Goal: Communication & Community: Share content

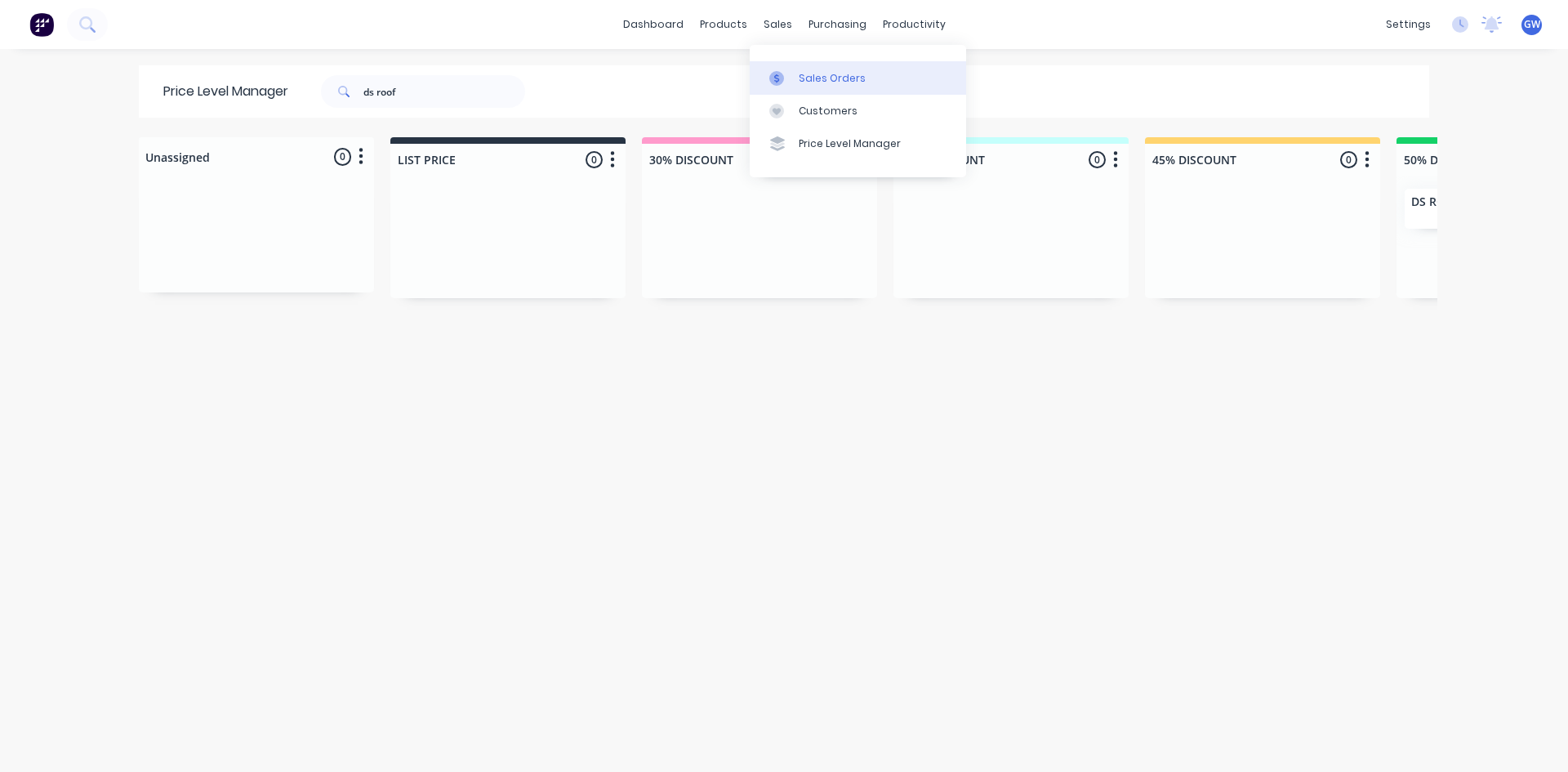
click at [784, 74] on div at bounding box center [781, 79] width 24 height 15
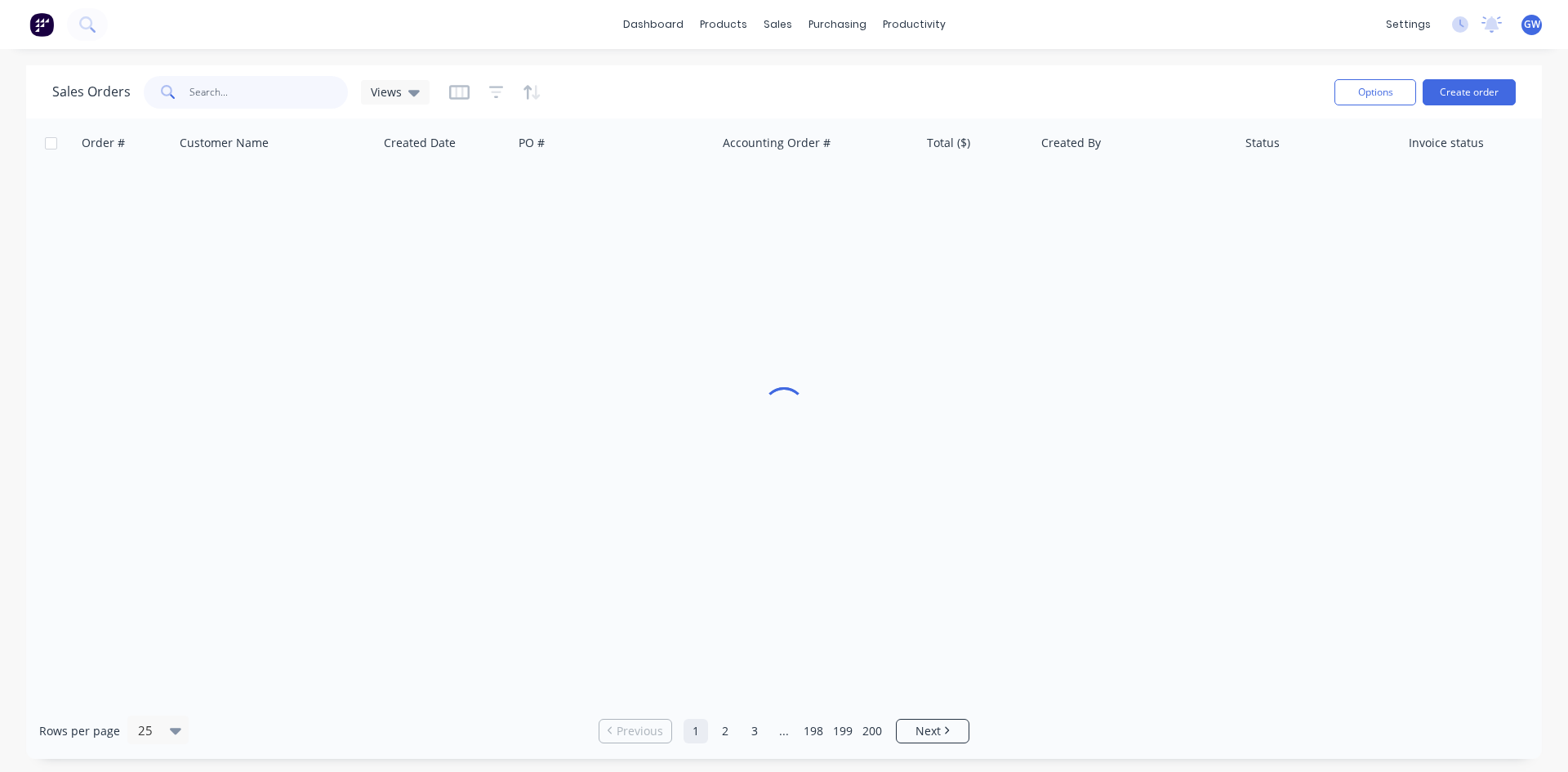
click at [282, 90] on input "text" at bounding box center [269, 92] width 159 height 32
paste input "332/12586"
type input "332/12586"
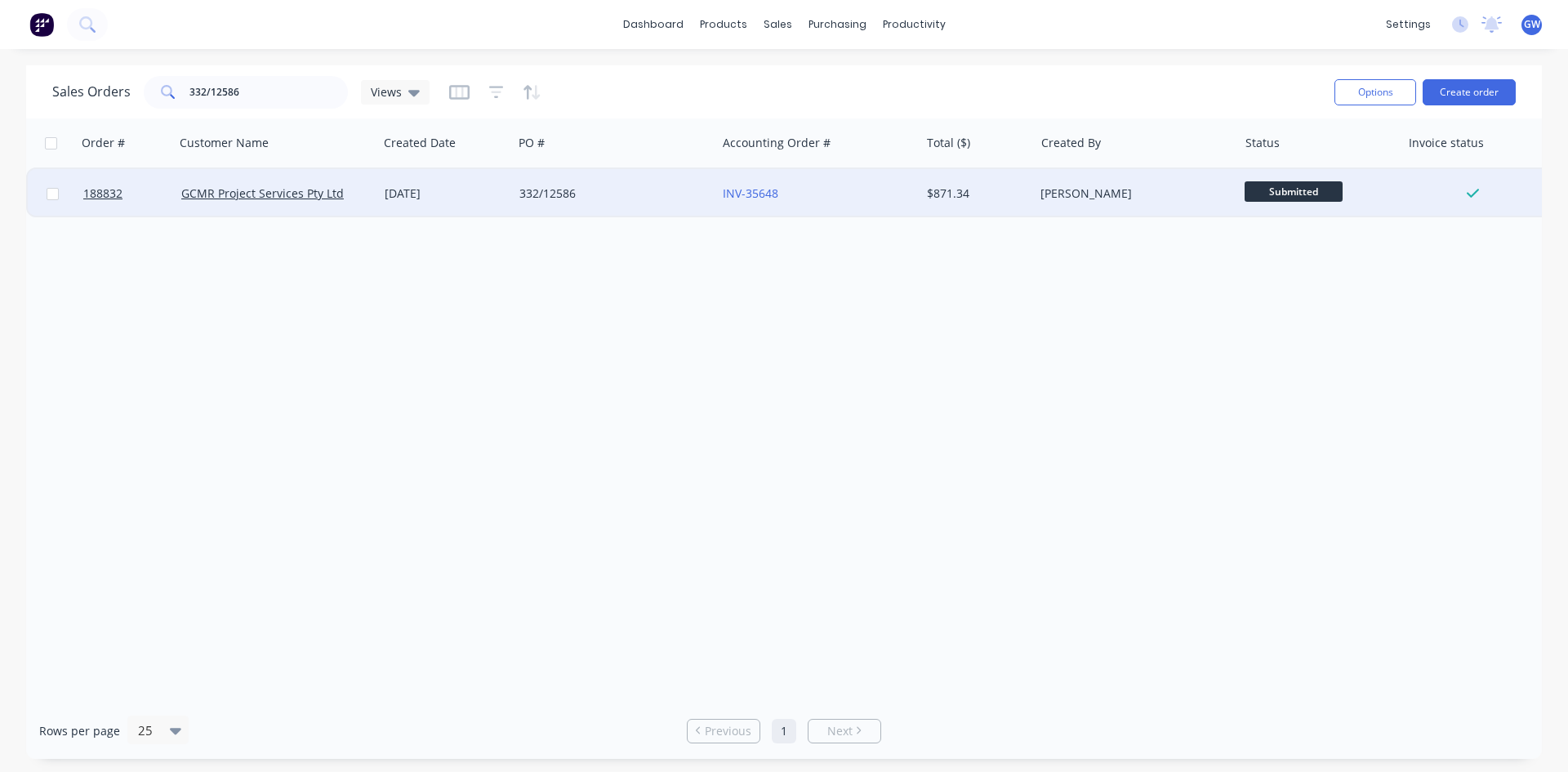
click at [913, 206] on div "INV-35648" at bounding box center [818, 193] width 204 height 49
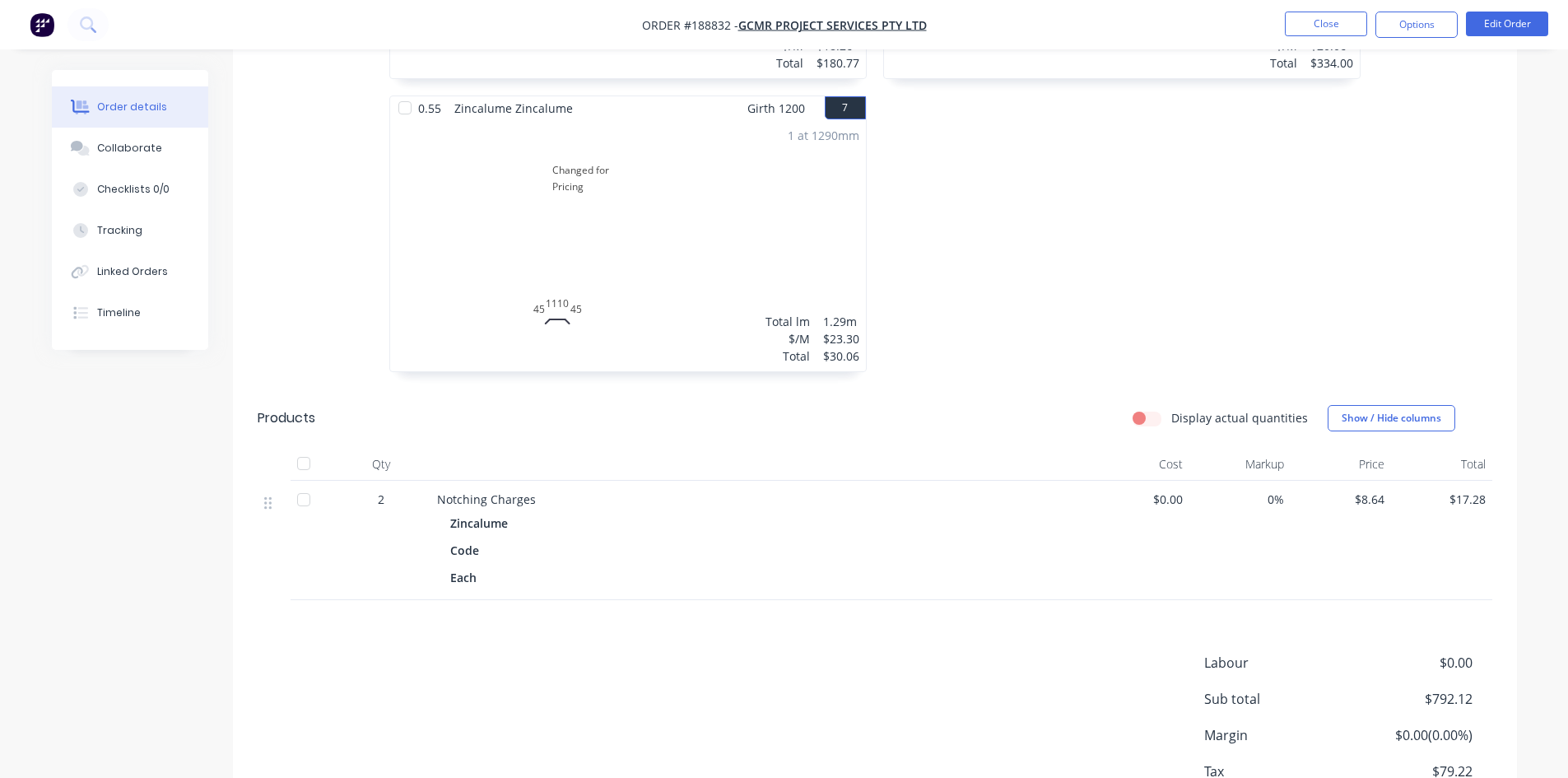
scroll to position [1409, 0]
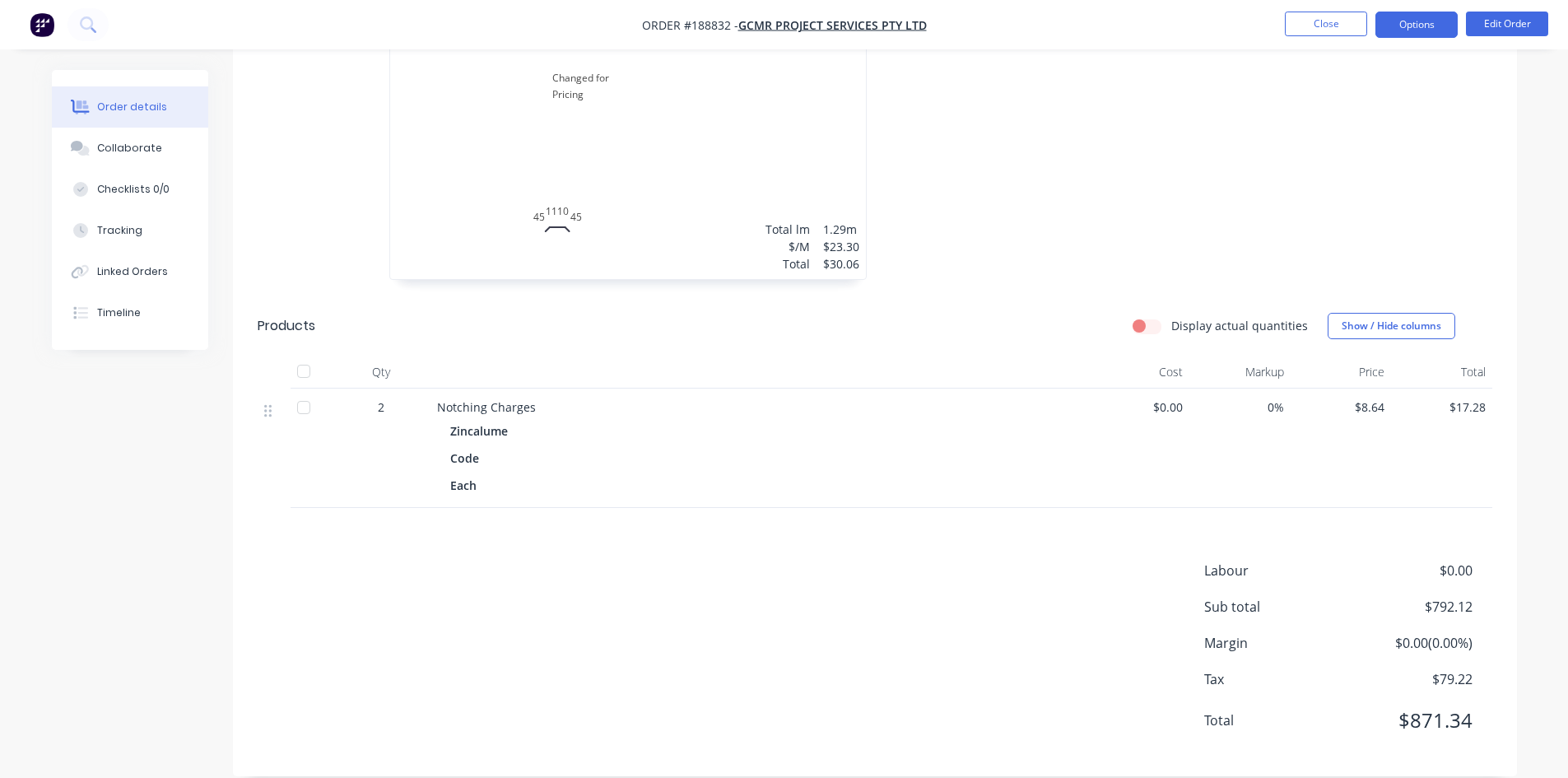
click at [1430, 27] on button "Options" at bounding box center [1416, 24] width 82 height 26
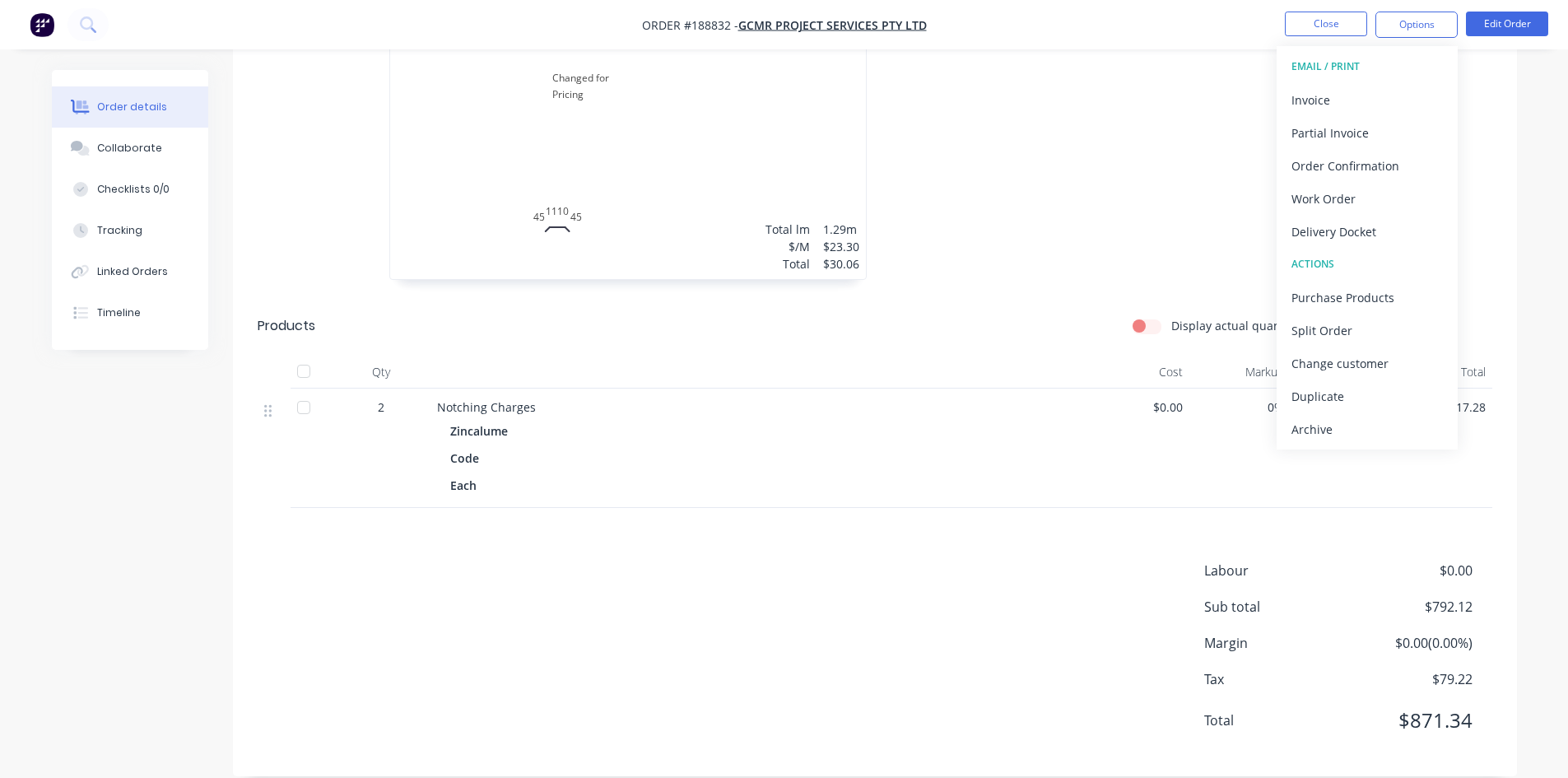
click at [1396, 85] on button "Invoice" at bounding box center [1367, 99] width 181 height 33
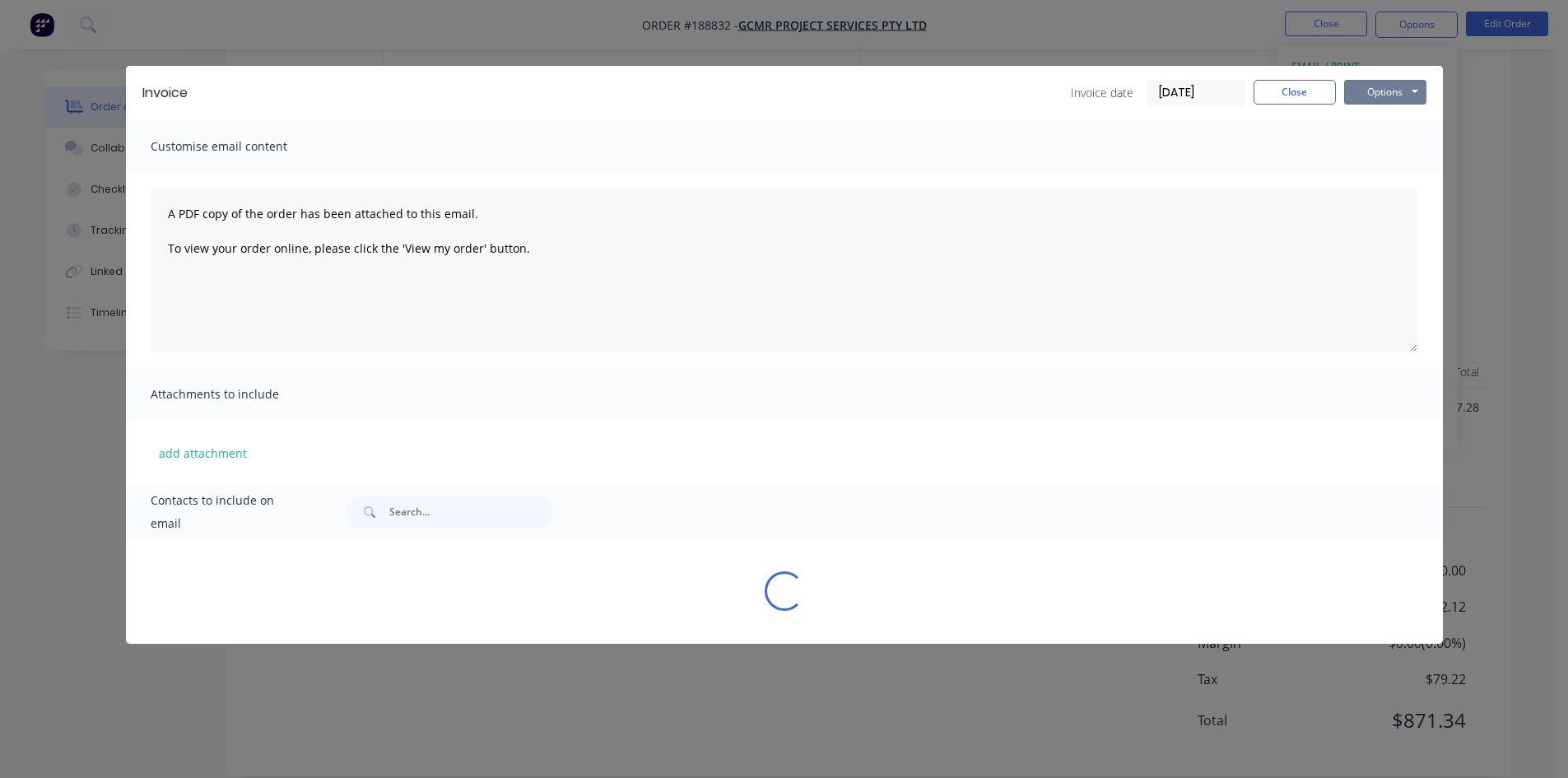
click at [1396, 85] on button "Options" at bounding box center [1385, 92] width 82 height 24
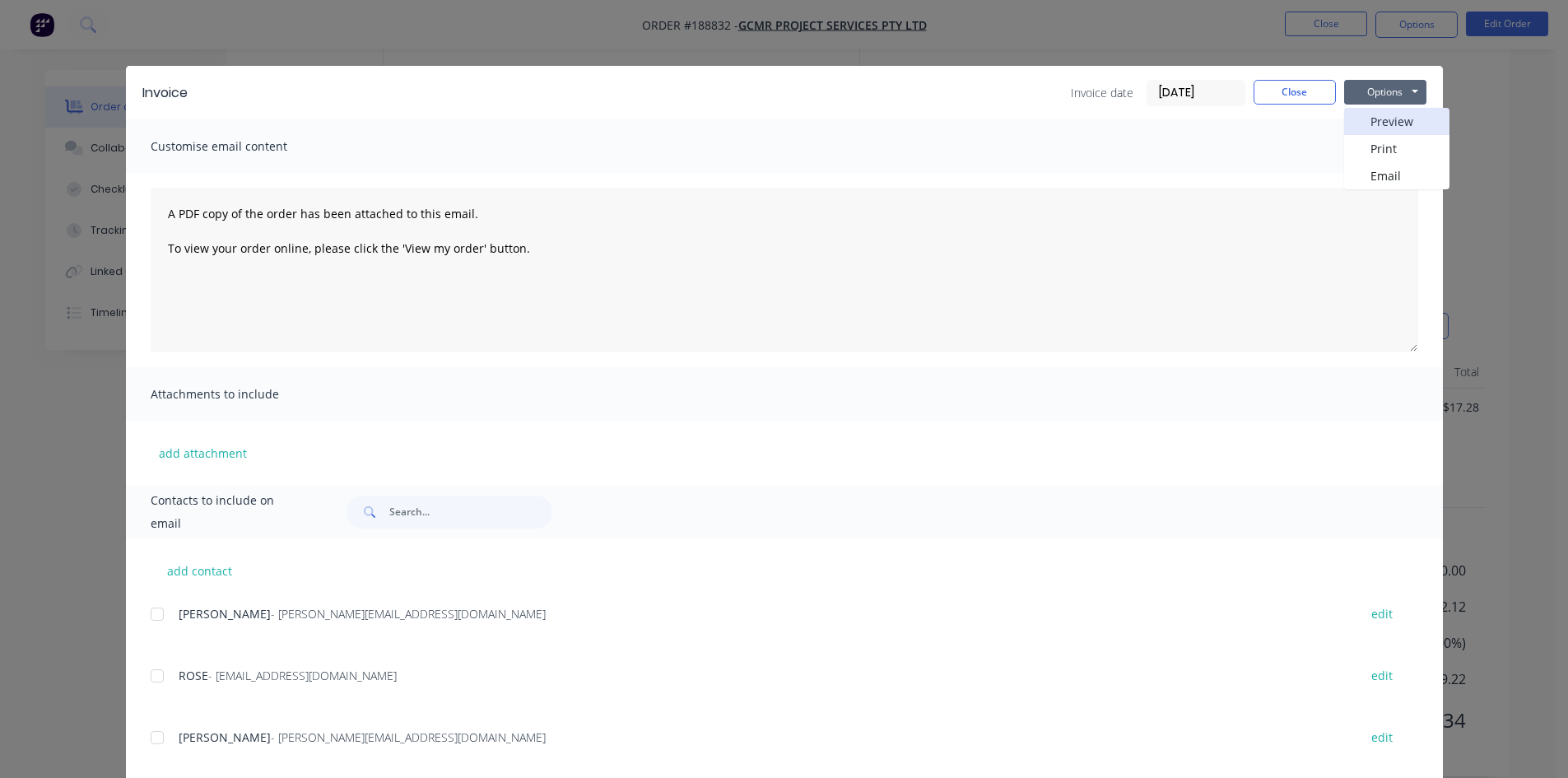
click at [1389, 119] on button "Preview" at bounding box center [1396, 121] width 105 height 27
click at [1311, 97] on button "Close" at bounding box center [1295, 92] width 82 height 24
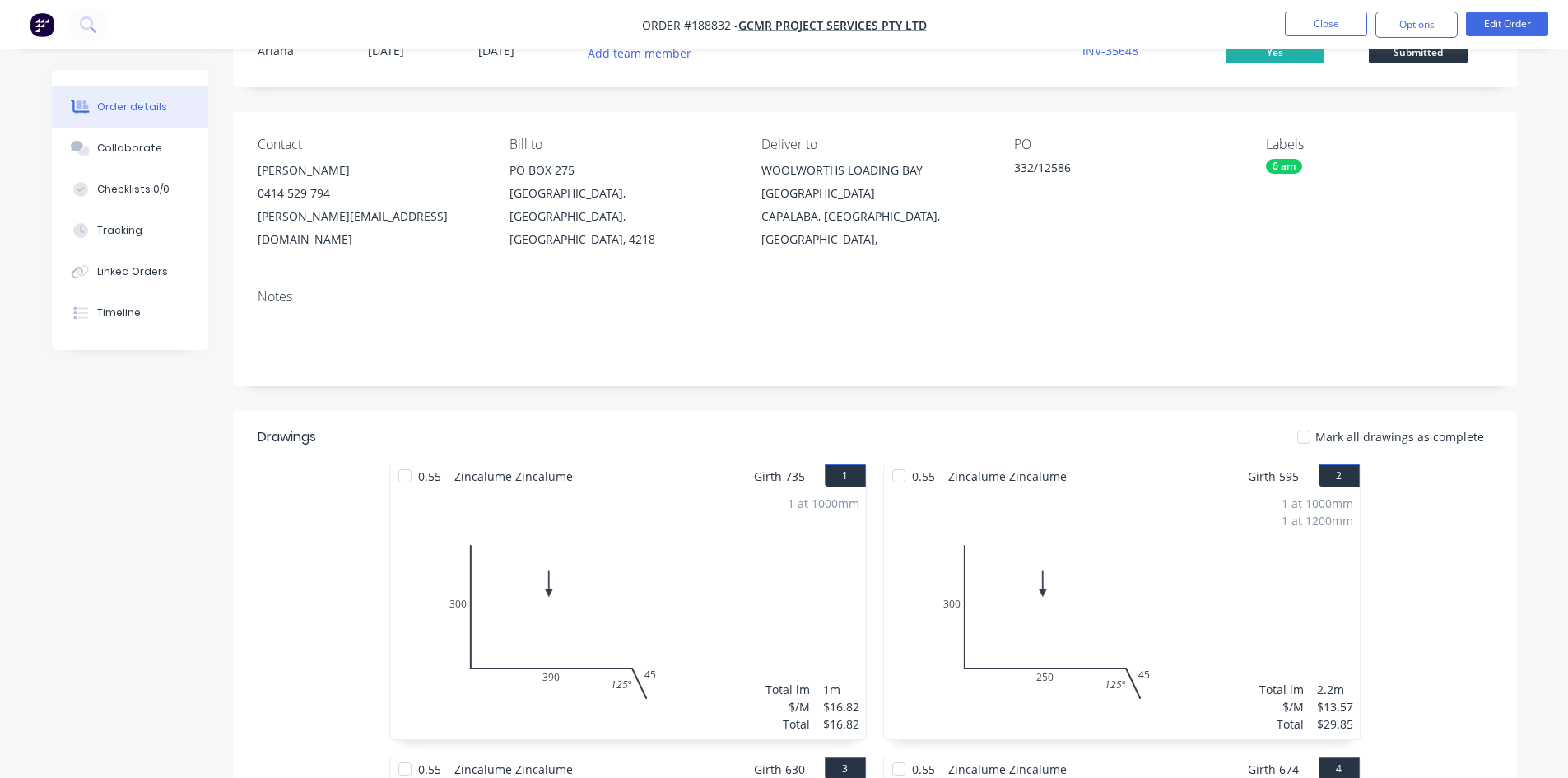
scroll to position [0, 0]
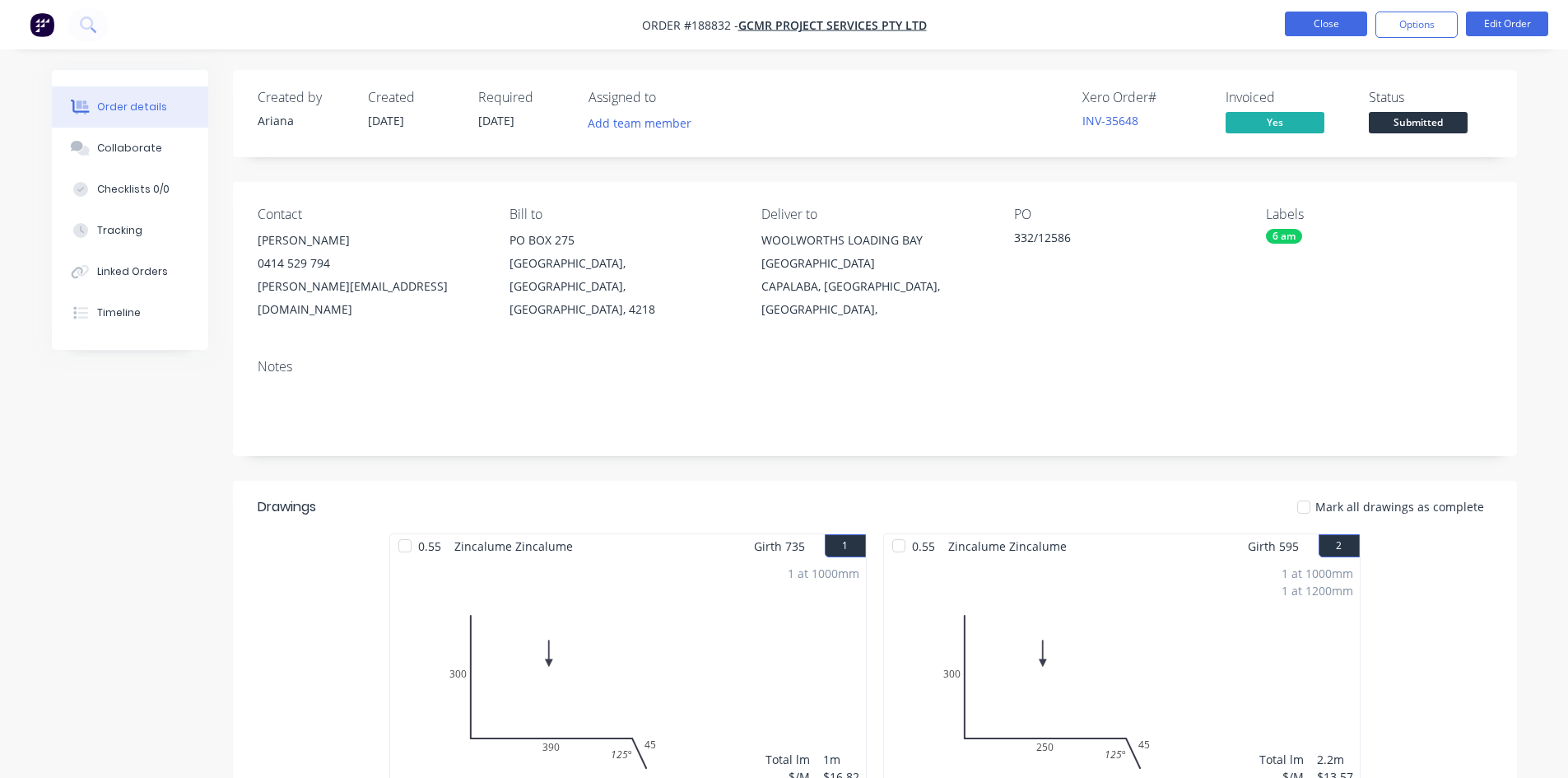
click at [1342, 34] on button "Close" at bounding box center [1325, 23] width 82 height 24
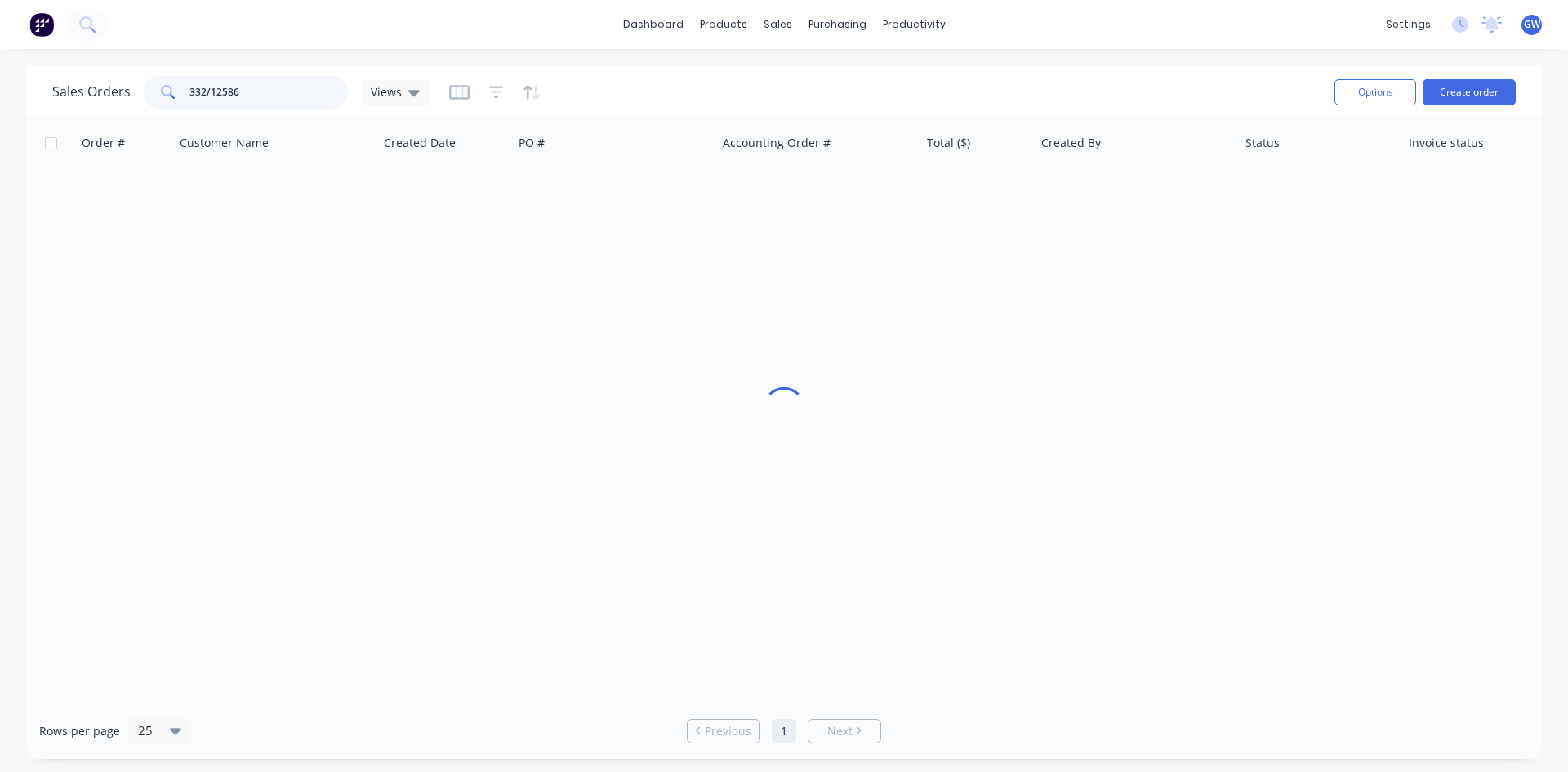
drag, startPoint x: 154, startPoint y: 75, endPoint x: 0, endPoint y: 56, distance: 155.2
click at [0, 56] on div "dashboard products sales purchasing productivity dashboard products Product Cat…" at bounding box center [784, 386] width 1568 height 772
paste input "90"
type input "332/12590"
click at [1176, 217] on div "189026 GCMR Project Services Pty Ltd [DATE] 332/12590 INV-35831 $232.86 [PERSON…" at bounding box center [790, 193] width 1527 height 50
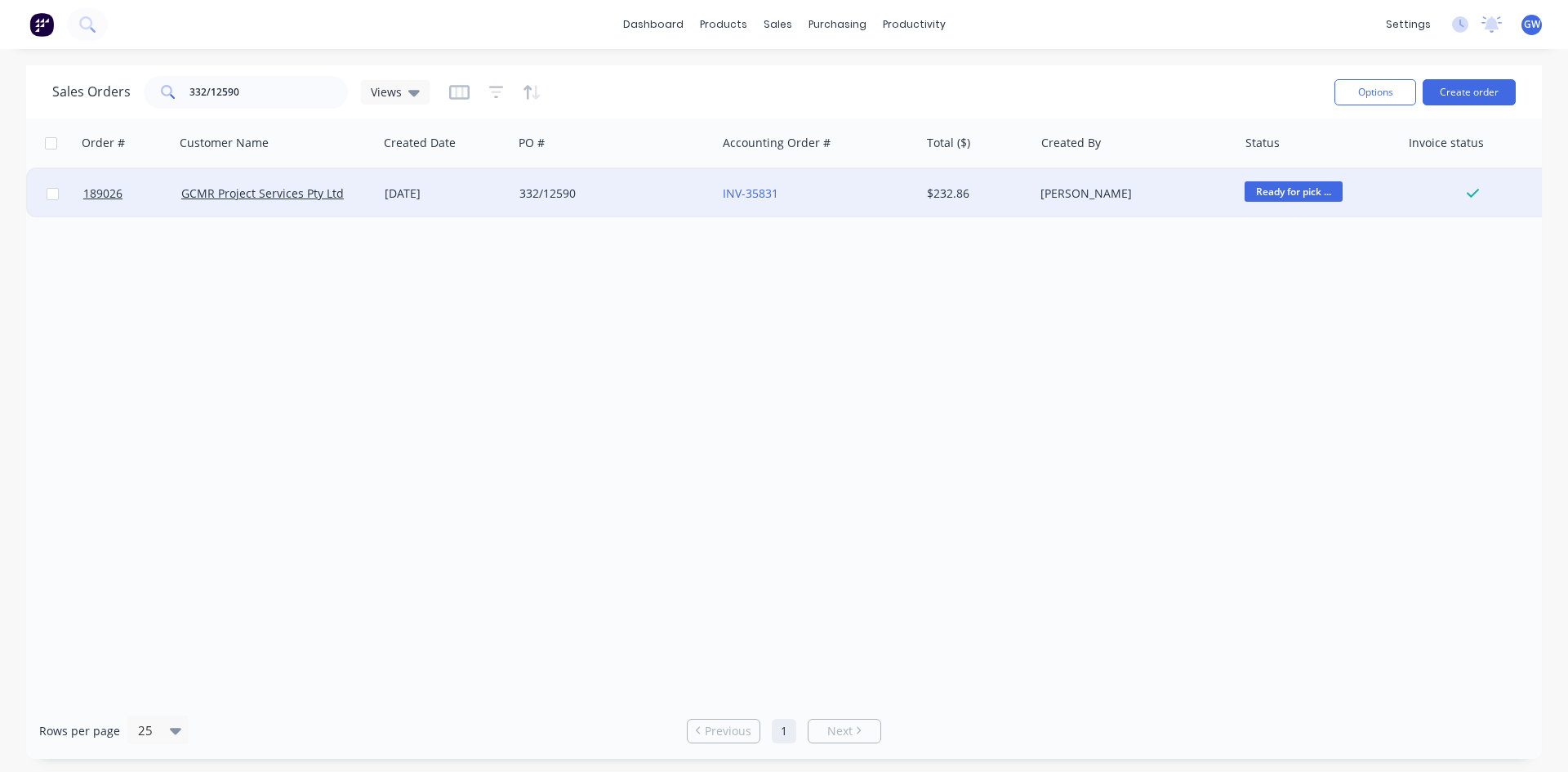
click at [1170, 191] on div "[PERSON_NAME]" at bounding box center [1131, 193] width 181 height 17
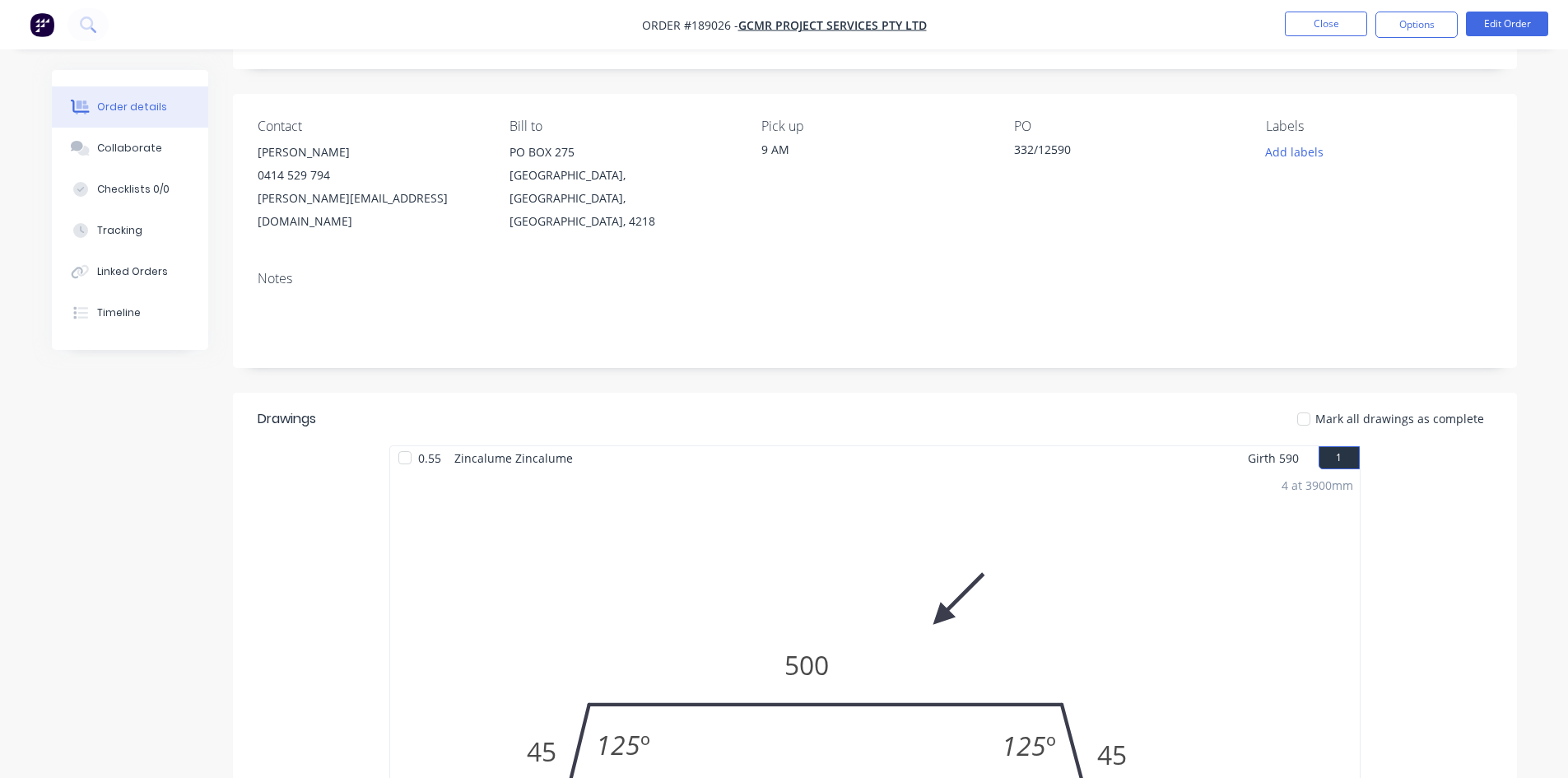
scroll to position [10, 0]
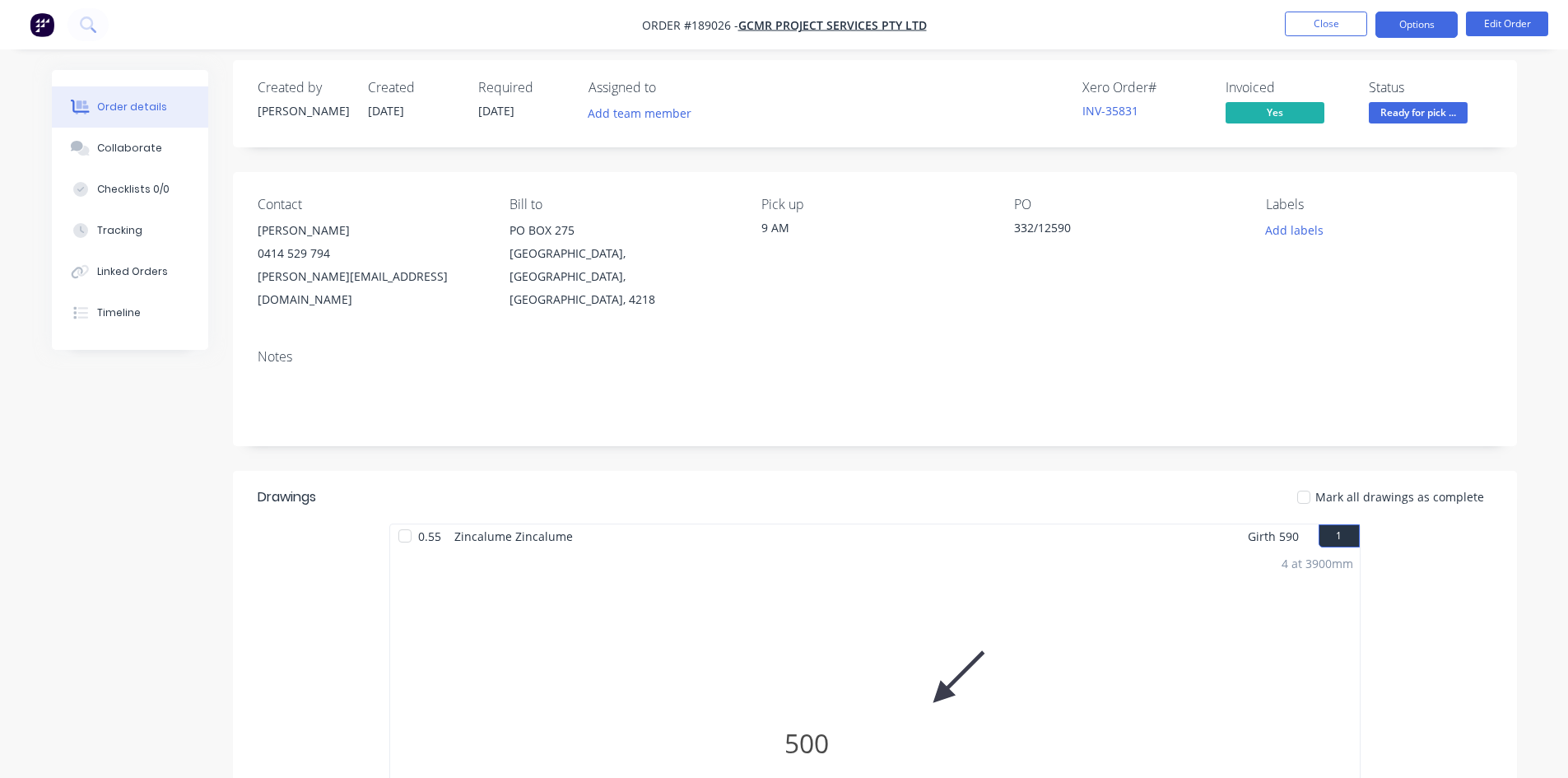
click at [1416, 19] on button "Options" at bounding box center [1416, 24] width 82 height 26
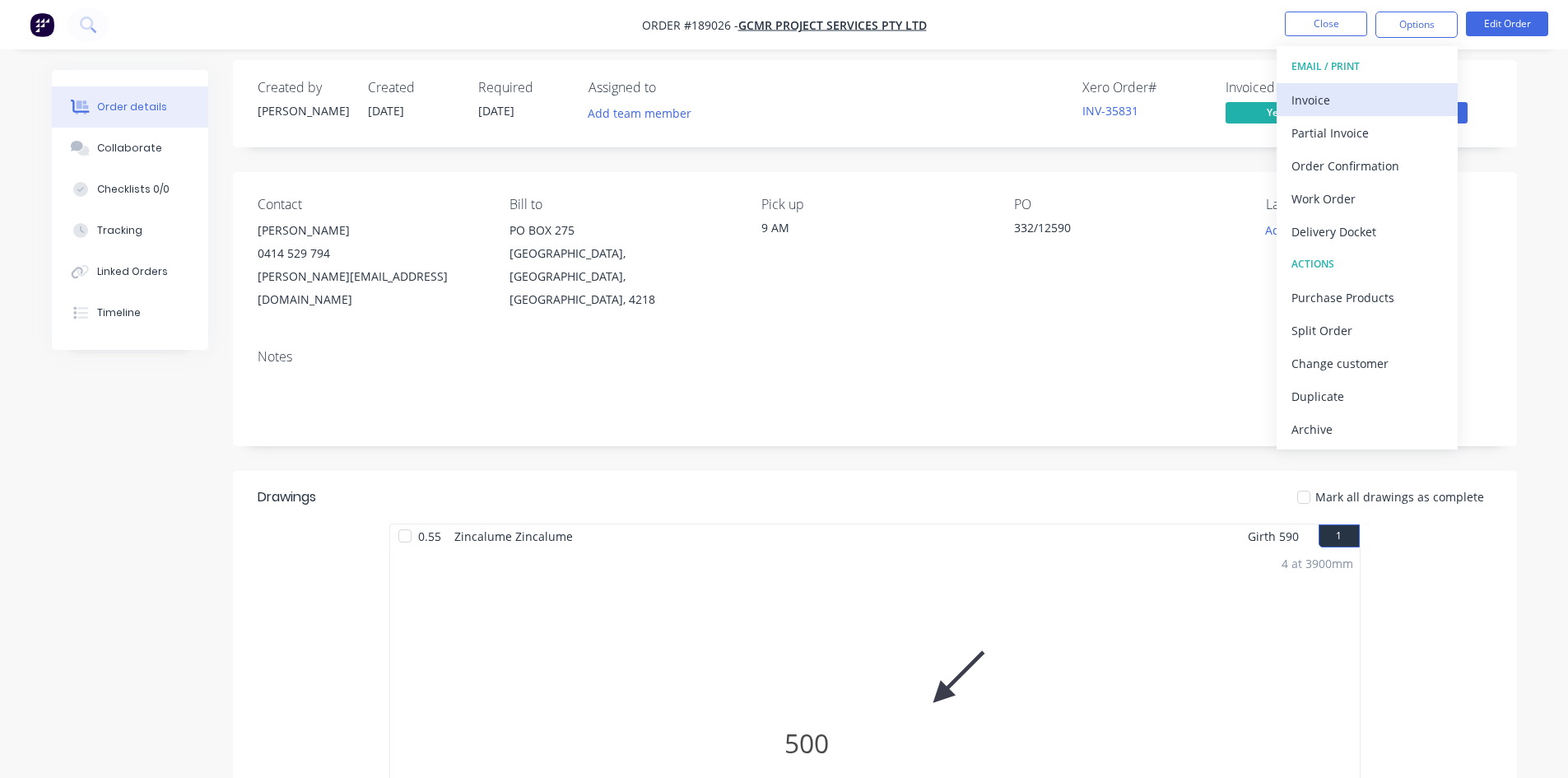
click at [1381, 97] on div "Invoice" at bounding box center [1367, 100] width 151 height 24
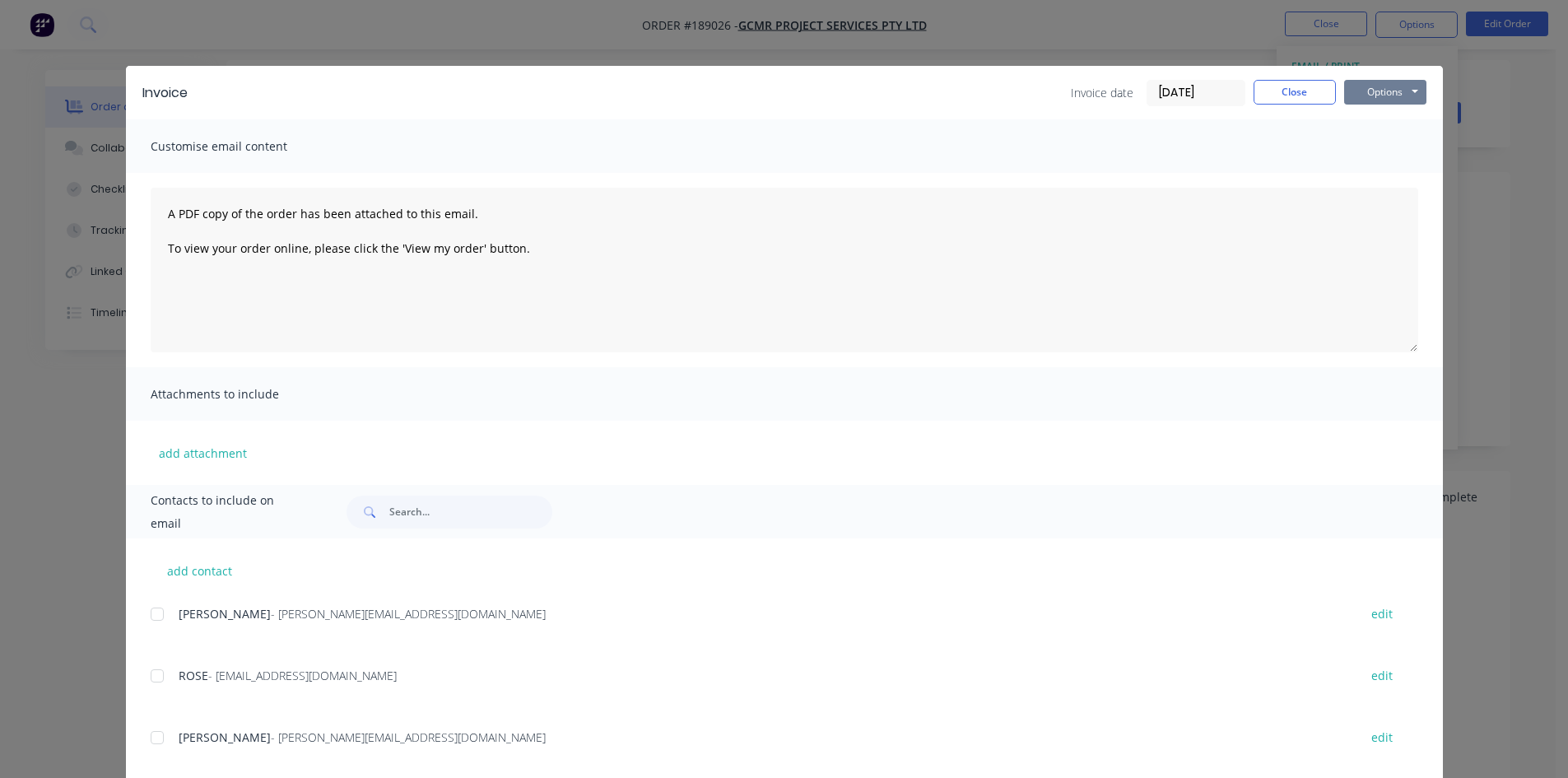
click at [1401, 93] on button "Options" at bounding box center [1385, 92] width 82 height 24
click at [1395, 113] on button "Preview" at bounding box center [1396, 121] width 105 height 27
click at [1283, 91] on button "Close" at bounding box center [1295, 92] width 82 height 24
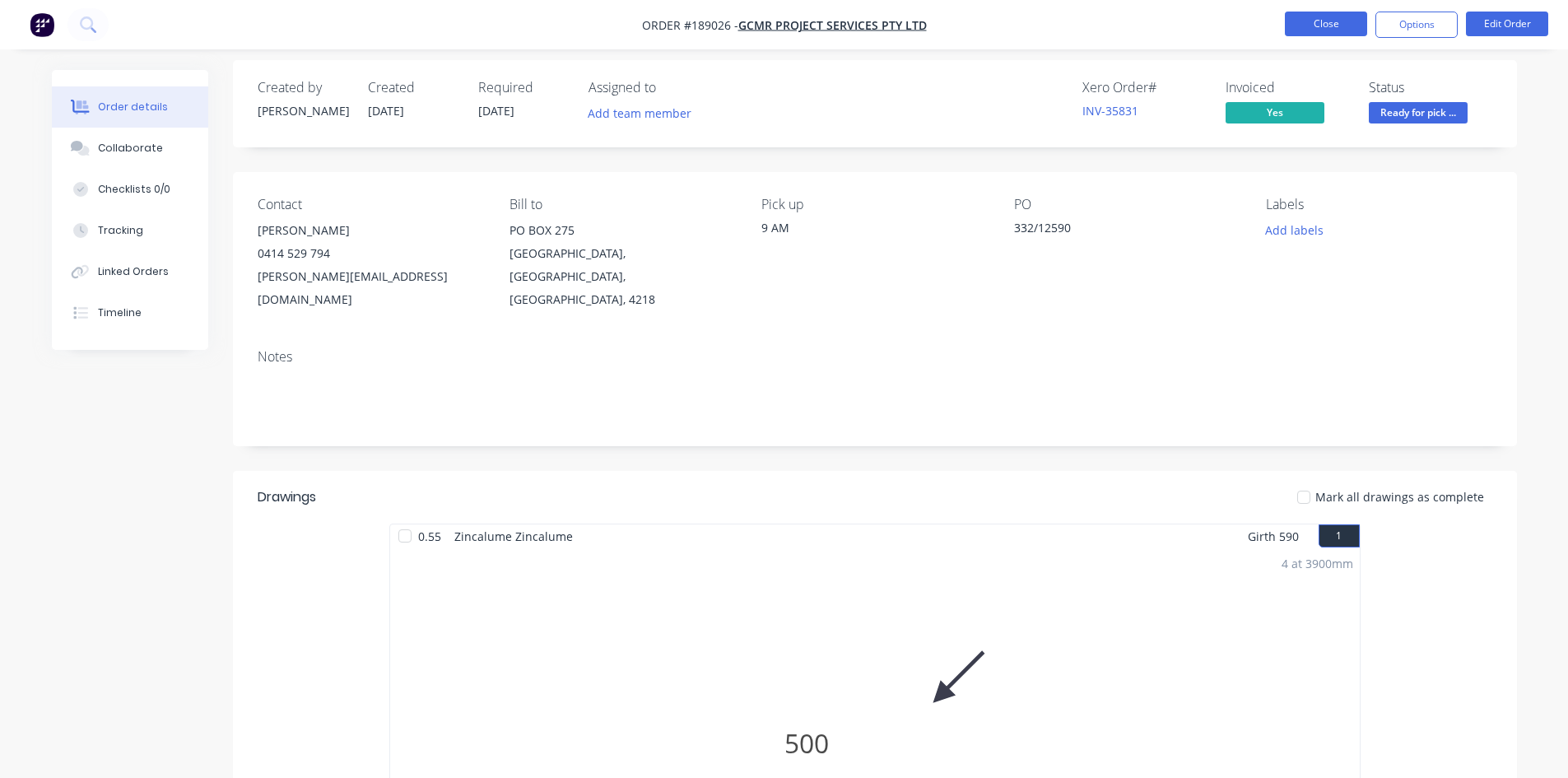
click at [1326, 22] on button "Close" at bounding box center [1325, 23] width 82 height 24
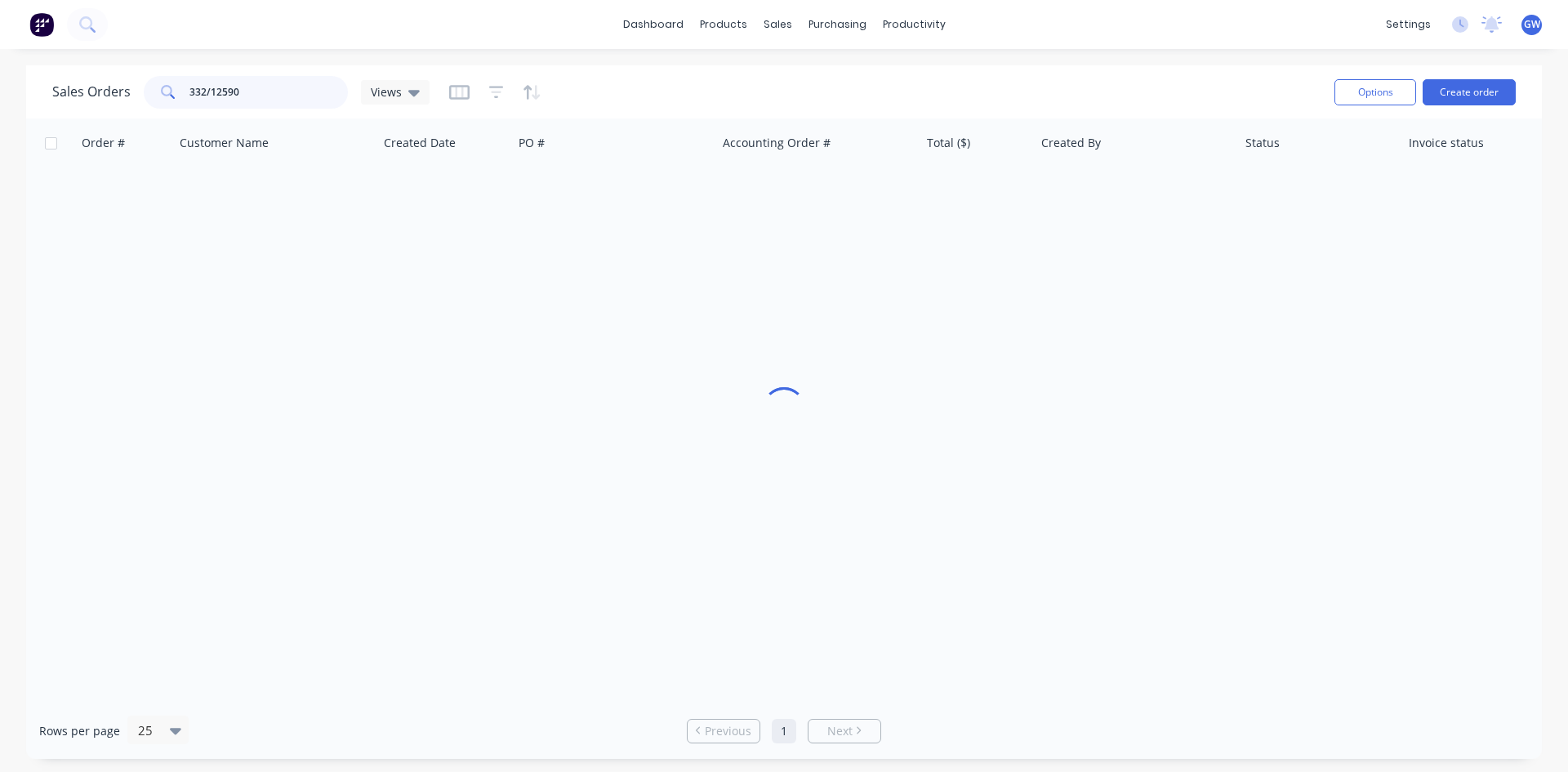
drag, startPoint x: 269, startPoint y: 91, endPoint x: 142, endPoint y: 67, distance: 129.2
click at [142, 67] on div "Sales Orders 332/12590 Views Options Create order" at bounding box center [784, 92] width 1516 height 53
type input "190315"
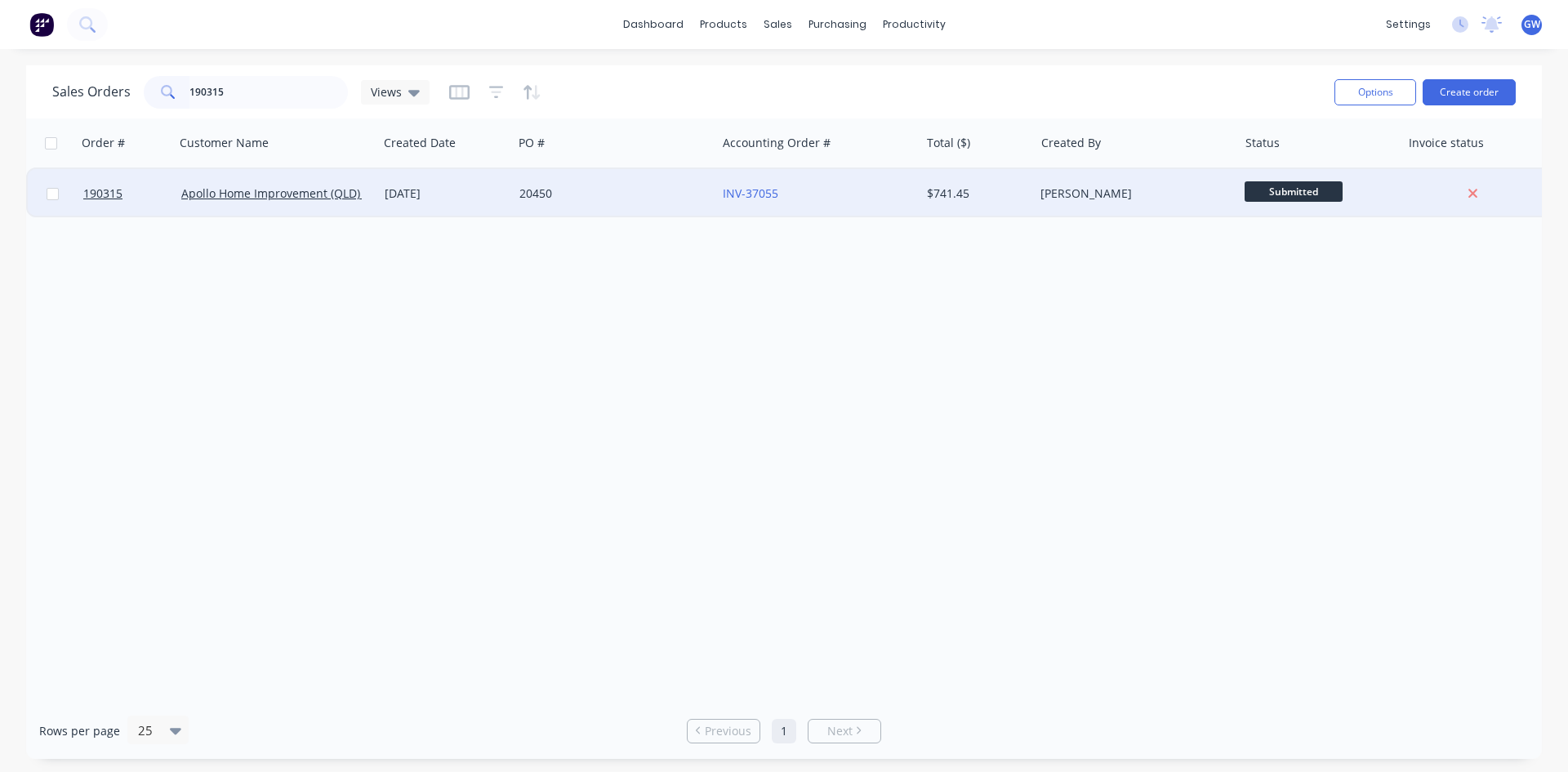
click at [985, 181] on div "$741.45" at bounding box center [977, 193] width 115 height 49
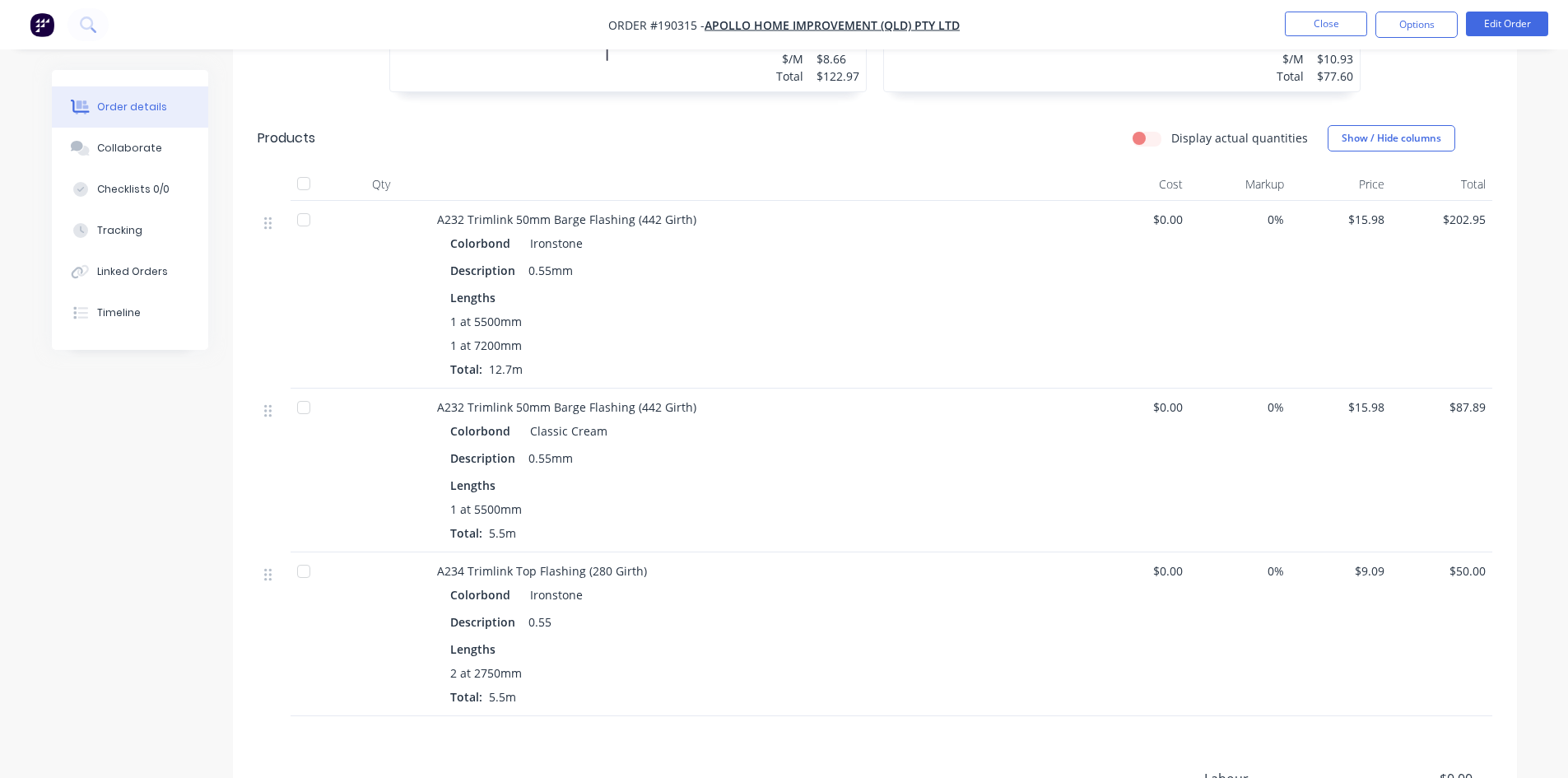
scroll to position [1202, 0]
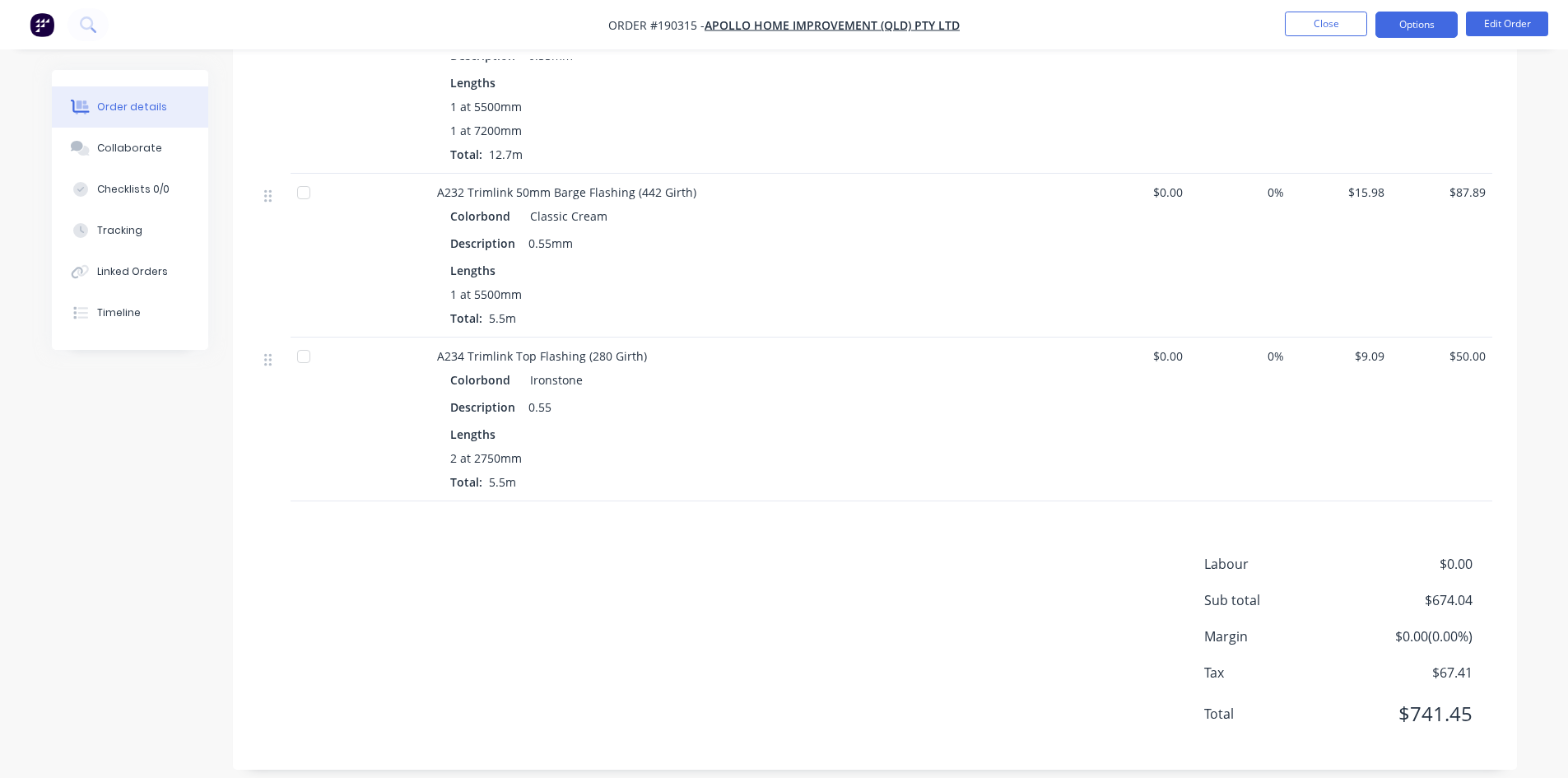
click at [1434, 25] on button "Options" at bounding box center [1416, 24] width 82 height 26
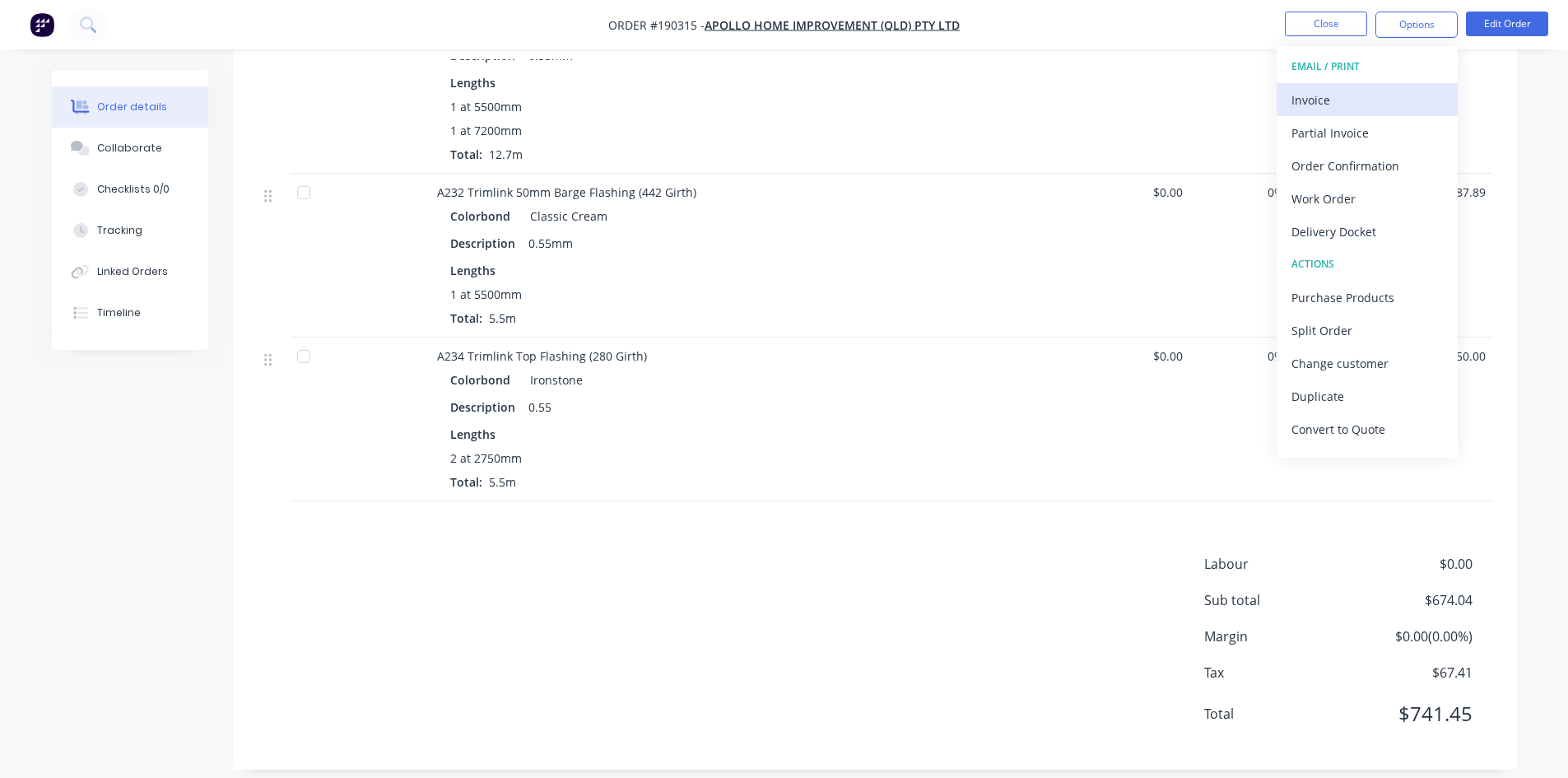
click at [1397, 94] on div "Invoice" at bounding box center [1367, 100] width 151 height 24
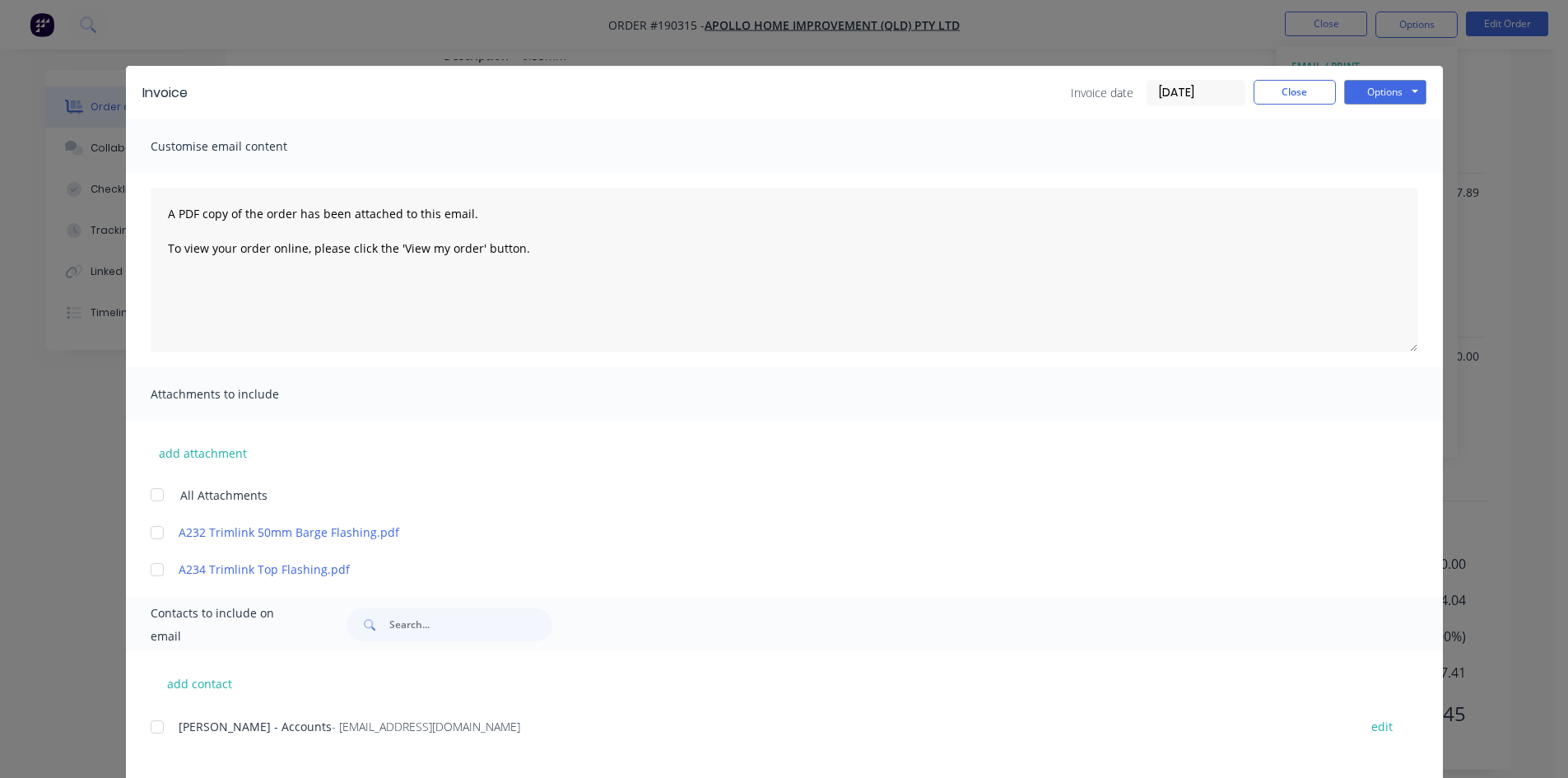
drag, startPoint x: 153, startPoint y: 728, endPoint x: 305, endPoint y: 631, distance: 180.3
click at [152, 728] on div at bounding box center [157, 726] width 33 height 33
drag, startPoint x: 1395, startPoint y: 89, endPoint x: 1406, endPoint y: 106, distance: 20.2
click at [1397, 89] on button "Options" at bounding box center [1385, 92] width 82 height 24
click at [1409, 178] on button "Email" at bounding box center [1396, 175] width 105 height 27
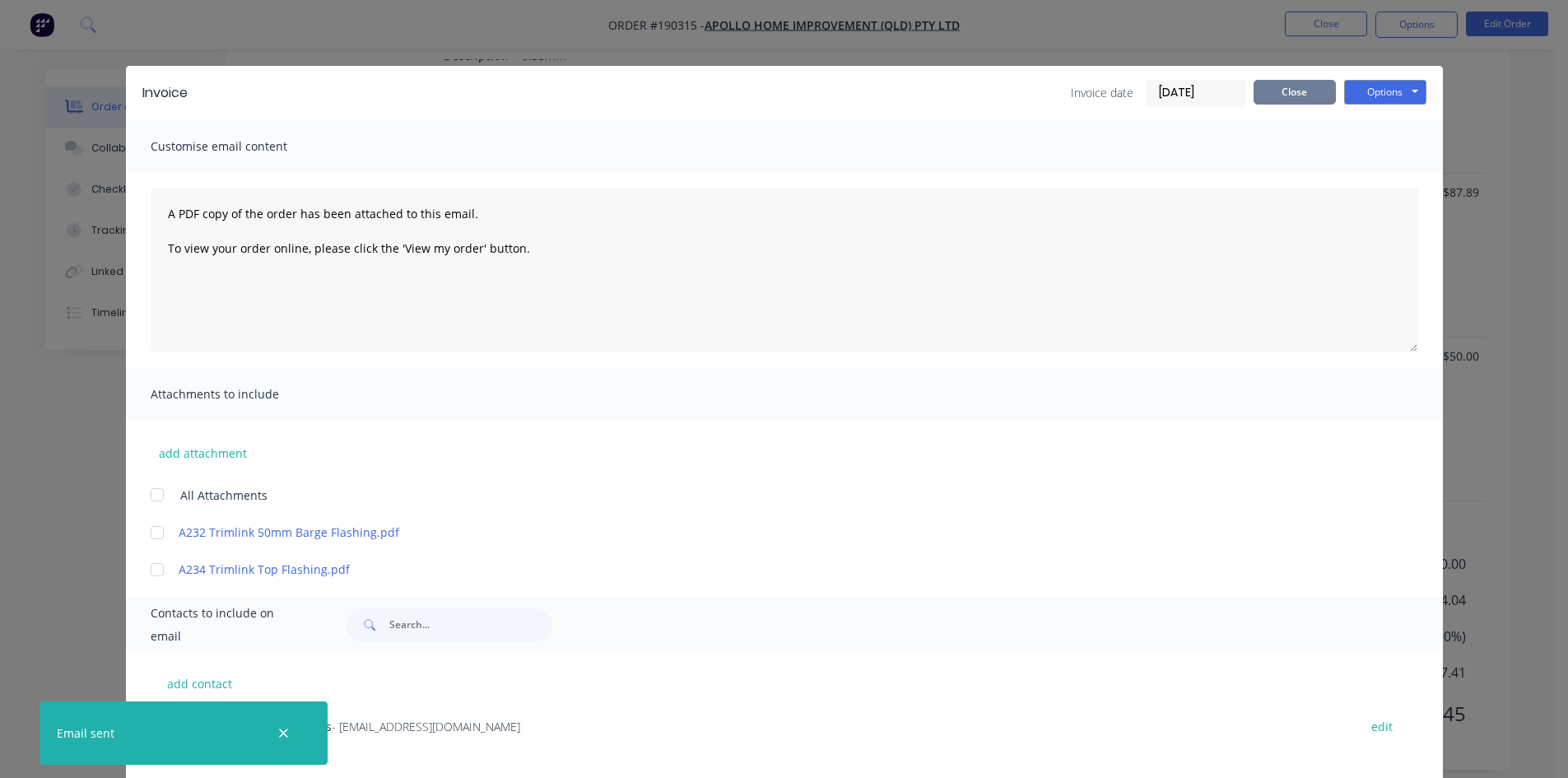
click at [1283, 100] on button "Close" at bounding box center [1295, 92] width 82 height 24
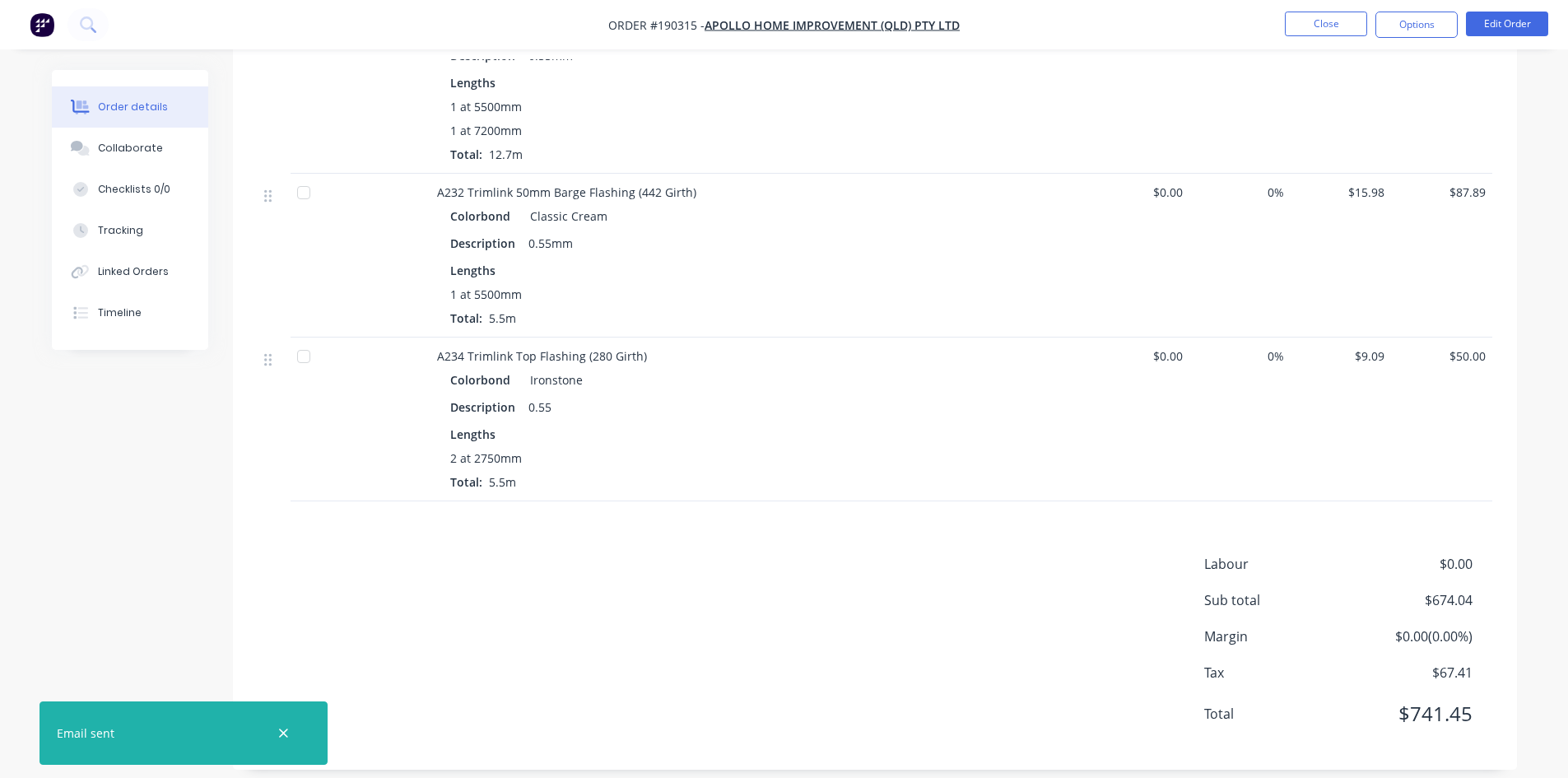
click at [1334, 10] on nav "Order #190315 - Apollo Home Improvement (QLD) Pty Ltd Close Options Edit Order" at bounding box center [784, 24] width 1568 height 49
click at [1320, 24] on button "Close" at bounding box center [1325, 23] width 82 height 24
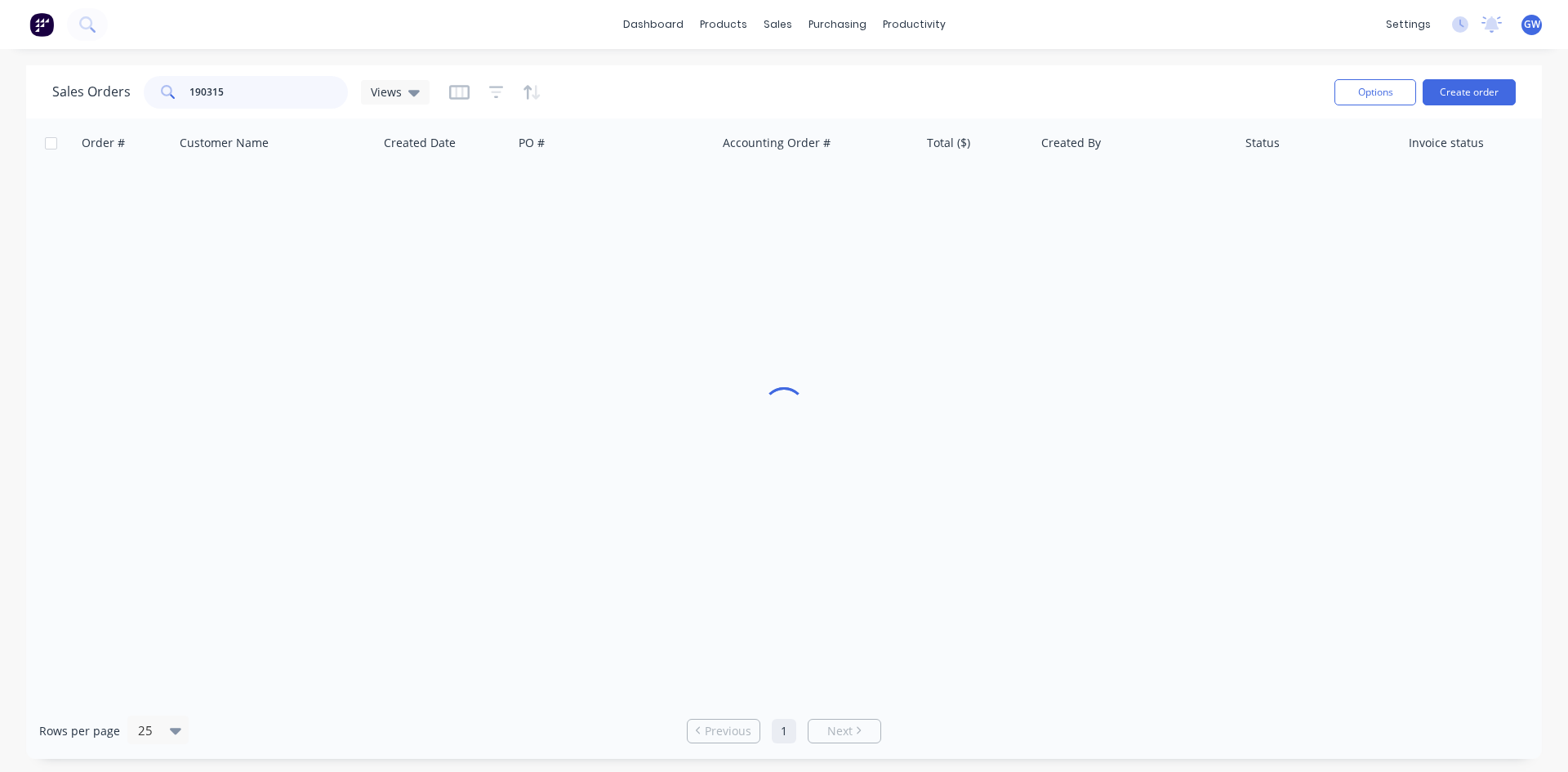
click at [0, 82] on div "Sales Orders 190315 Views Options Create order Order # Customer Name Created Da…" at bounding box center [784, 412] width 1568 height 693
type input "189909"
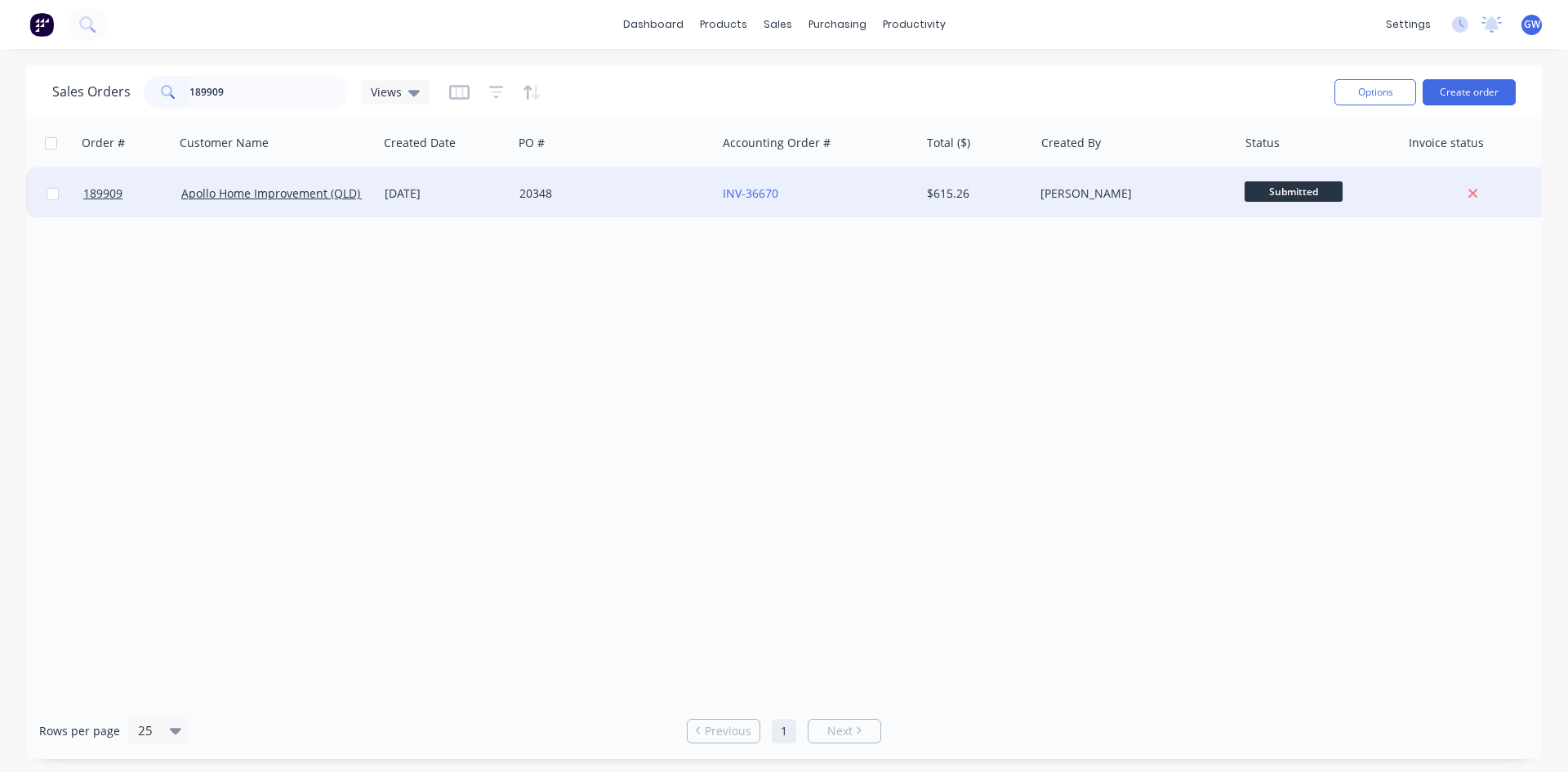
click at [929, 177] on div "$615.26" at bounding box center [977, 193] width 115 height 49
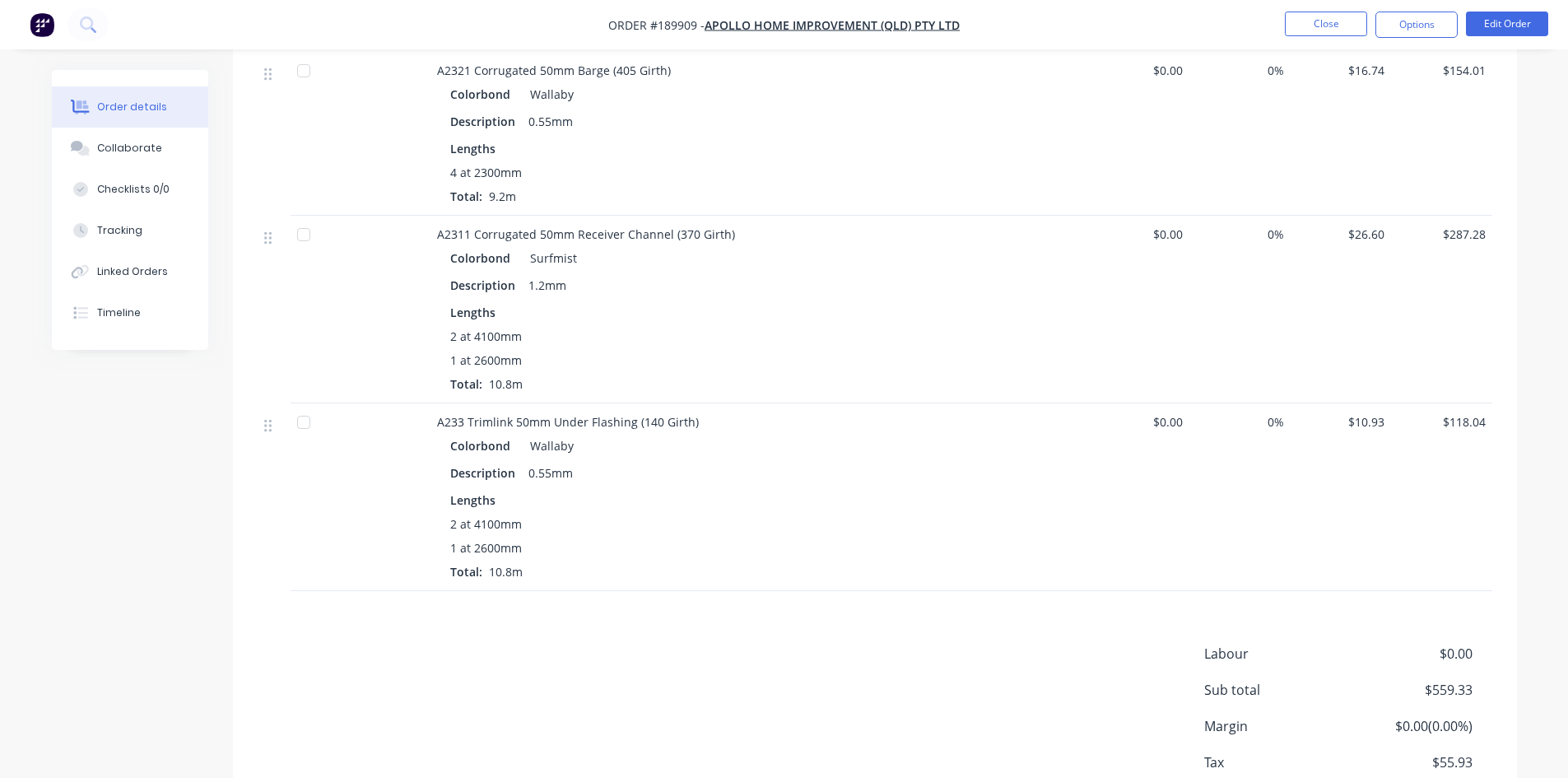
scroll to position [604, 0]
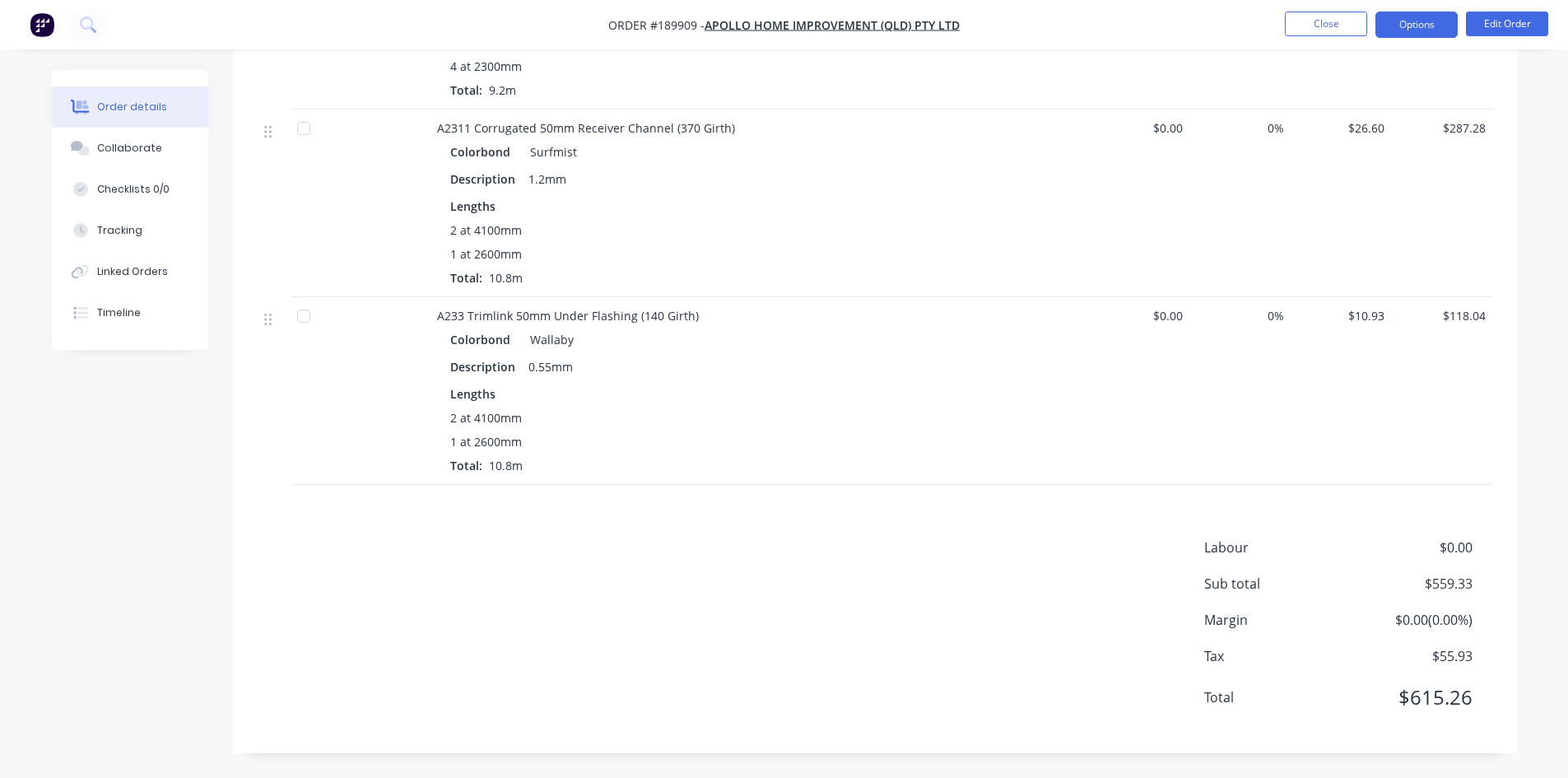
click at [1408, 19] on button "Options" at bounding box center [1416, 24] width 82 height 26
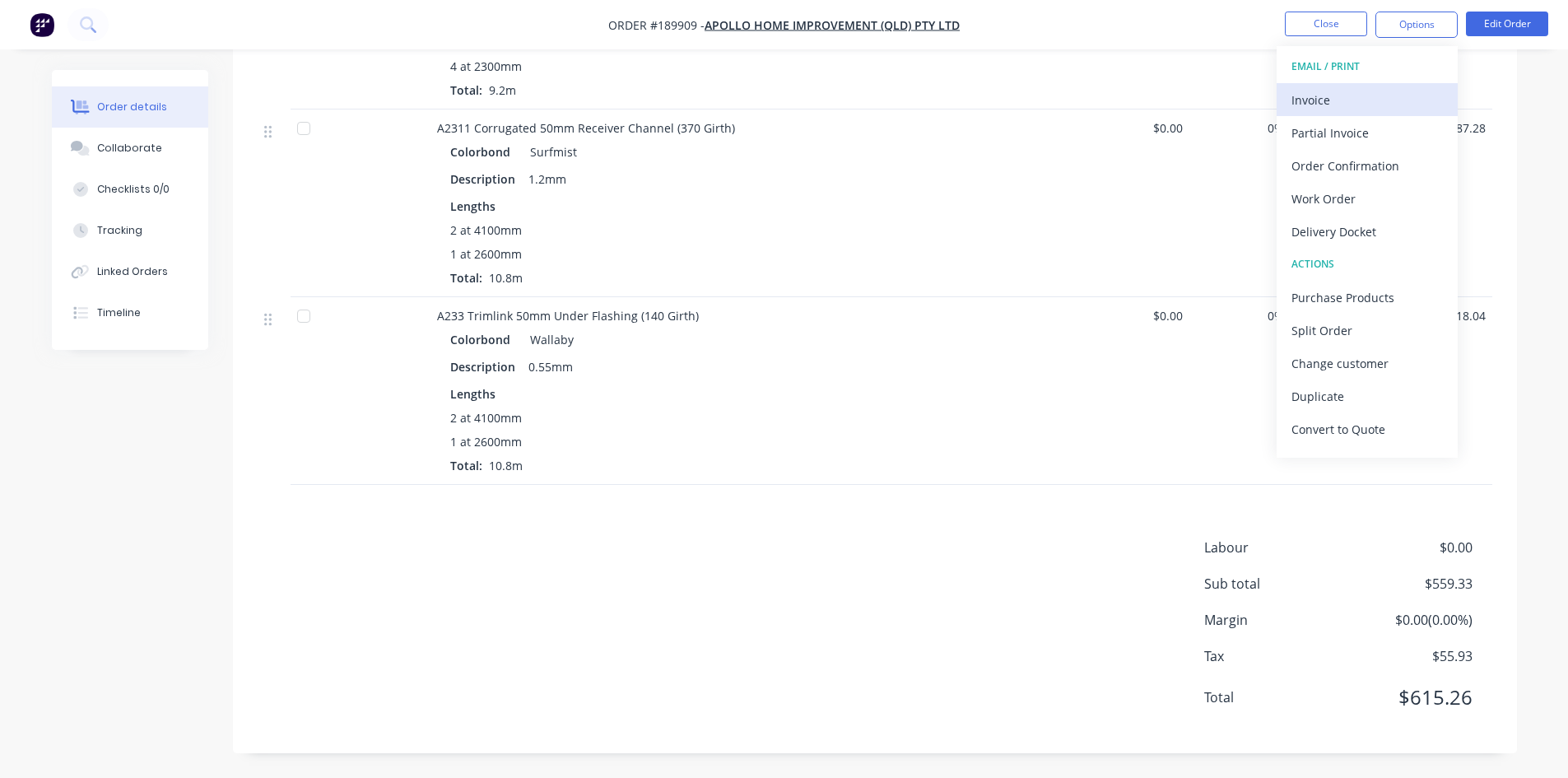
click at [1378, 90] on div "Invoice" at bounding box center [1367, 100] width 151 height 24
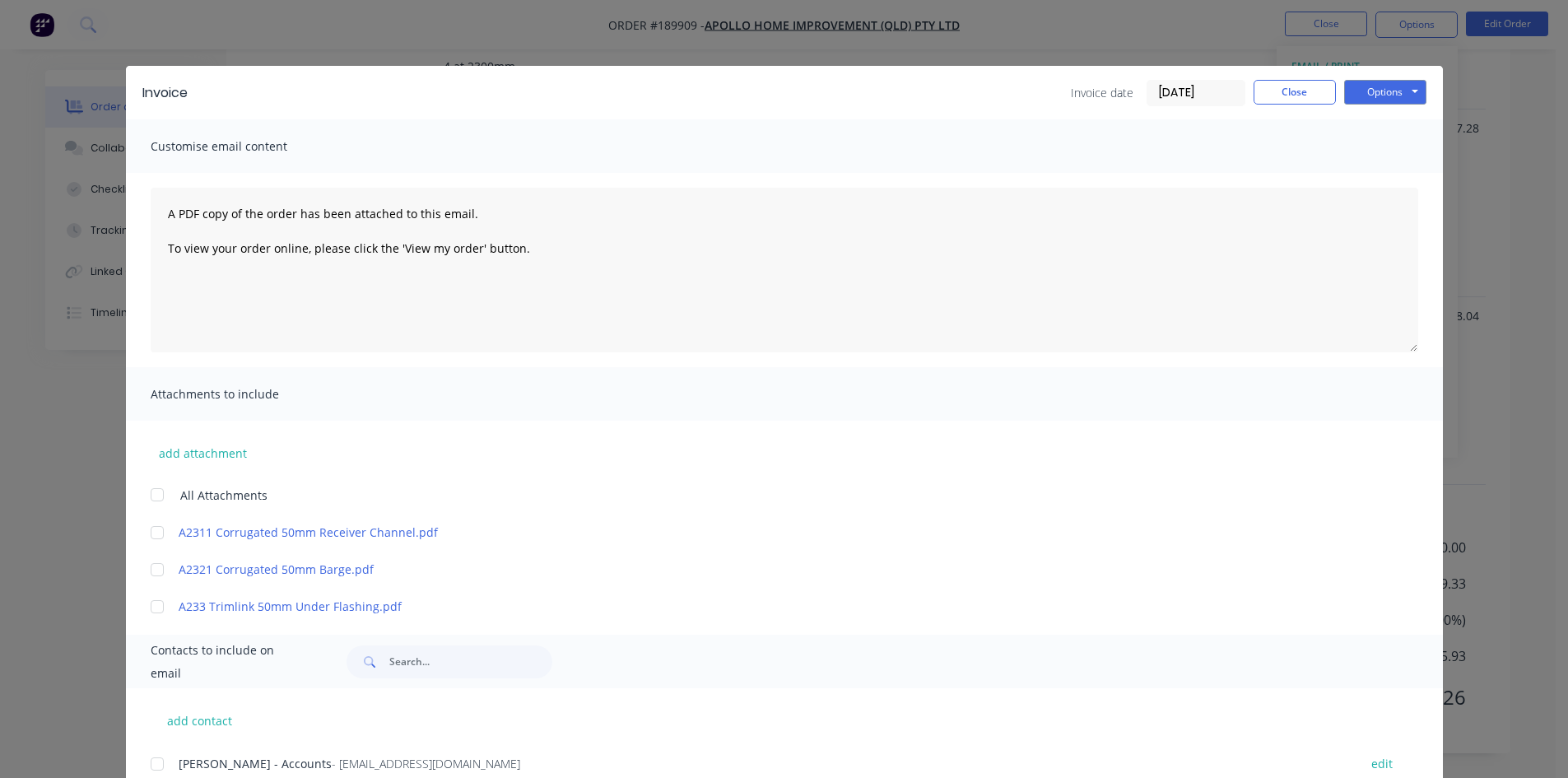
click at [151, 754] on div at bounding box center [157, 763] width 33 height 33
click at [1400, 92] on button "Options" at bounding box center [1385, 92] width 82 height 24
click at [1404, 178] on button "Email" at bounding box center [1396, 175] width 105 height 27
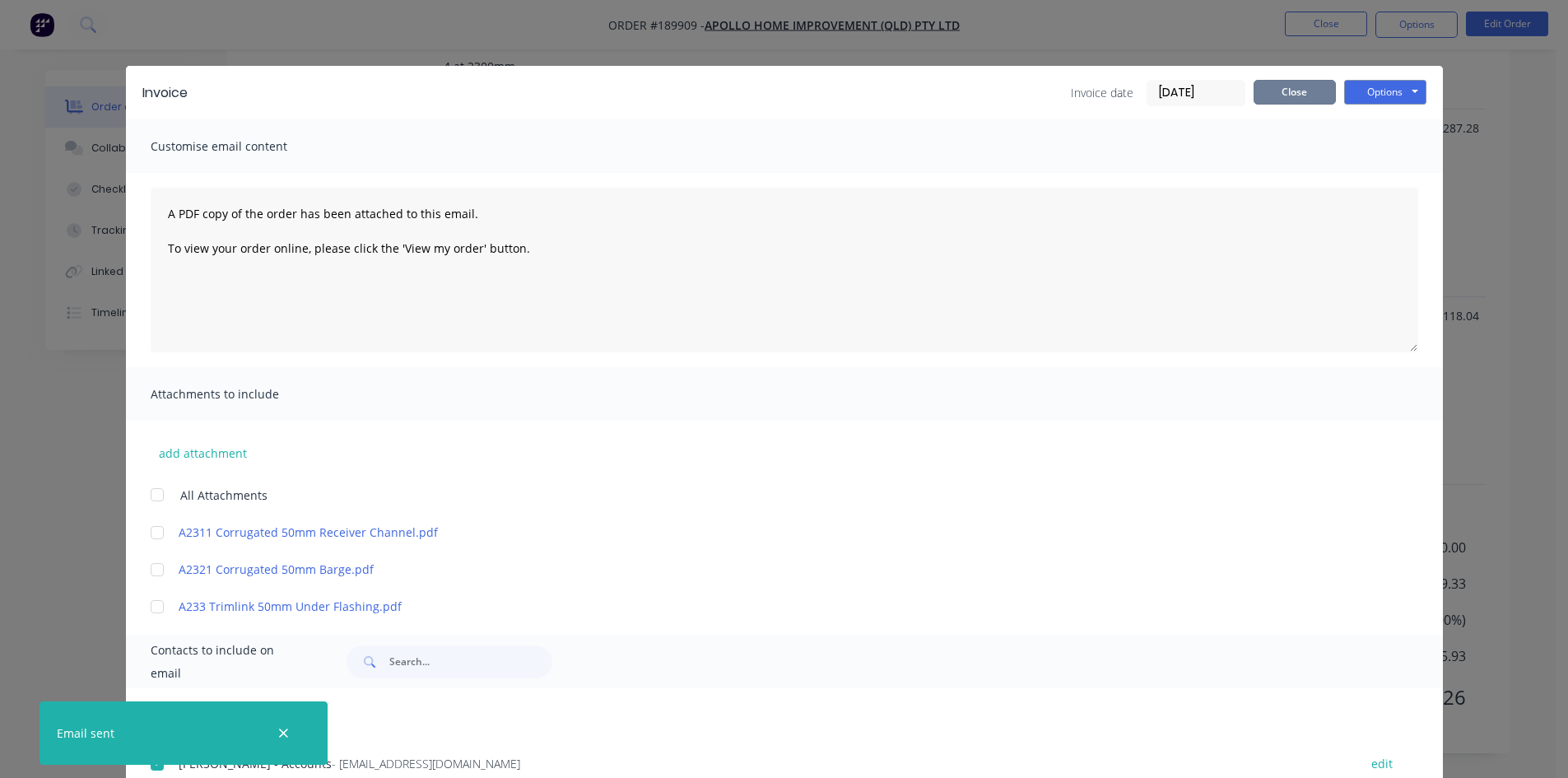
drag, startPoint x: 1264, startPoint y: 88, endPoint x: 1278, endPoint y: 71, distance: 22.0
click at [1264, 88] on button "Close" at bounding box center [1295, 92] width 82 height 24
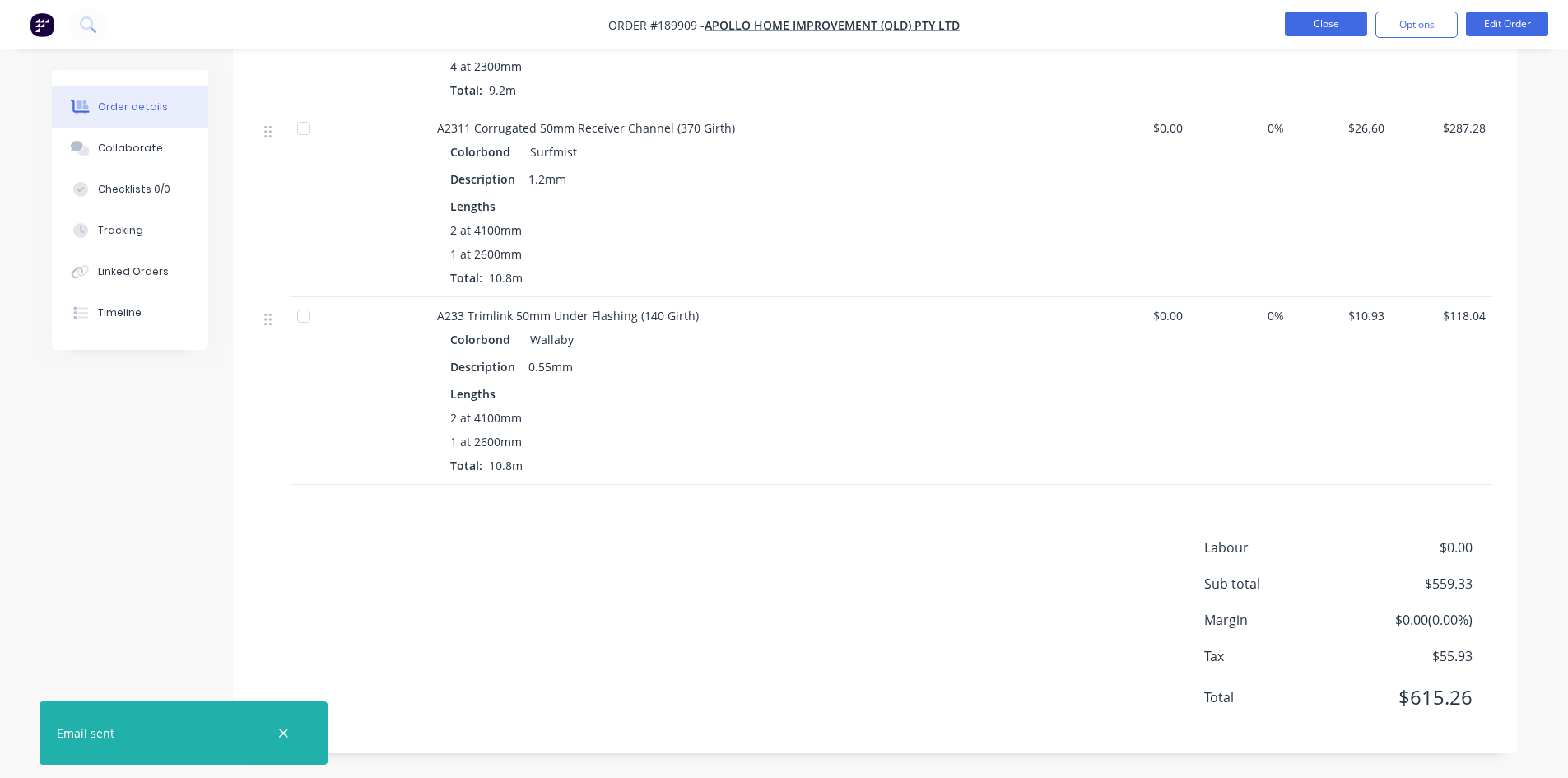
click at [1332, 33] on button "Close" at bounding box center [1325, 23] width 82 height 24
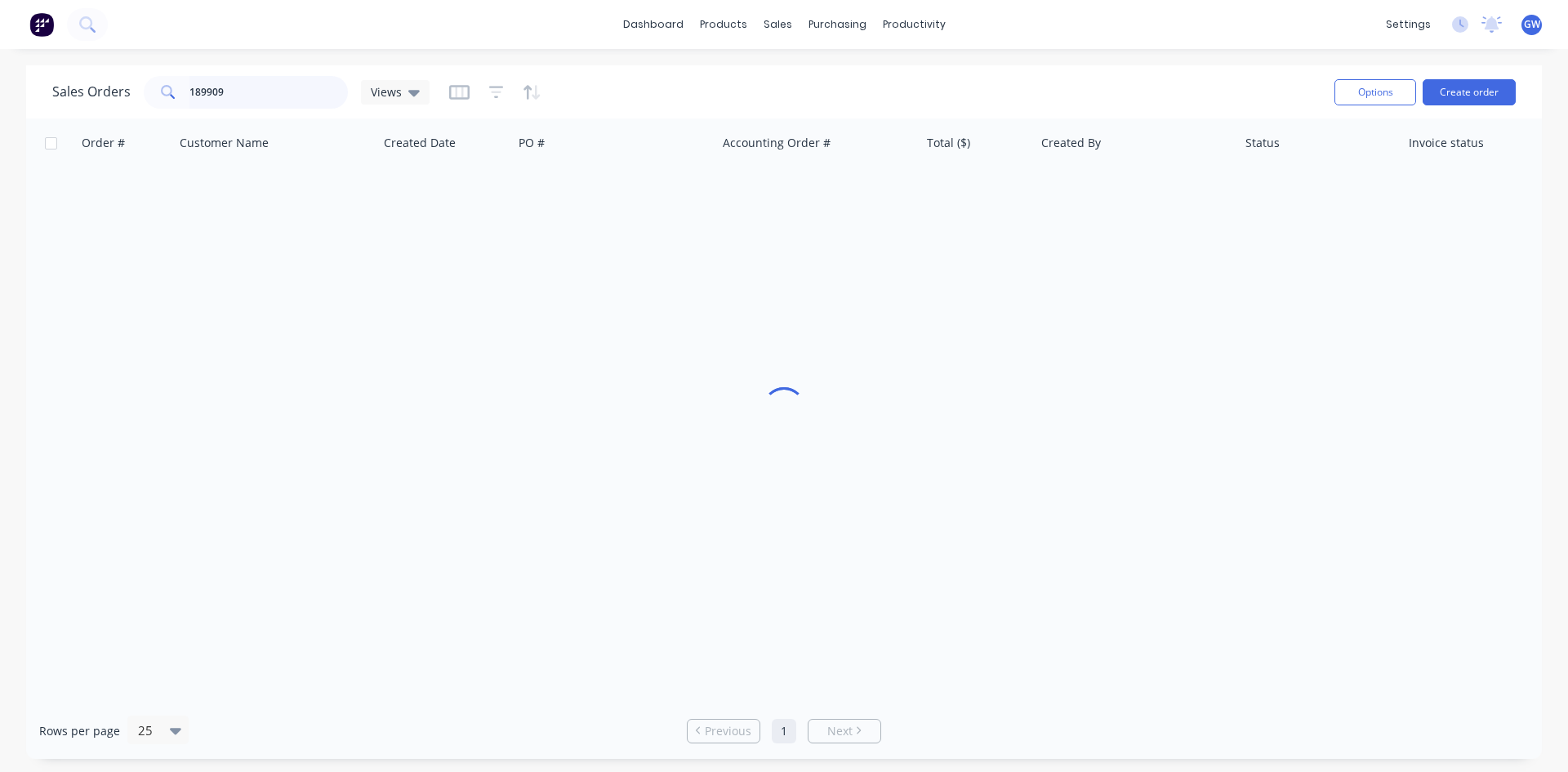
click at [288, 84] on input "189909" at bounding box center [269, 92] width 159 height 32
type input "189916"
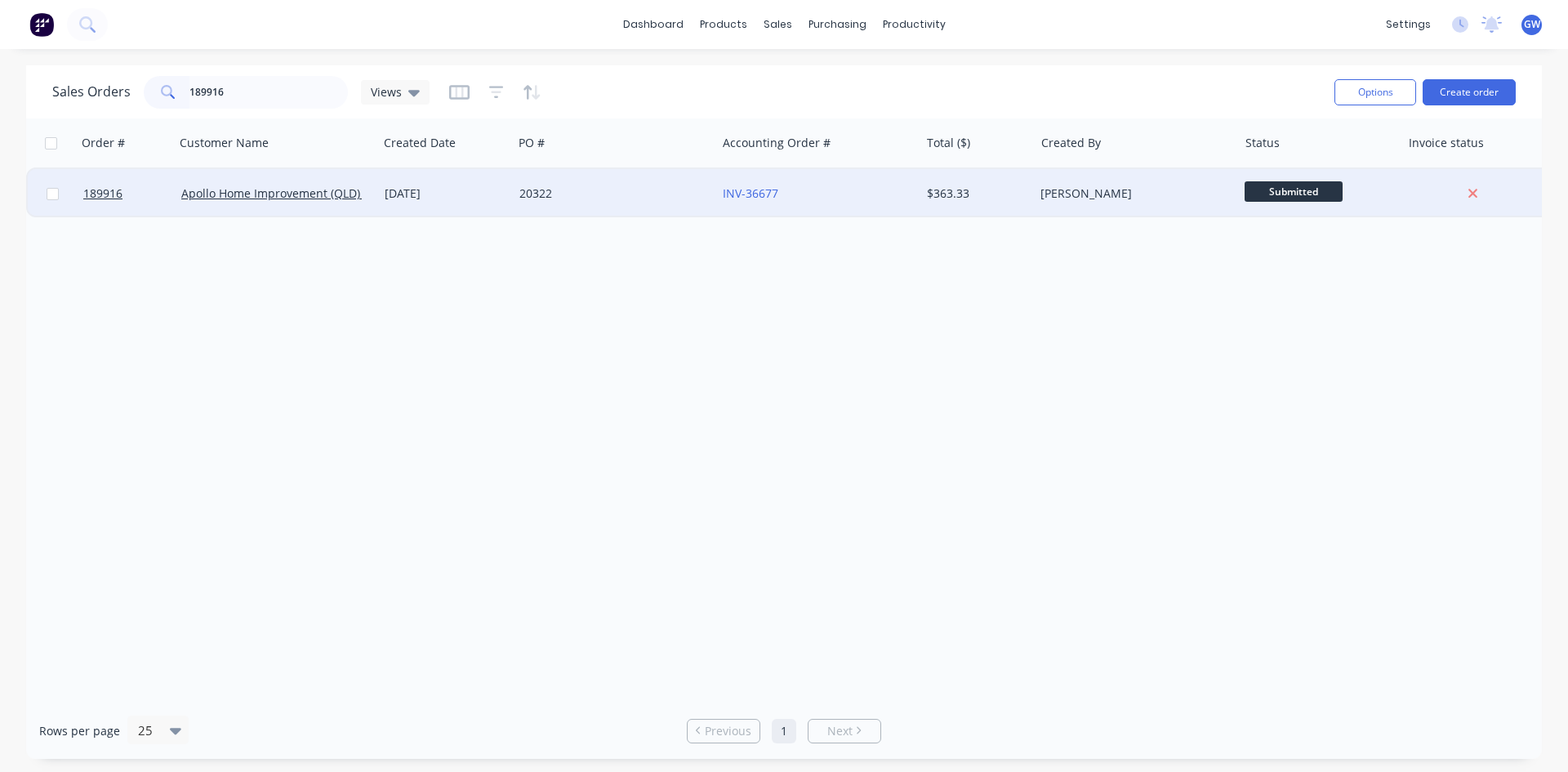
click at [918, 186] on div "INV-36677" at bounding box center [818, 193] width 204 height 49
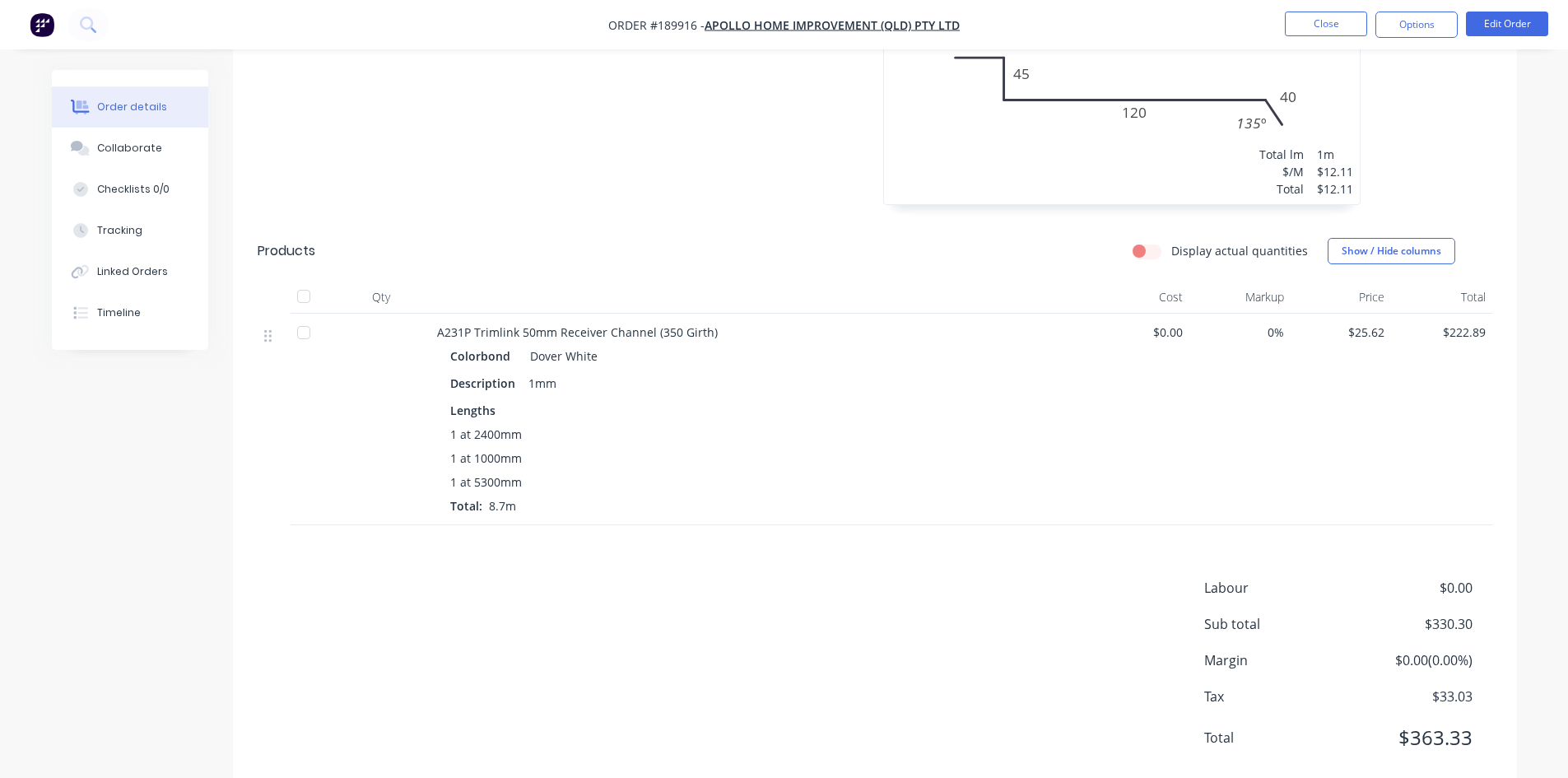
scroll to position [913, 0]
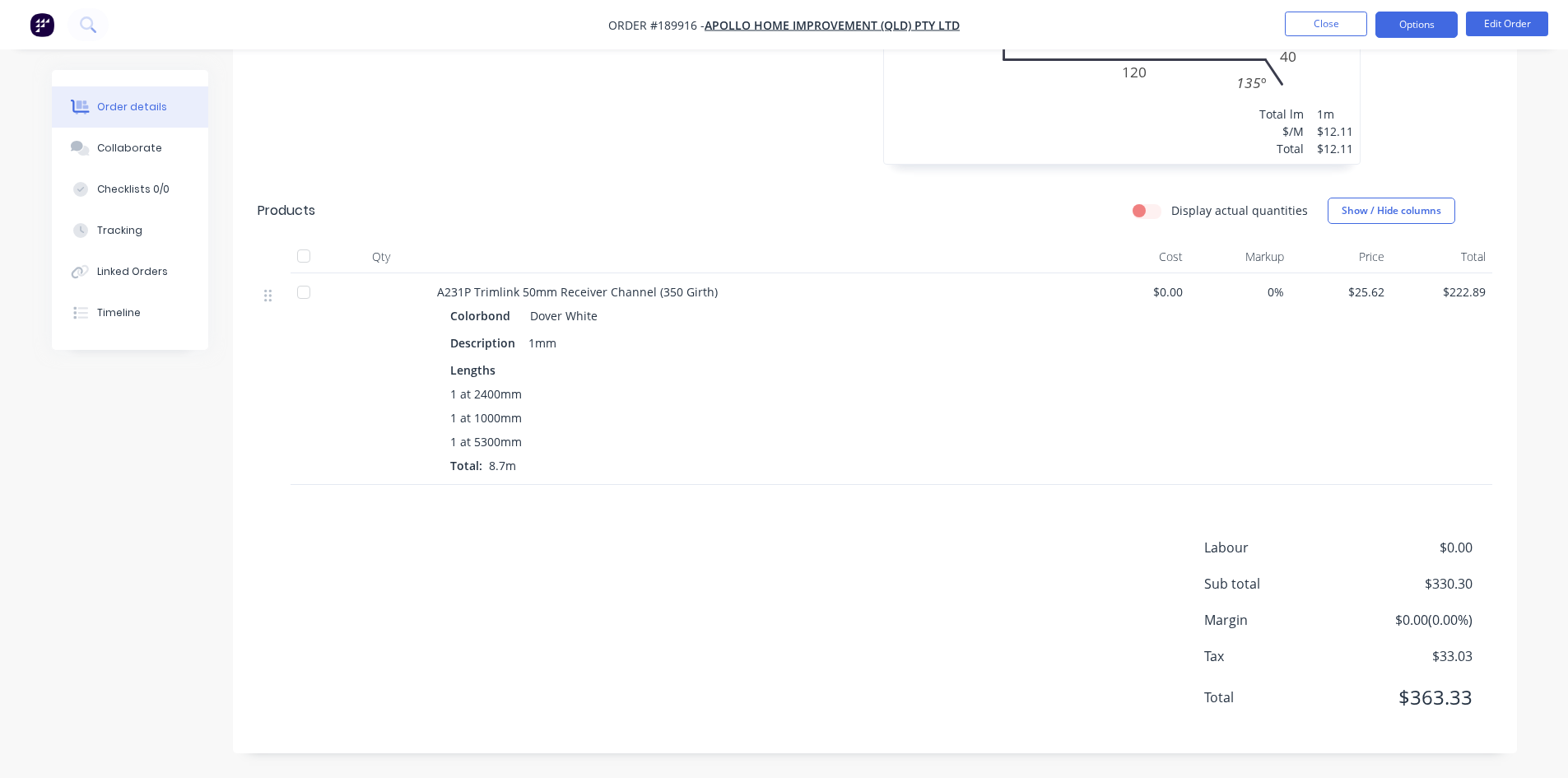
click at [1420, 16] on button "Options" at bounding box center [1416, 24] width 82 height 26
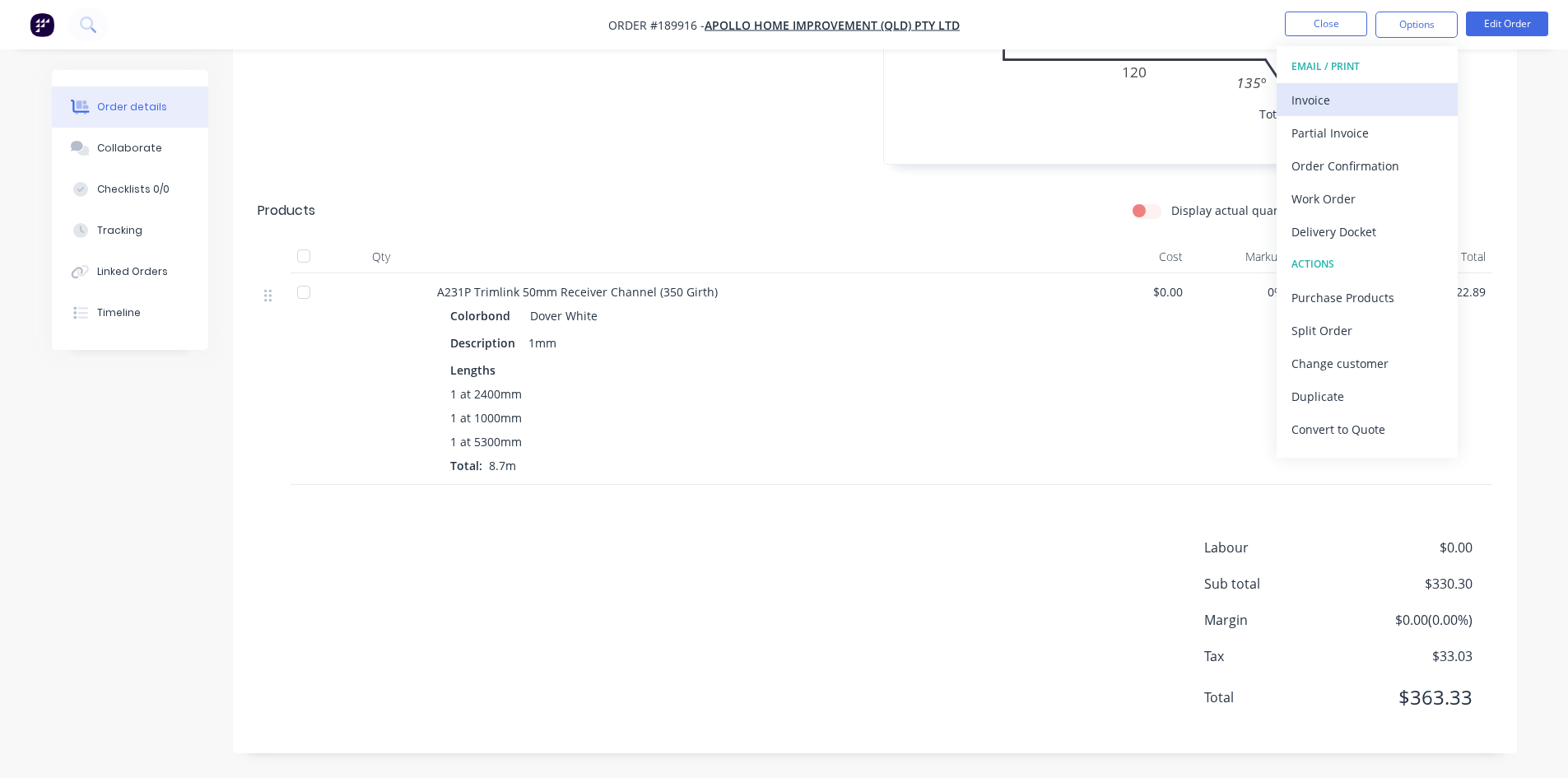
click at [1363, 90] on div "Invoice" at bounding box center [1367, 100] width 151 height 24
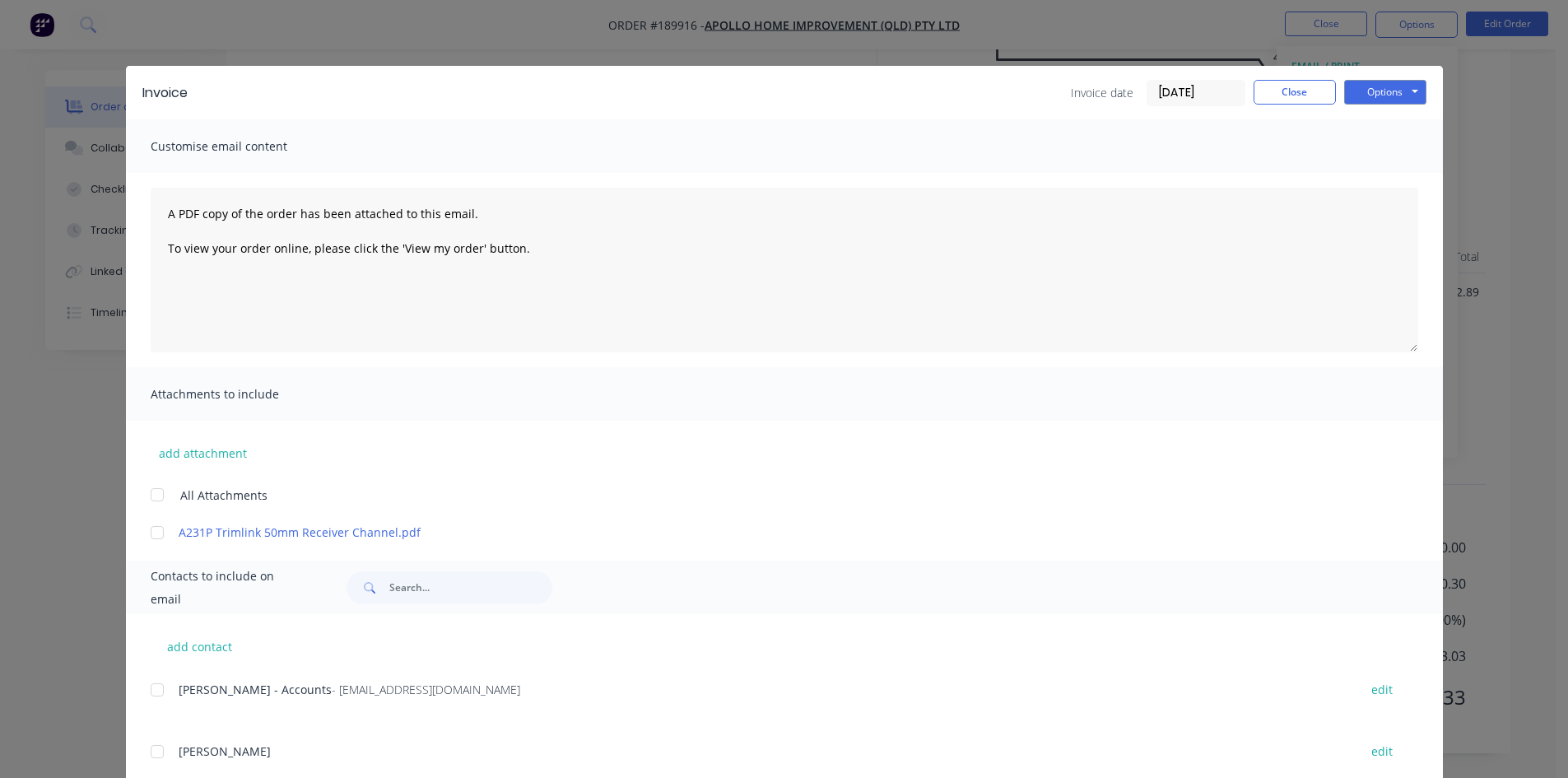
click at [161, 691] on div at bounding box center [157, 689] width 33 height 33
click at [1405, 92] on button "Options" at bounding box center [1385, 92] width 82 height 24
click at [1389, 171] on button "Email" at bounding box center [1396, 175] width 105 height 27
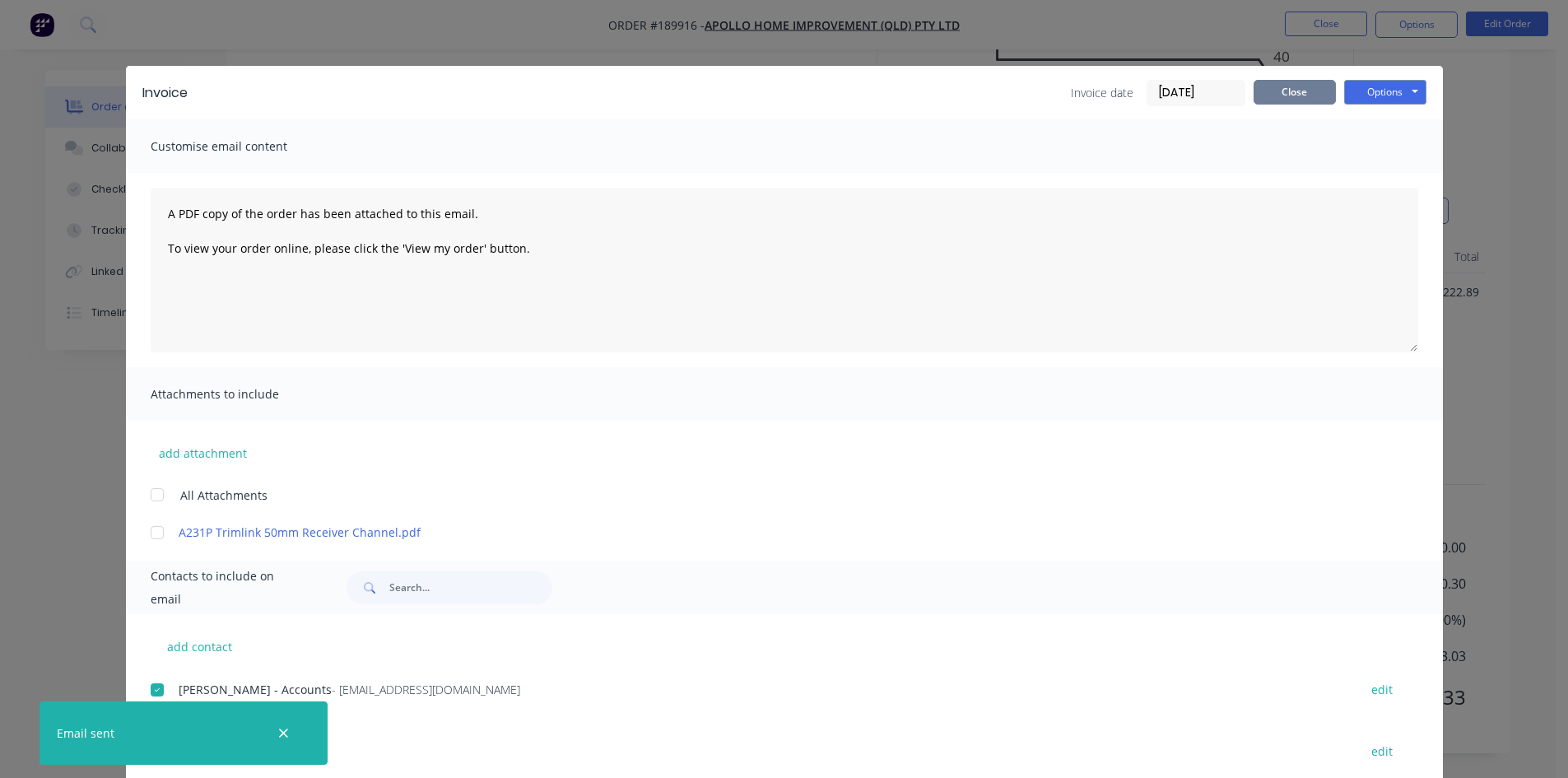
click at [1282, 80] on button "Close" at bounding box center [1295, 92] width 82 height 24
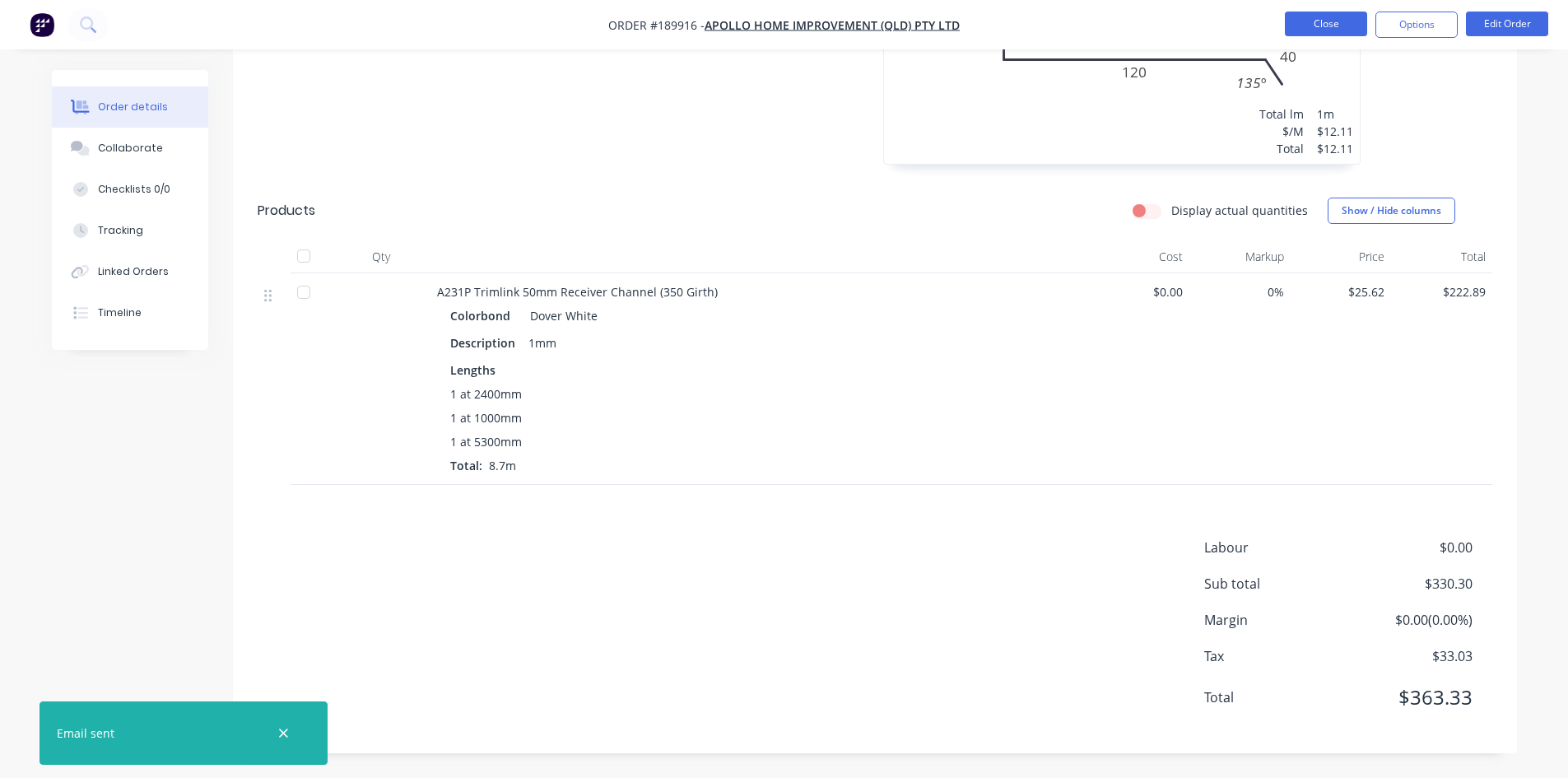
click at [1309, 22] on button "Close" at bounding box center [1325, 23] width 82 height 24
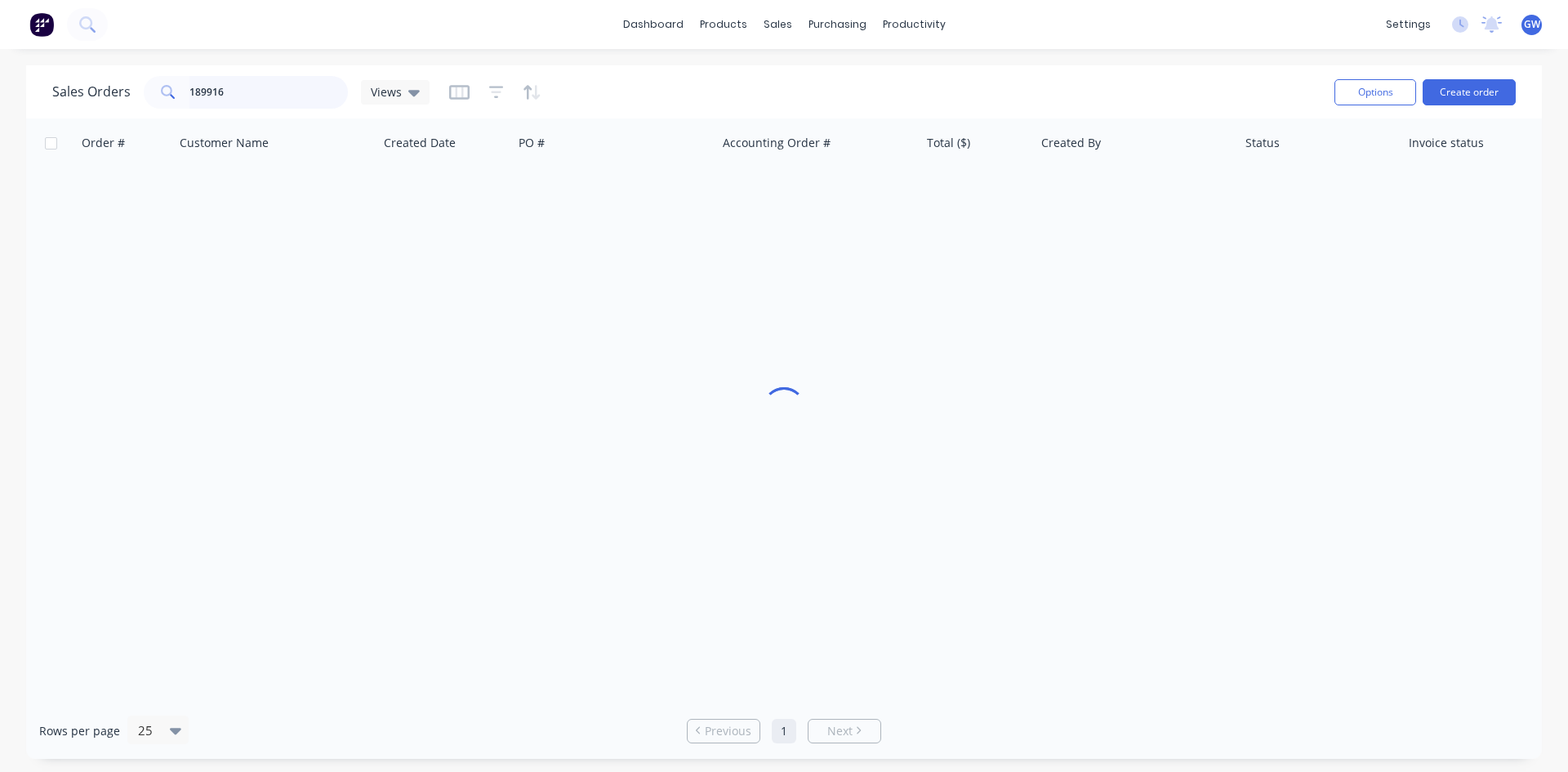
click at [303, 92] on input "189916" at bounding box center [269, 92] width 159 height 32
click at [292, 87] on input "189916" at bounding box center [269, 92] width 159 height 32
type input "190086"
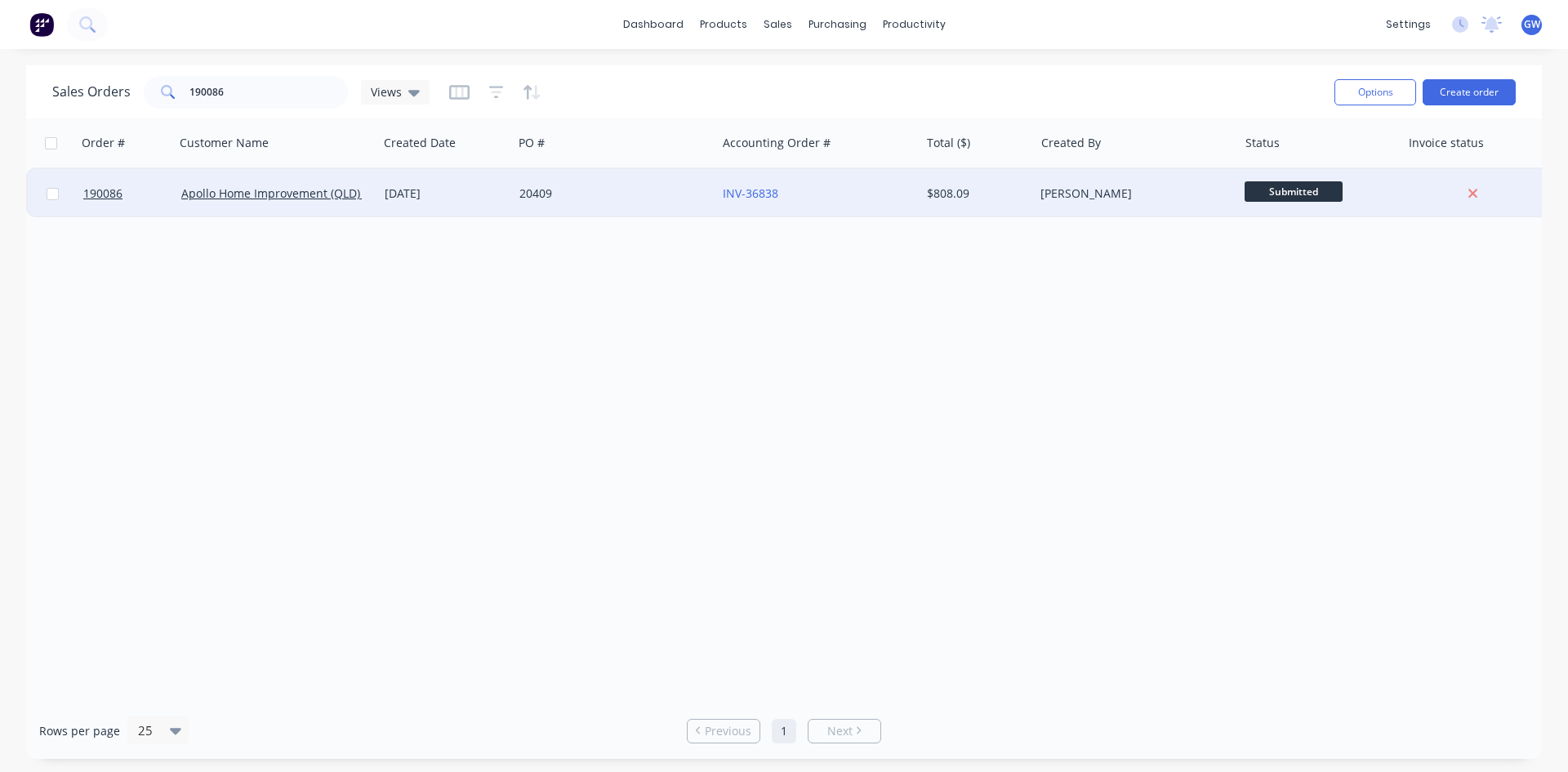
click at [1114, 202] on div "[PERSON_NAME]" at bounding box center [1136, 193] width 204 height 49
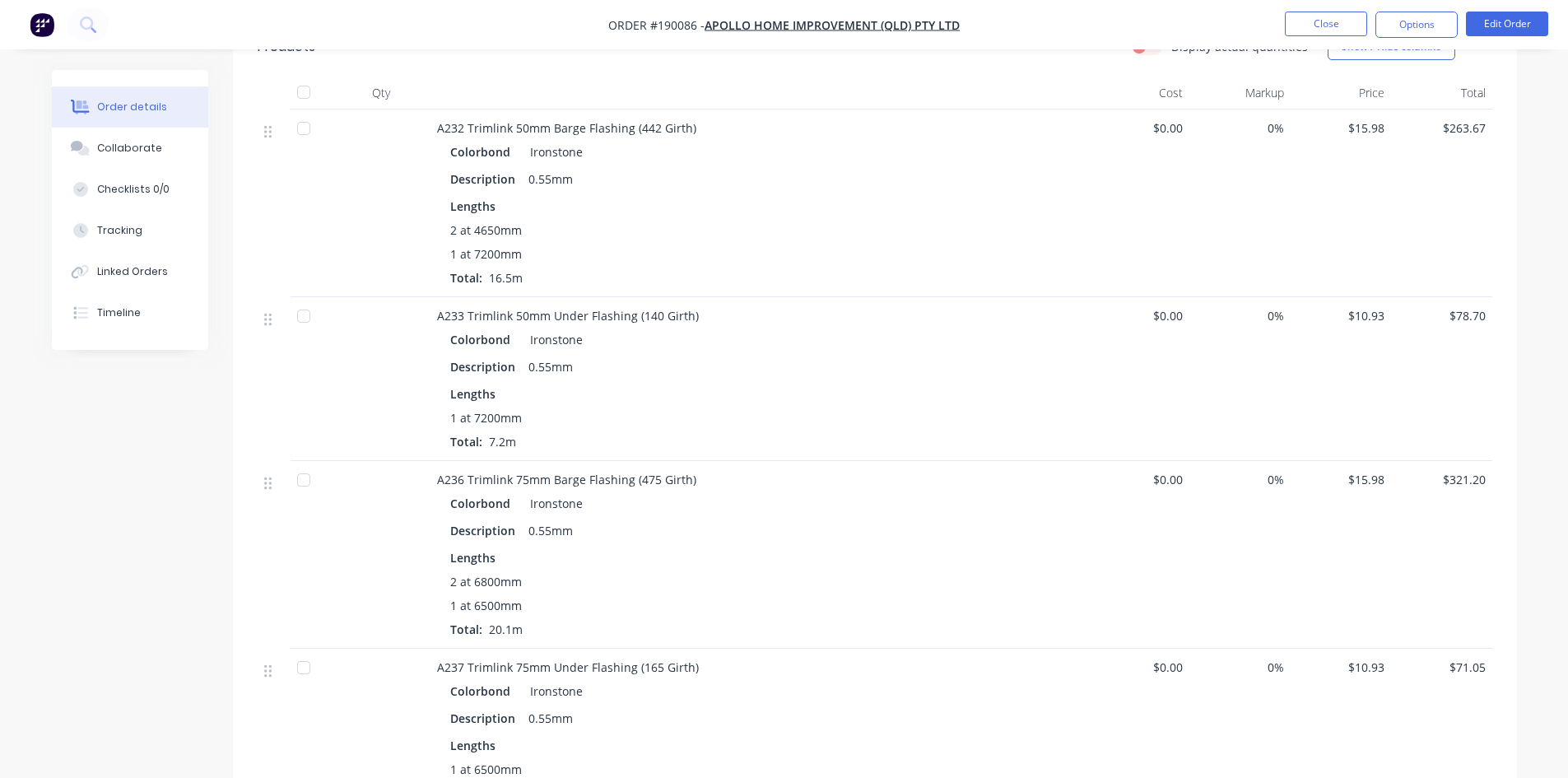
scroll to position [741, 0]
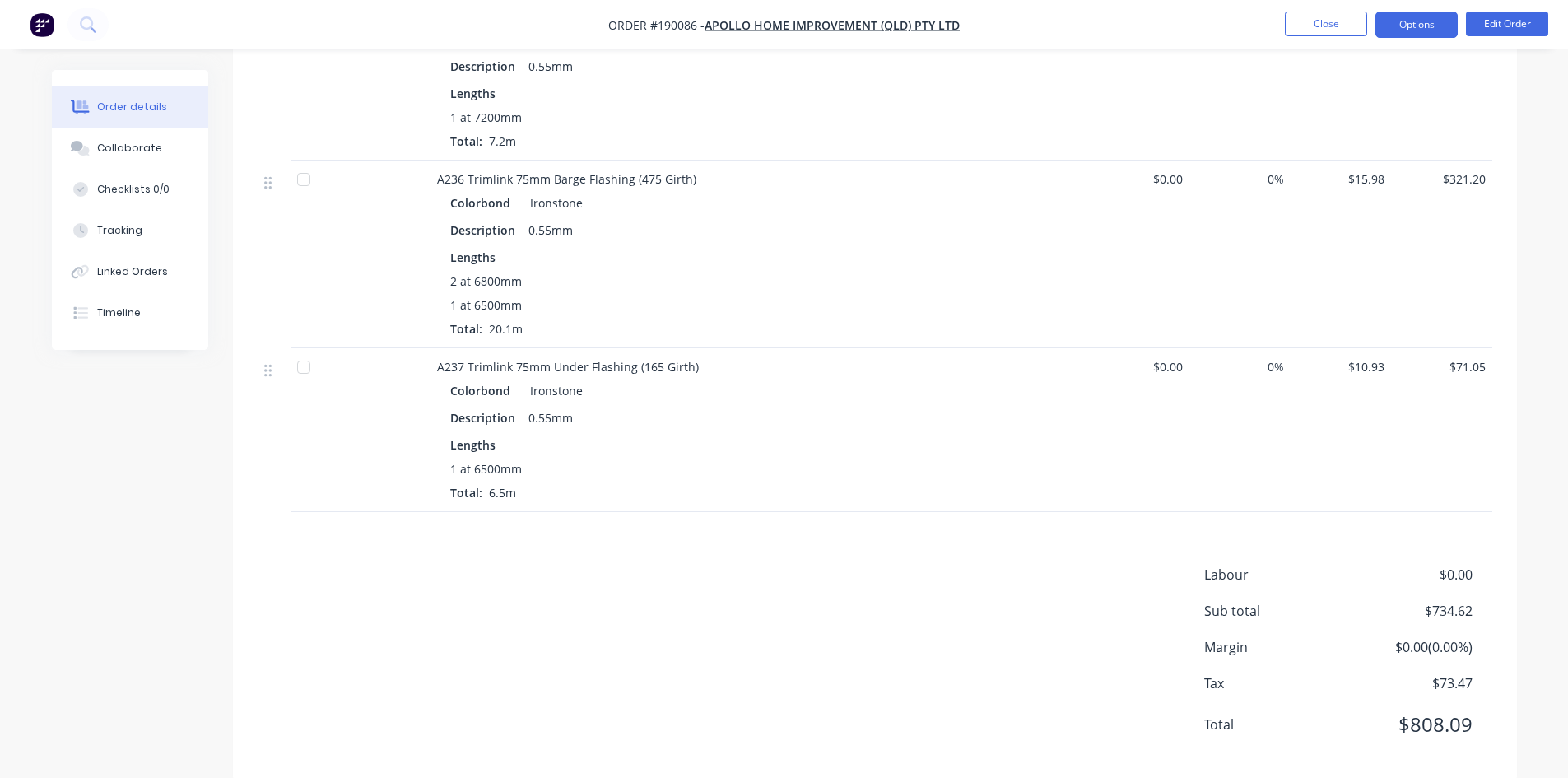
click at [1402, 33] on button "Options" at bounding box center [1416, 24] width 82 height 26
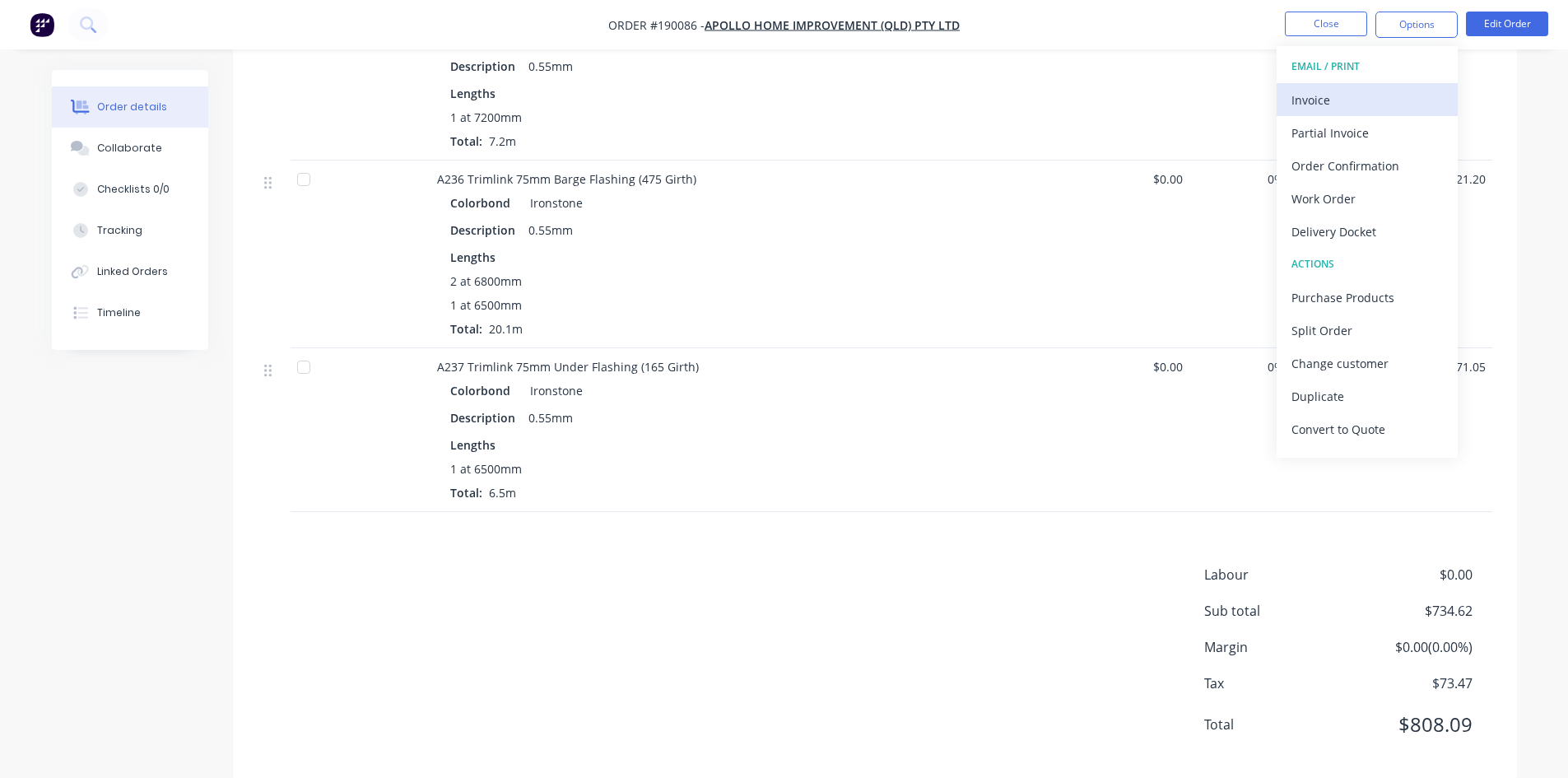
click at [1378, 102] on div "Invoice" at bounding box center [1367, 100] width 151 height 24
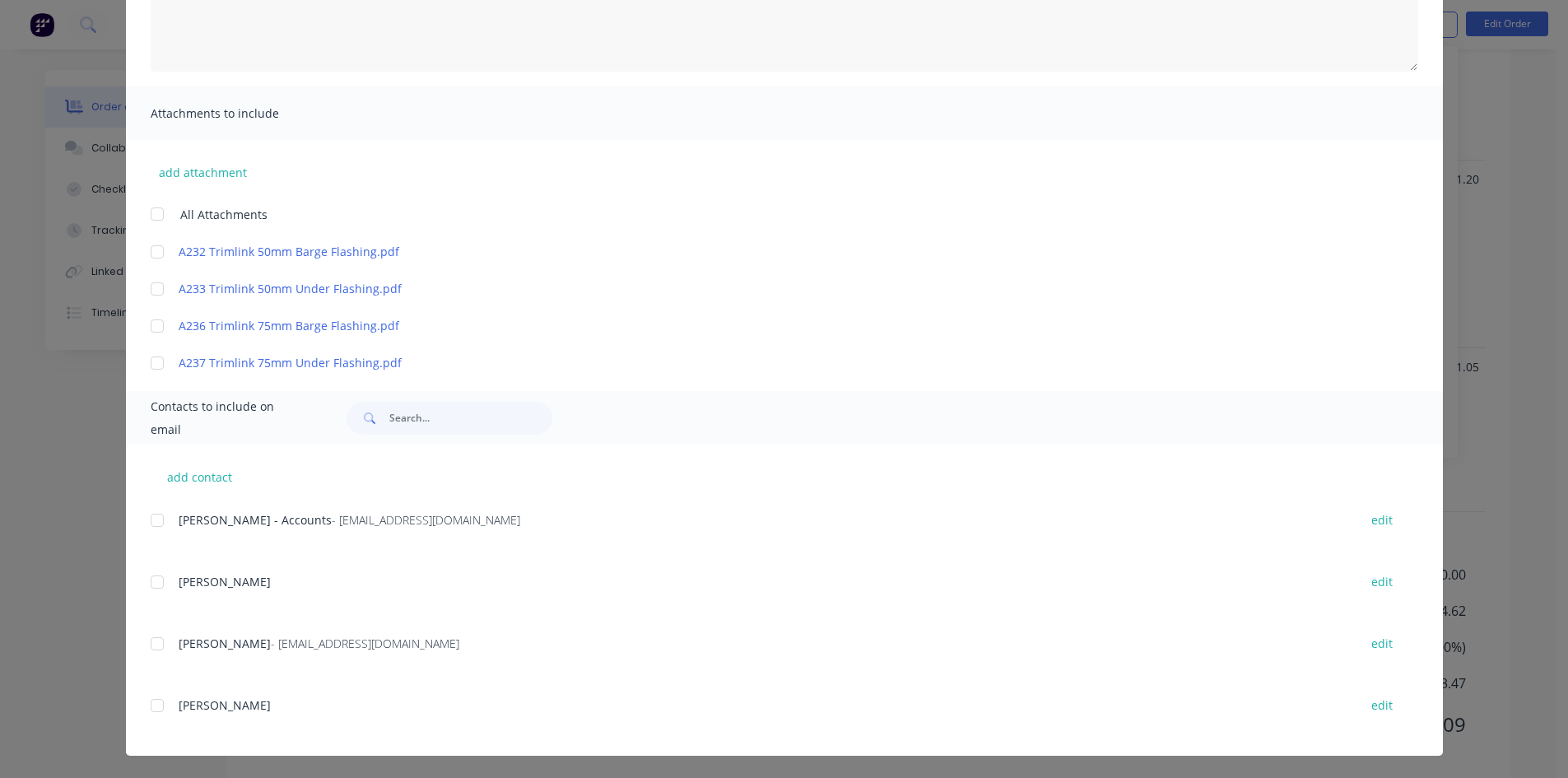
scroll to position [282, 0]
click at [160, 503] on div "add contact [PERSON_NAME] - Accounts - [EMAIL_ADDRESS][DOMAIN_NAME] edit [PERSO…" at bounding box center [784, 600] width 1317 height 312
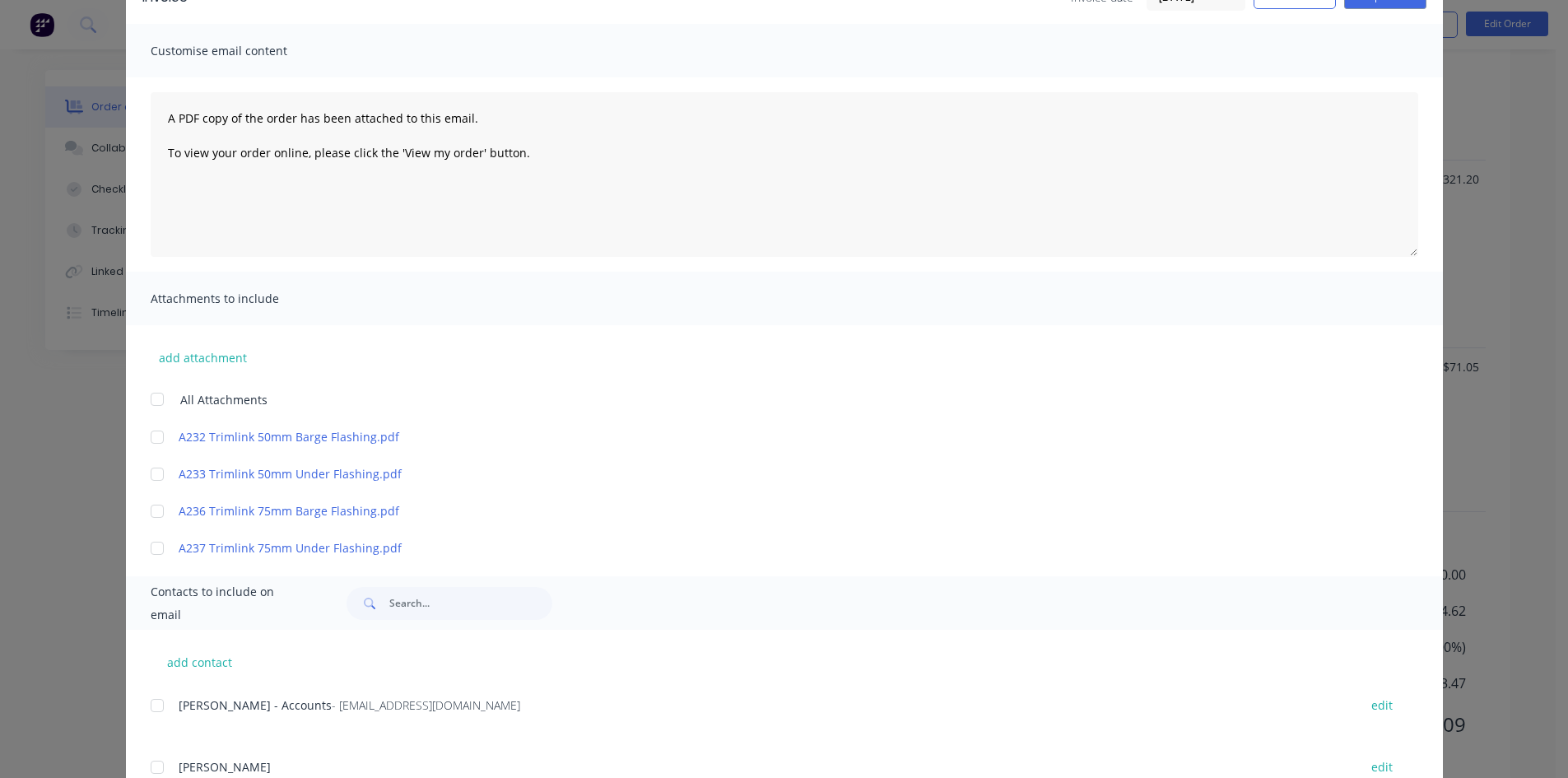
scroll to position [247, 0]
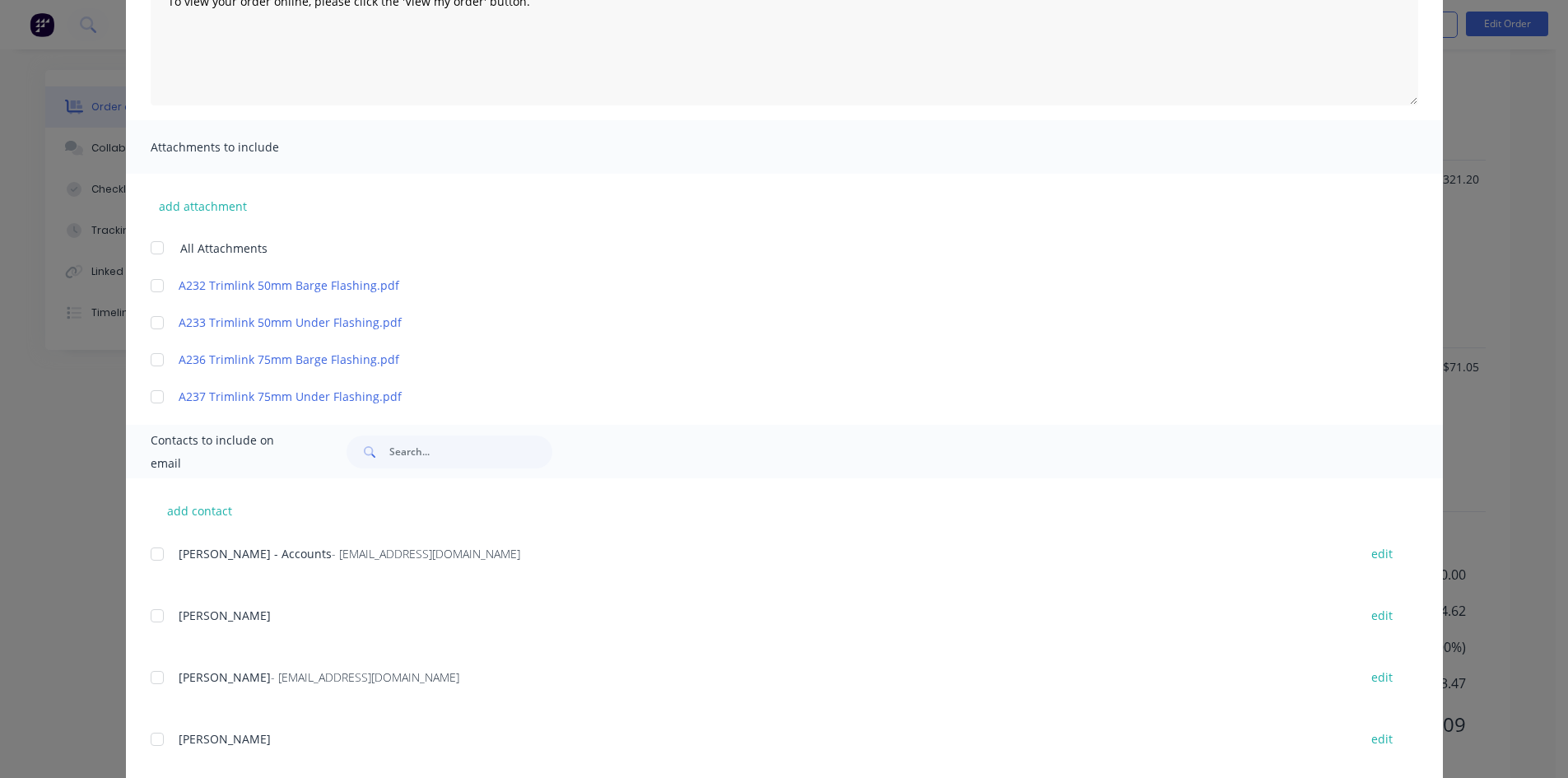
click at [147, 557] on div at bounding box center [157, 553] width 33 height 33
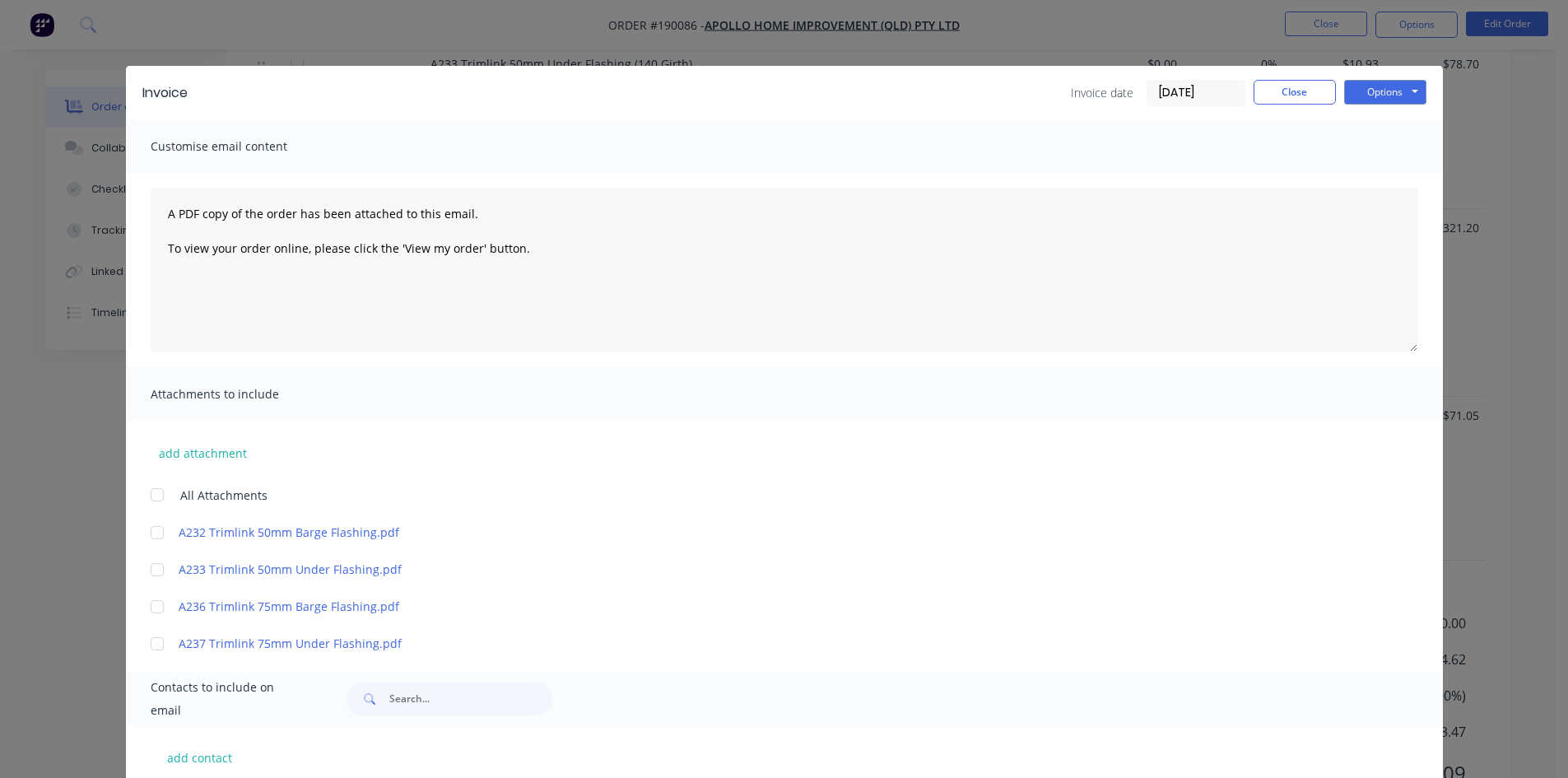
scroll to position [493, 0]
click at [1381, 91] on button "Options" at bounding box center [1385, 92] width 82 height 24
click at [1373, 171] on button "Email" at bounding box center [1396, 175] width 105 height 27
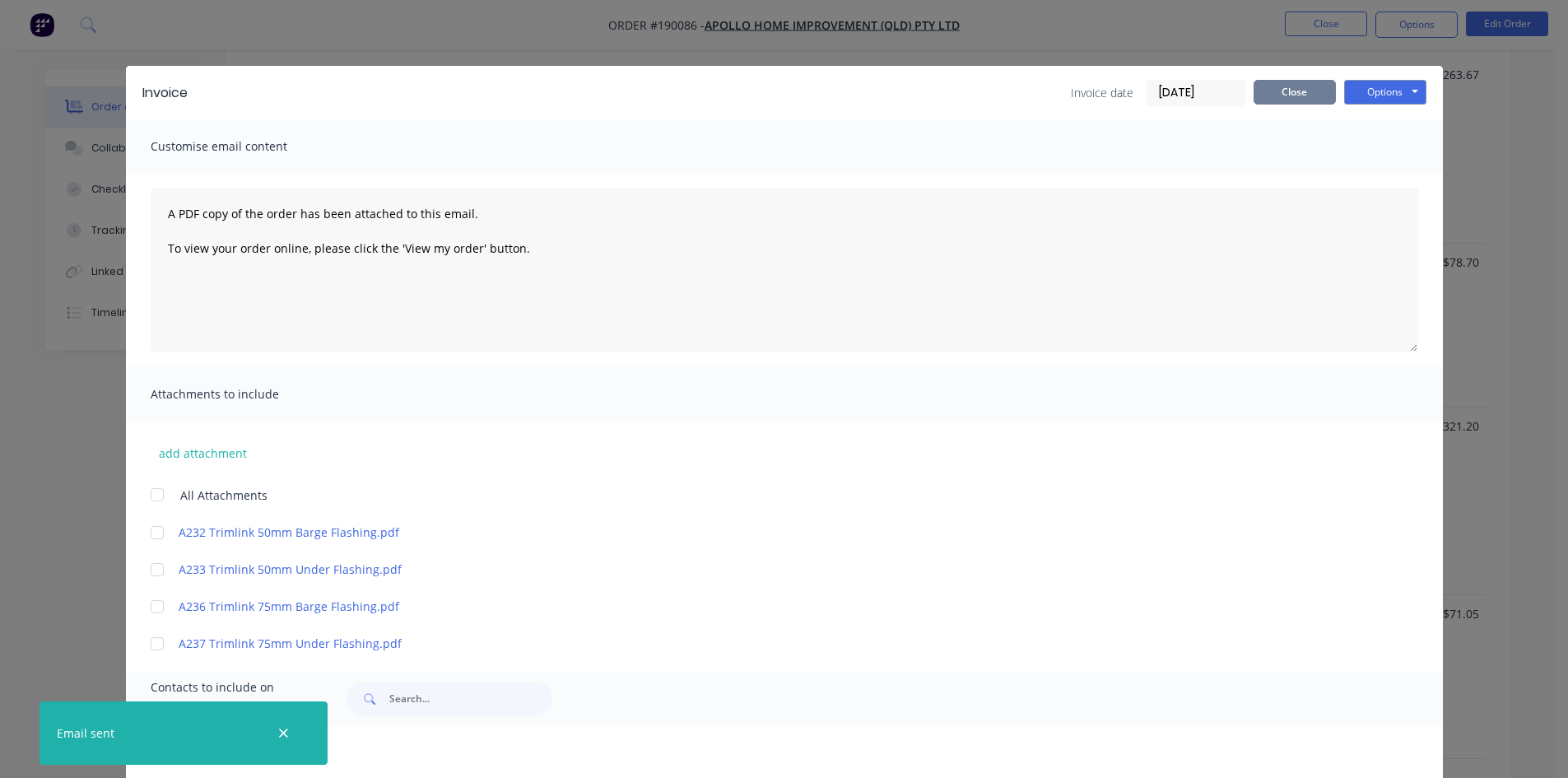
click at [1298, 94] on button "Close" at bounding box center [1295, 92] width 82 height 24
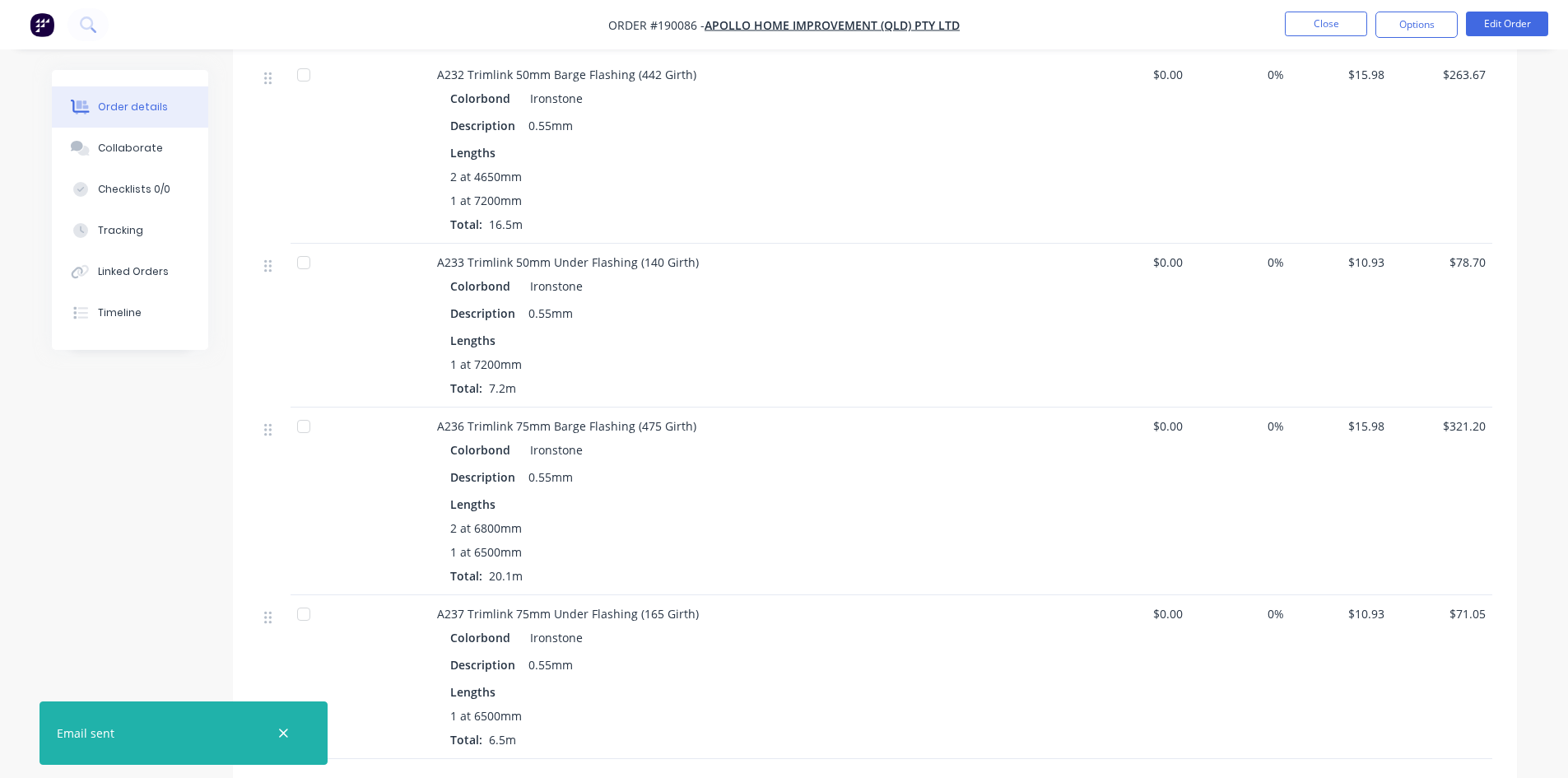
click at [1329, 10] on nav "Order #190086 - Apollo Home Improvement (QLD) Pty Ltd Close Options Edit Order" at bounding box center [784, 24] width 1568 height 49
click at [1328, 33] on button "Close" at bounding box center [1325, 23] width 82 height 24
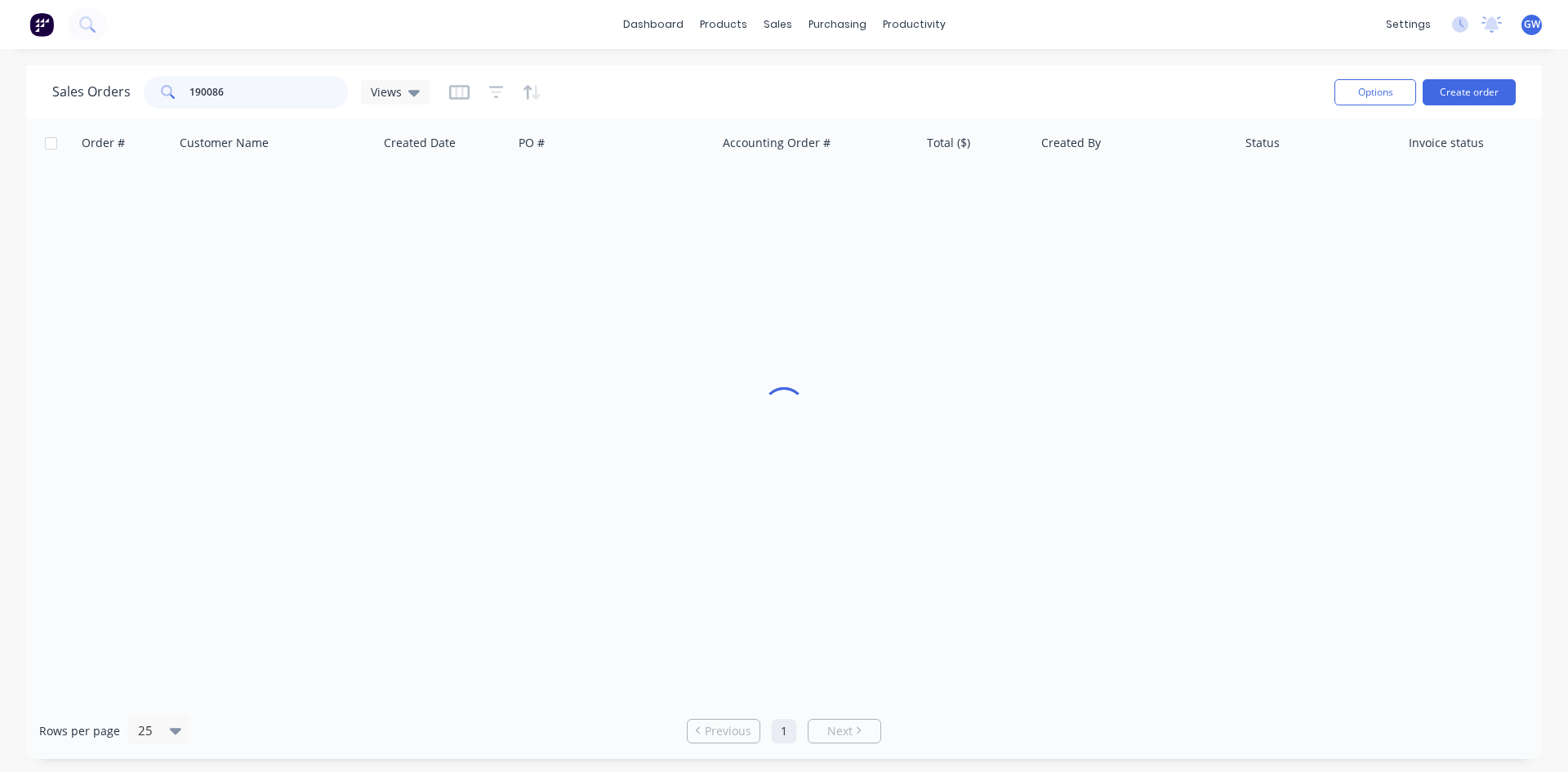
drag, startPoint x: 246, startPoint y: 95, endPoint x: 8, endPoint y: 87, distance: 238.1
click at [8, 87] on div "Sales Orders 190086 Views Options Create order Order # Customer Name Created Da…" at bounding box center [784, 412] width 1568 height 693
type input "190360"
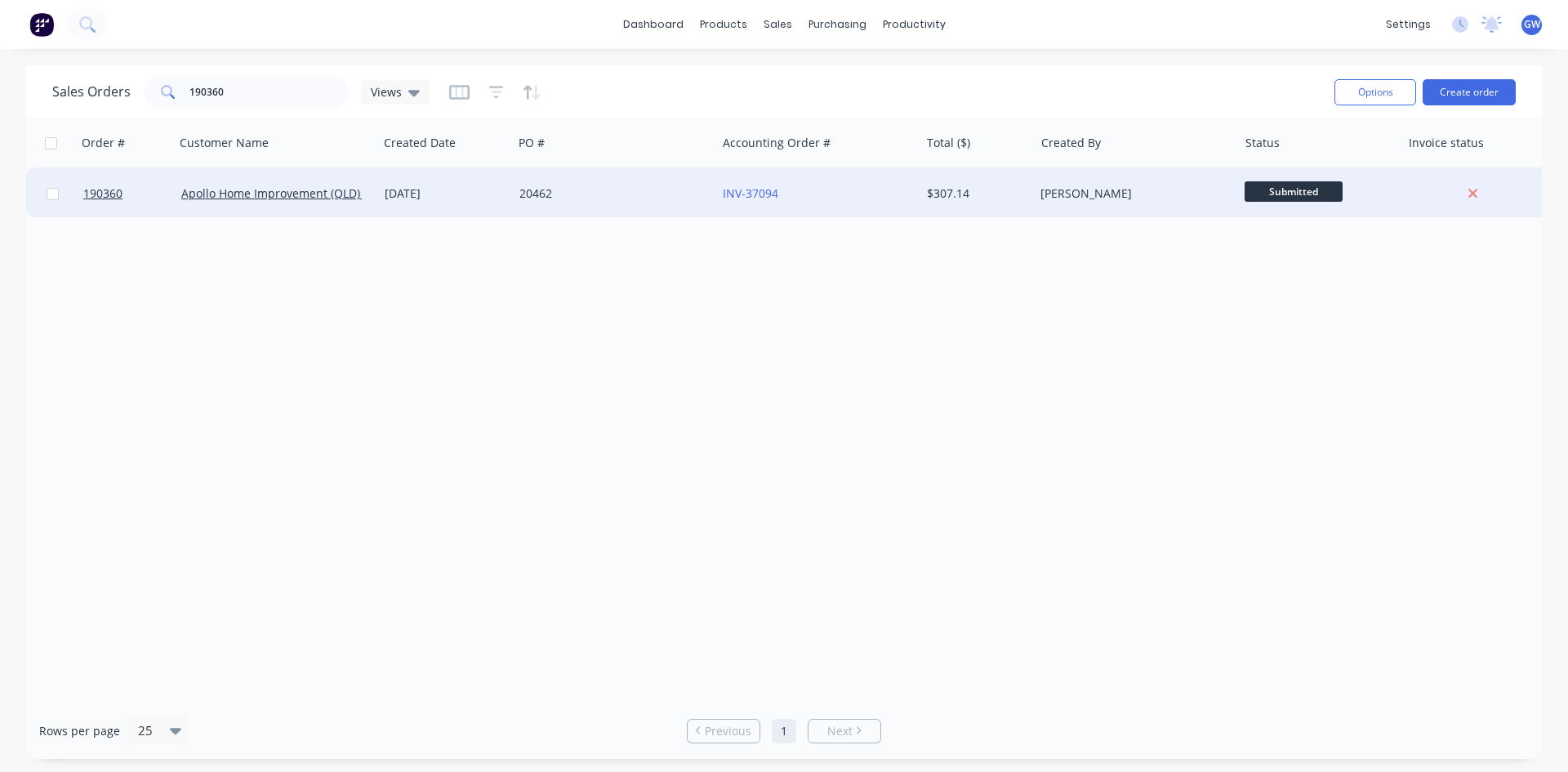
click at [945, 203] on div "$307.14" at bounding box center [977, 193] width 115 height 49
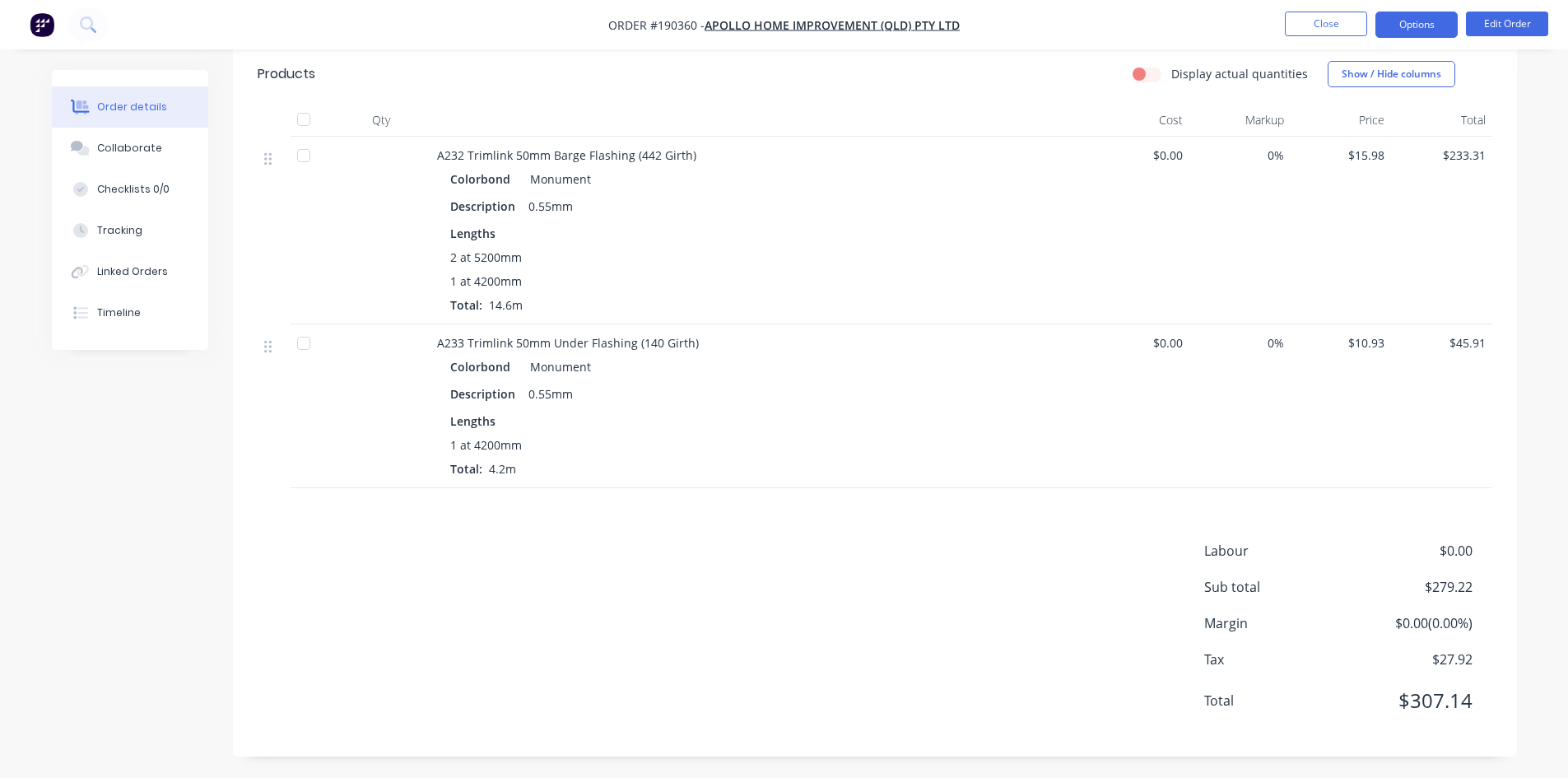
scroll to position [416, 0]
click at [1402, 16] on button "Options" at bounding box center [1416, 24] width 82 height 26
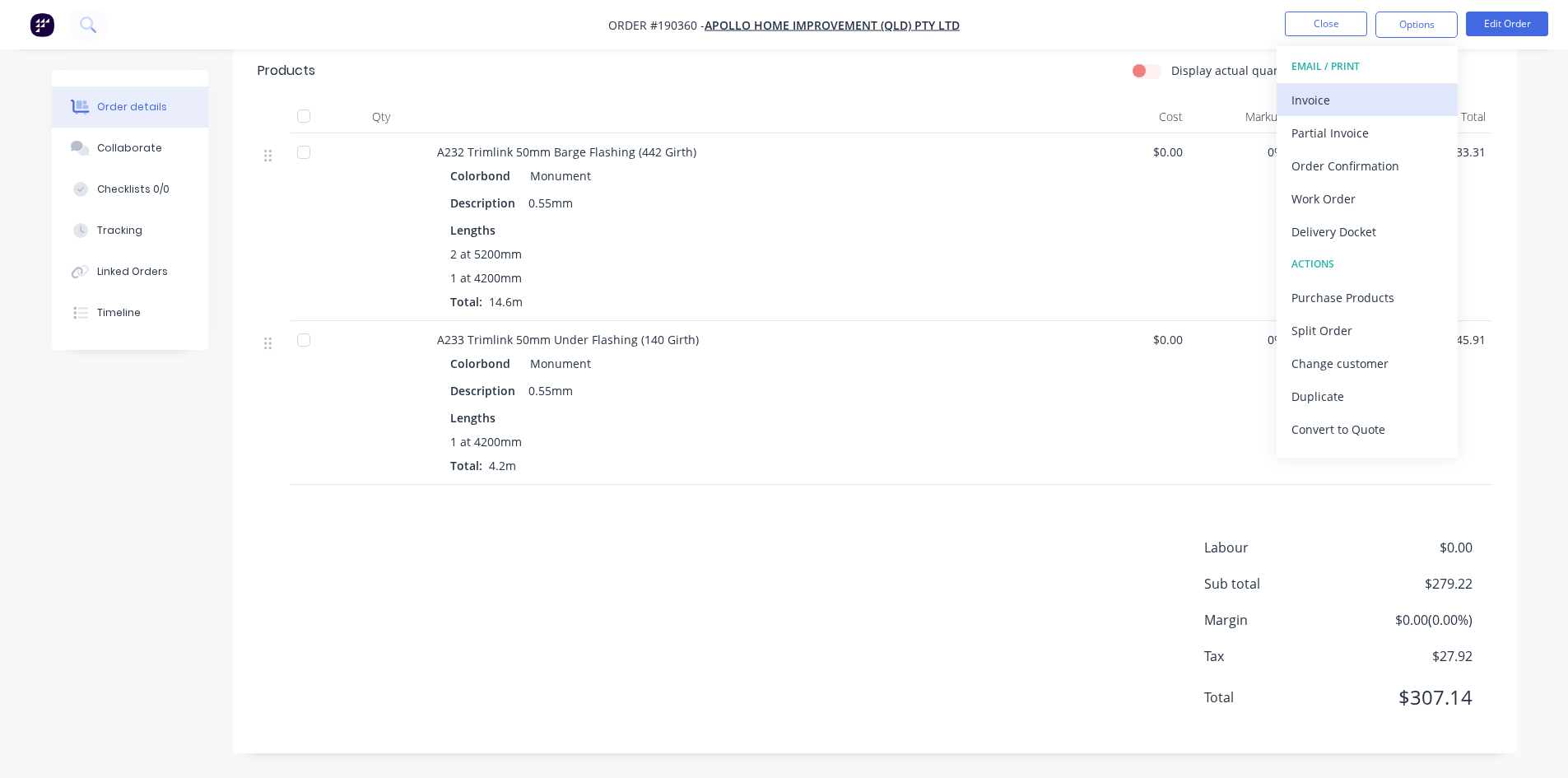
click at [1365, 87] on button "Invoice" at bounding box center [1367, 99] width 181 height 33
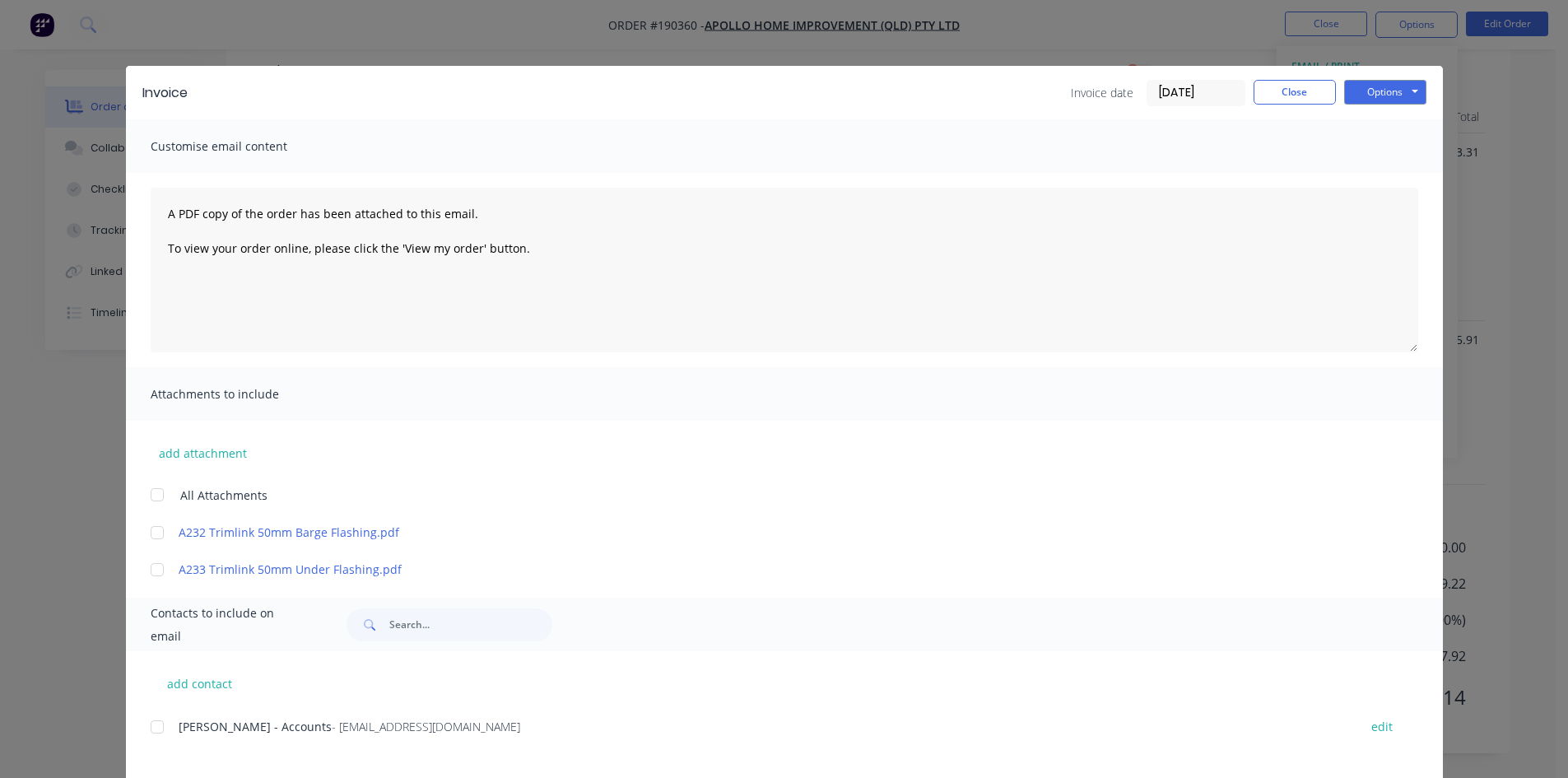
click at [166, 726] on div at bounding box center [157, 726] width 33 height 33
click at [1372, 82] on button "Options" at bounding box center [1385, 92] width 82 height 24
click at [1388, 172] on button "Email" at bounding box center [1396, 175] width 105 height 27
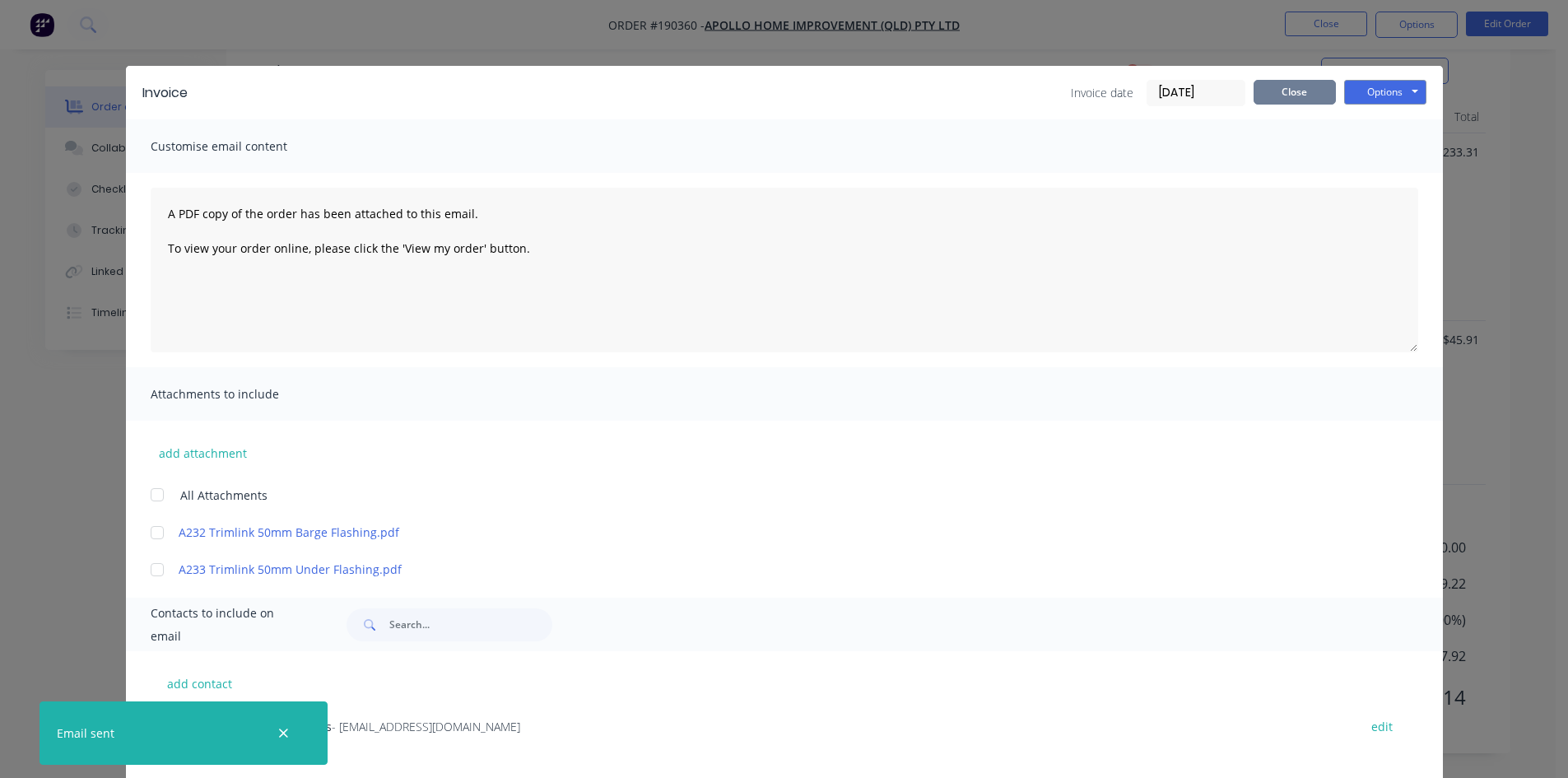
click at [1314, 95] on button "Close" at bounding box center [1295, 92] width 82 height 24
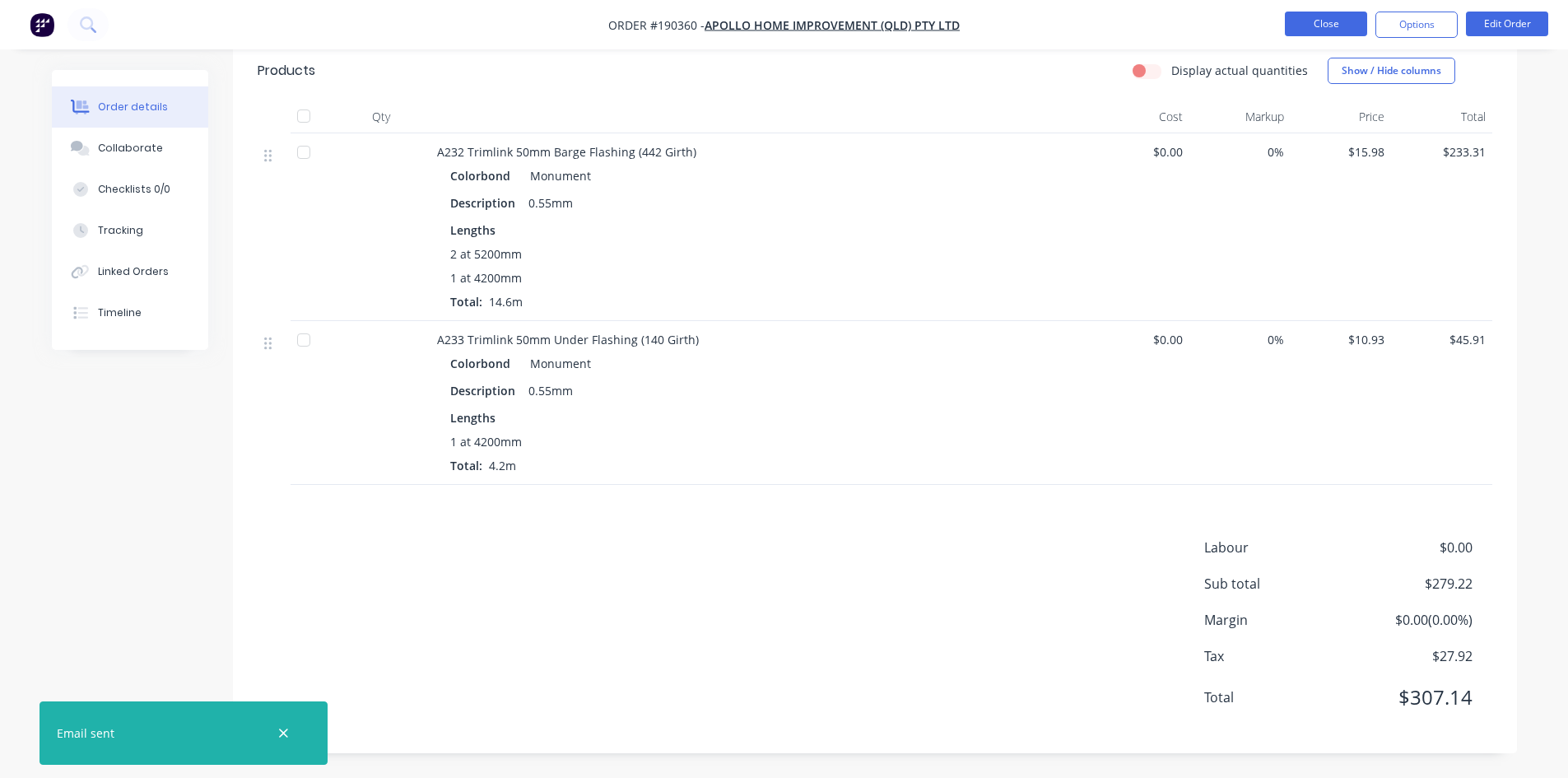
click at [1350, 35] on button "Close" at bounding box center [1325, 23] width 82 height 24
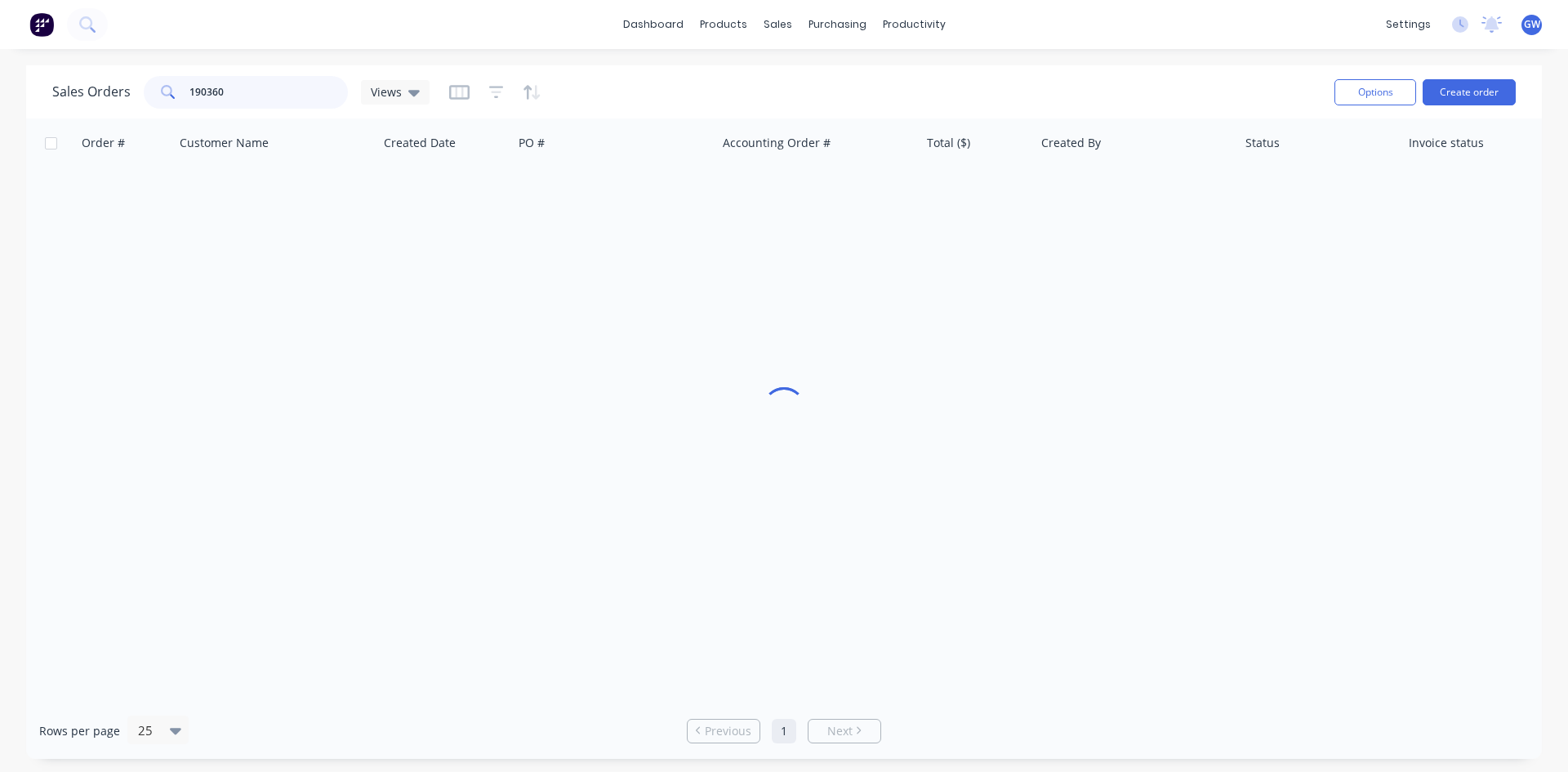
drag, startPoint x: 285, startPoint y: 87, endPoint x: 125, endPoint y: 94, distance: 160.2
click at [125, 94] on div "Sales Orders 190360 Views" at bounding box center [241, 92] width 378 height 32
type input "189060"
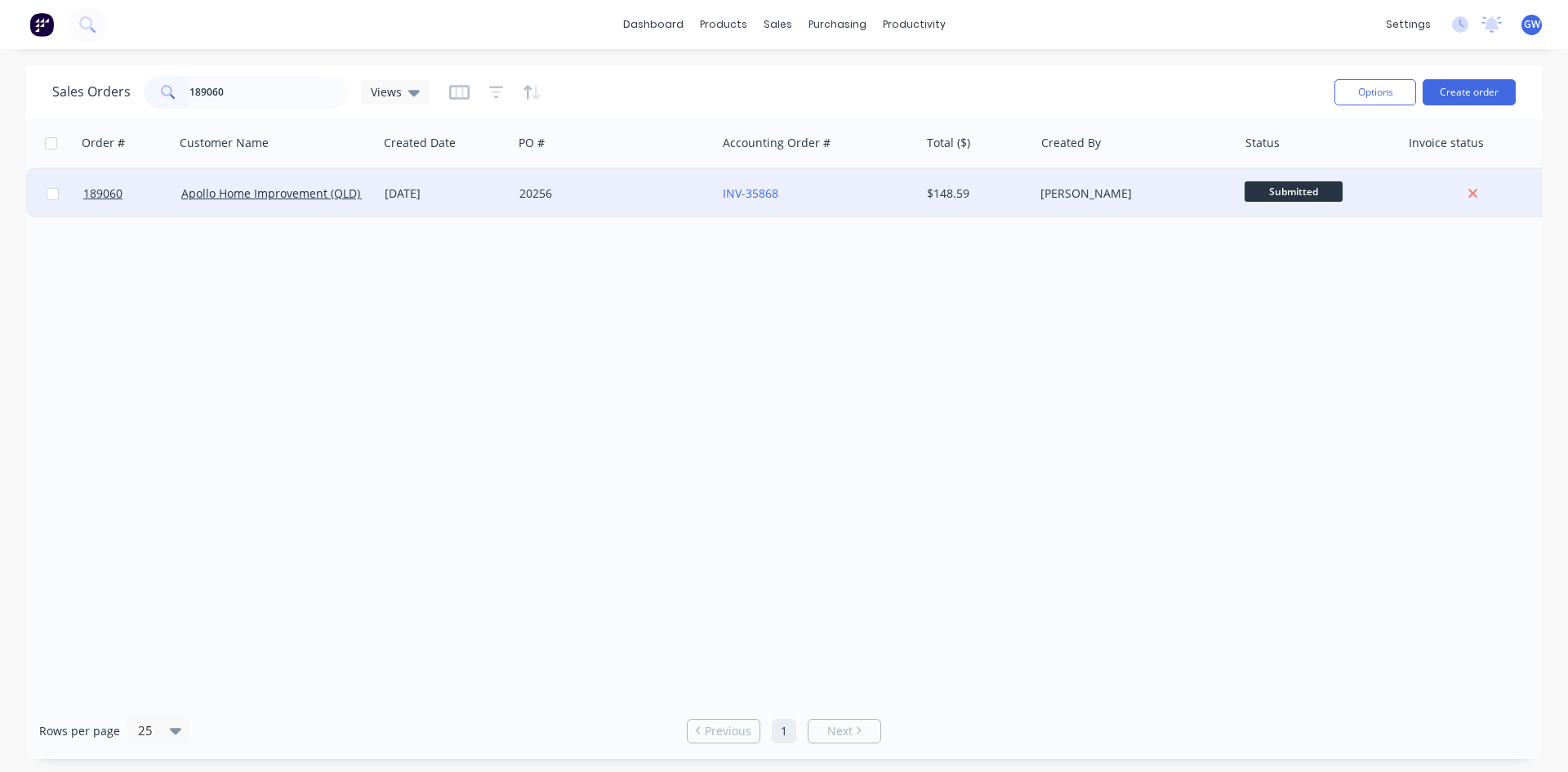
click at [1120, 194] on div "[PERSON_NAME]" at bounding box center [1131, 193] width 181 height 17
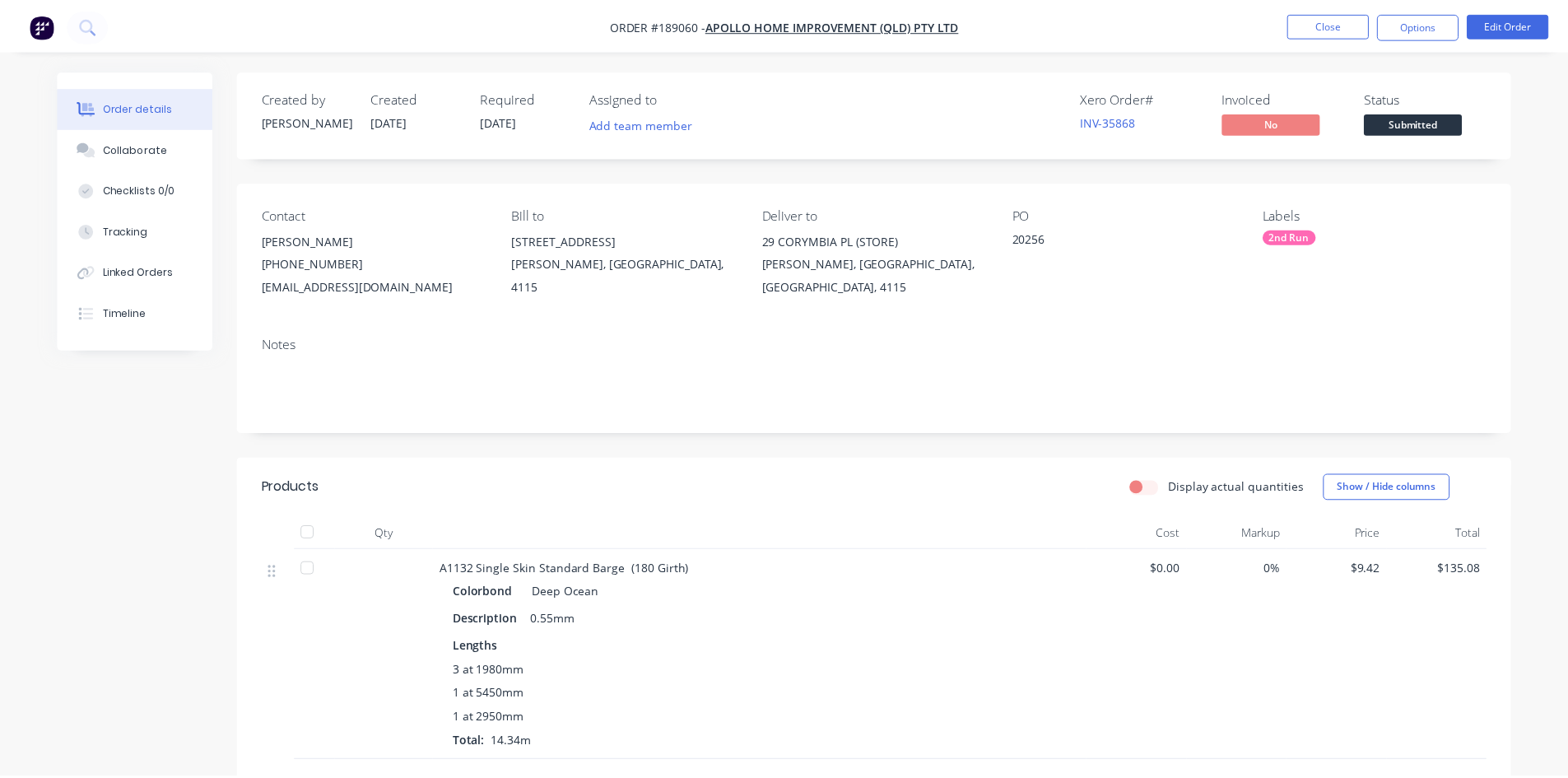
scroll to position [276, 0]
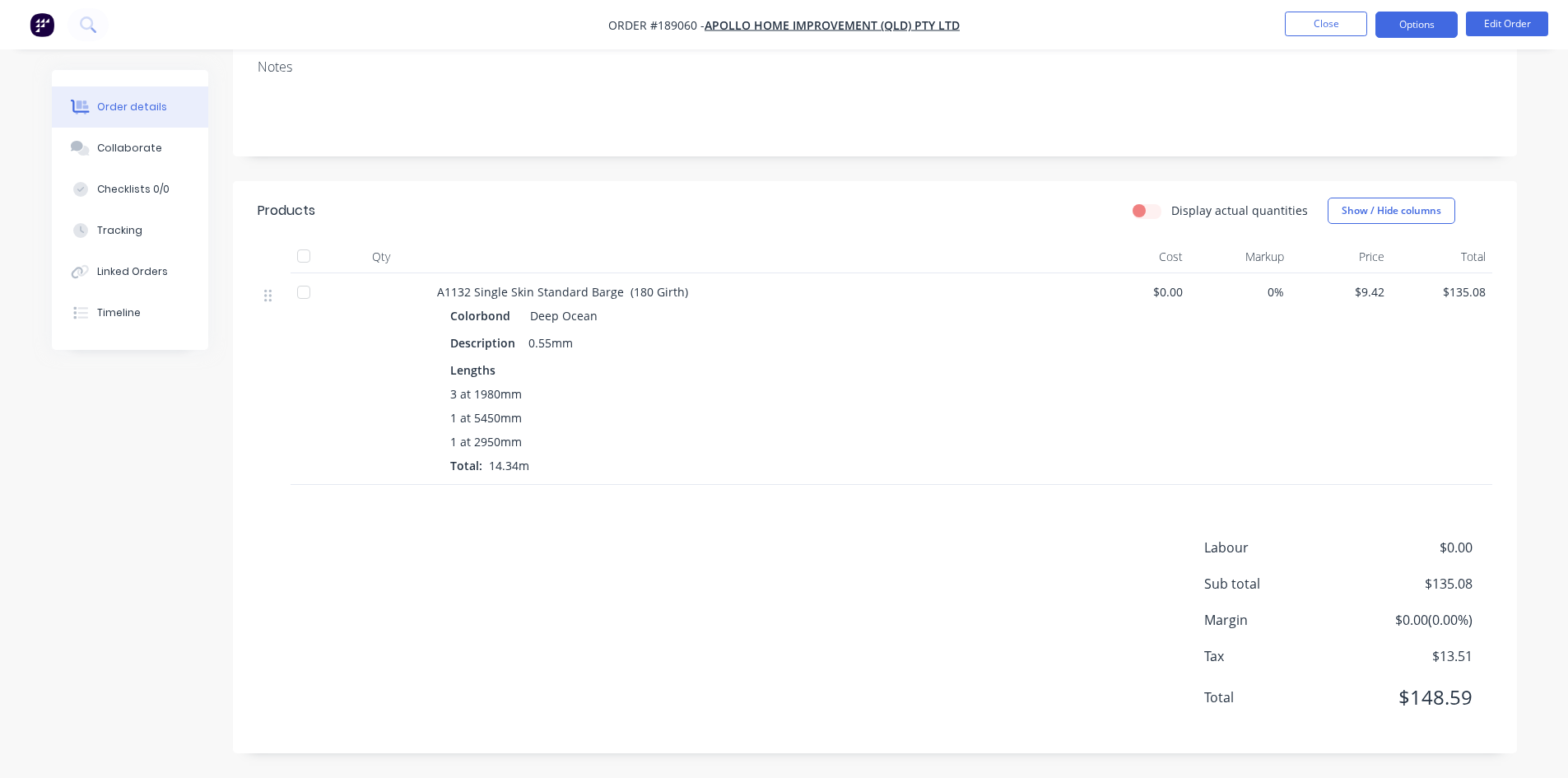
click at [1427, 26] on button "Options" at bounding box center [1416, 24] width 82 height 26
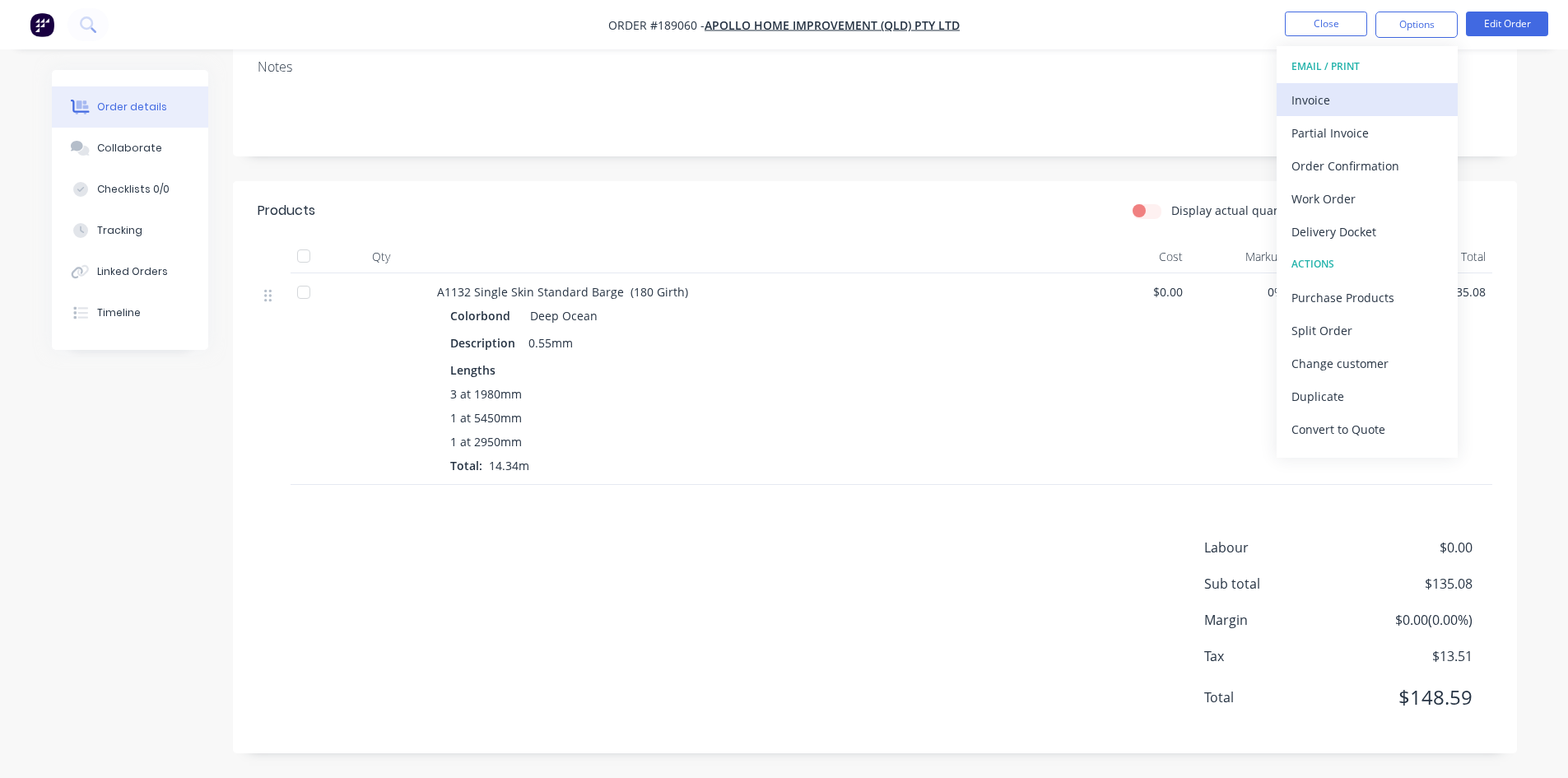
click at [1416, 92] on div "Invoice" at bounding box center [1367, 100] width 151 height 24
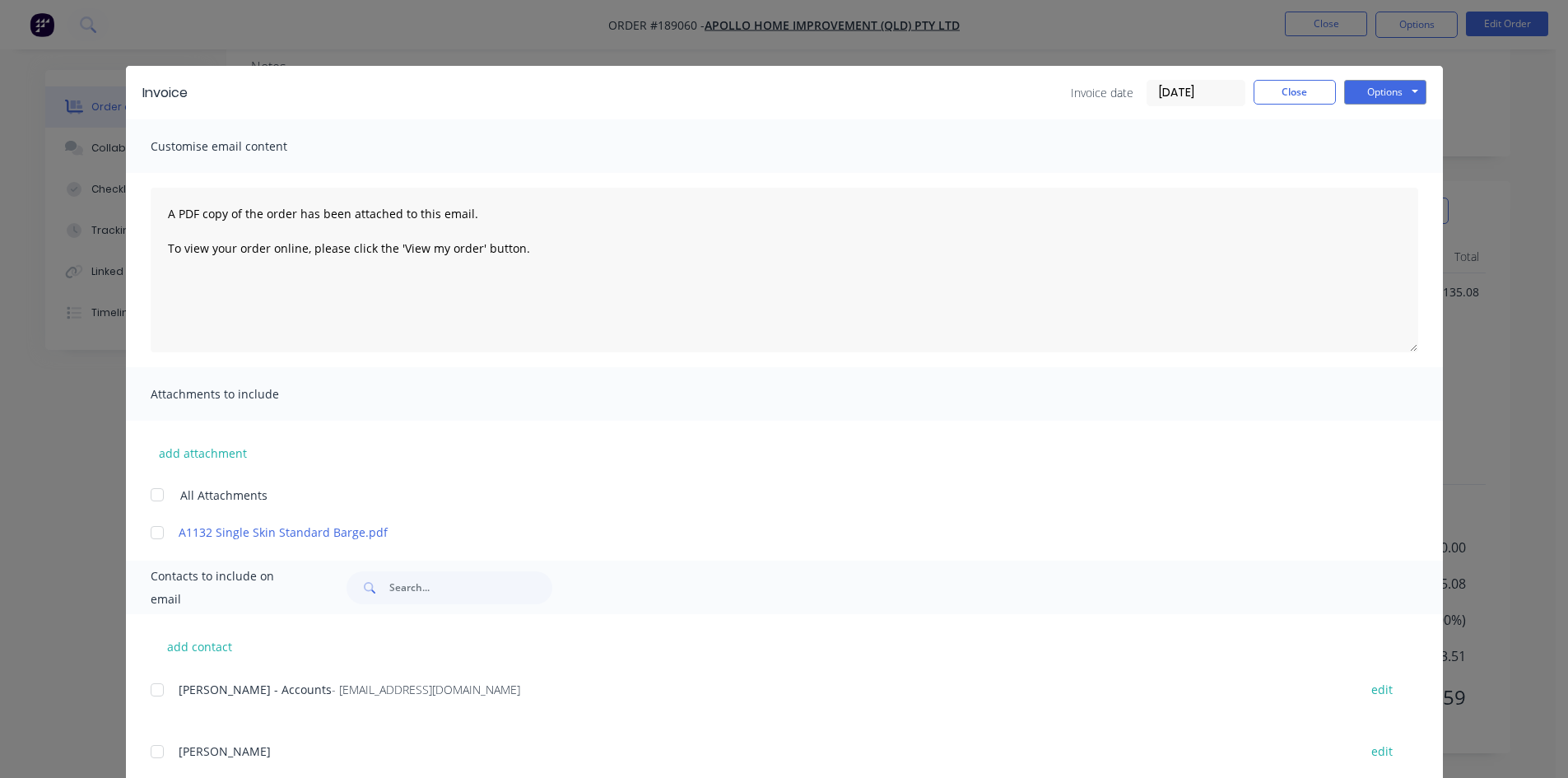
click at [149, 688] on div at bounding box center [157, 689] width 33 height 33
click at [1395, 85] on button "Options" at bounding box center [1385, 92] width 82 height 24
click at [1401, 174] on button "Email" at bounding box center [1396, 175] width 105 height 27
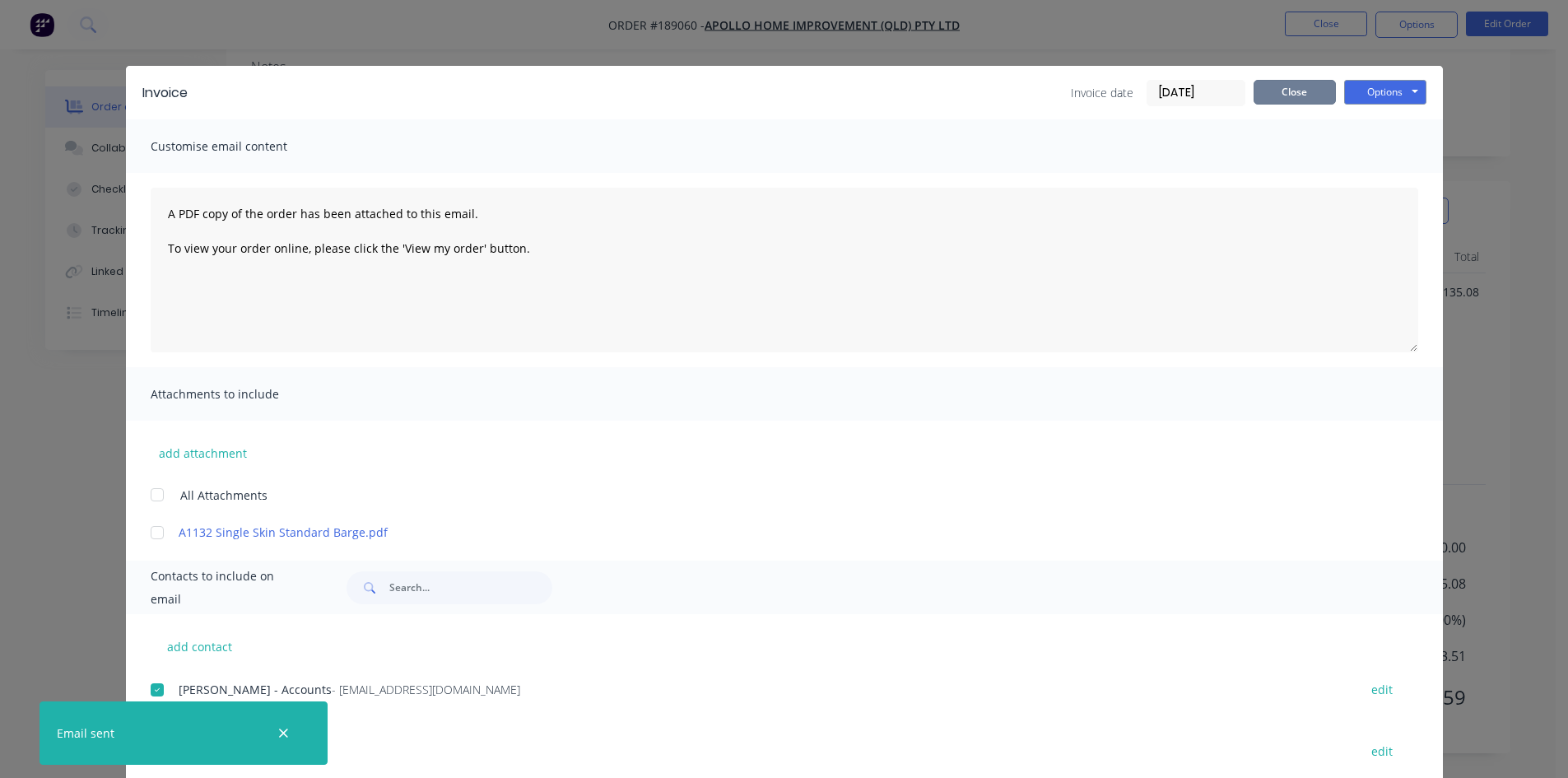
drag, startPoint x: 1295, startPoint y: 88, endPoint x: 1293, endPoint y: 58, distance: 30.1
click at [1295, 88] on button "Close" at bounding box center [1295, 92] width 82 height 24
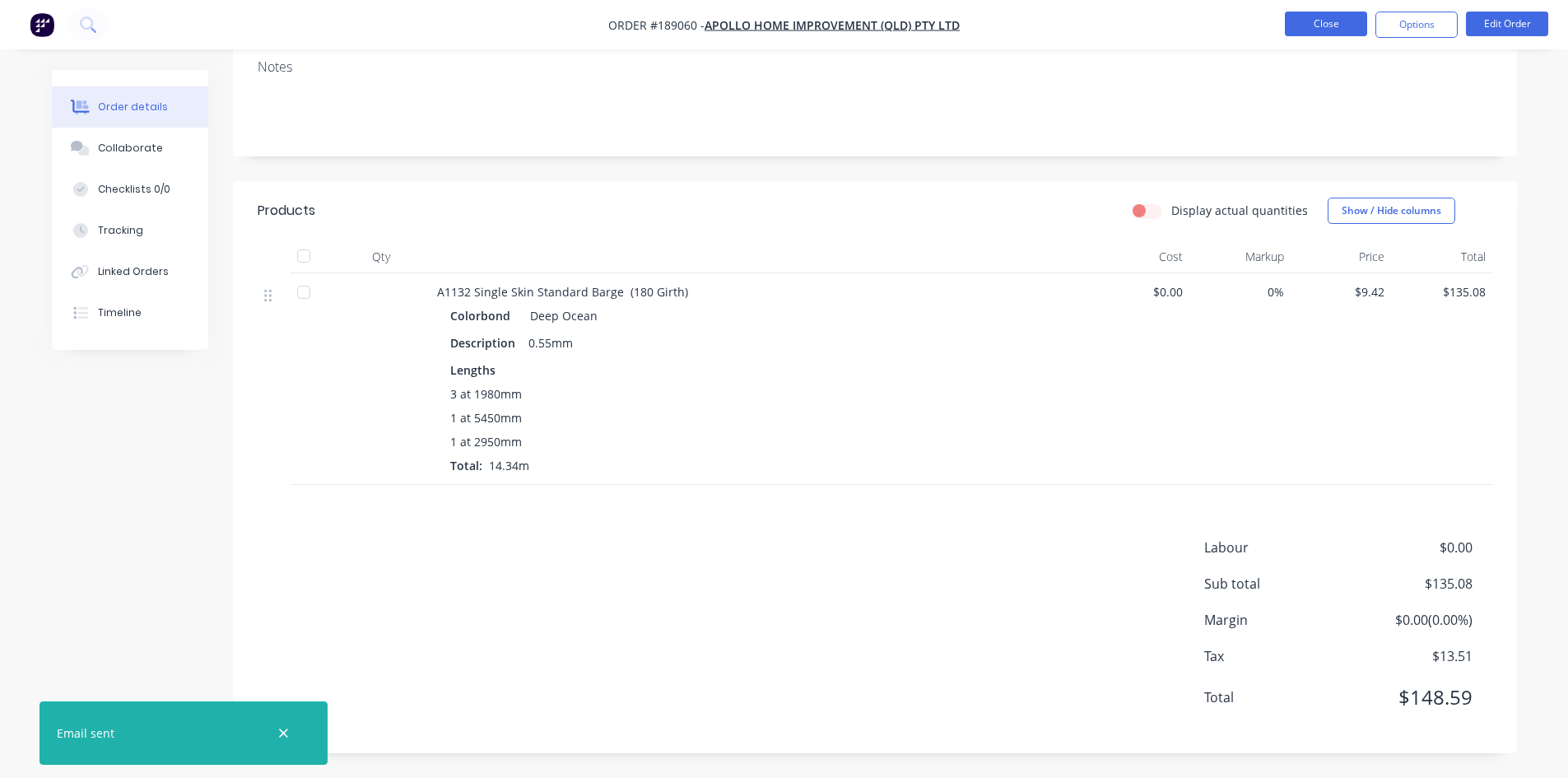
click at [1315, 35] on button "Close" at bounding box center [1325, 23] width 82 height 24
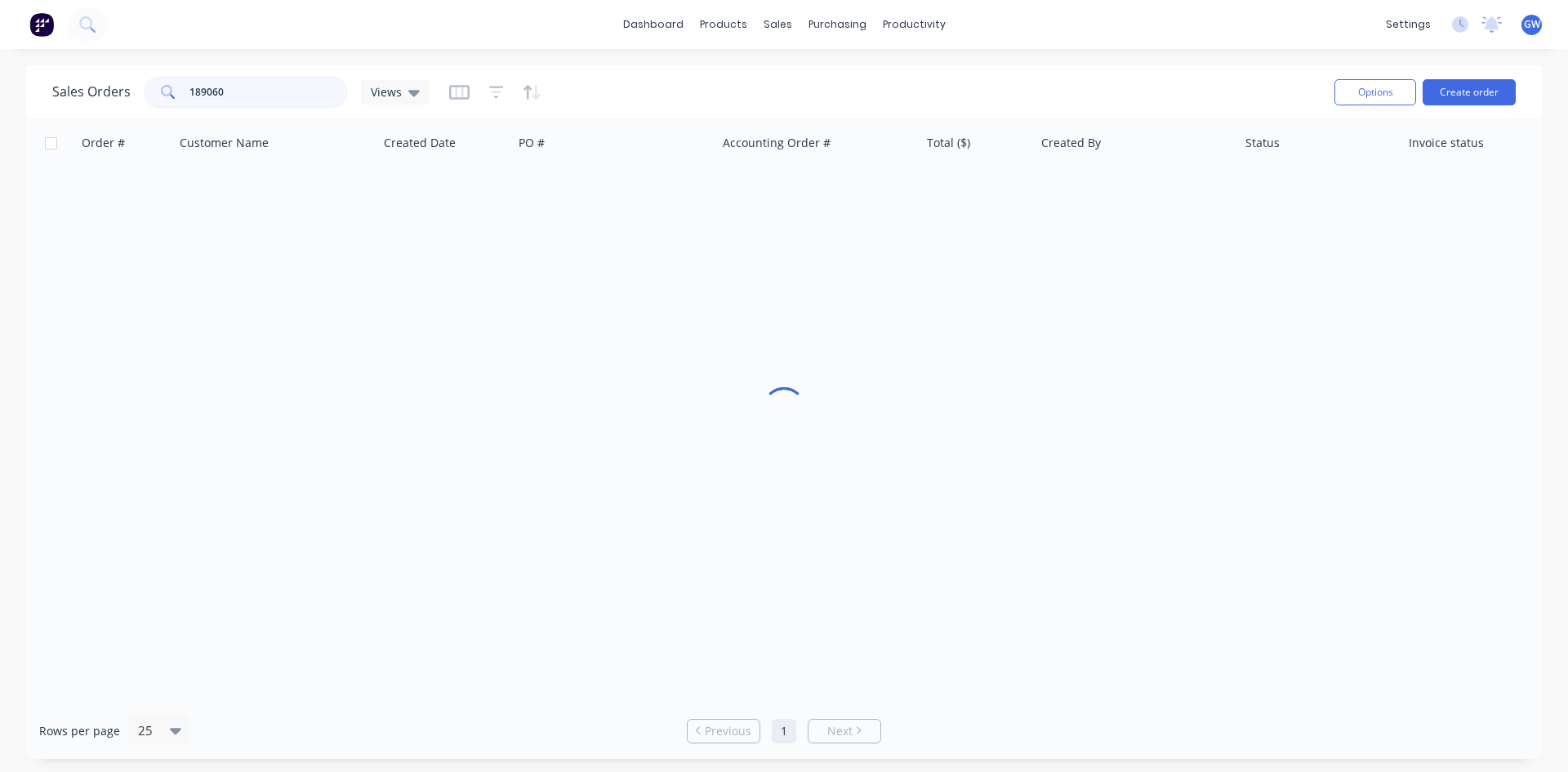
drag, startPoint x: 290, startPoint y: 98, endPoint x: 88, endPoint y: 58, distance: 205.9
click at [127, 80] on div "Sales Orders 189060 Views" at bounding box center [241, 92] width 378 height 32
type input "189065"
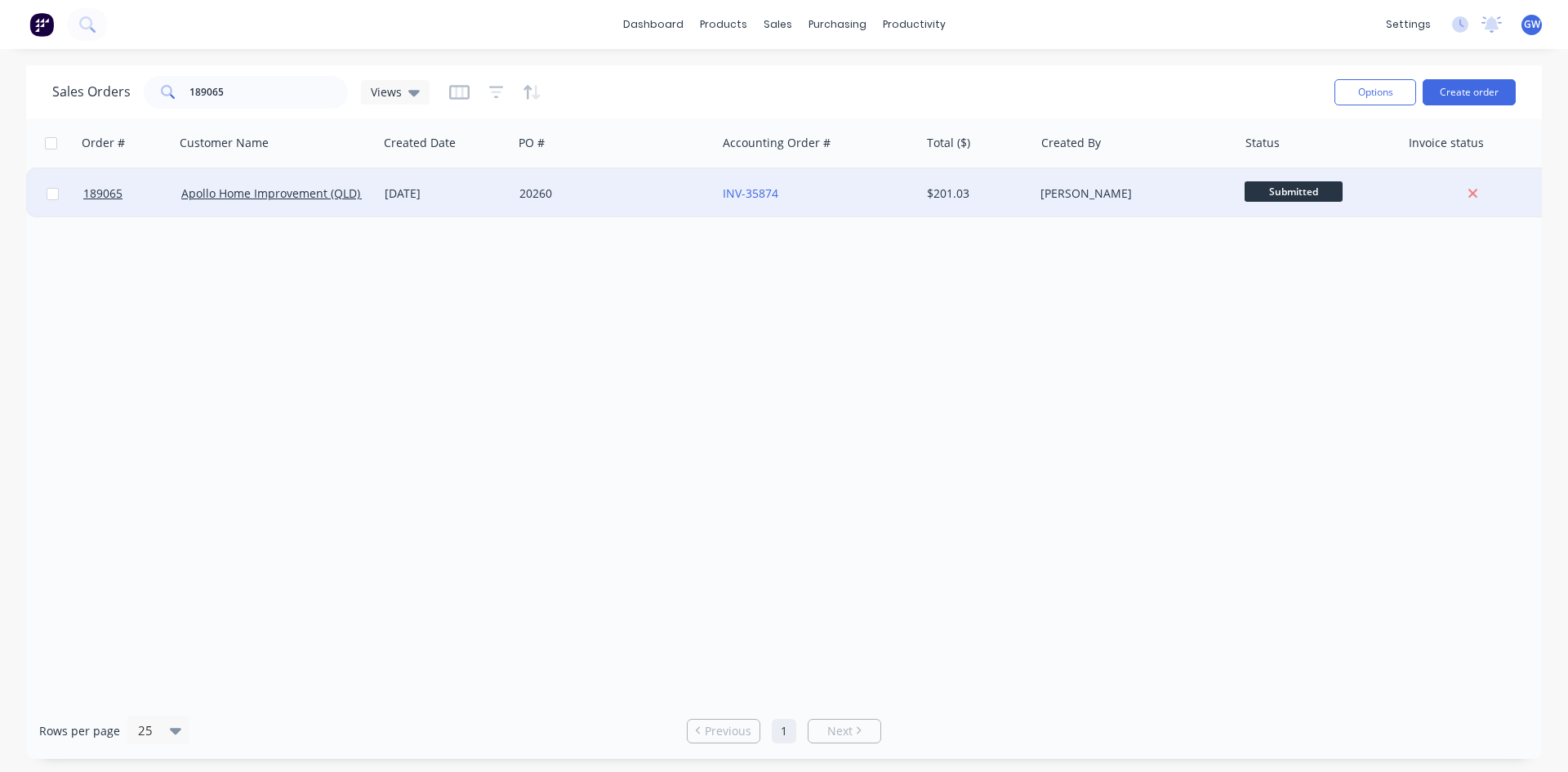
click at [871, 205] on div "INV-35874" at bounding box center [818, 193] width 204 height 49
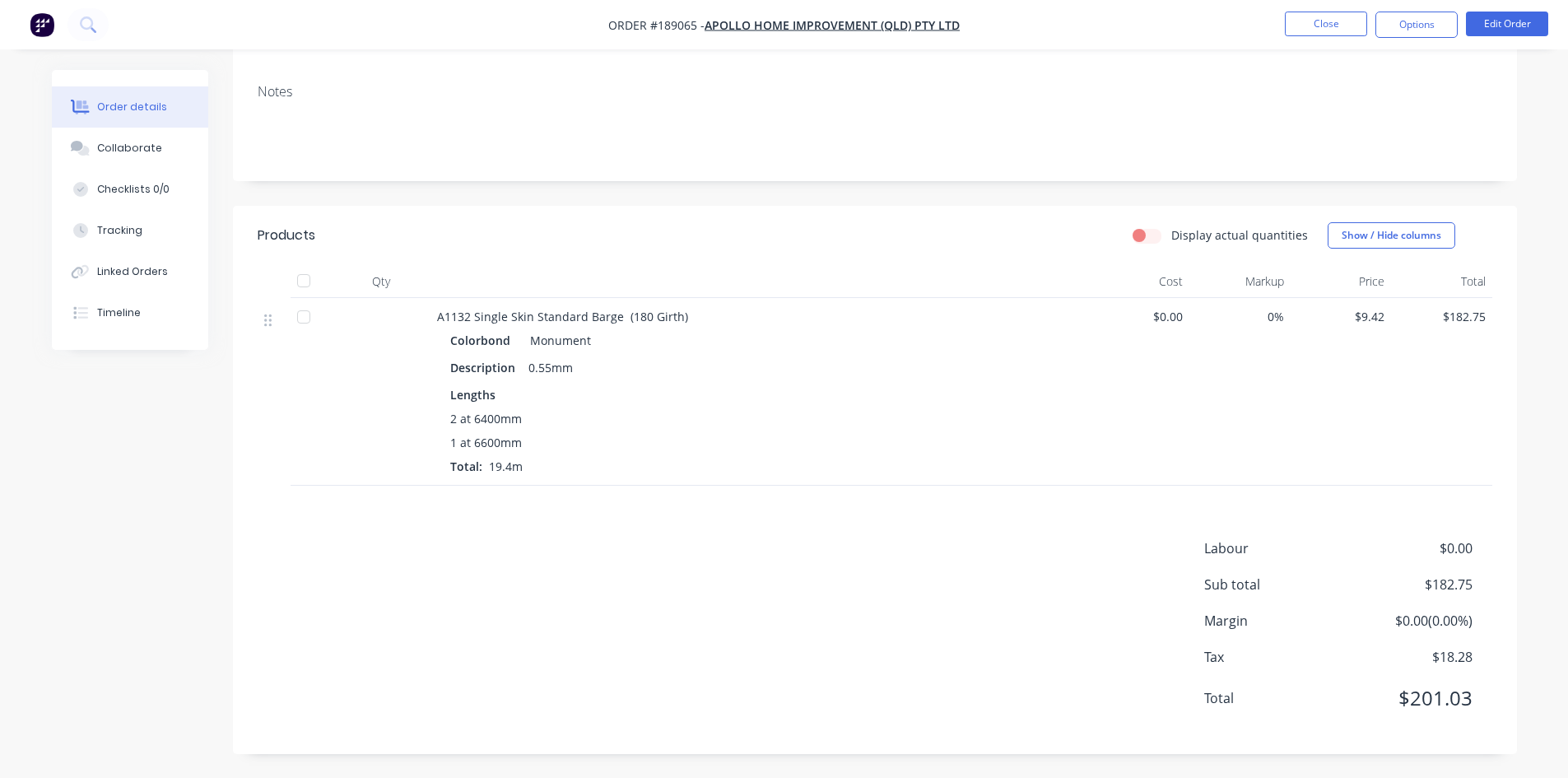
scroll to position [253, 0]
click at [1424, 24] on button "Options" at bounding box center [1416, 24] width 82 height 26
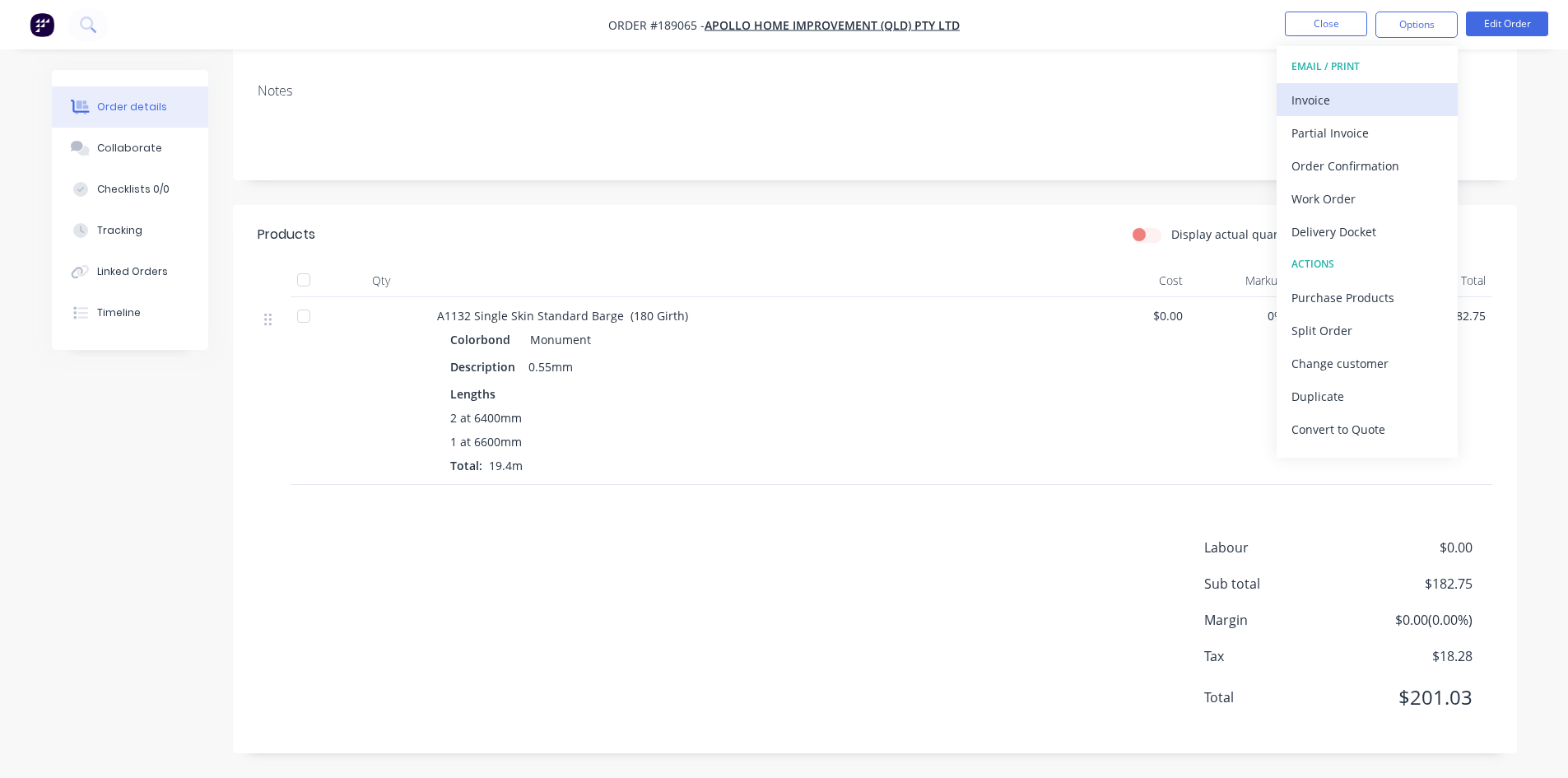
click at [1402, 106] on div "Invoice" at bounding box center [1367, 100] width 151 height 24
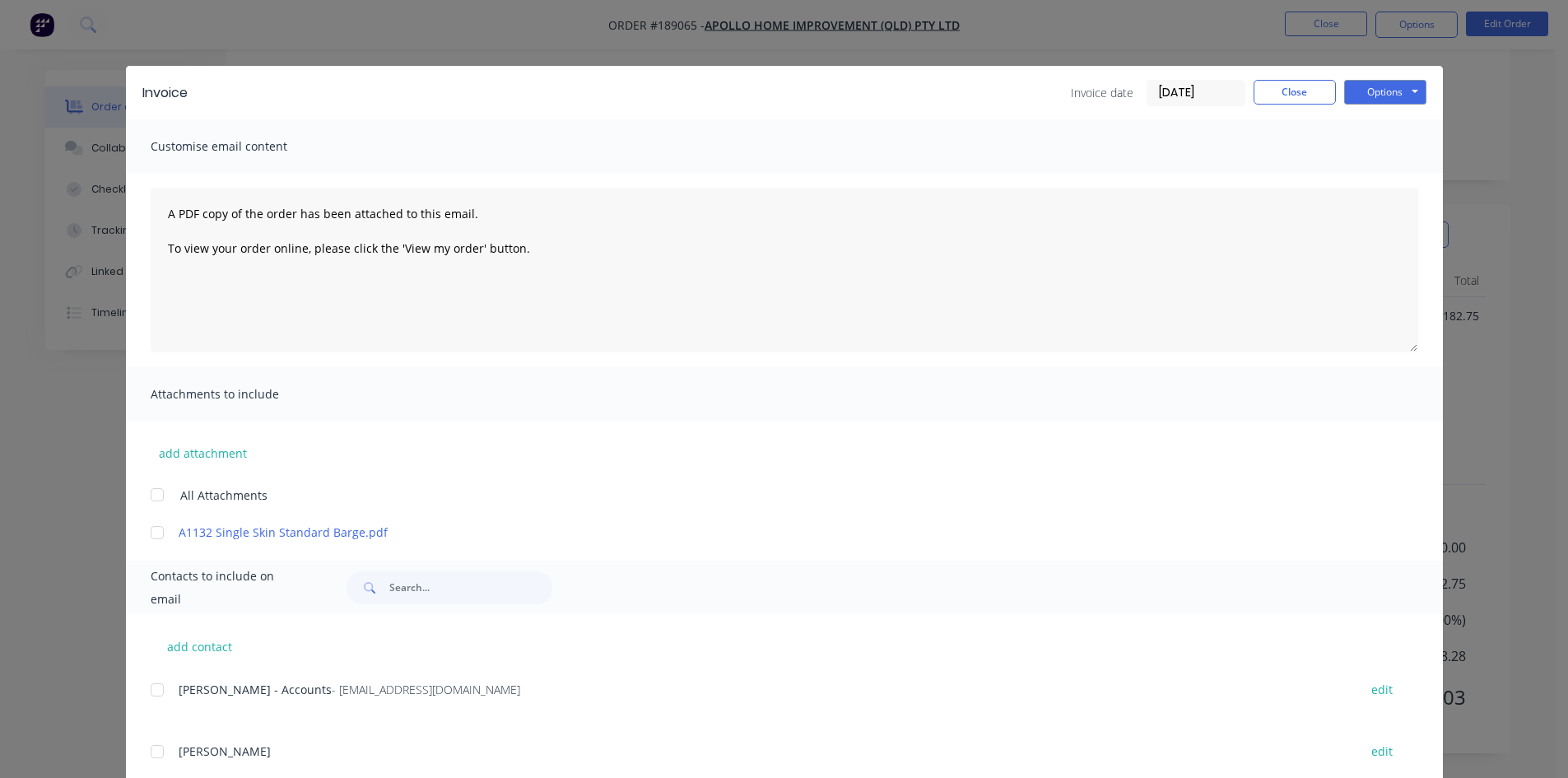
click at [157, 681] on div at bounding box center [157, 689] width 33 height 33
drag, startPoint x: 1373, startPoint y: 88, endPoint x: 1381, endPoint y: 97, distance: 12.0
click at [1374, 88] on button "Options" at bounding box center [1385, 92] width 82 height 24
click at [1413, 177] on button "Email" at bounding box center [1396, 175] width 105 height 27
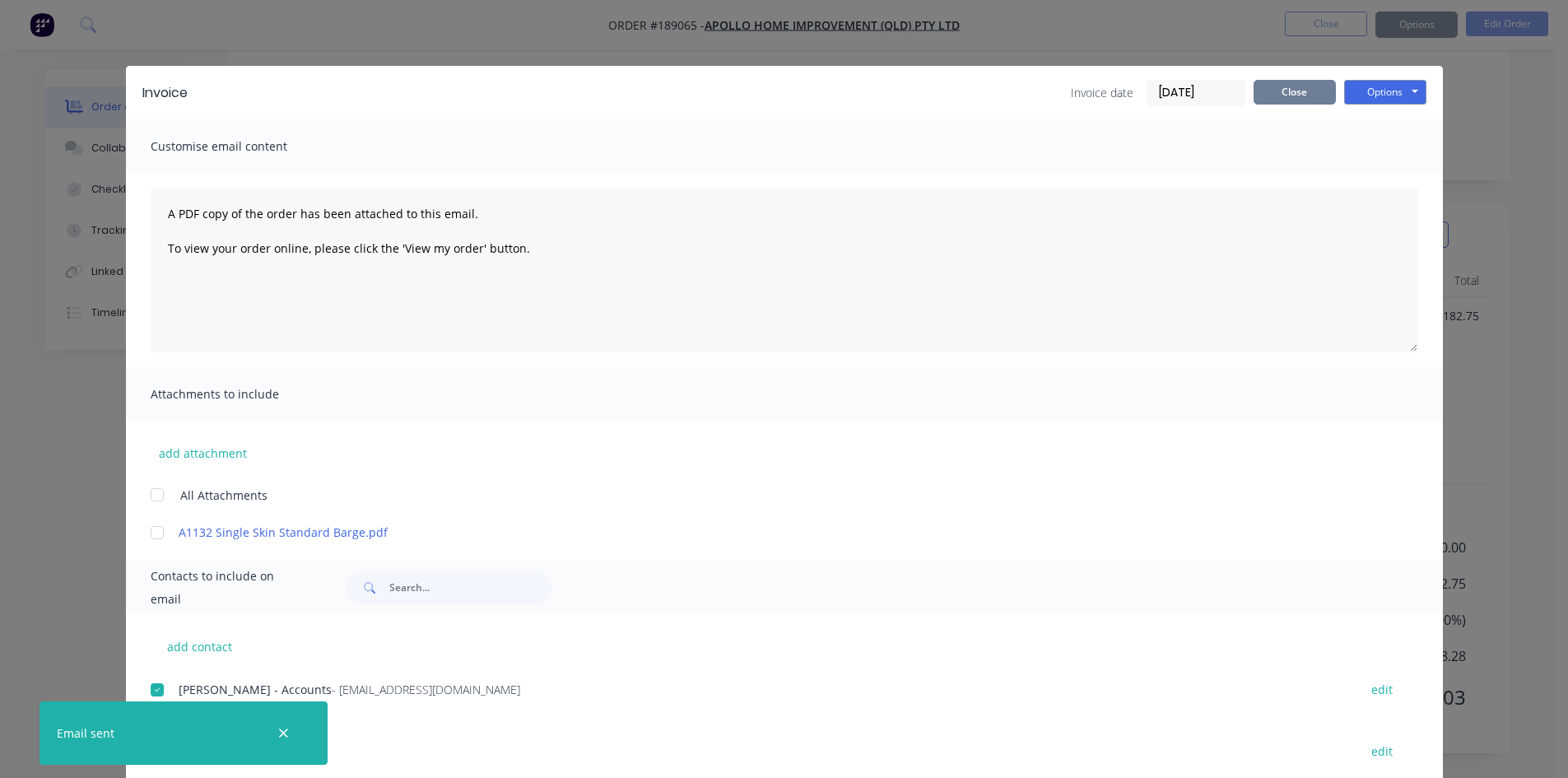
click at [1305, 95] on button "Close" at bounding box center [1295, 92] width 82 height 24
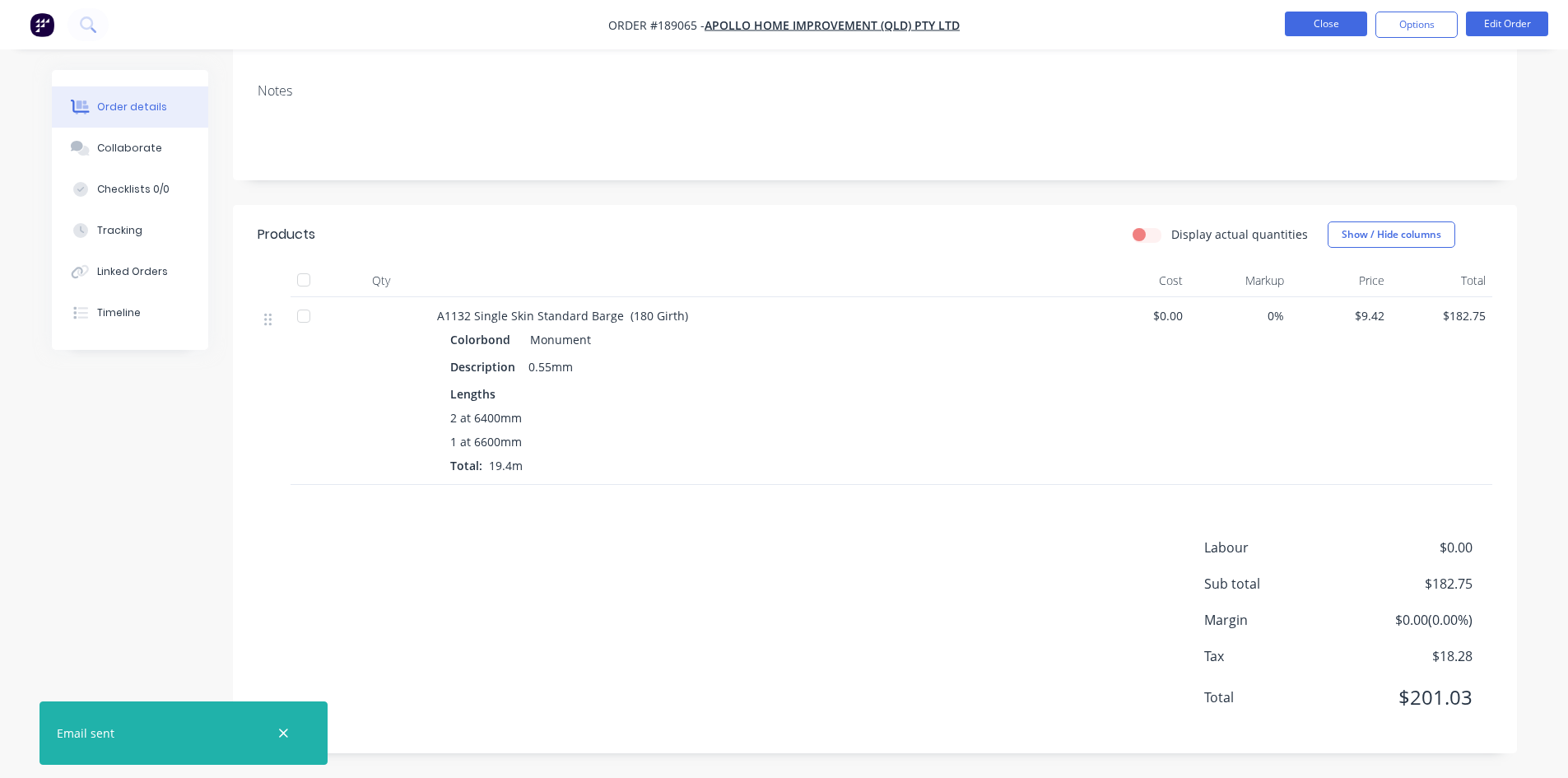
click at [1346, 30] on button "Close" at bounding box center [1325, 23] width 82 height 24
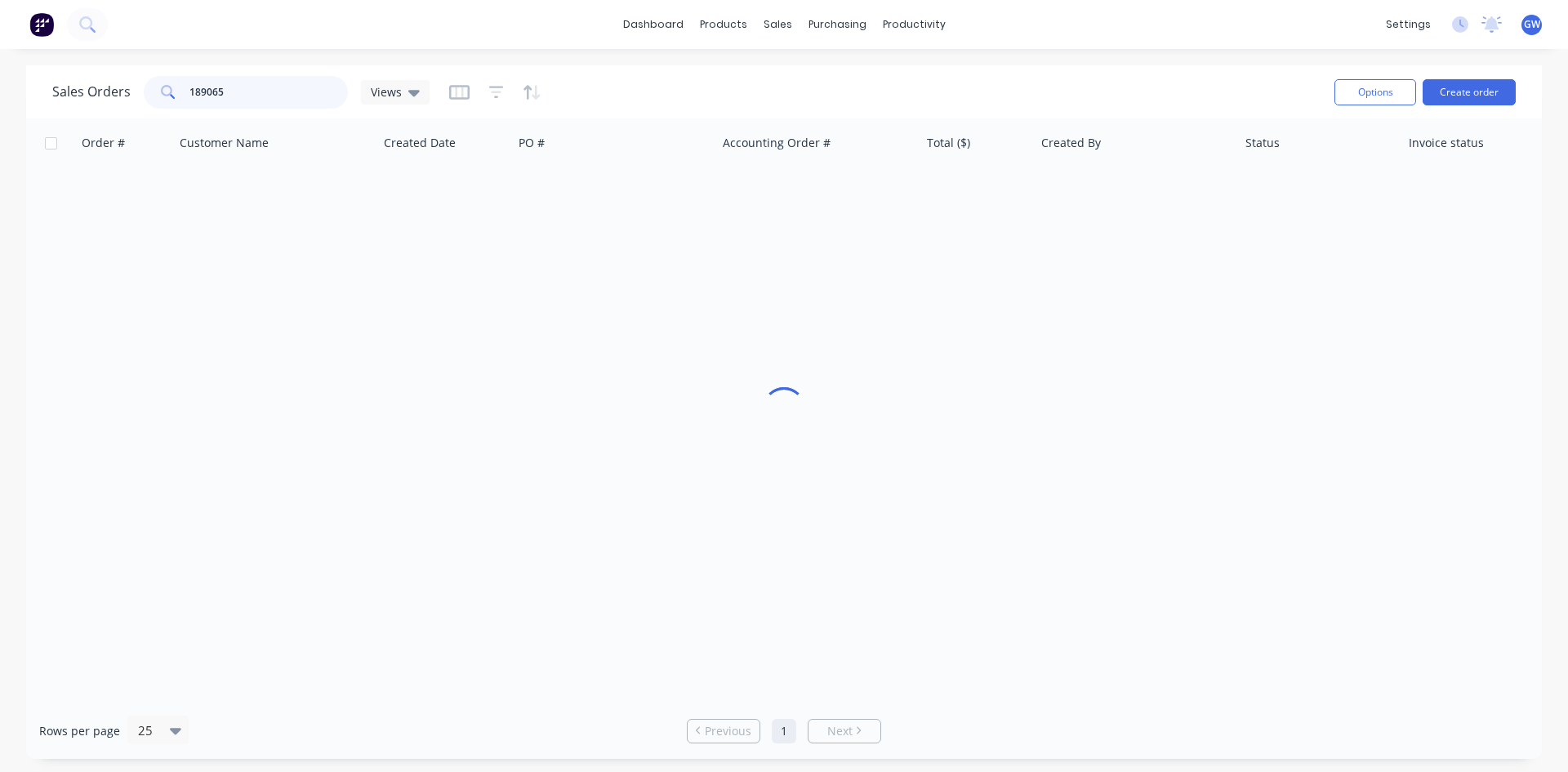
drag, startPoint x: 265, startPoint y: 105, endPoint x: 0, endPoint y: 107, distance: 265.0
click at [0, 107] on div "Sales Orders 189065 Views Options Create order Order # Customer Name Created Da…" at bounding box center [784, 412] width 1568 height 693
type input "189214"
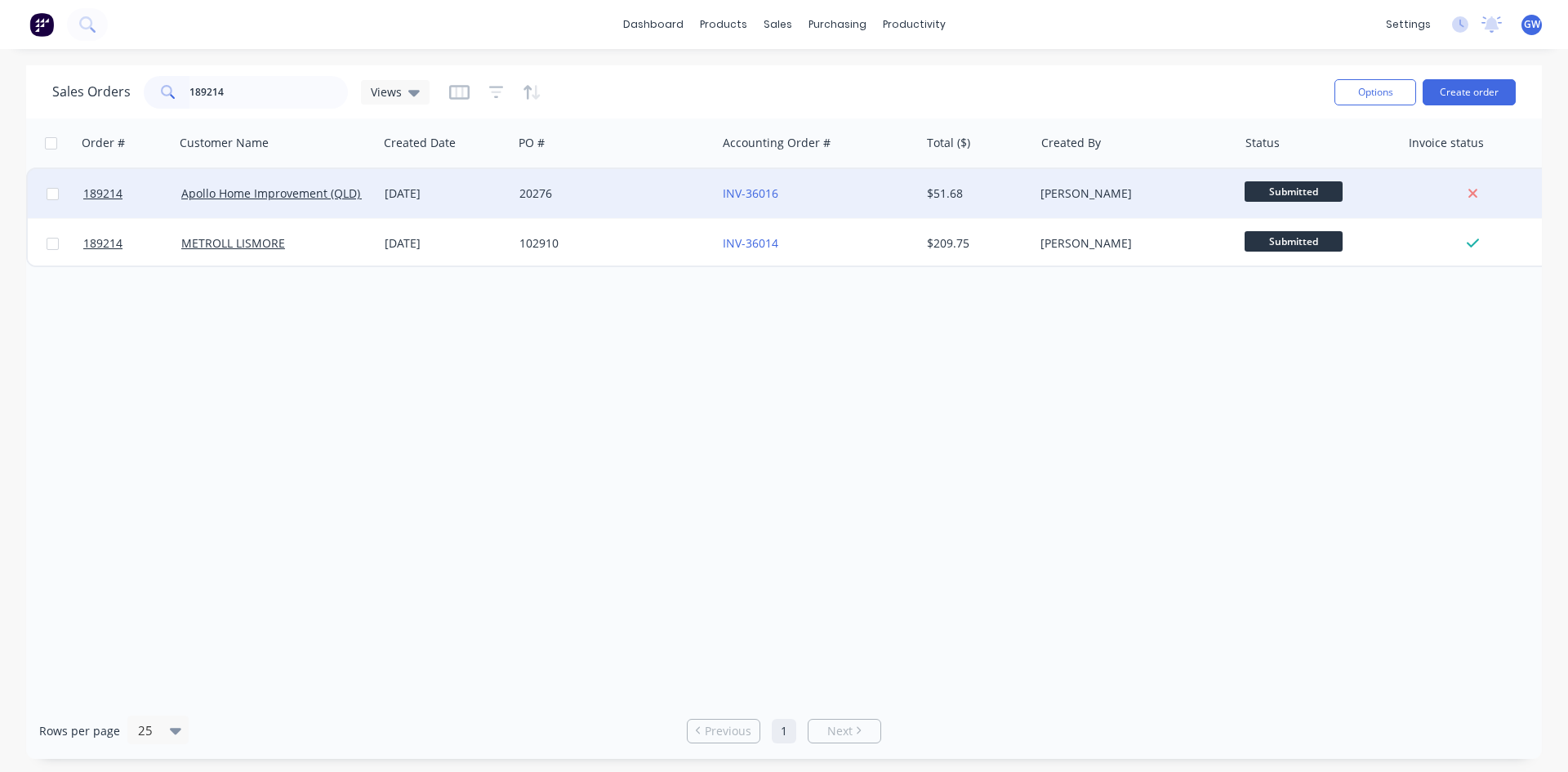
click at [1047, 203] on div "[PERSON_NAME]" at bounding box center [1136, 193] width 204 height 49
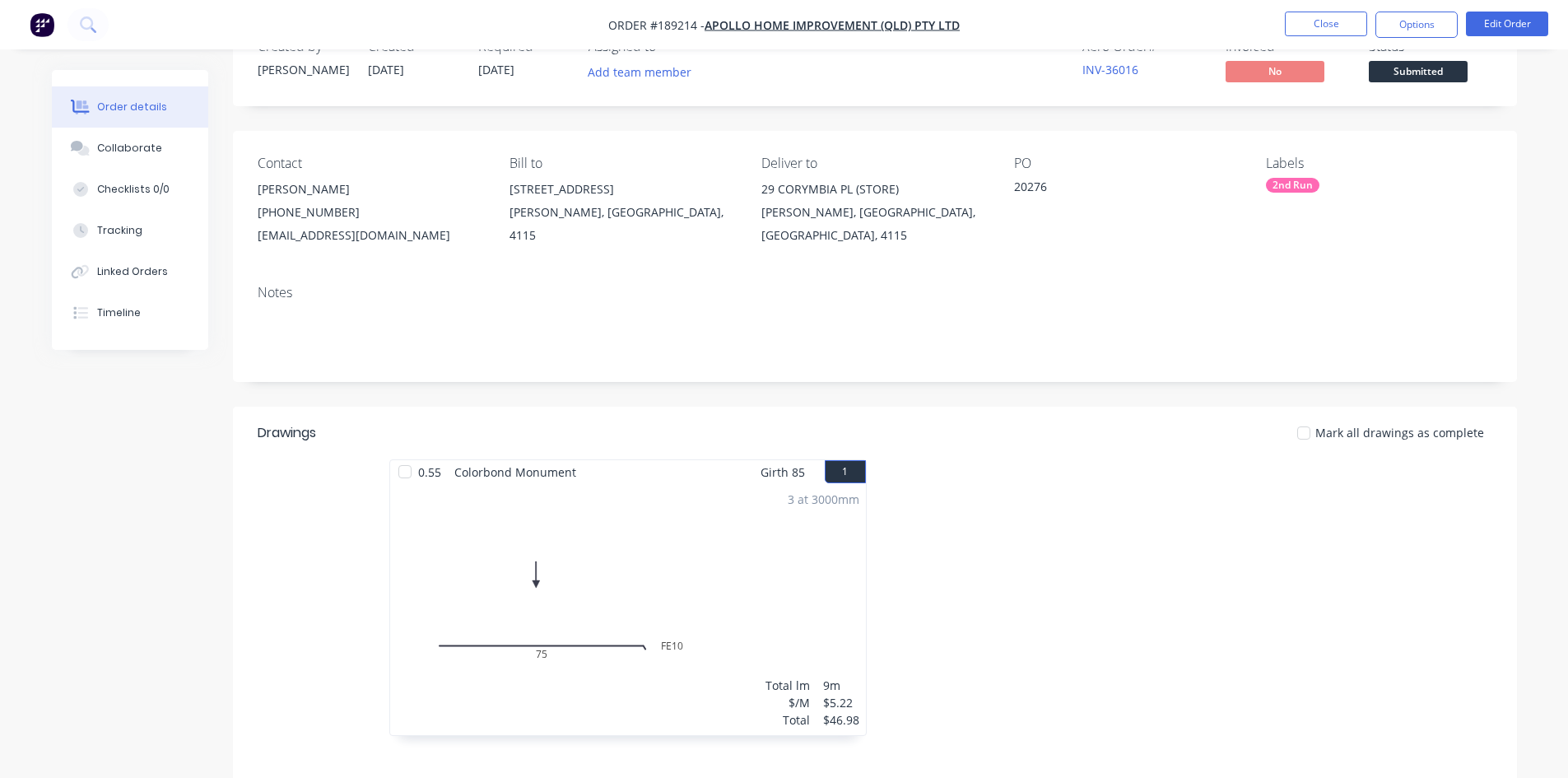
scroll to position [318, 0]
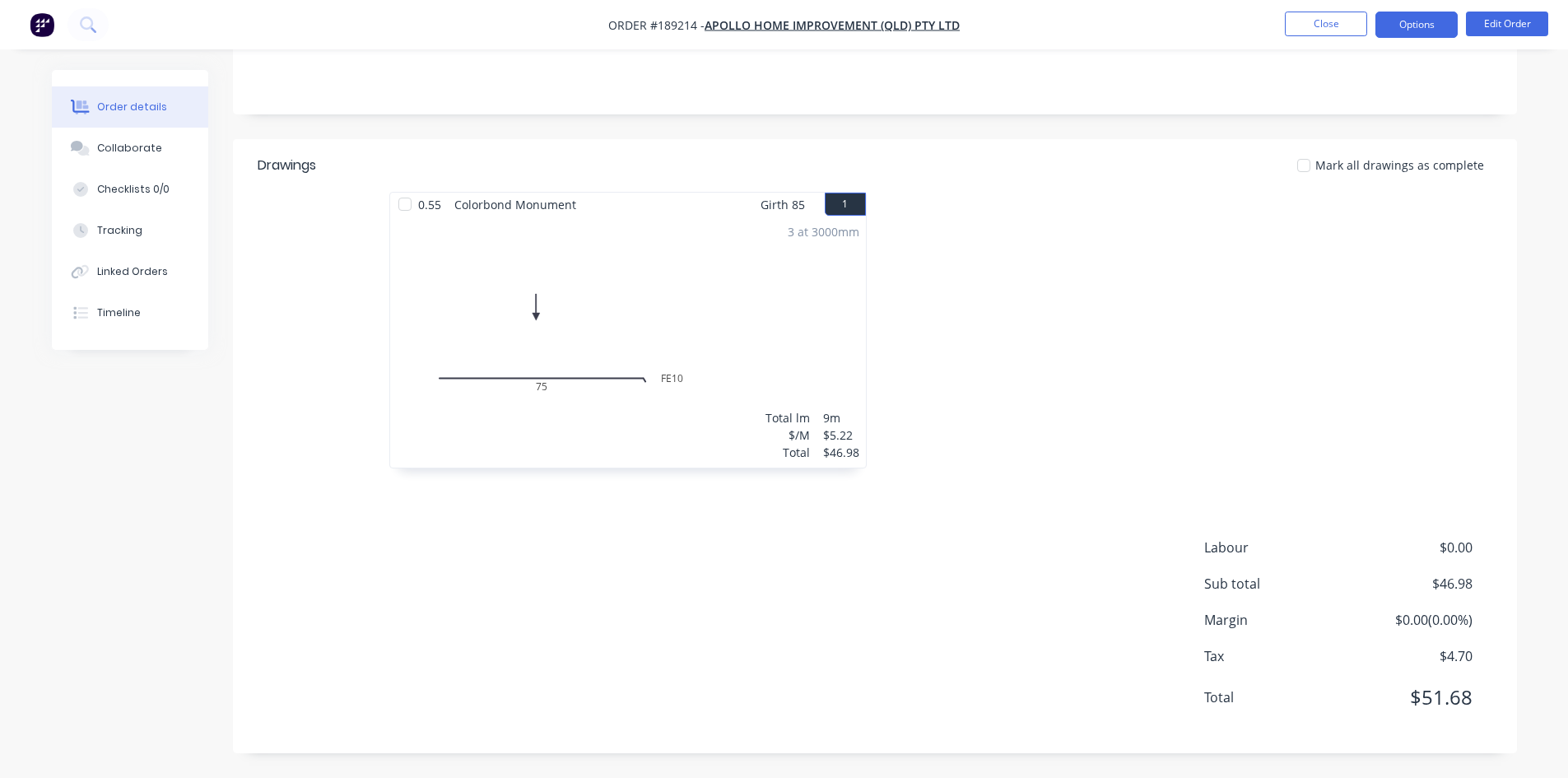
click at [1421, 29] on button "Options" at bounding box center [1416, 24] width 82 height 26
click at [1397, 104] on div "Invoice" at bounding box center [1367, 100] width 151 height 24
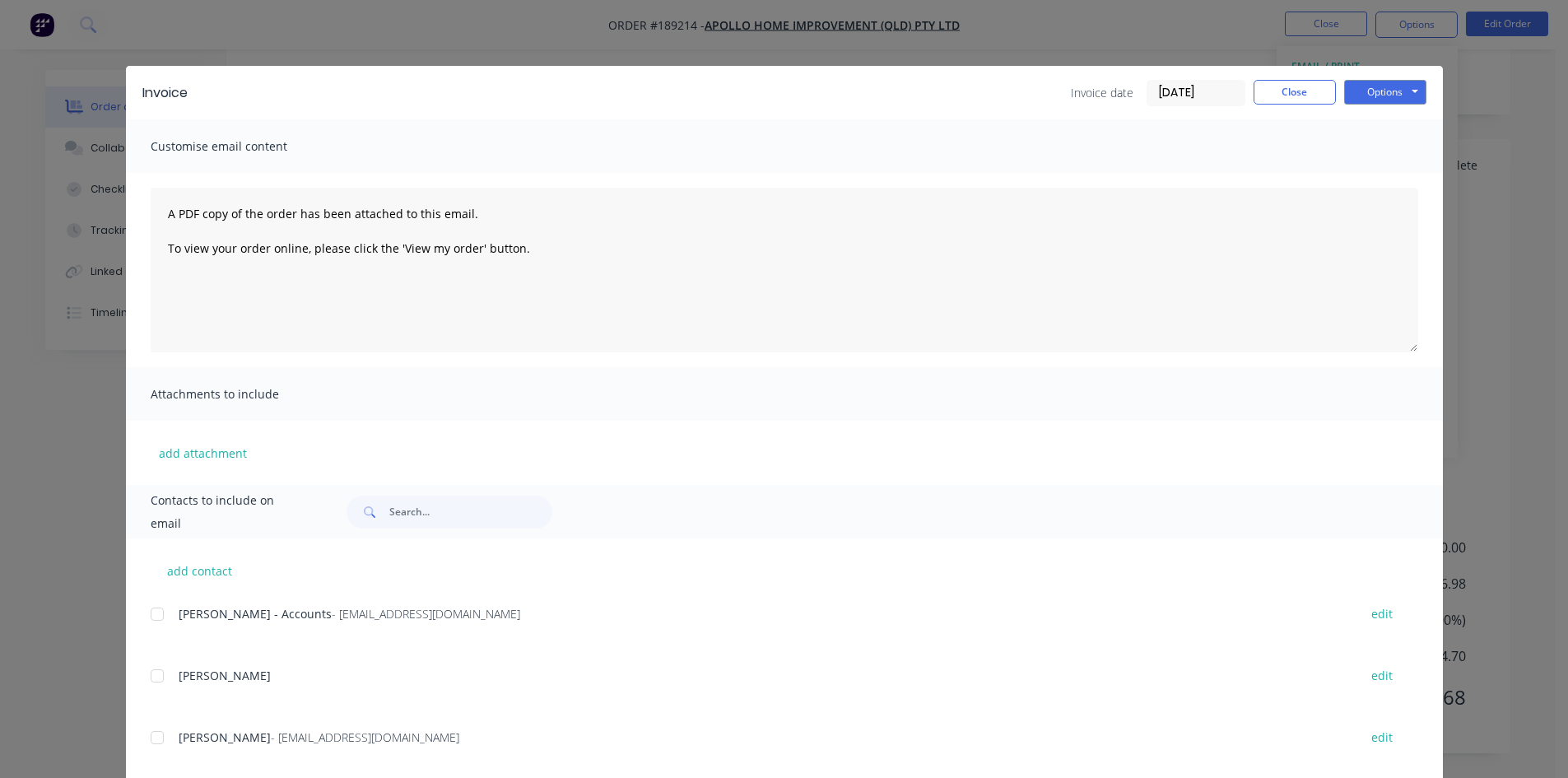
click at [154, 617] on div at bounding box center [157, 614] width 33 height 33
click at [1395, 97] on button "Options" at bounding box center [1385, 92] width 82 height 24
click at [1396, 178] on button "Email" at bounding box center [1396, 175] width 105 height 27
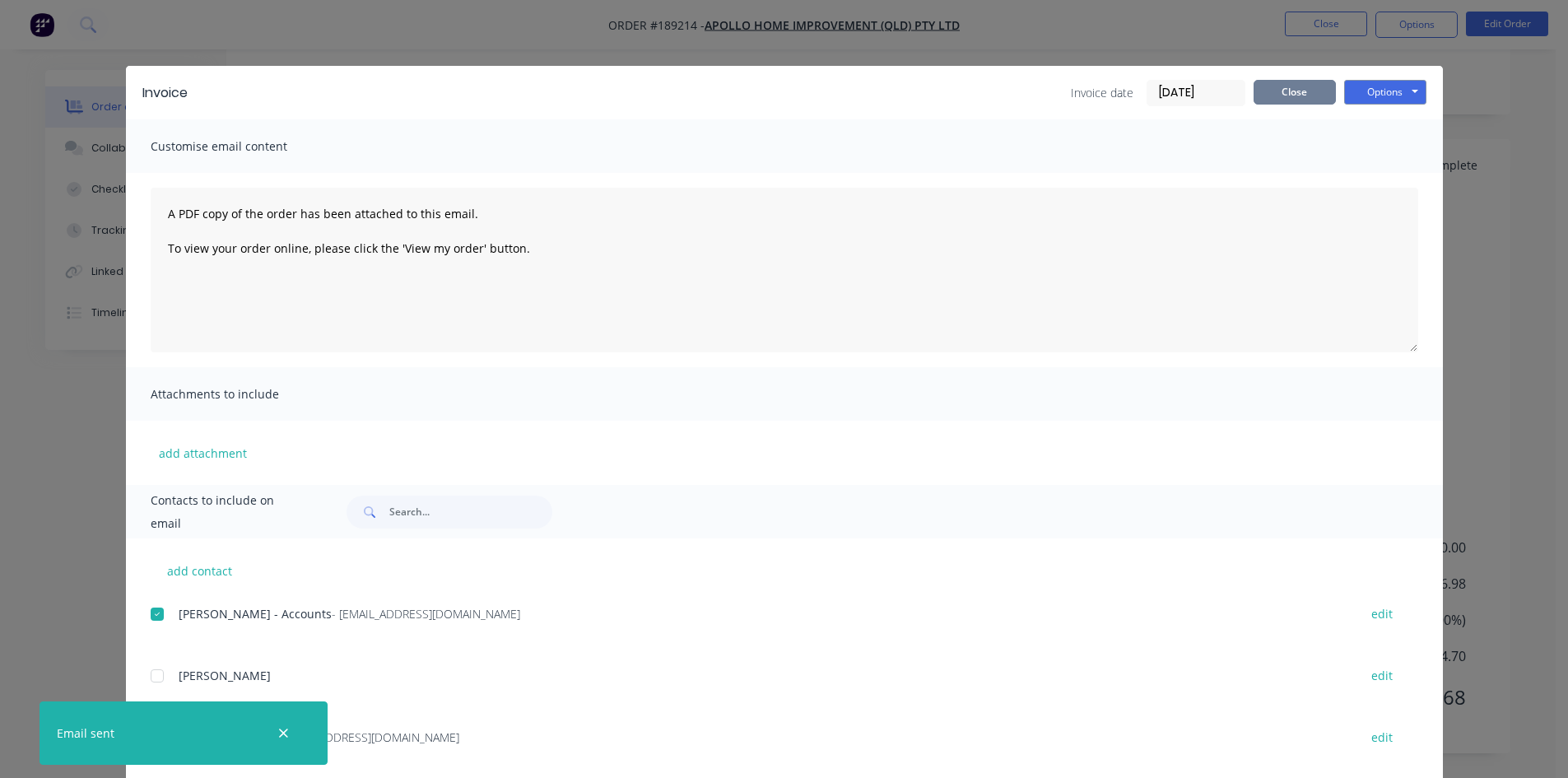
click at [1260, 97] on button "Close" at bounding box center [1295, 92] width 82 height 24
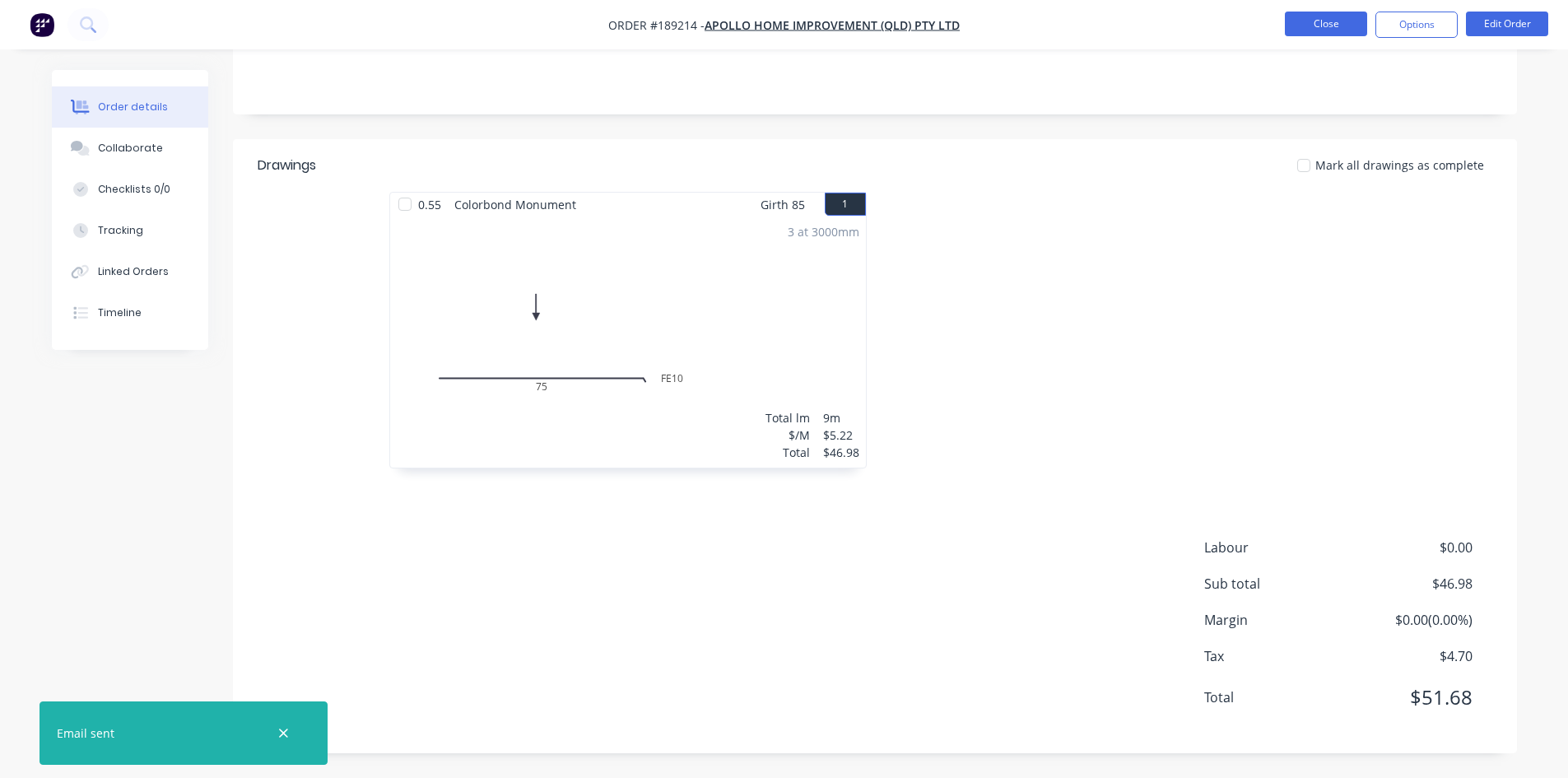
click at [1325, 18] on button "Close" at bounding box center [1325, 23] width 82 height 24
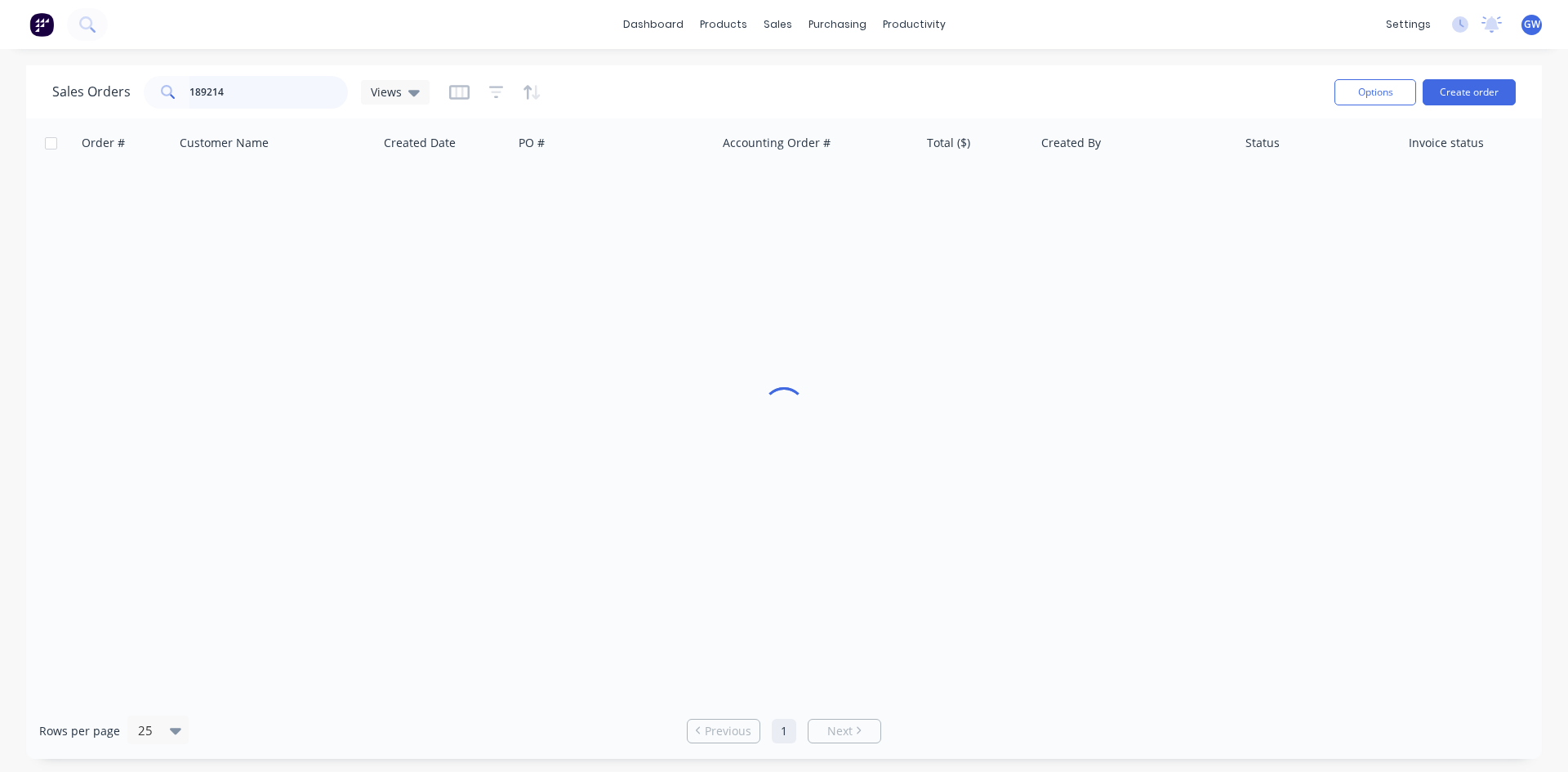
click at [233, 97] on input "189214" at bounding box center [269, 92] width 159 height 32
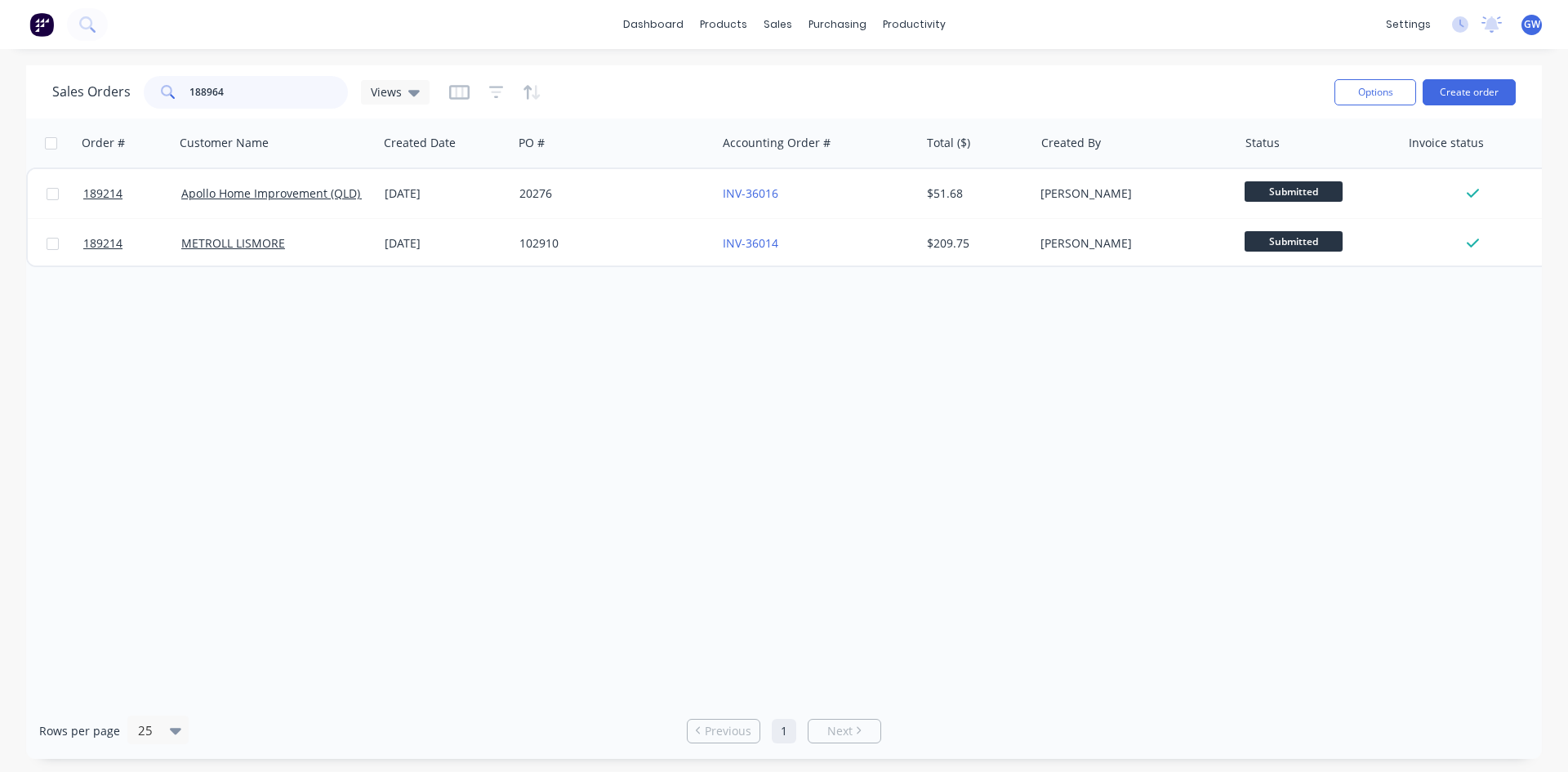
type input "188964"
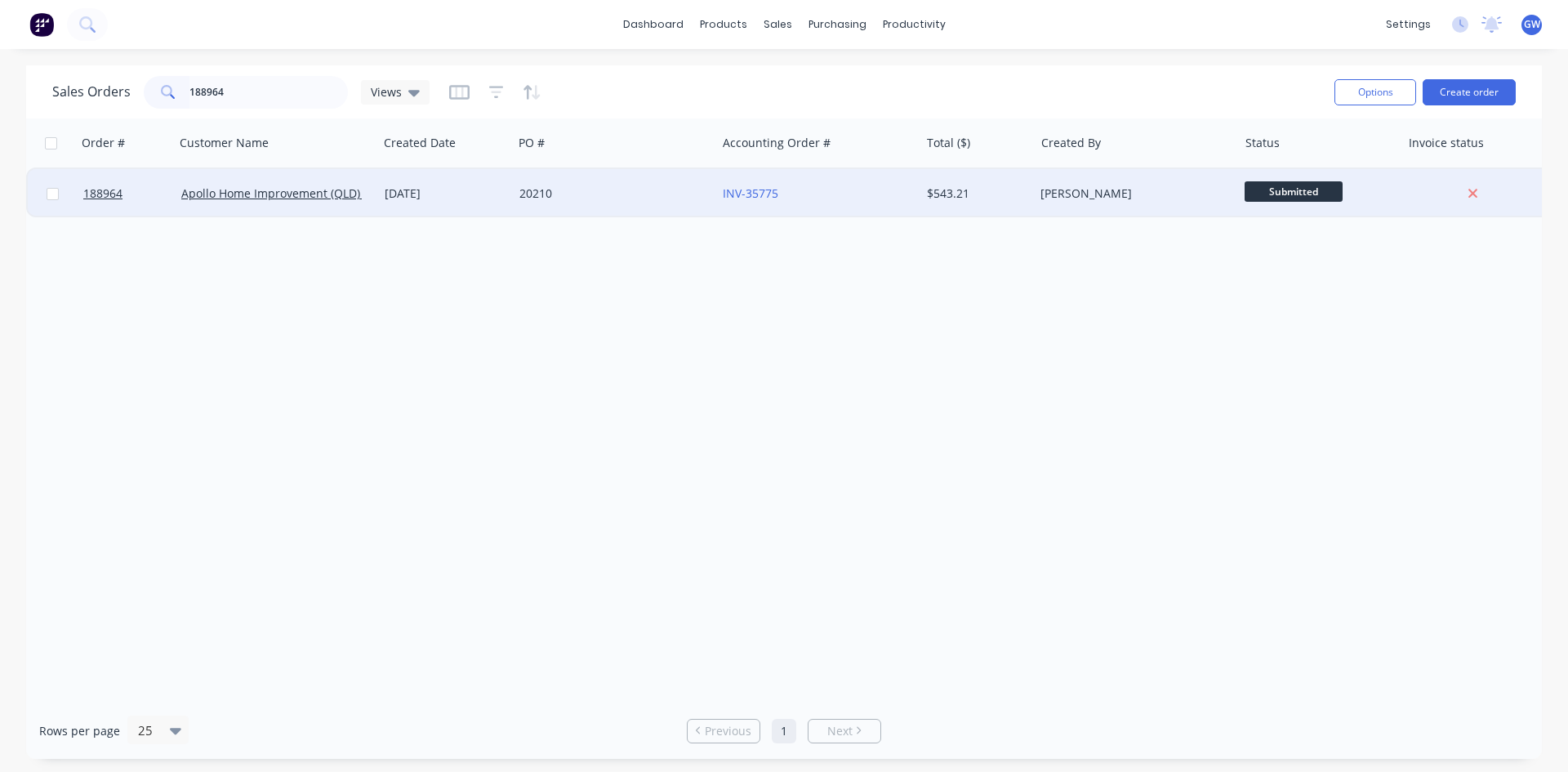
click at [837, 201] on div "INV-35775" at bounding box center [814, 193] width 181 height 17
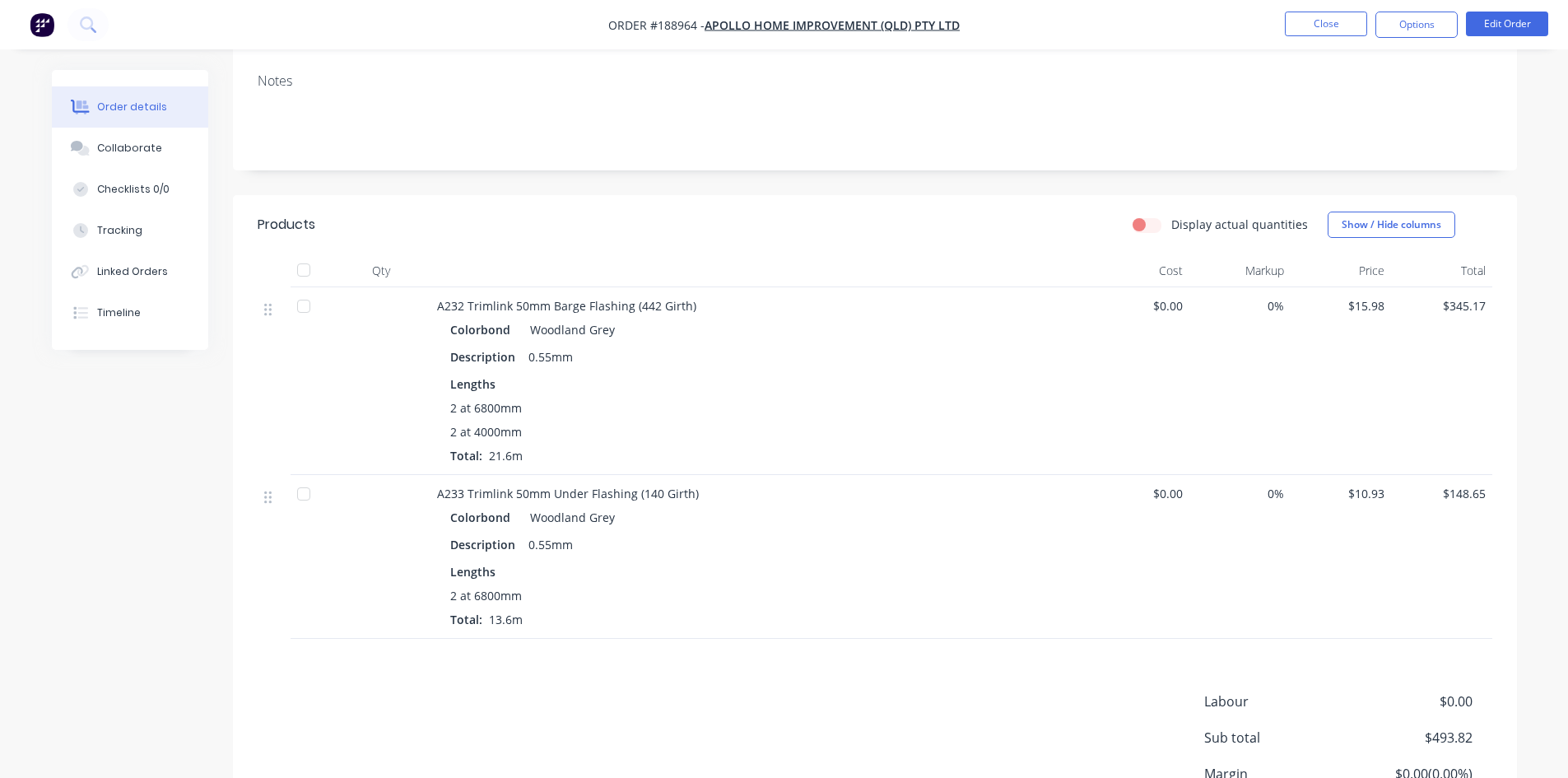
scroll to position [329, 0]
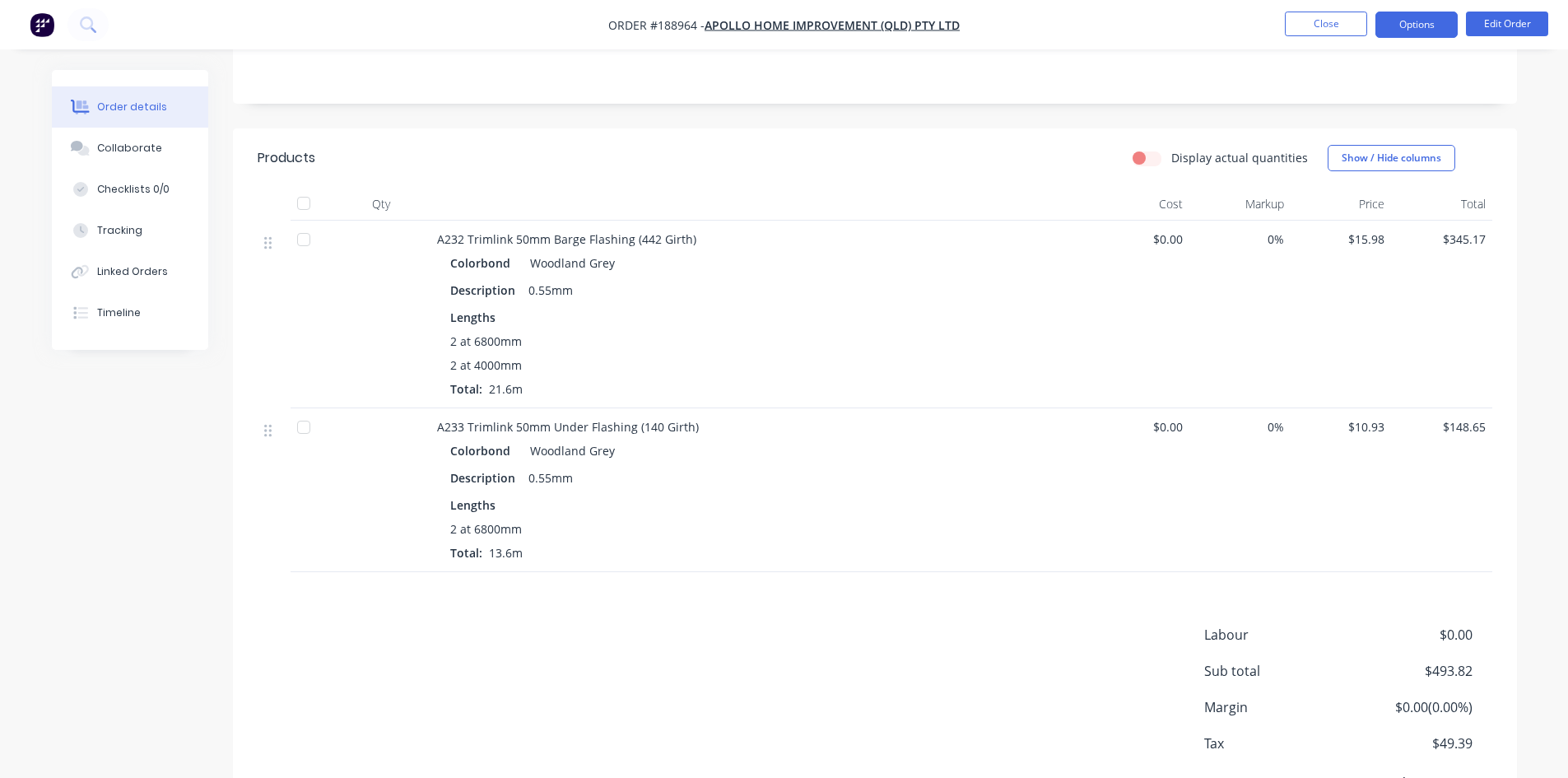
click at [1439, 20] on button "Options" at bounding box center [1416, 24] width 82 height 26
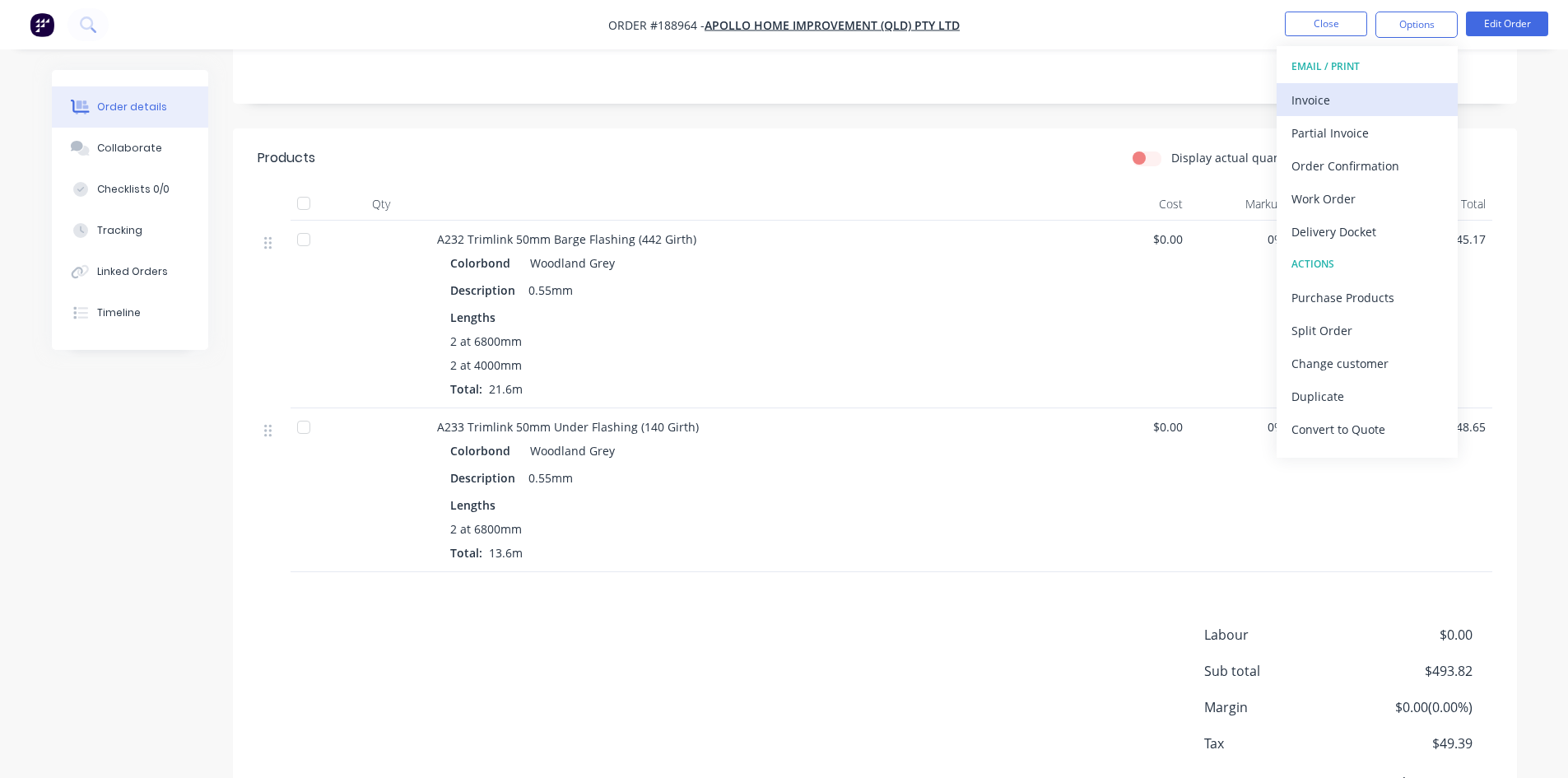
click at [1369, 99] on div "Invoice" at bounding box center [1367, 100] width 151 height 24
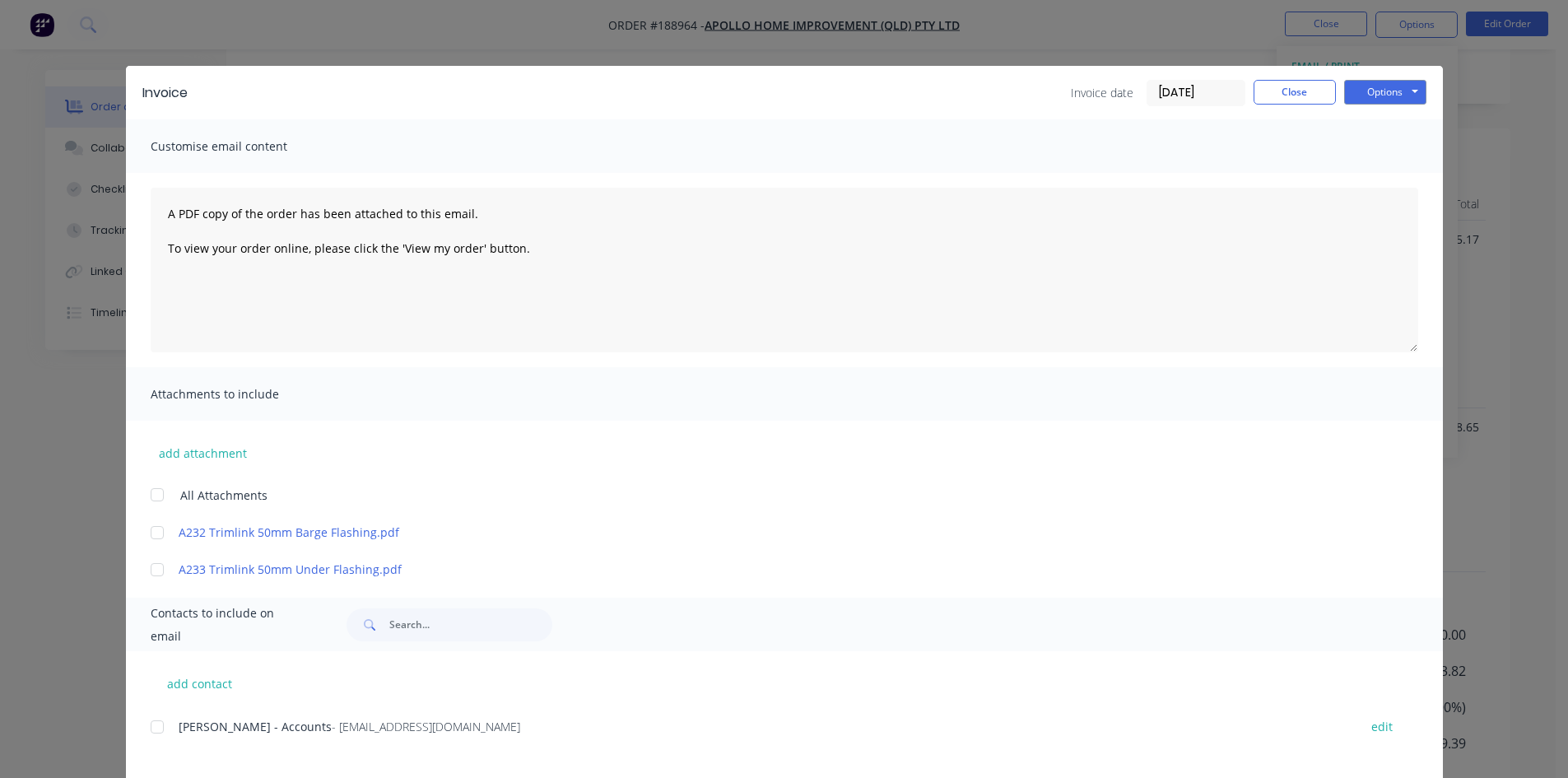
click at [154, 735] on div at bounding box center [157, 726] width 33 height 33
click at [1378, 93] on button "Options" at bounding box center [1385, 92] width 82 height 24
click at [1366, 174] on button "Email" at bounding box center [1396, 175] width 105 height 27
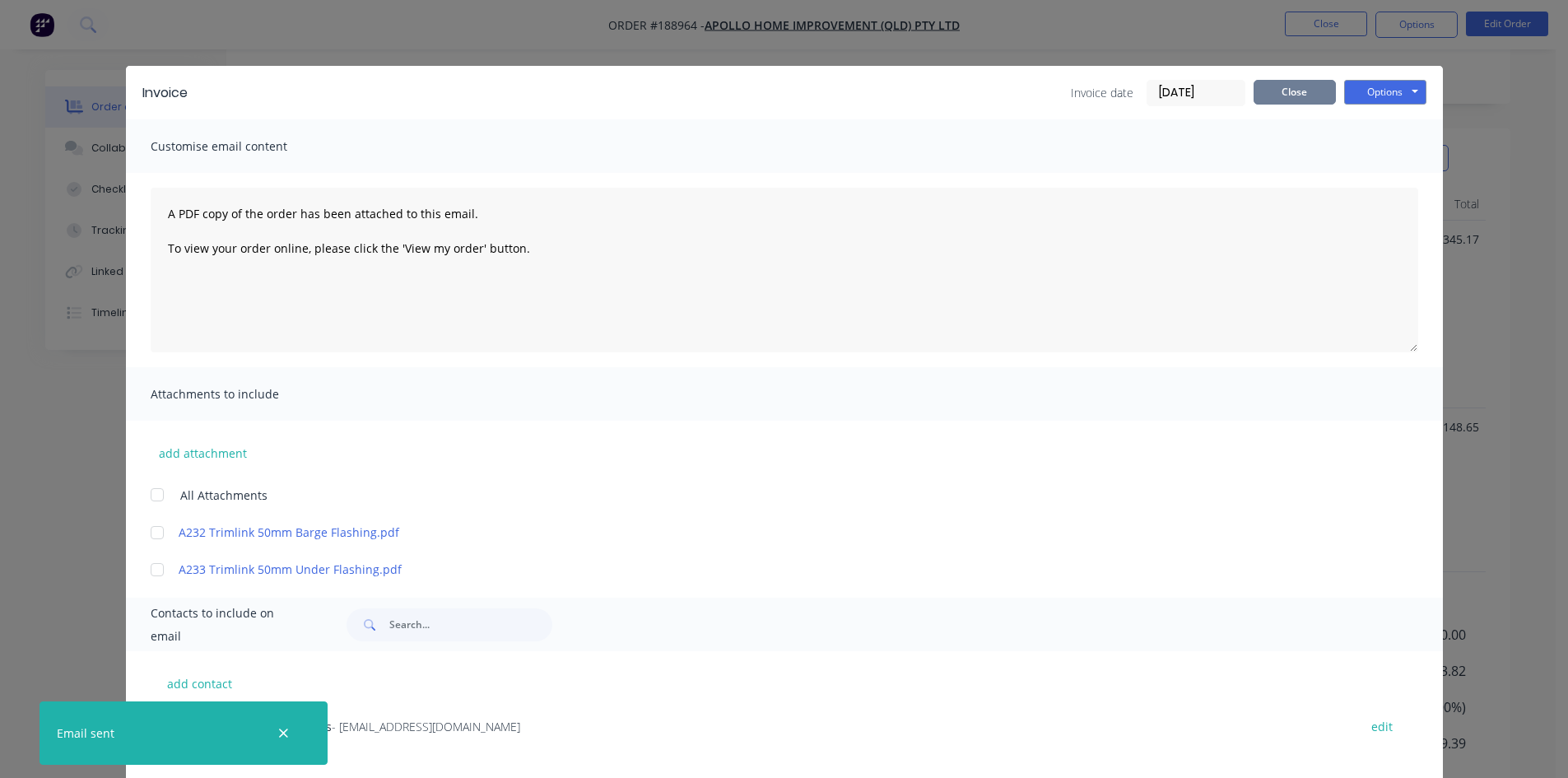
click at [1258, 87] on button "Close" at bounding box center [1295, 92] width 82 height 24
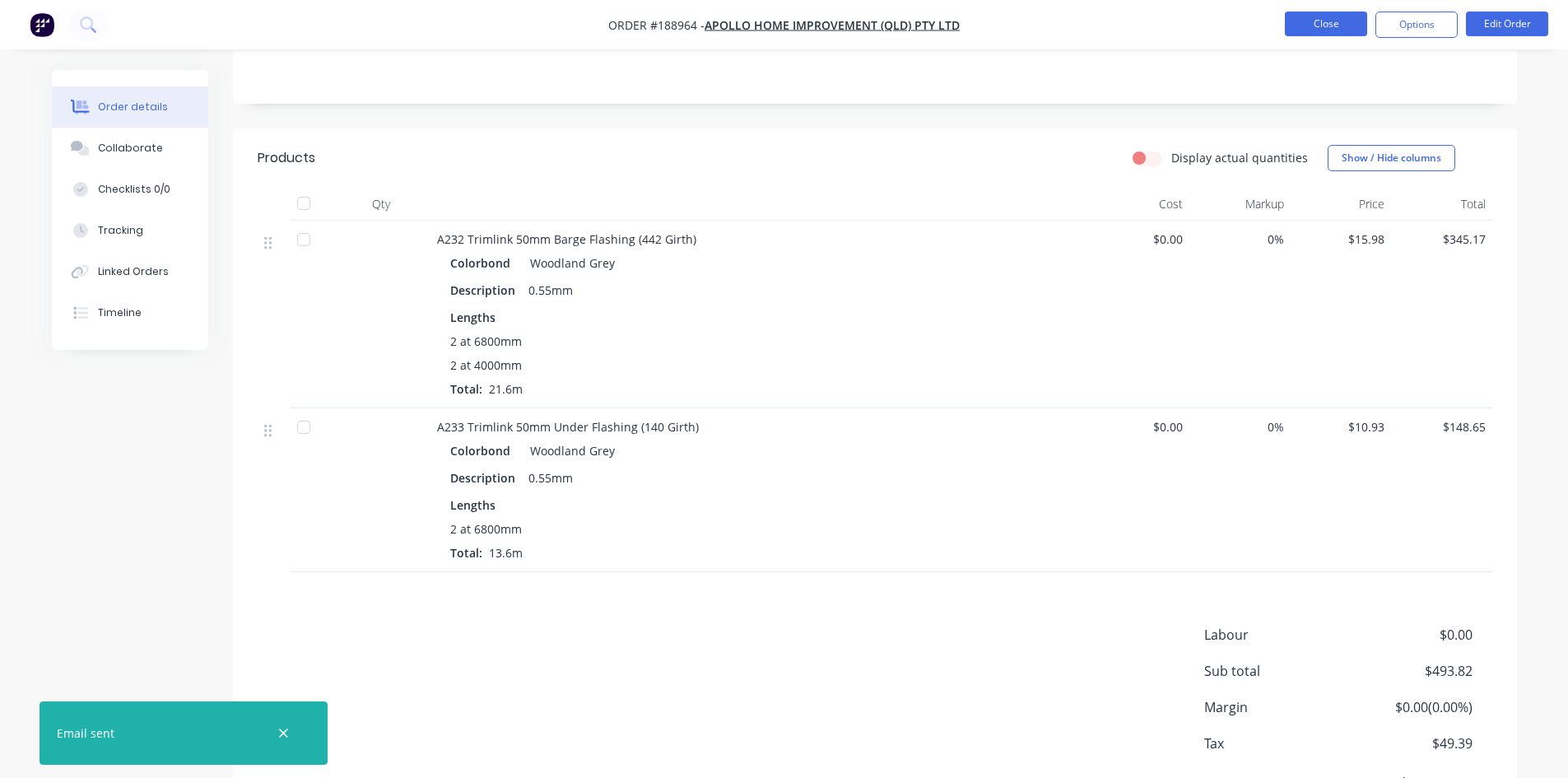
click at [1317, 29] on button "Close" at bounding box center [1325, 23] width 82 height 24
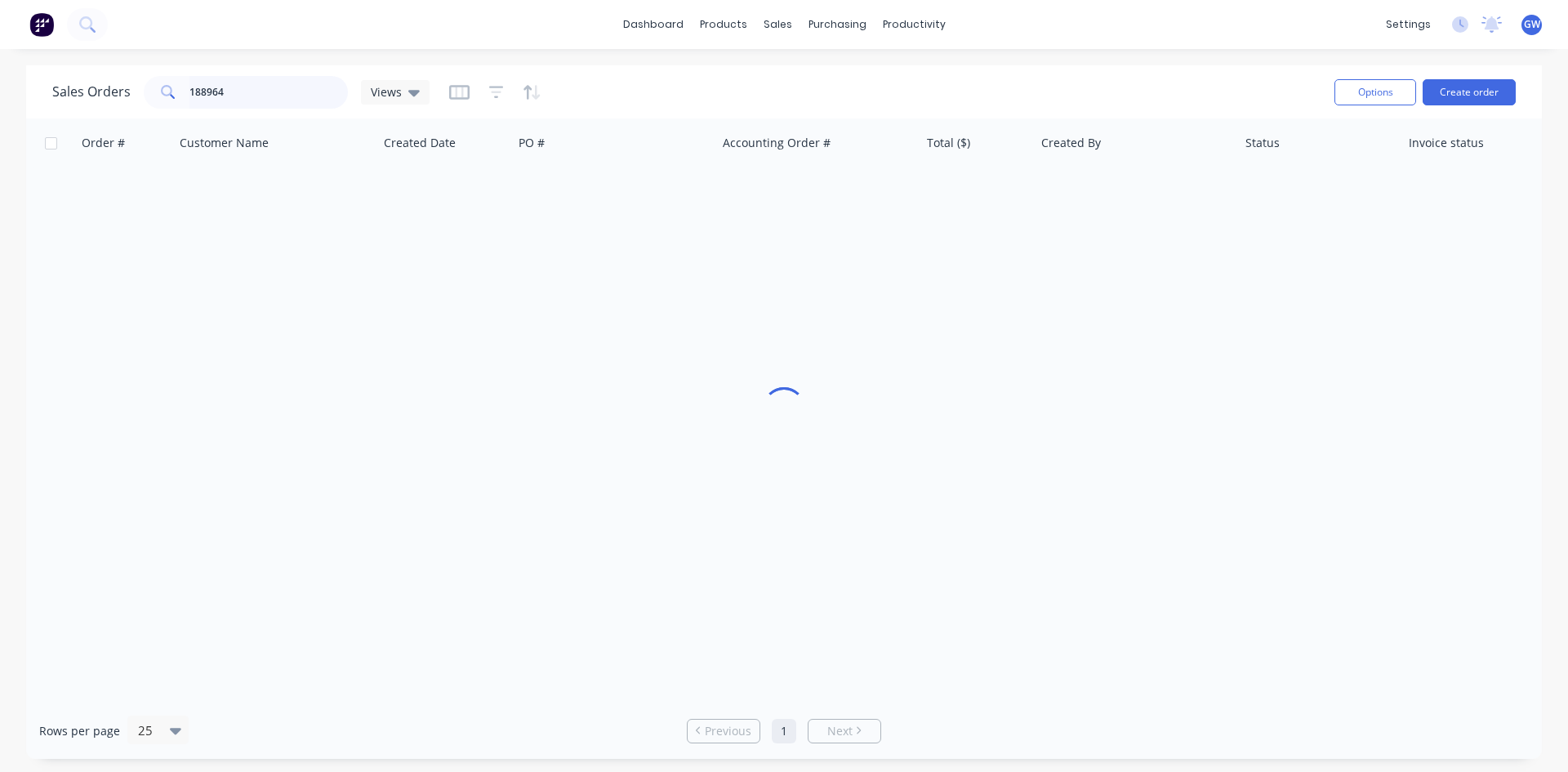
click at [254, 104] on input "188964" at bounding box center [269, 92] width 159 height 32
type input "190439"
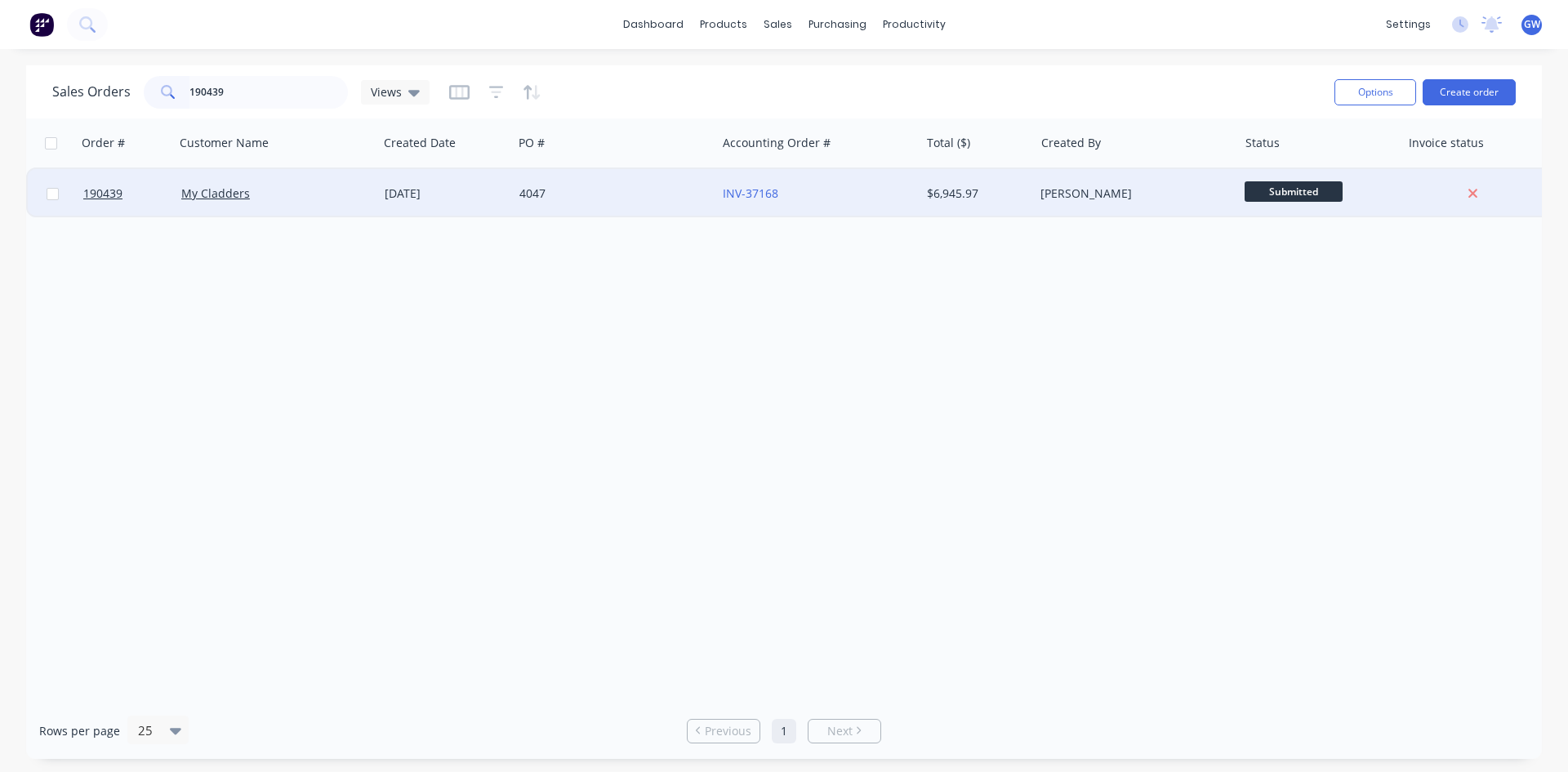
click at [926, 200] on div "$6,945.97" at bounding box center [977, 193] width 115 height 49
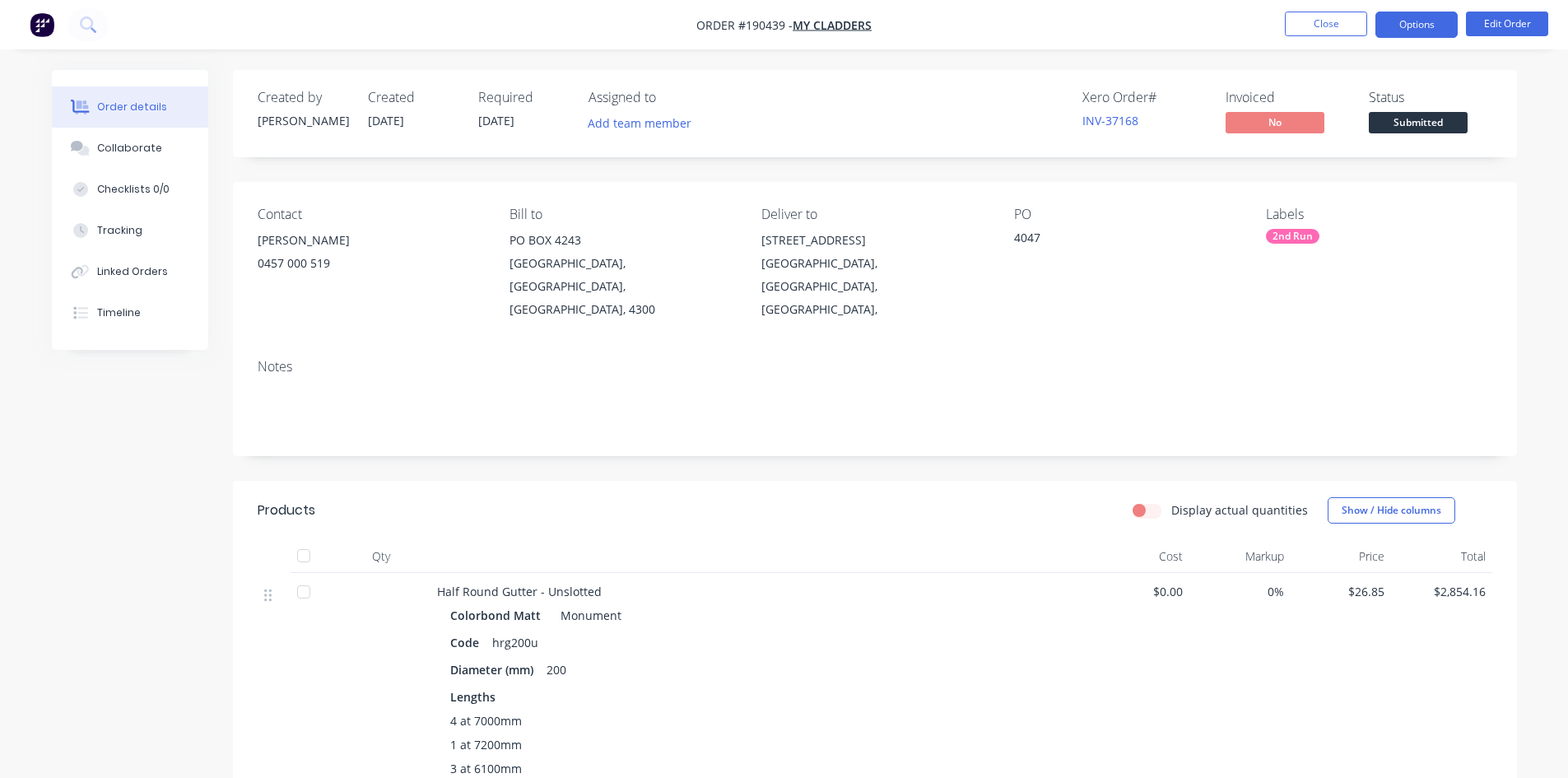
click at [1414, 36] on button "Options" at bounding box center [1416, 24] width 82 height 26
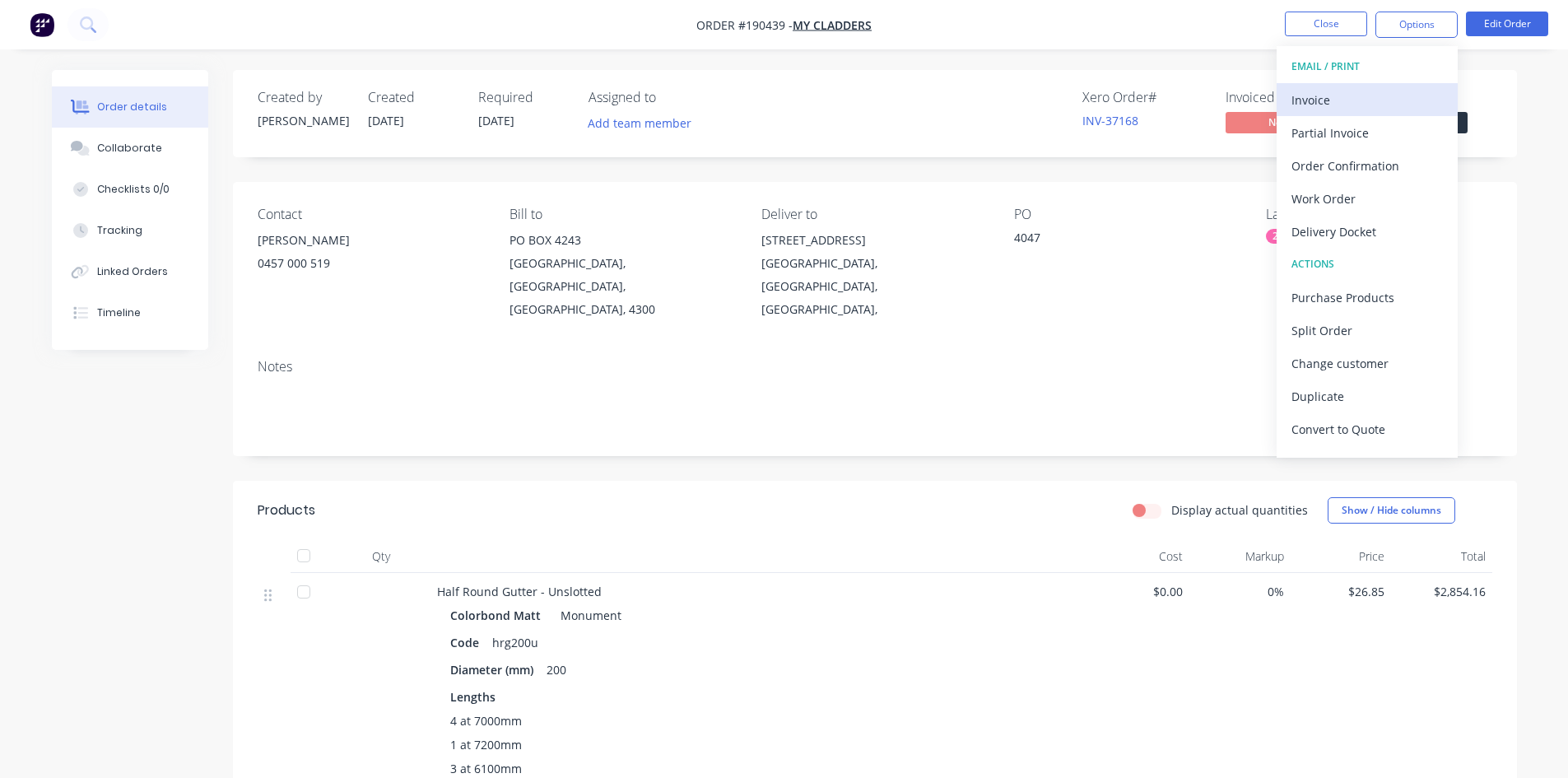
click at [1387, 100] on div "Invoice" at bounding box center [1367, 100] width 151 height 24
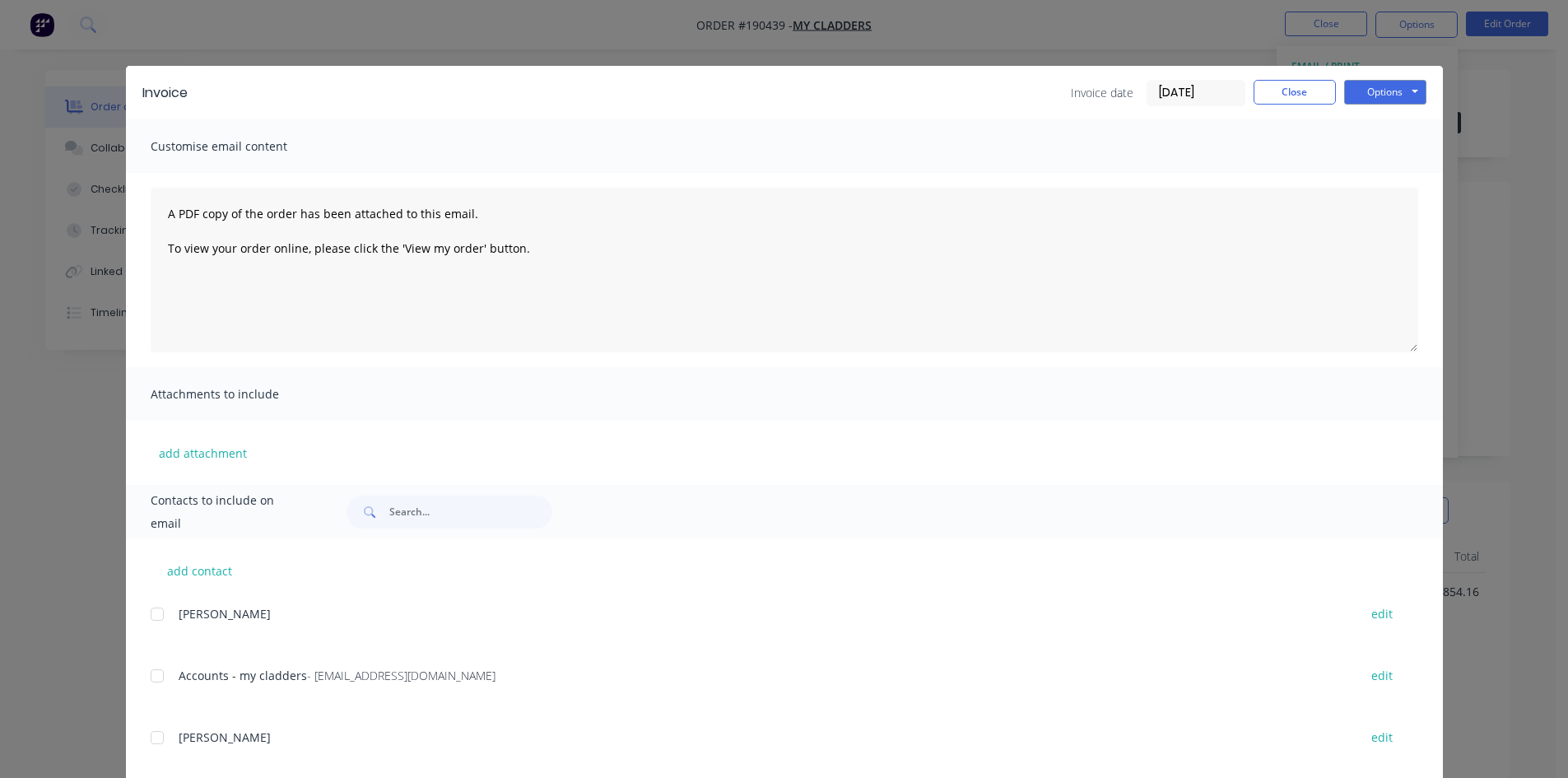
click at [170, 687] on div "Accounts - my cladders - [EMAIL_ADDRESS][DOMAIN_NAME] edit" at bounding box center [796, 675] width 1292 height 22
click at [150, 692] on div "Accounts - my cladders - [EMAIL_ADDRESS][DOMAIN_NAME] edit" at bounding box center [796, 685] width 1292 height 42
drag, startPoint x: 158, startPoint y: 681, endPoint x: 449, endPoint y: 527, distance: 329.2
click at [159, 681] on div at bounding box center [157, 675] width 33 height 33
click at [1383, 91] on button "Options" at bounding box center [1385, 92] width 82 height 24
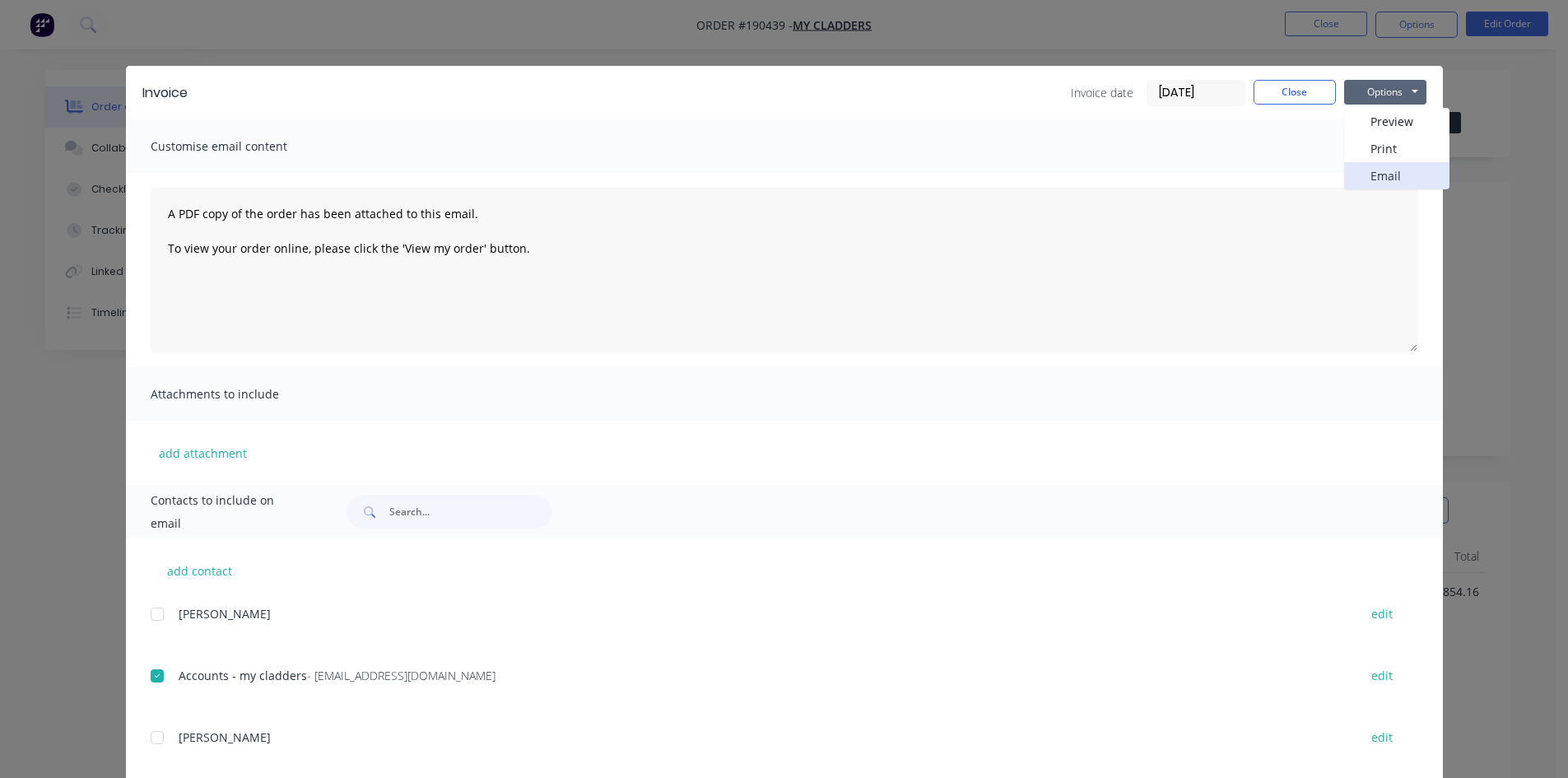
click at [1395, 175] on button "Email" at bounding box center [1396, 175] width 105 height 27
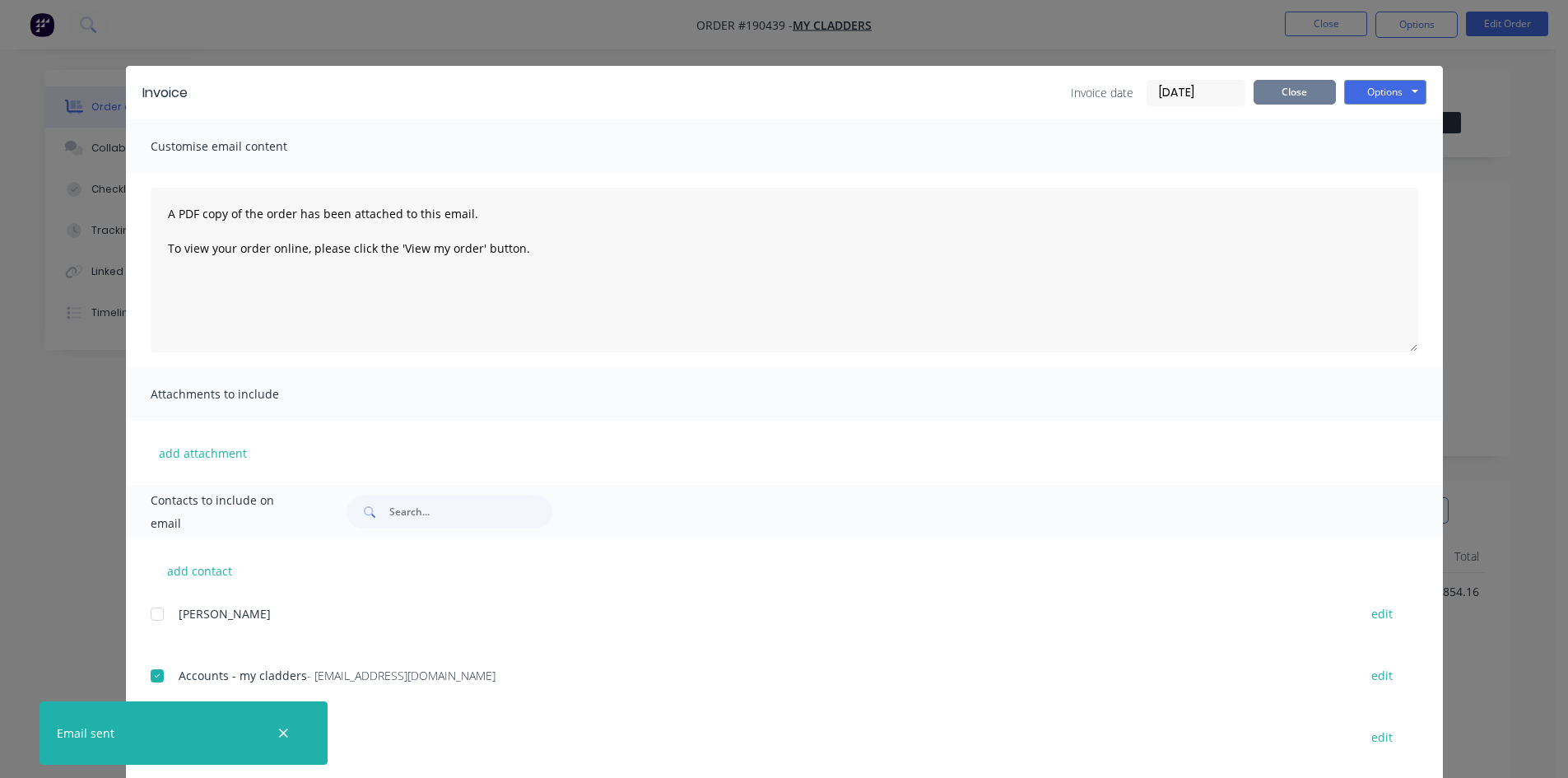
click at [1283, 99] on button "Close" at bounding box center [1295, 92] width 82 height 24
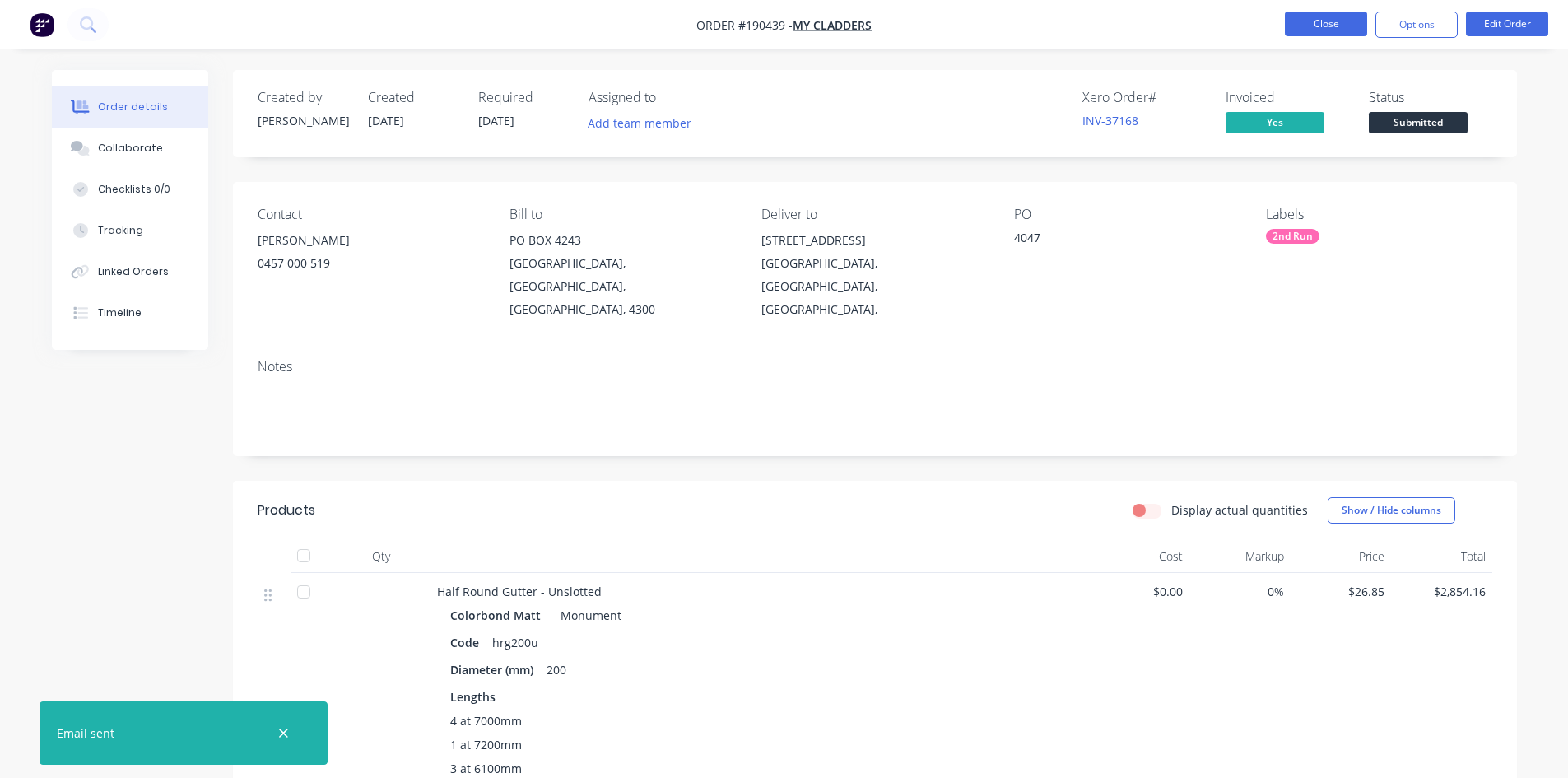
click at [1321, 20] on button "Close" at bounding box center [1325, 23] width 82 height 24
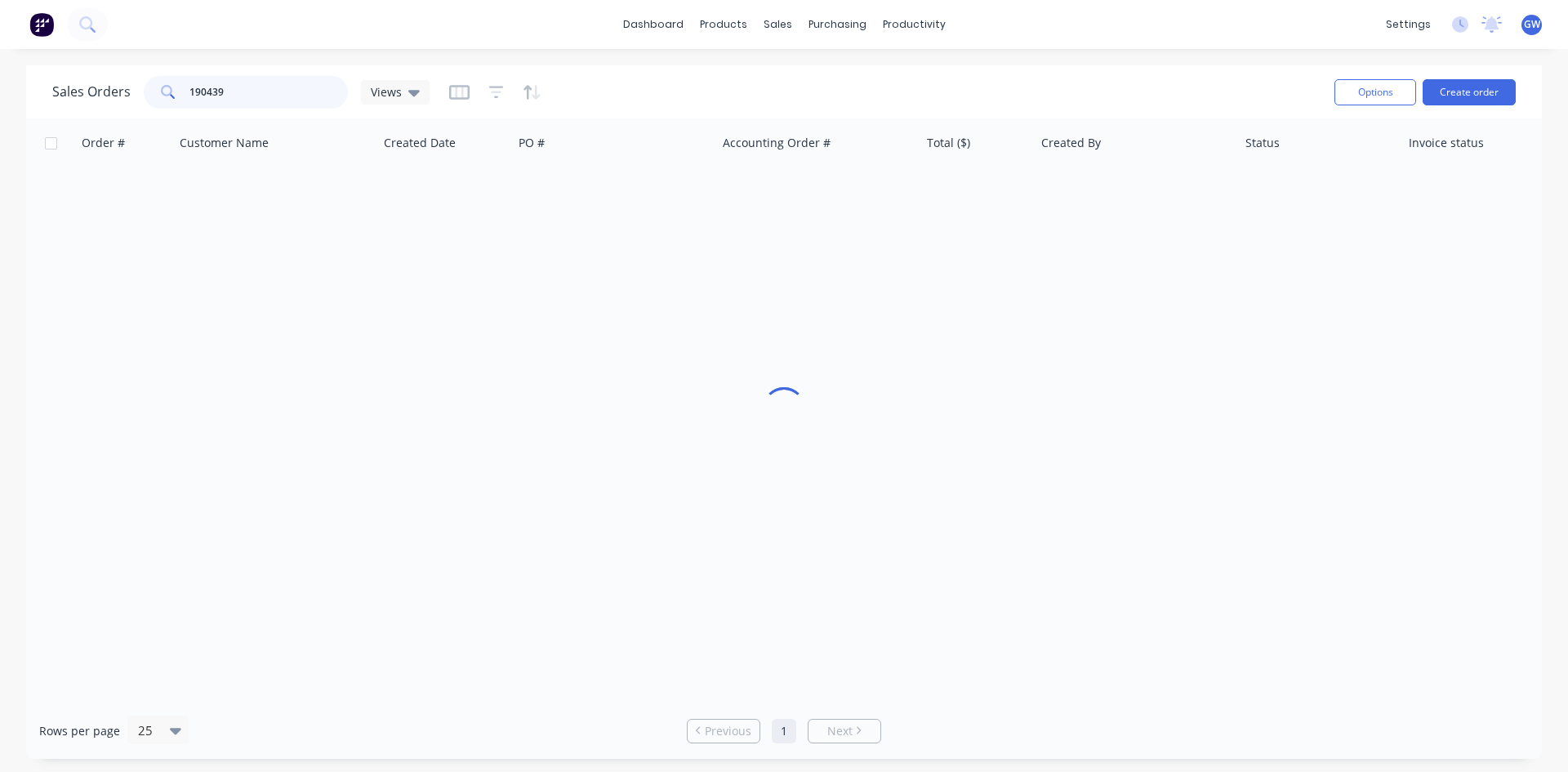
click at [283, 98] on input "190439" at bounding box center [269, 92] width 159 height 32
type input "190563"
click at [1096, 216] on div "190563 PANTEX ROOFING SYSTEMS PTY LTD [DATE] 82107 INV-37290 $1,382.90 [PERSON_…" at bounding box center [790, 193] width 1527 height 50
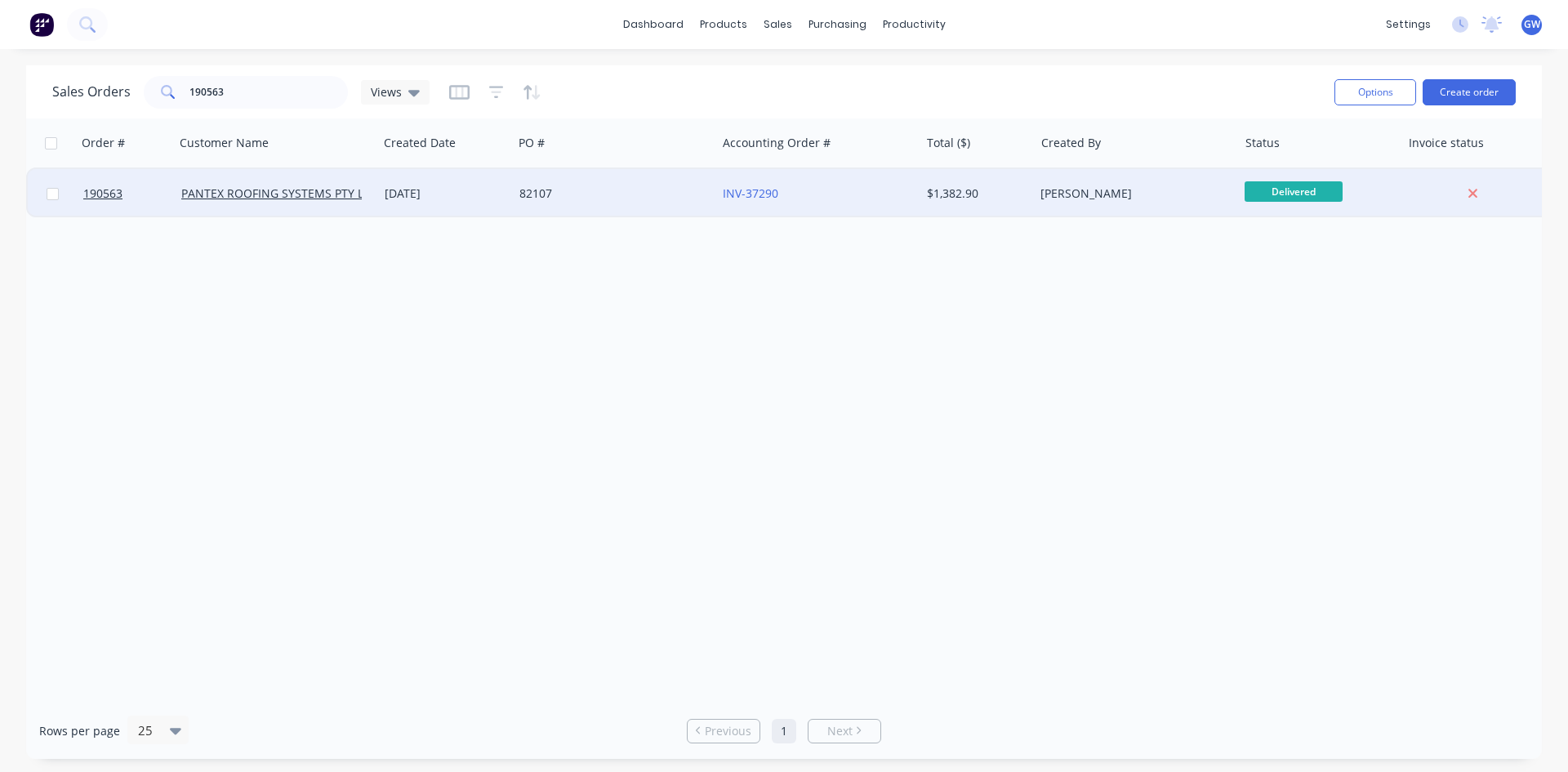
click at [1100, 205] on div "[PERSON_NAME]" at bounding box center [1136, 193] width 204 height 49
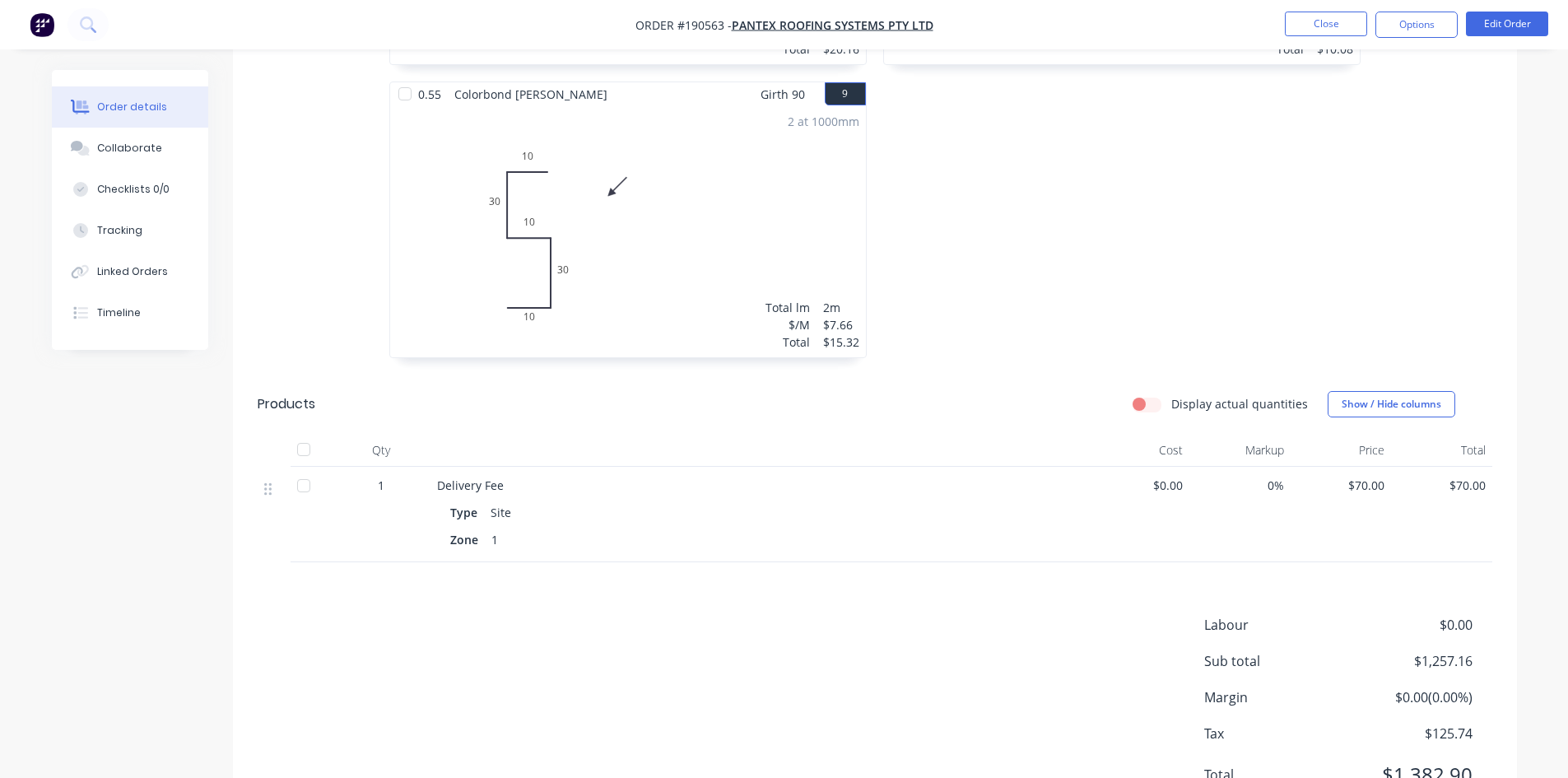
scroll to position [1661, 0]
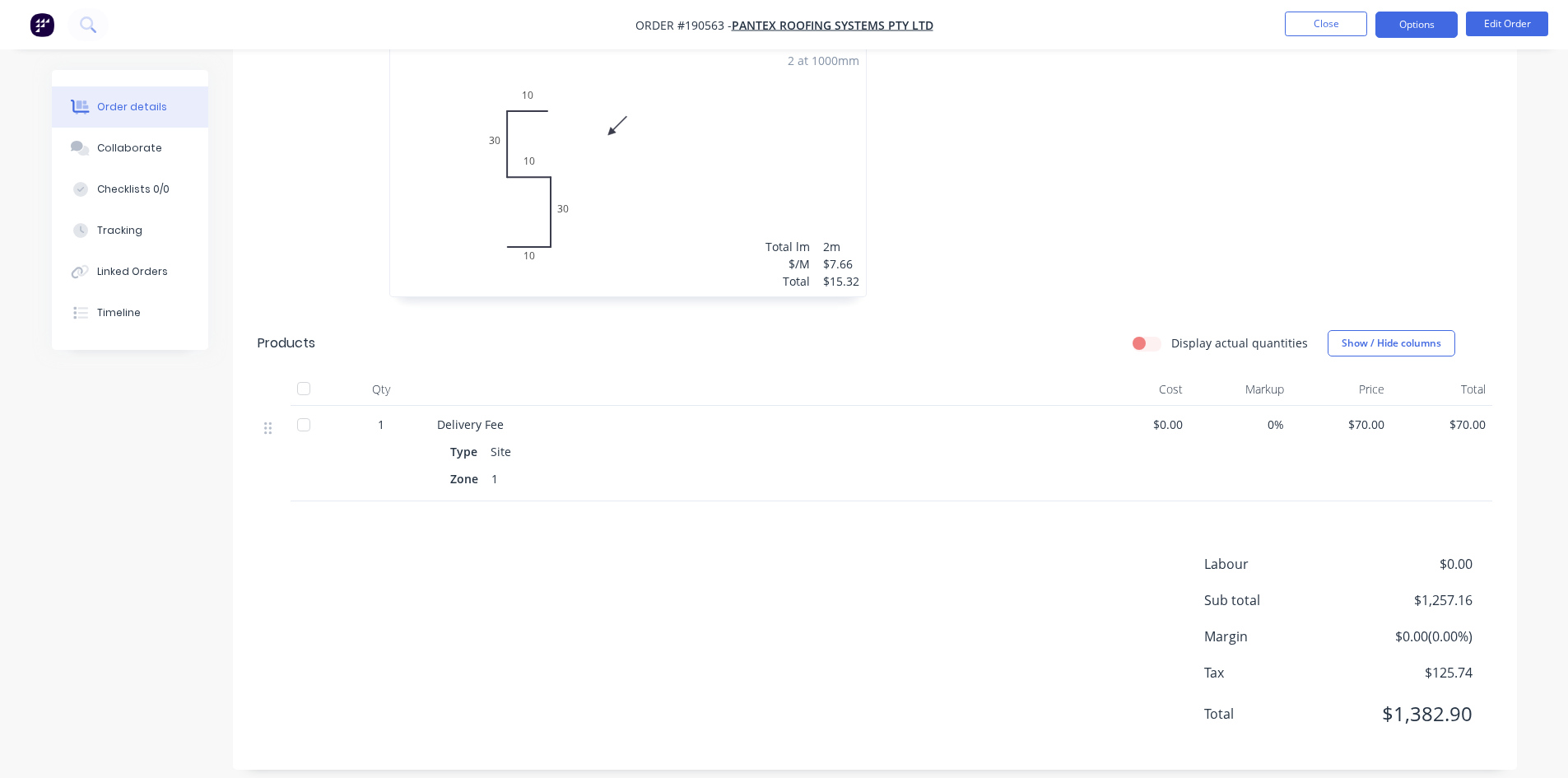
click at [1406, 22] on button "Options" at bounding box center [1416, 24] width 82 height 26
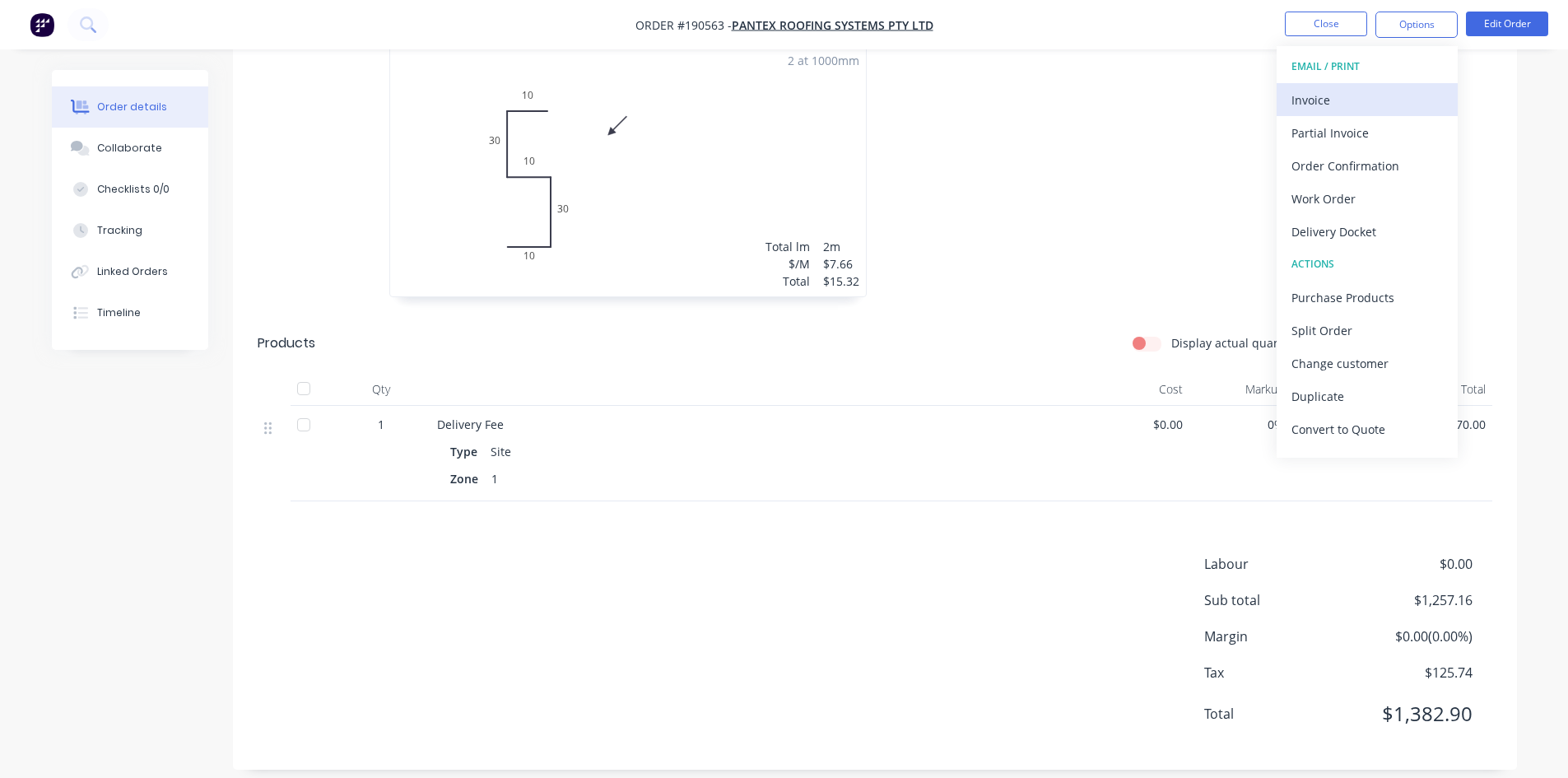
click at [1361, 106] on div "Invoice" at bounding box center [1367, 100] width 151 height 24
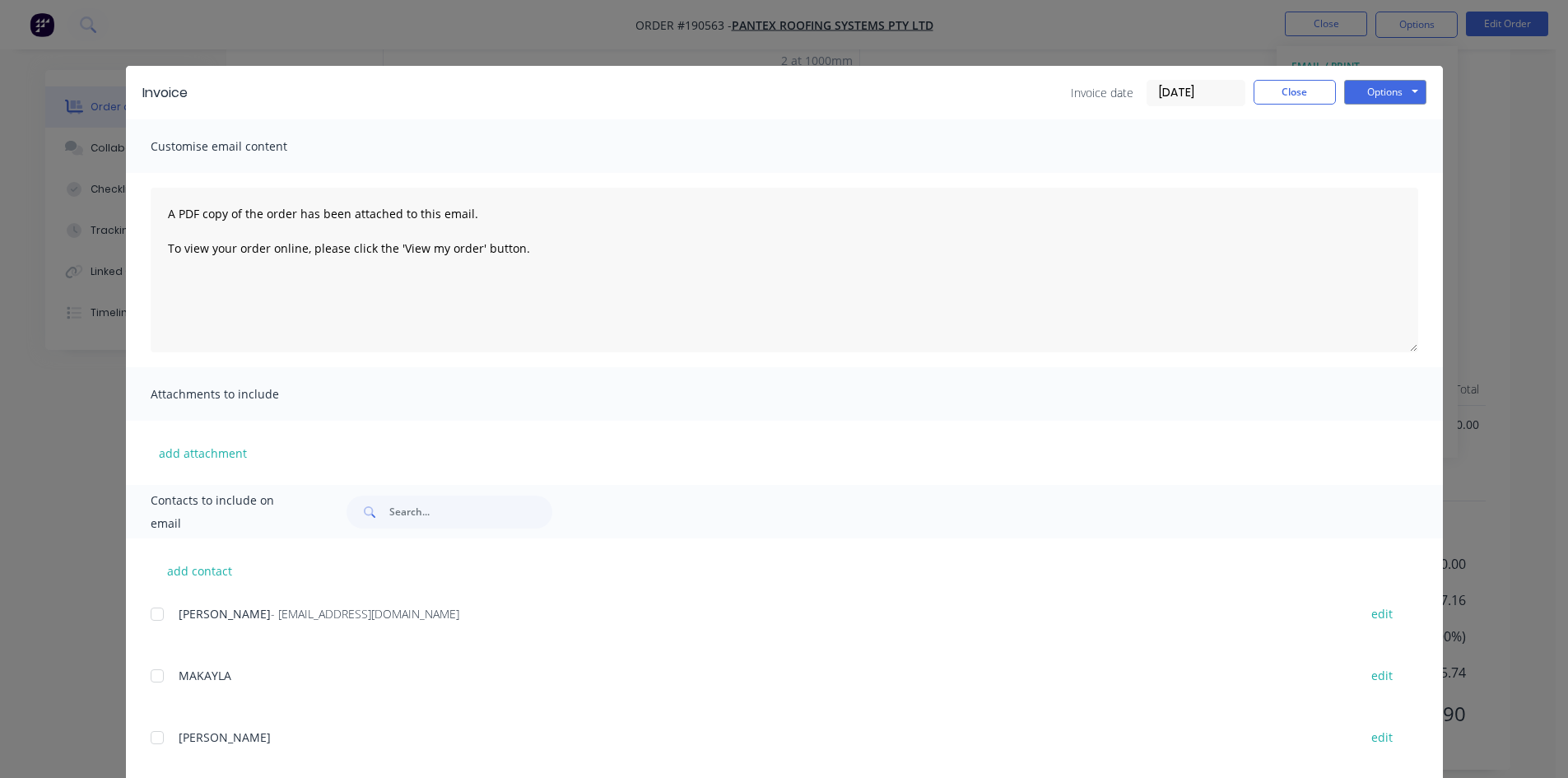
click at [157, 618] on div at bounding box center [157, 614] width 33 height 33
click at [1371, 104] on button "Options" at bounding box center [1385, 92] width 82 height 24
click at [1379, 188] on button "Email" at bounding box center [1396, 175] width 105 height 27
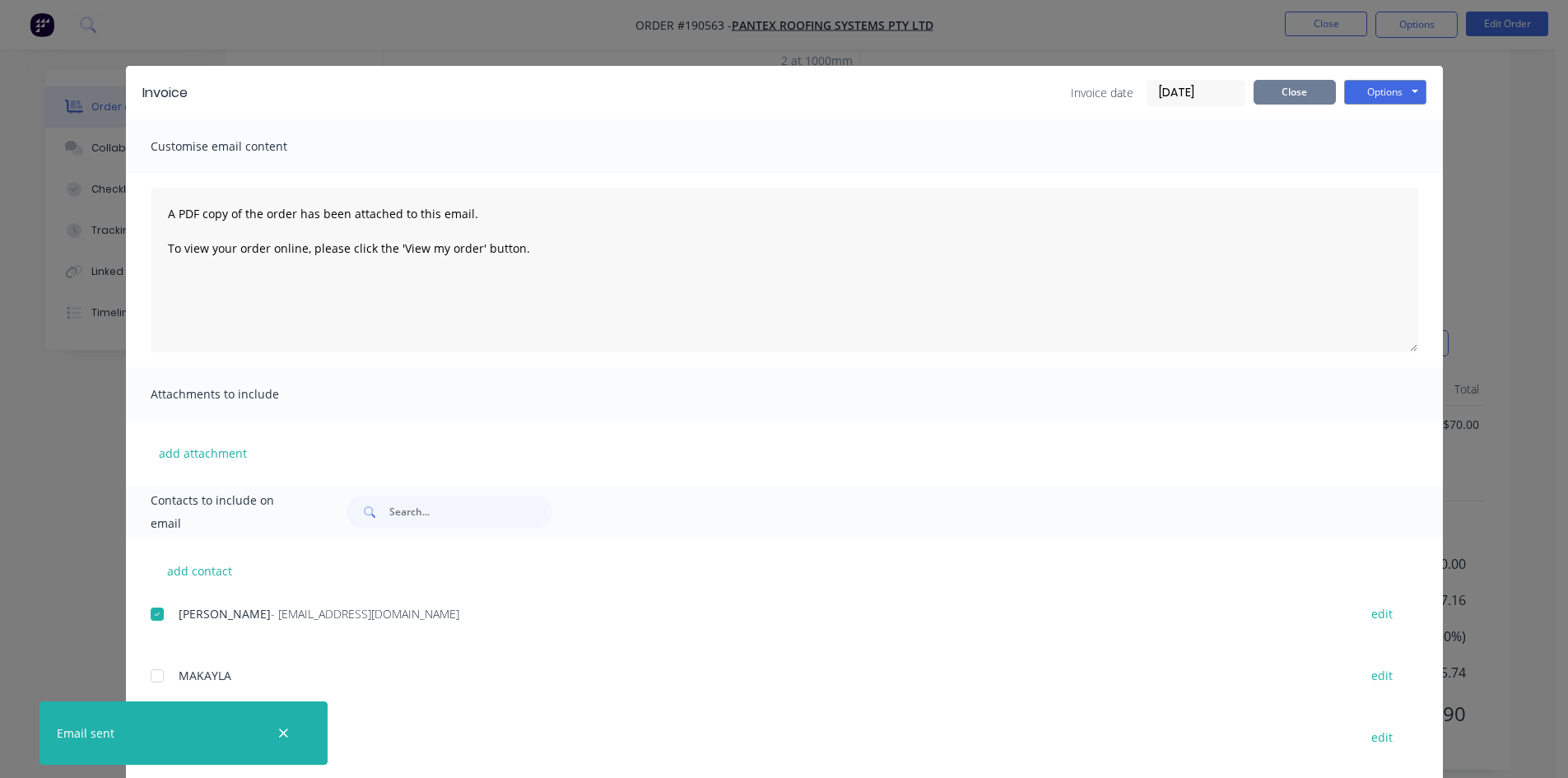
click at [1268, 103] on button "Close" at bounding box center [1295, 92] width 82 height 24
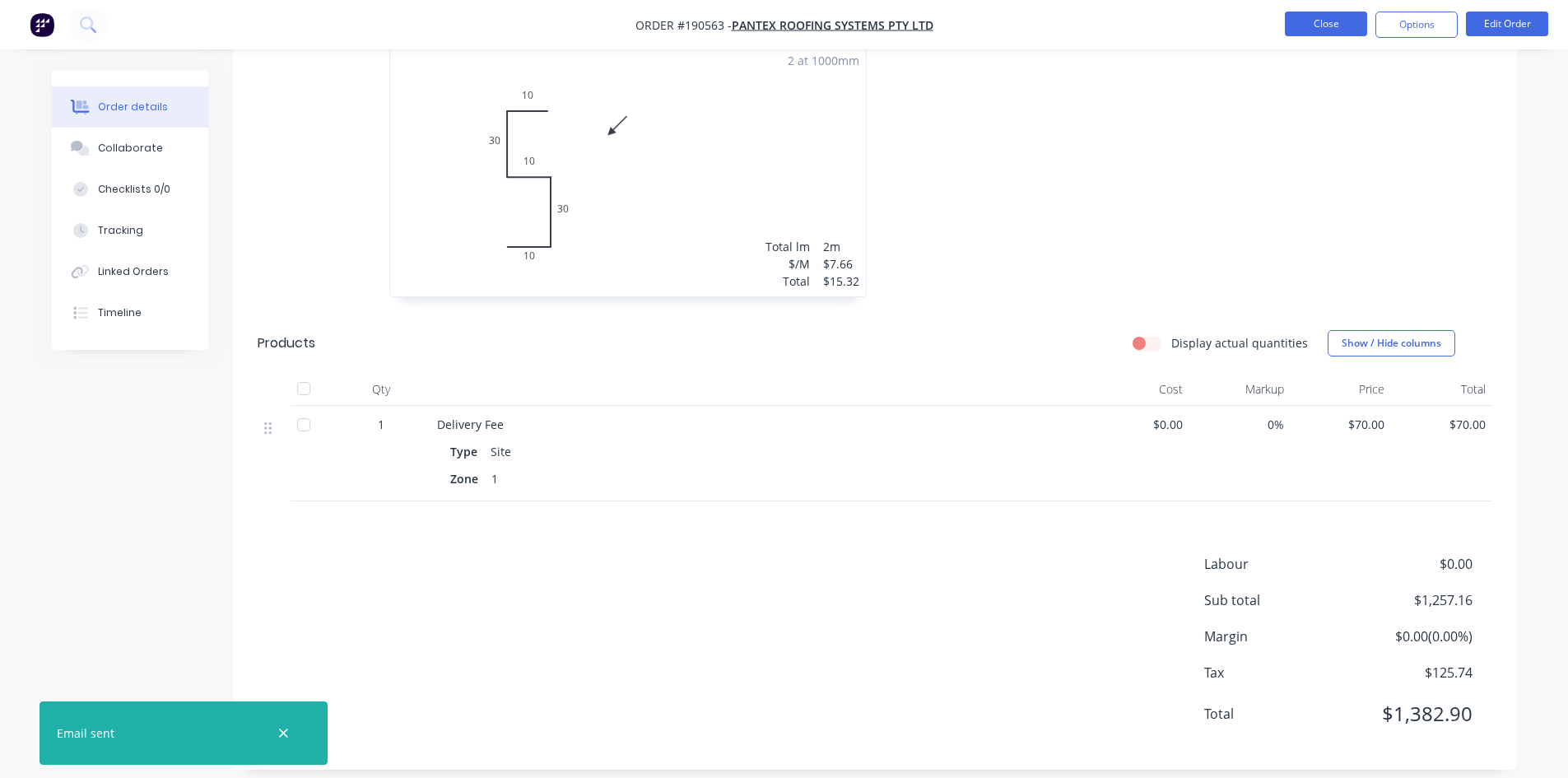
click at [1318, 29] on button "Close" at bounding box center [1325, 23] width 82 height 24
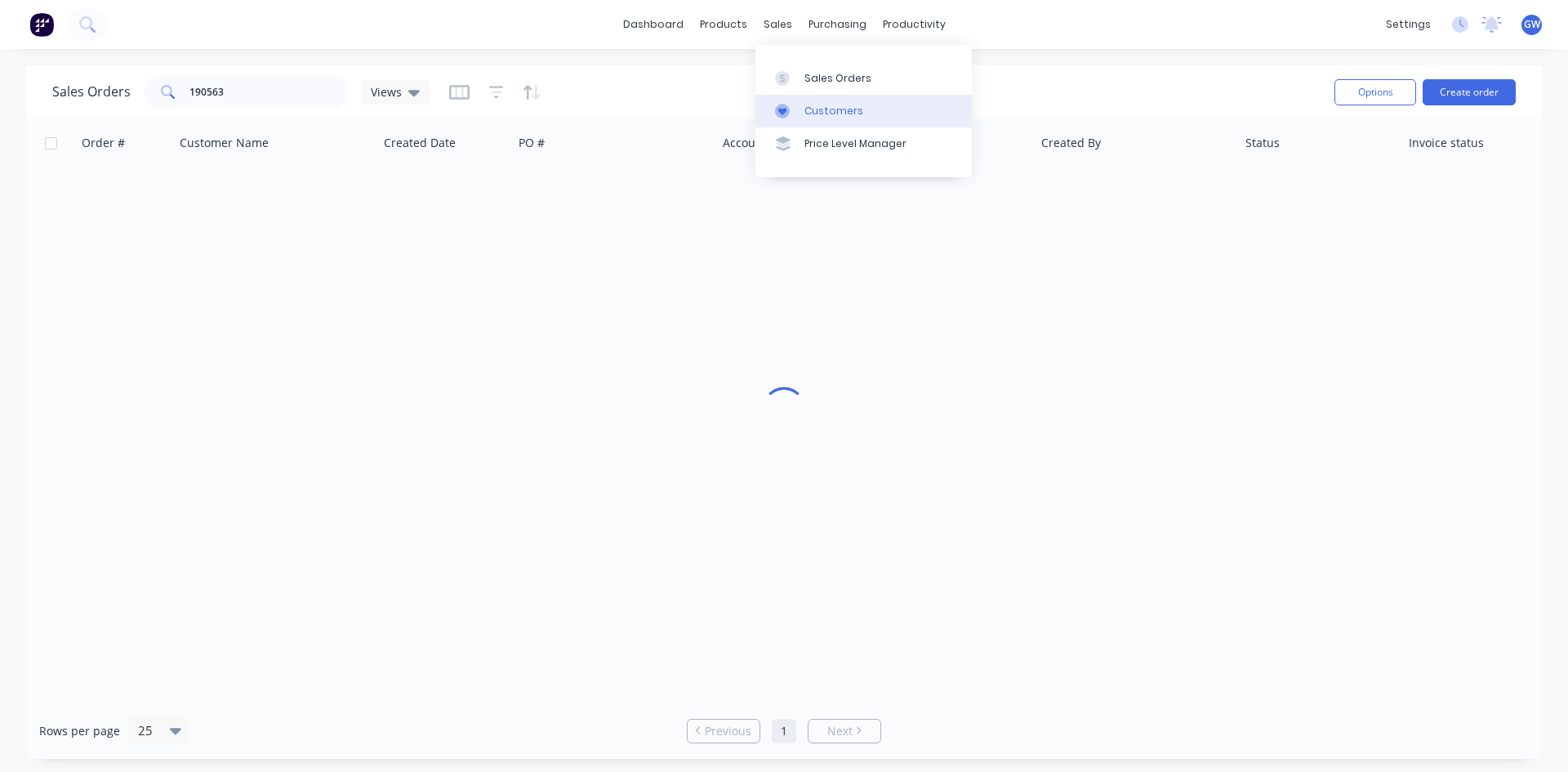
click at [783, 104] on icon at bounding box center [782, 111] width 15 height 15
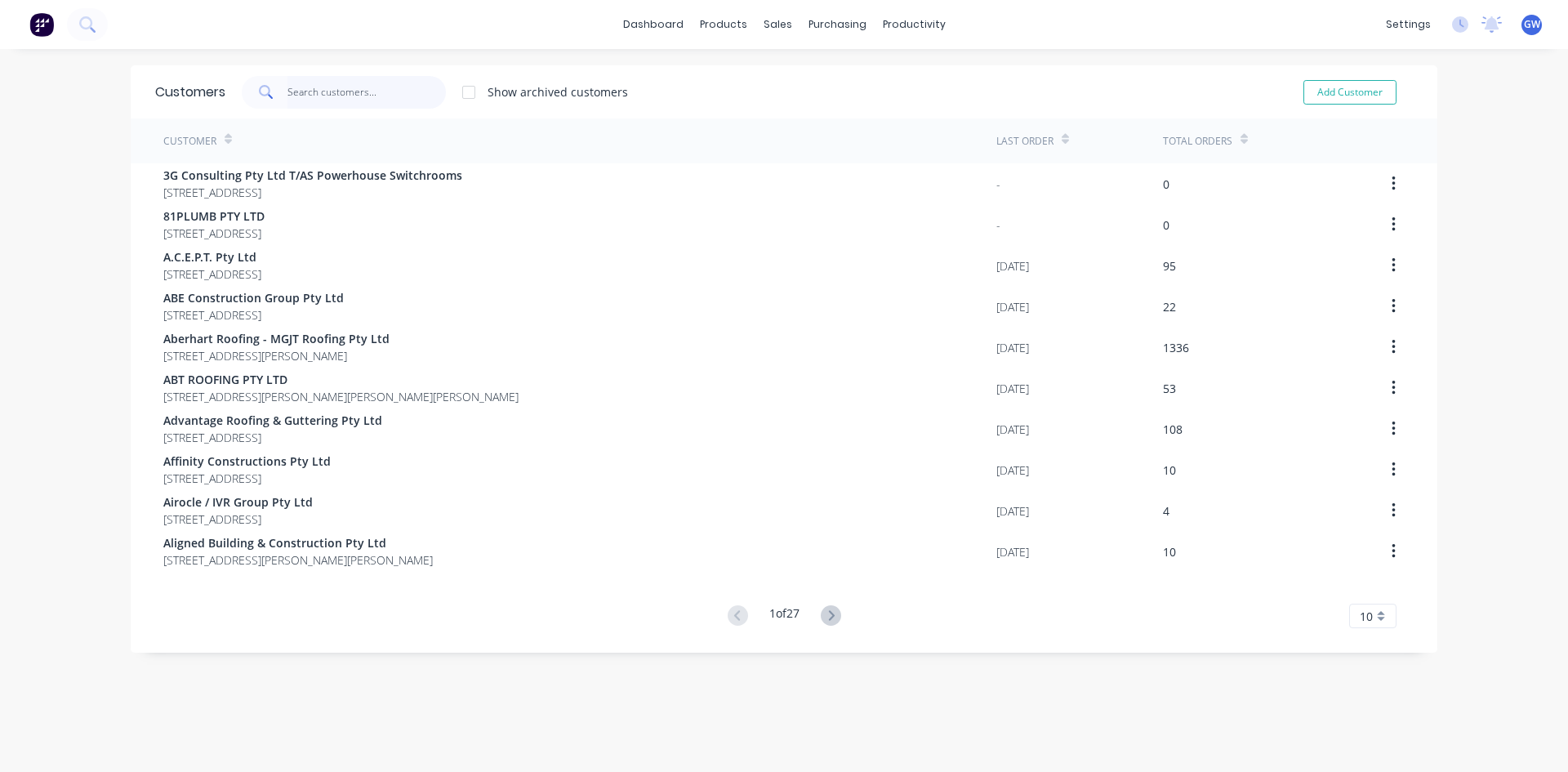
click at [396, 93] on input "text" at bounding box center [367, 92] width 159 height 32
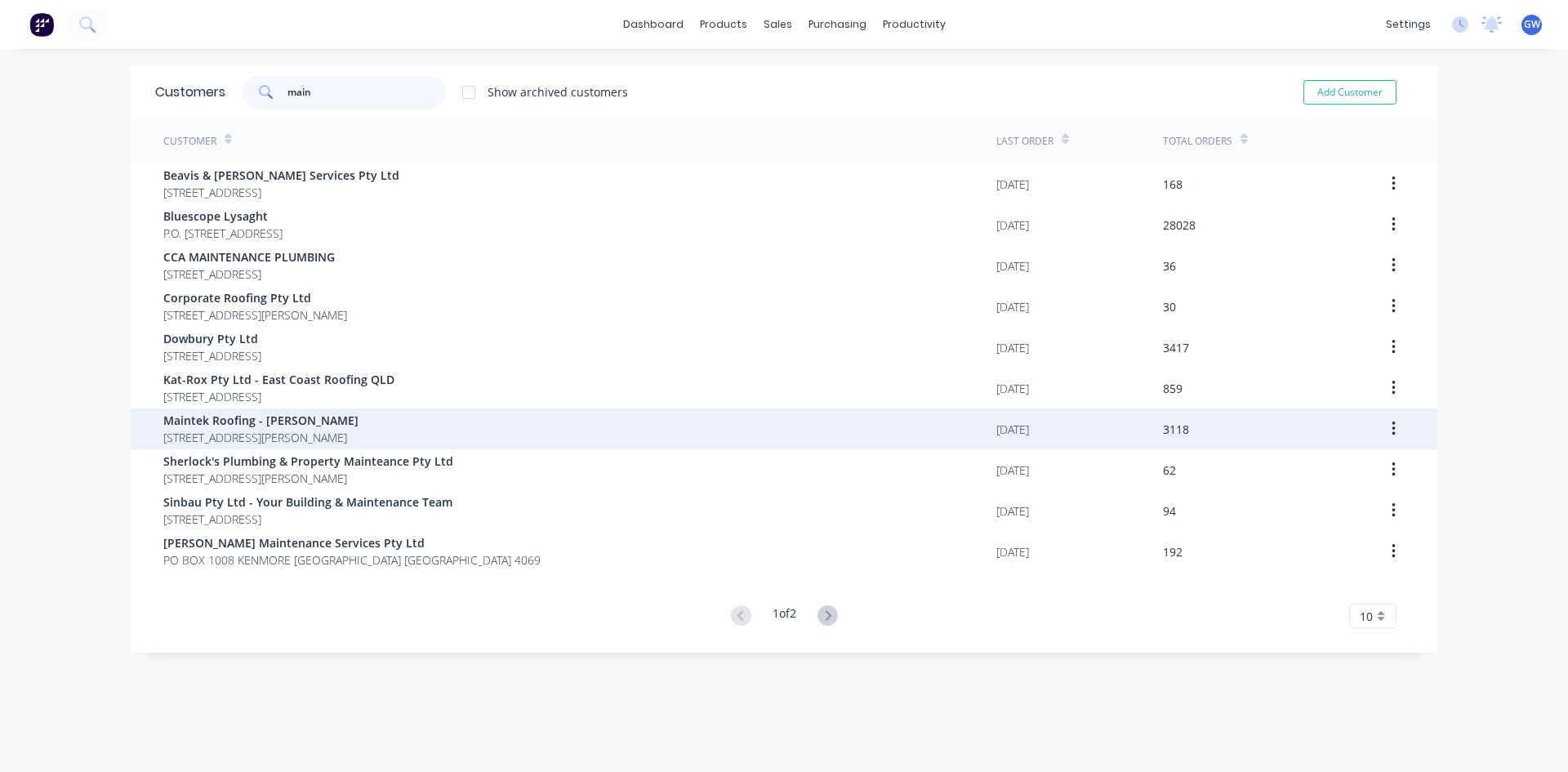
type input "main"
click at [469, 430] on div "Maintek Roofing - [PERSON_NAME] [STREET_ADDRESS][PERSON_NAME]" at bounding box center [579, 429] width 833 height 41
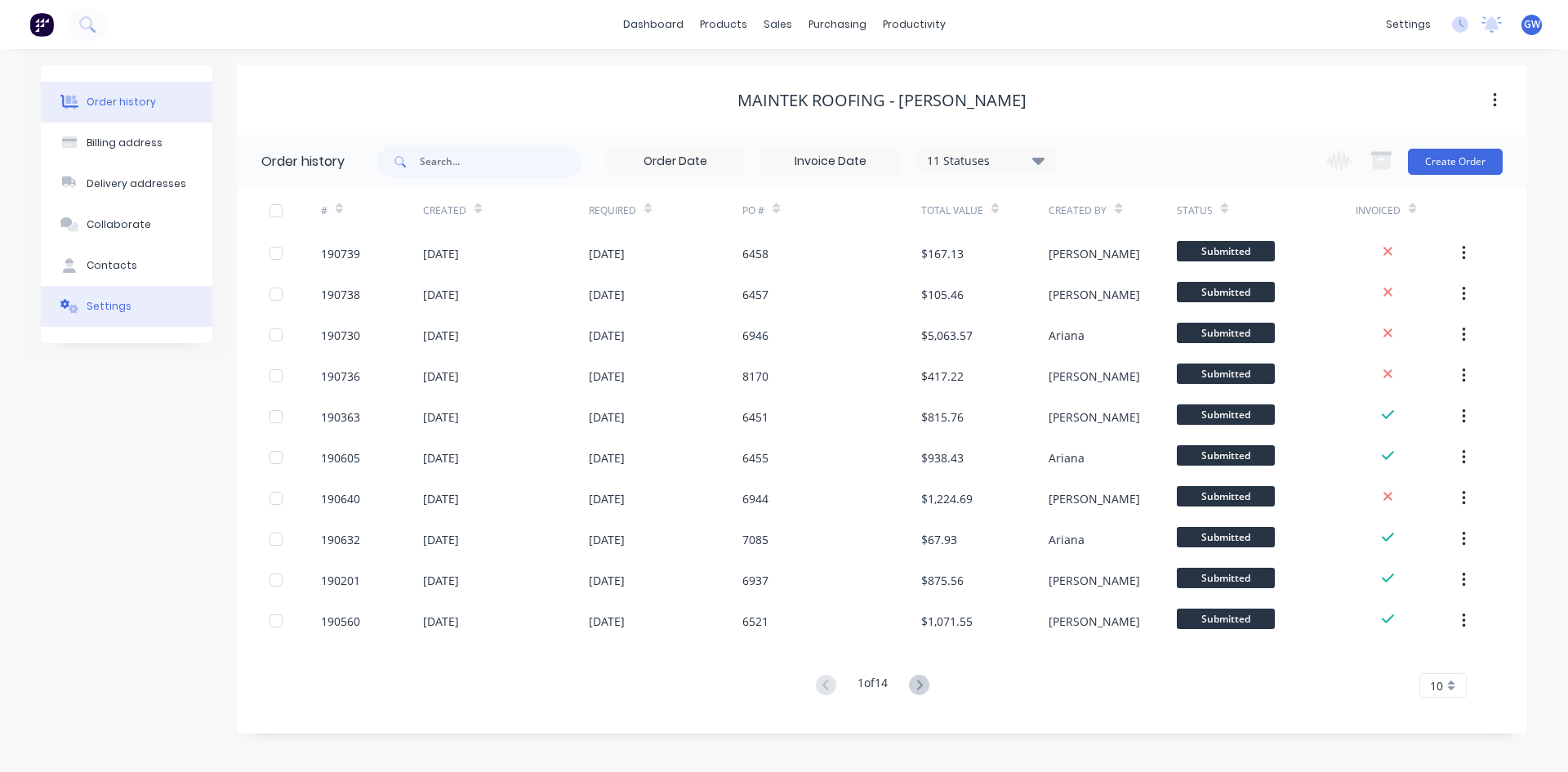
click at [118, 314] on button "Settings" at bounding box center [126, 306] width 171 height 41
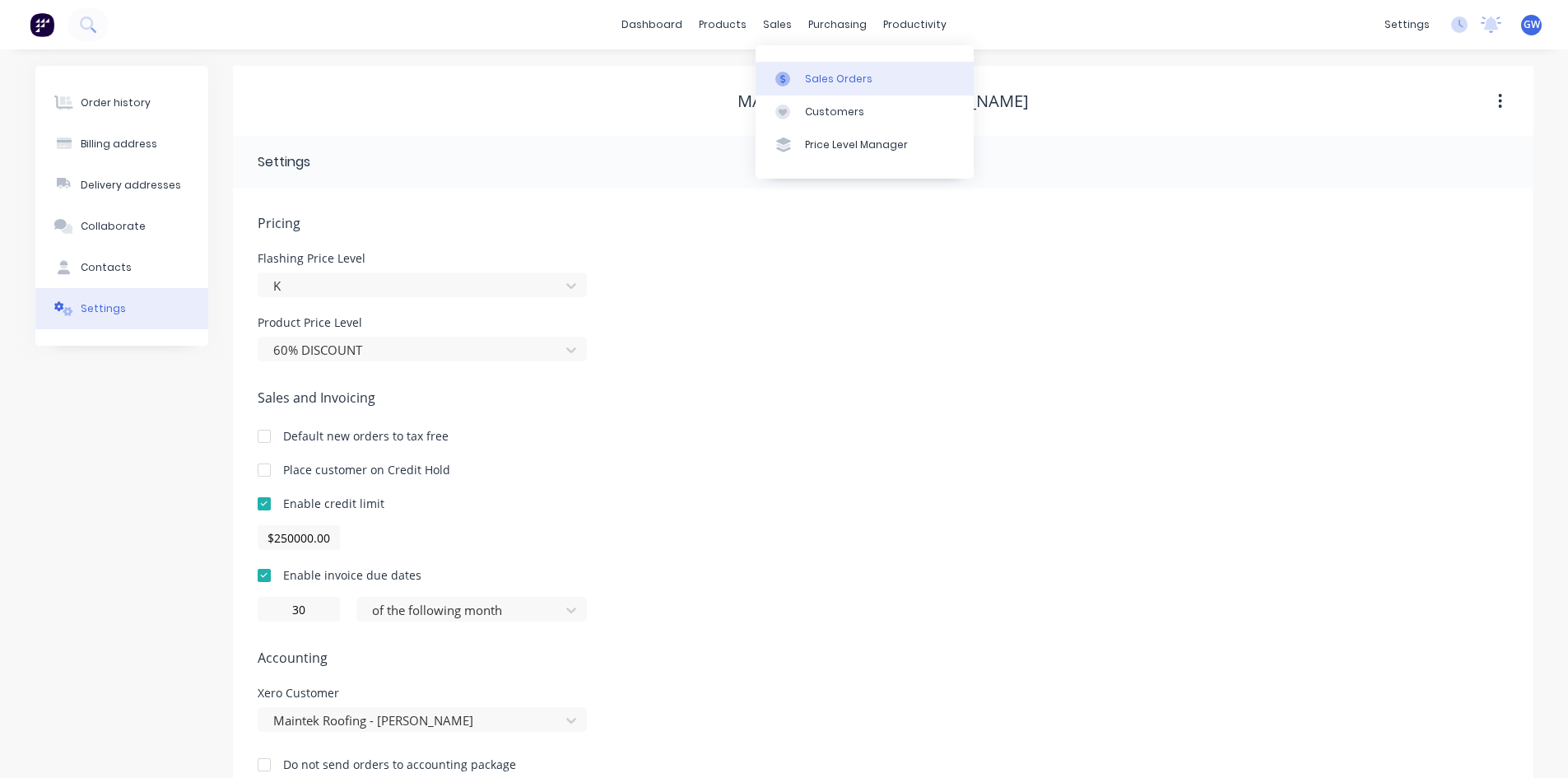
click at [824, 82] on div "Sales Orders" at bounding box center [839, 79] width 67 height 15
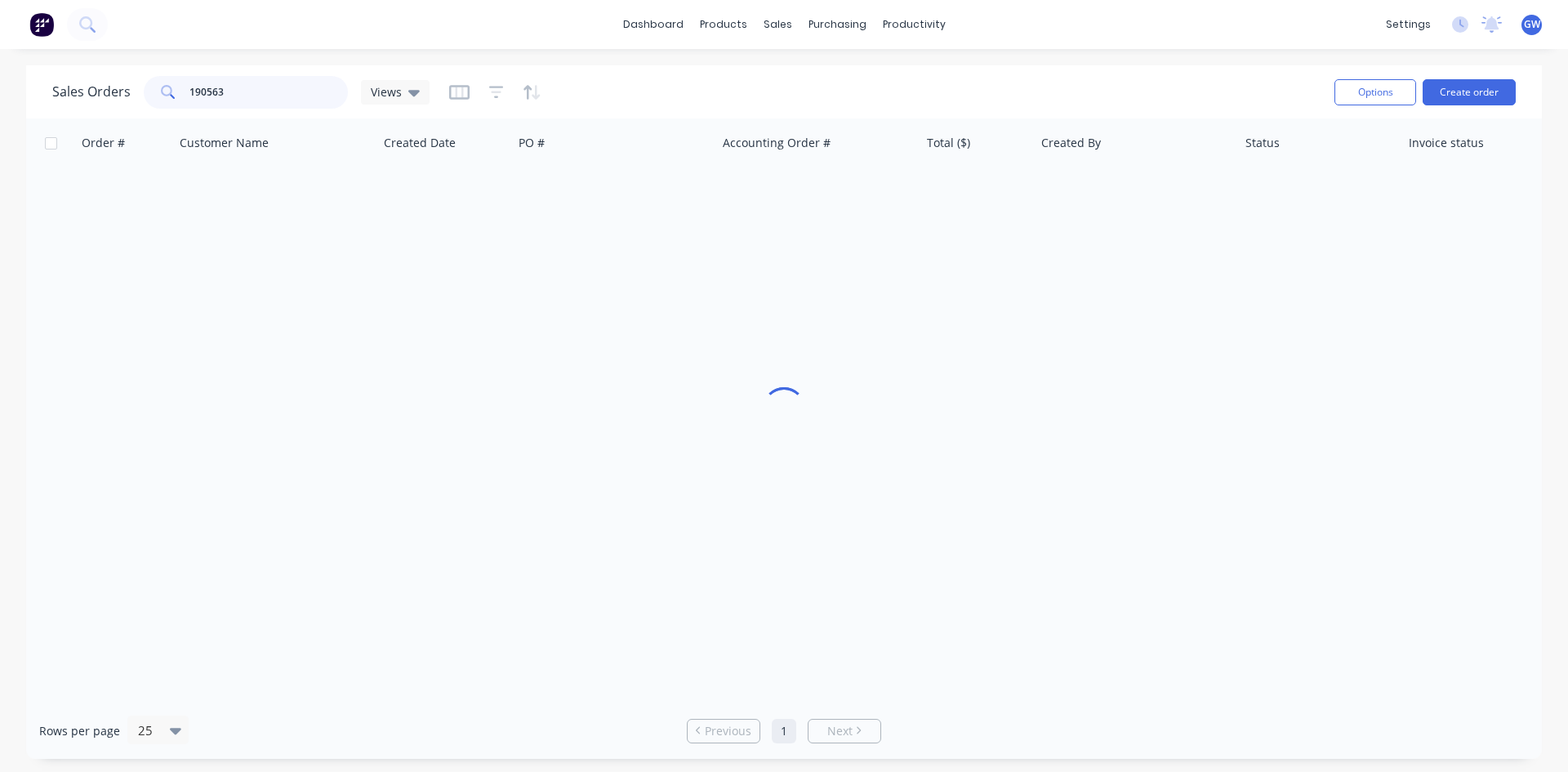
drag, startPoint x: 252, startPoint y: 81, endPoint x: 64, endPoint y: 79, distance: 188.0
click at [64, 79] on div "Sales Orders 190563 Views" at bounding box center [241, 92] width 378 height 32
type input "190564"
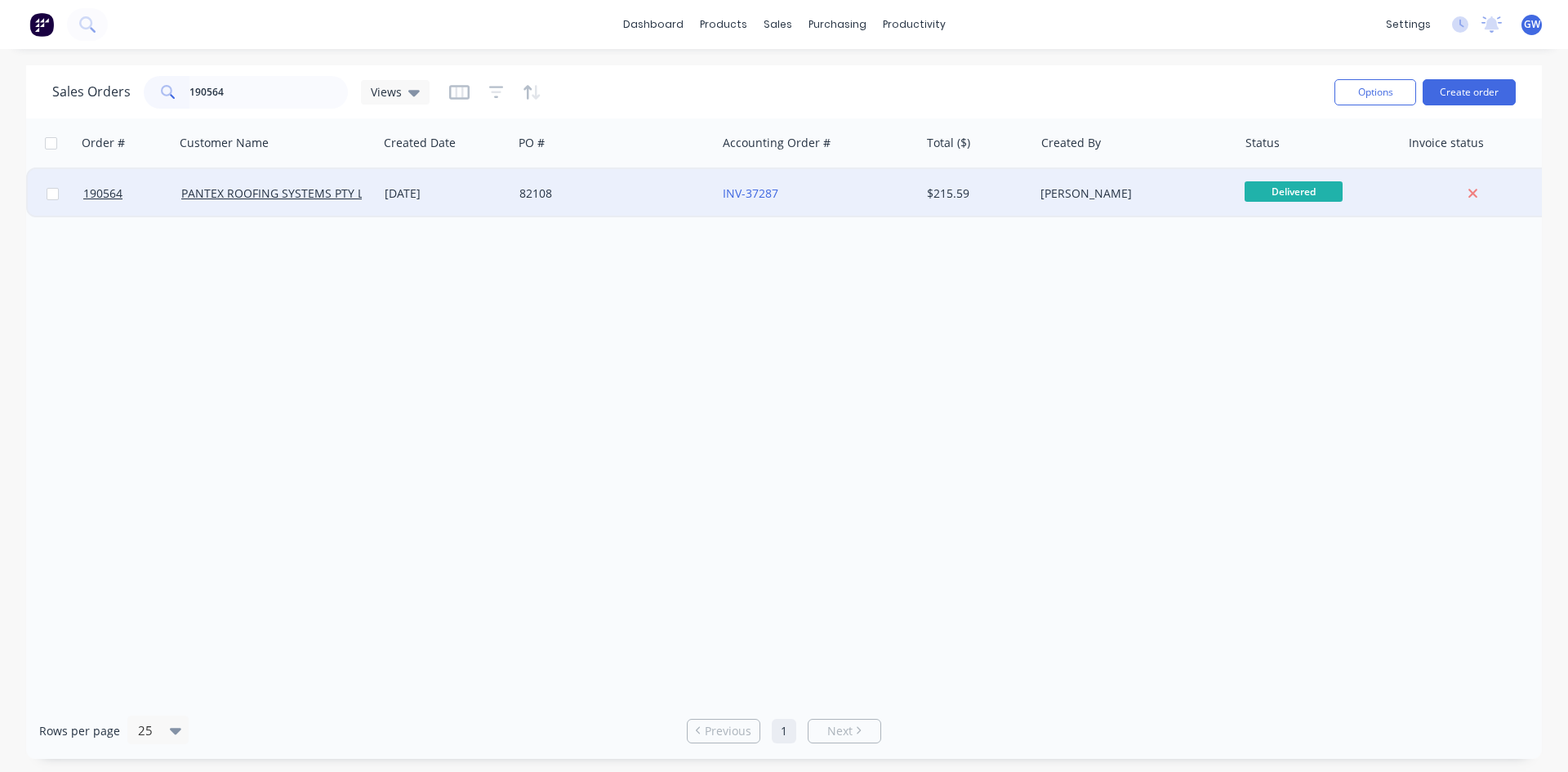
click at [1079, 184] on div "[PERSON_NAME]" at bounding box center [1136, 193] width 204 height 49
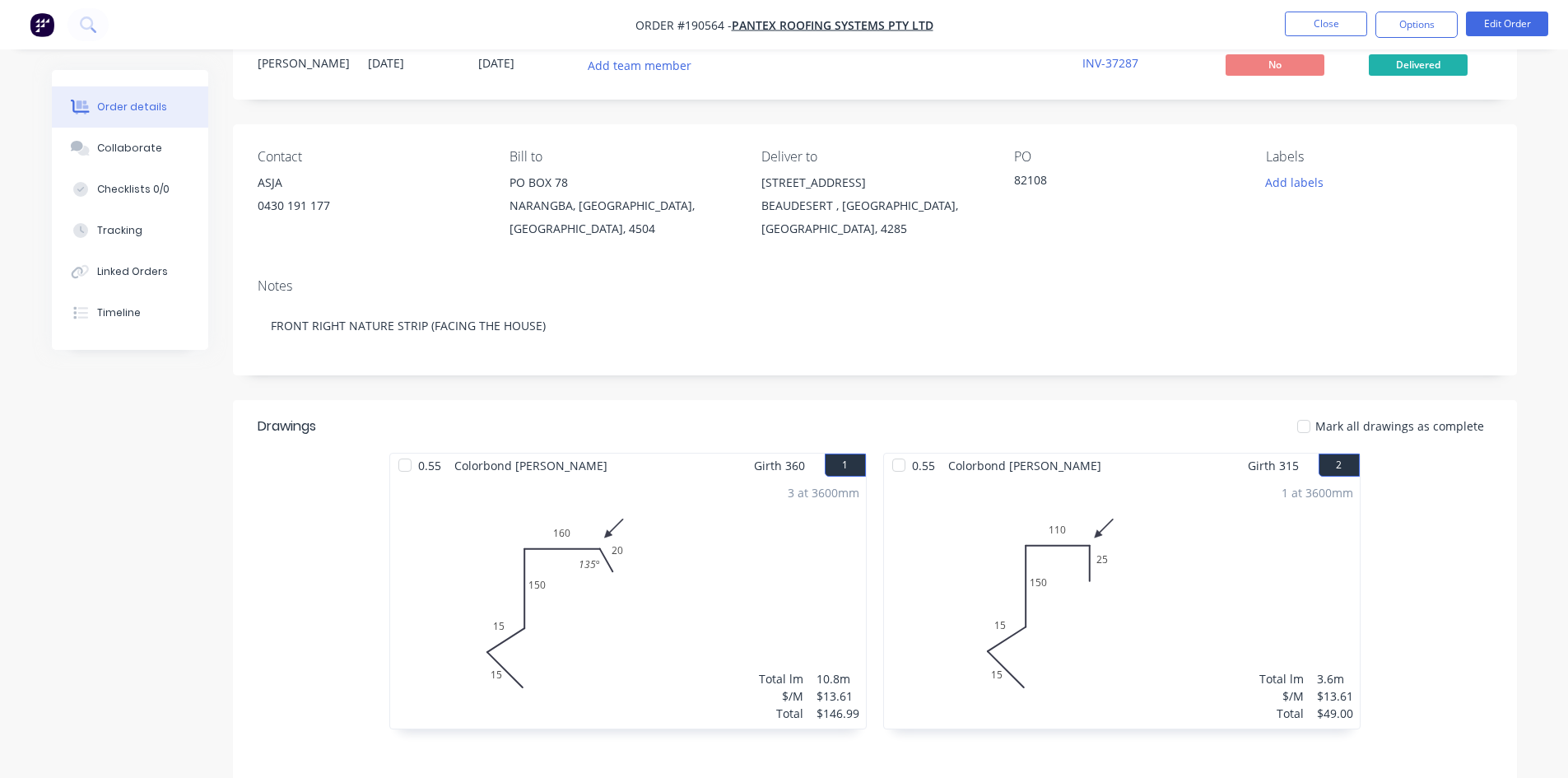
scroll to position [318, 0]
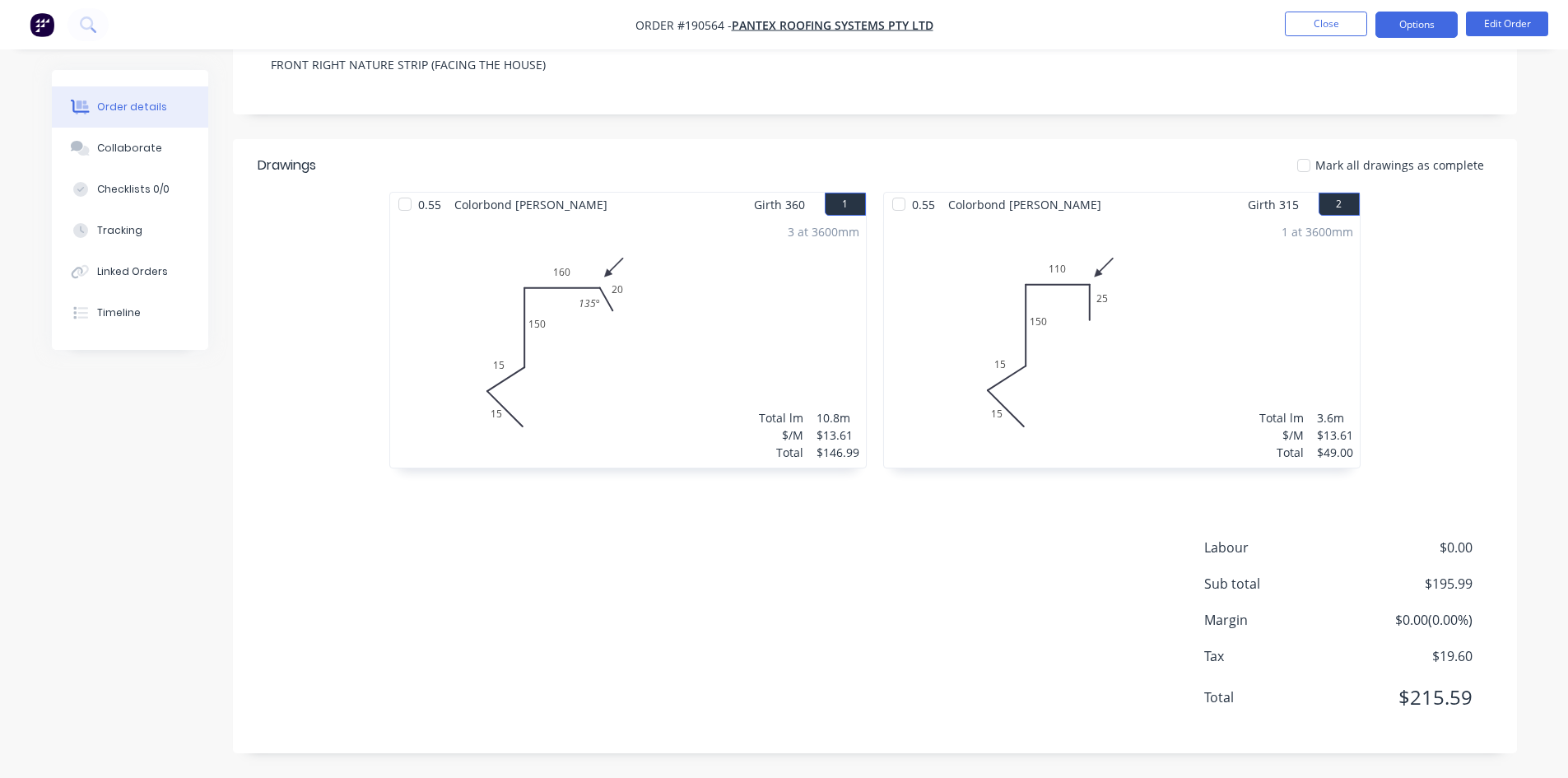
click at [1421, 23] on button "Options" at bounding box center [1416, 24] width 82 height 26
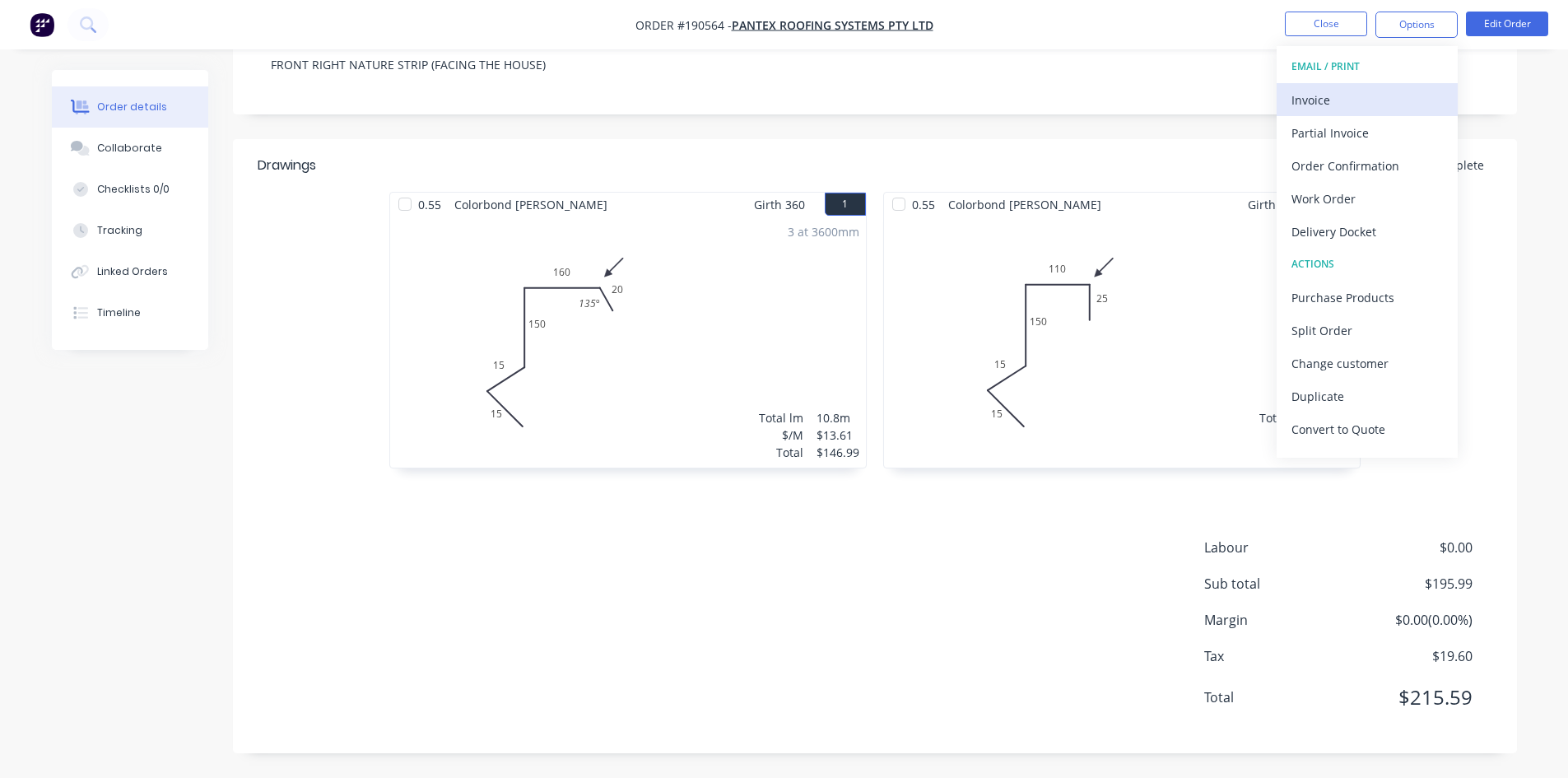
click at [1362, 90] on div "Invoice" at bounding box center [1367, 100] width 151 height 24
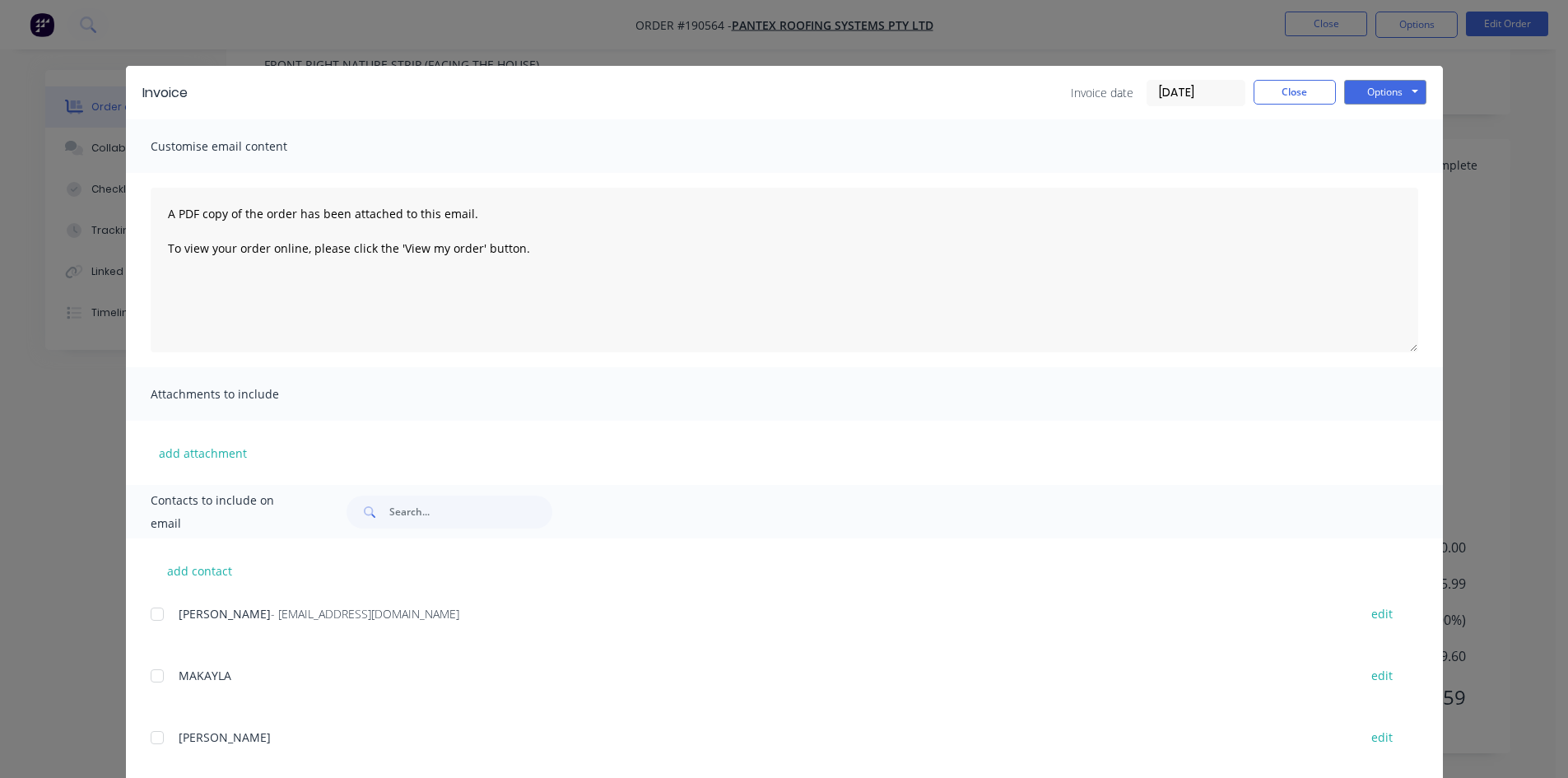
click at [146, 617] on div at bounding box center [157, 614] width 33 height 33
click at [1379, 91] on button "Options" at bounding box center [1385, 92] width 82 height 24
click at [1387, 174] on button "Email" at bounding box center [1396, 175] width 105 height 27
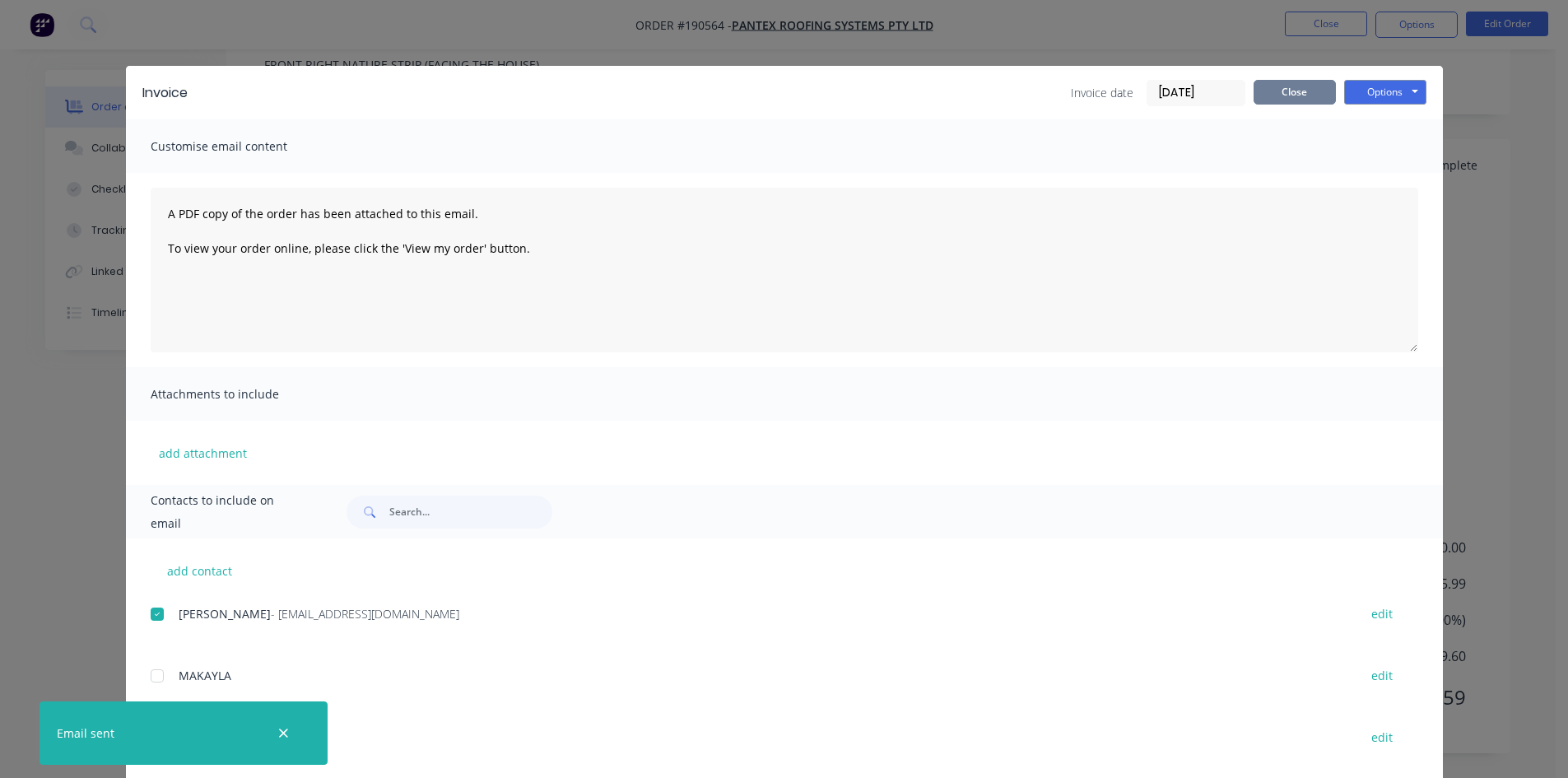
click at [1282, 99] on button "Close" at bounding box center [1295, 92] width 82 height 24
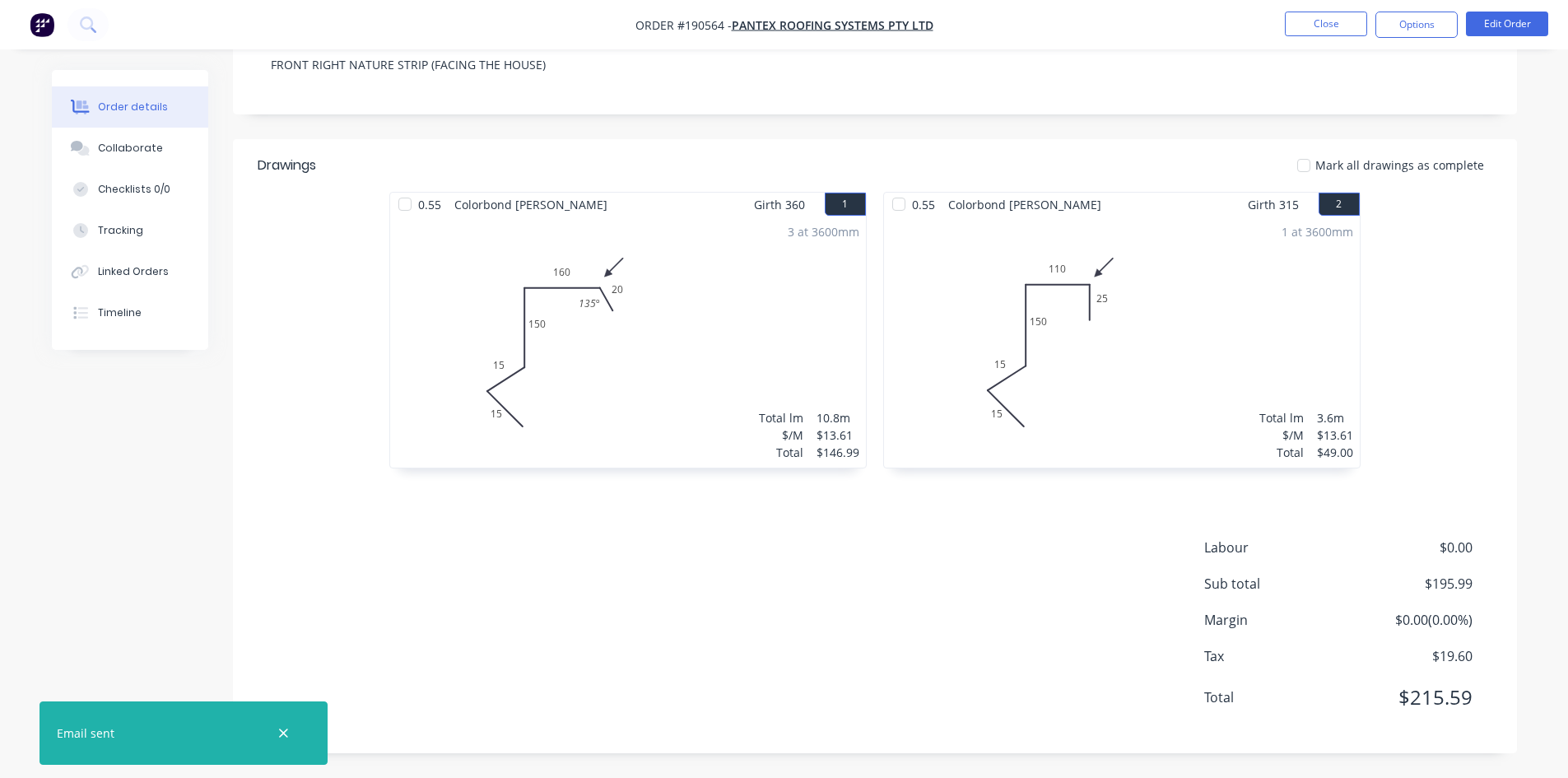
click at [1297, 38] on nav "Order #190564 - PANTEX ROOFING SYSTEMS PTY LTD Close Options Edit Order" at bounding box center [784, 24] width 1568 height 49
click at [1309, 32] on button "Close" at bounding box center [1325, 23] width 82 height 24
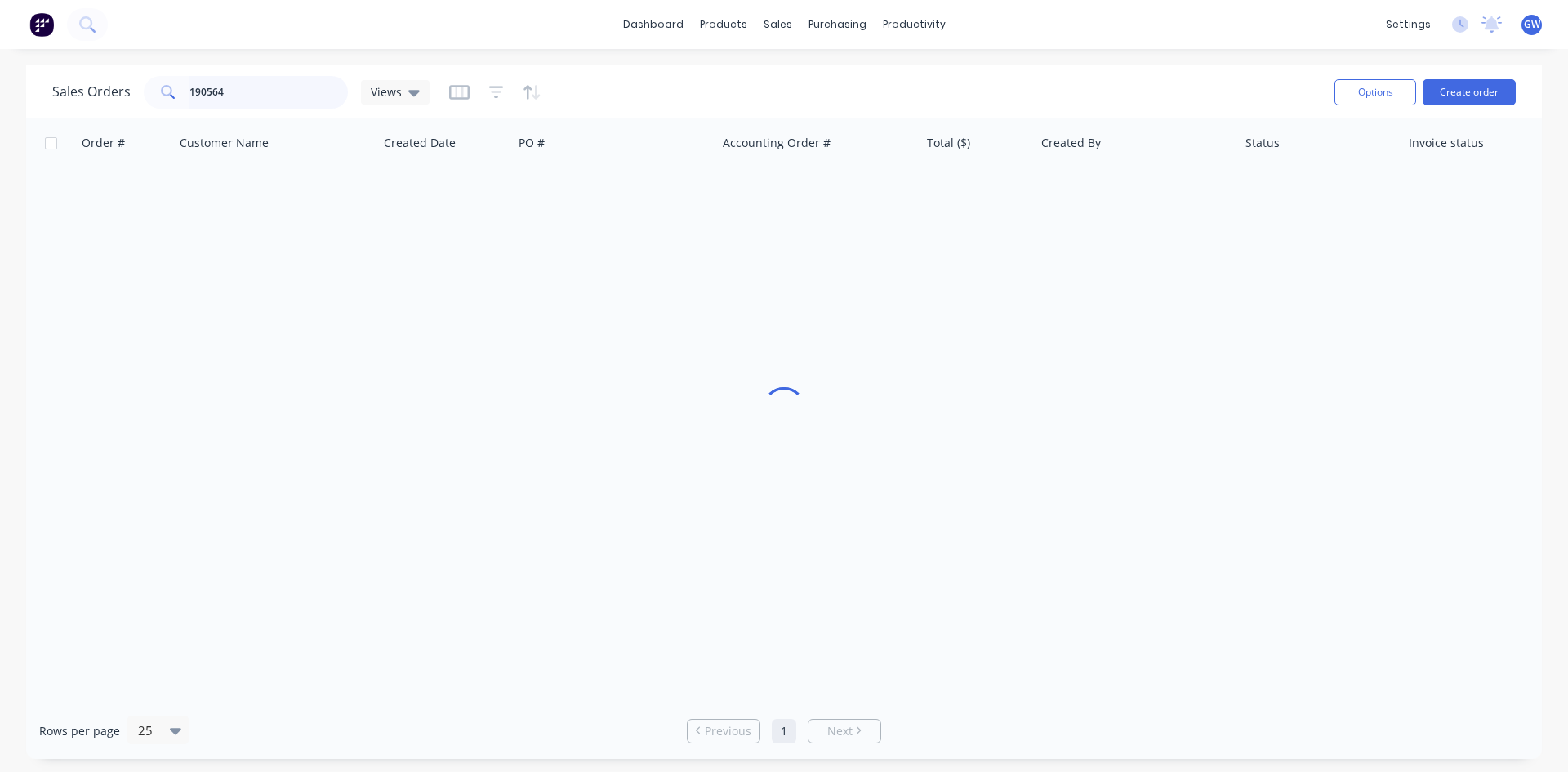
click at [258, 90] on input "190564" at bounding box center [269, 92] width 159 height 32
drag, startPoint x: 258, startPoint y: 90, endPoint x: 268, endPoint y: 88, distance: 10.2
click at [260, 90] on input "190564" at bounding box center [269, 92] width 159 height 32
type input "190642"
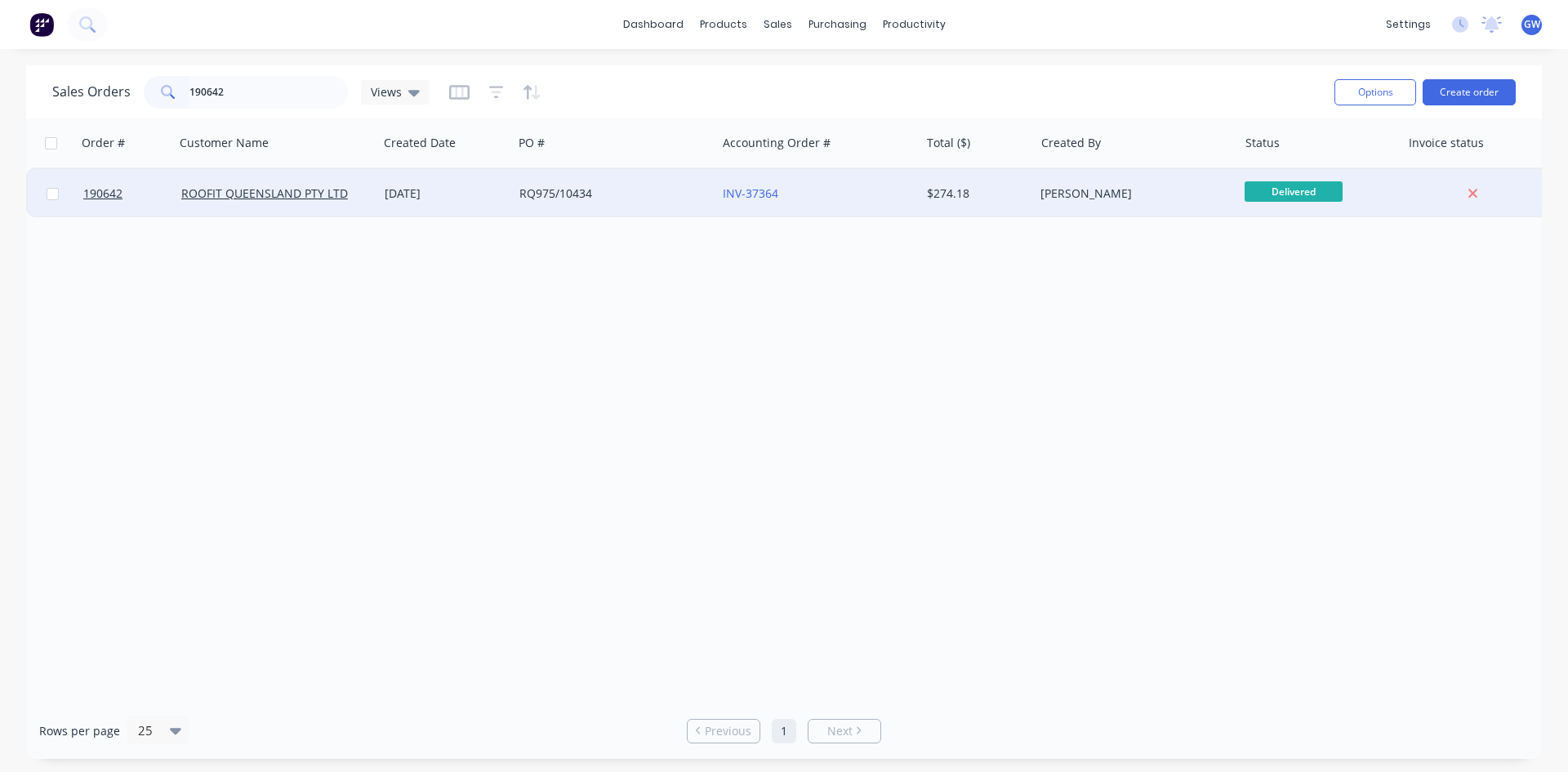
click at [905, 184] on div "INV-37364" at bounding box center [818, 193] width 204 height 49
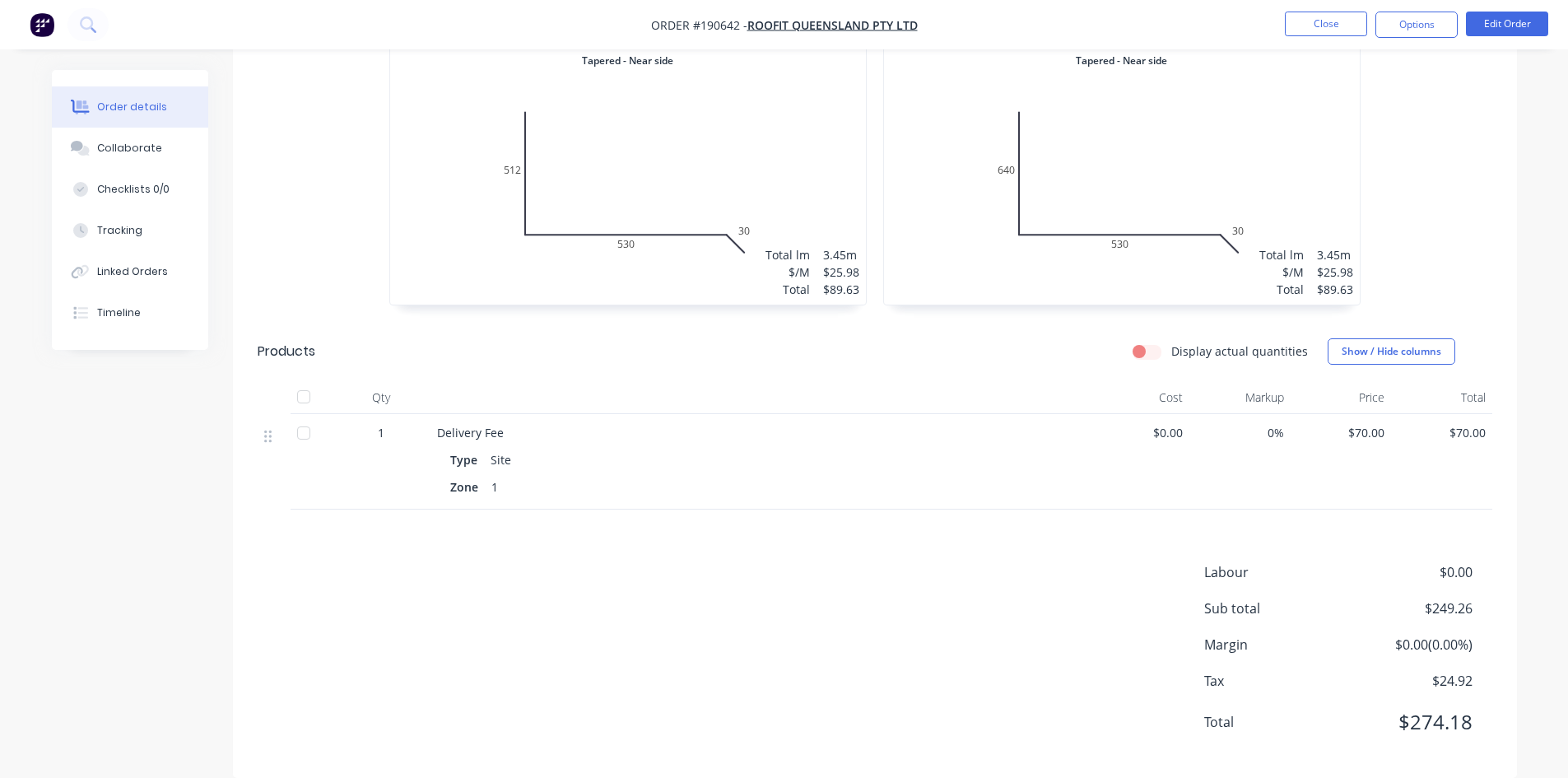
scroll to position [1091, 0]
click at [1429, 19] on button "Options" at bounding box center [1416, 24] width 82 height 26
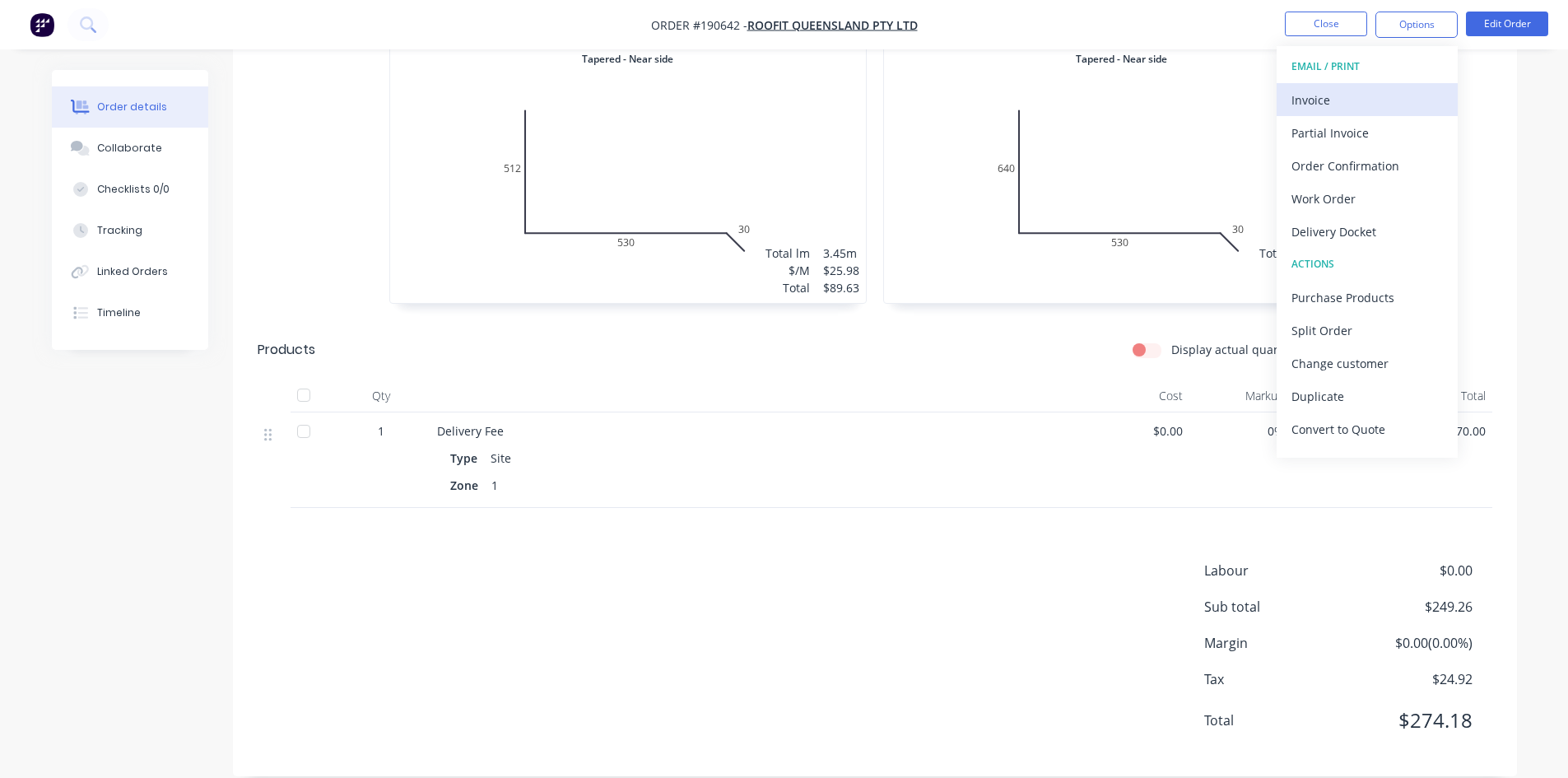
click at [1350, 84] on button "Invoice" at bounding box center [1367, 99] width 181 height 33
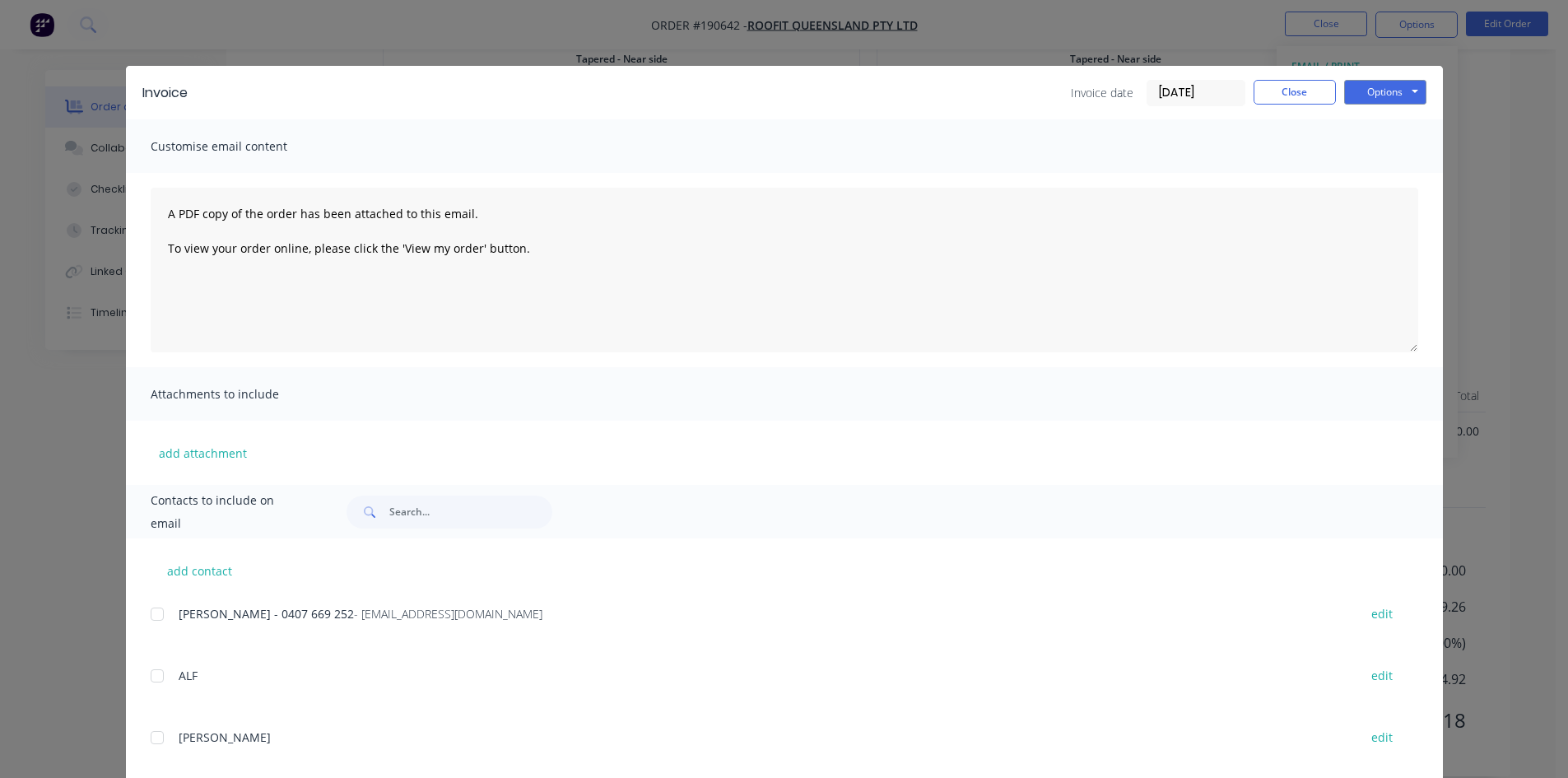
click at [139, 617] on div "add contact [PERSON_NAME] - [PHONE_NUMBER] - [EMAIL_ADDRESS][DOMAIN_NAME] edit …" at bounding box center [784, 765] width 1317 height 453
click at [137, 612] on div "add contact [PERSON_NAME] - [PHONE_NUMBER] - [EMAIL_ADDRESS][DOMAIN_NAME] edit …" at bounding box center [784, 765] width 1317 height 453
click at [149, 618] on div at bounding box center [157, 614] width 33 height 33
click at [1386, 88] on button "Options" at bounding box center [1385, 92] width 82 height 24
click at [1388, 175] on button "Email" at bounding box center [1396, 175] width 105 height 27
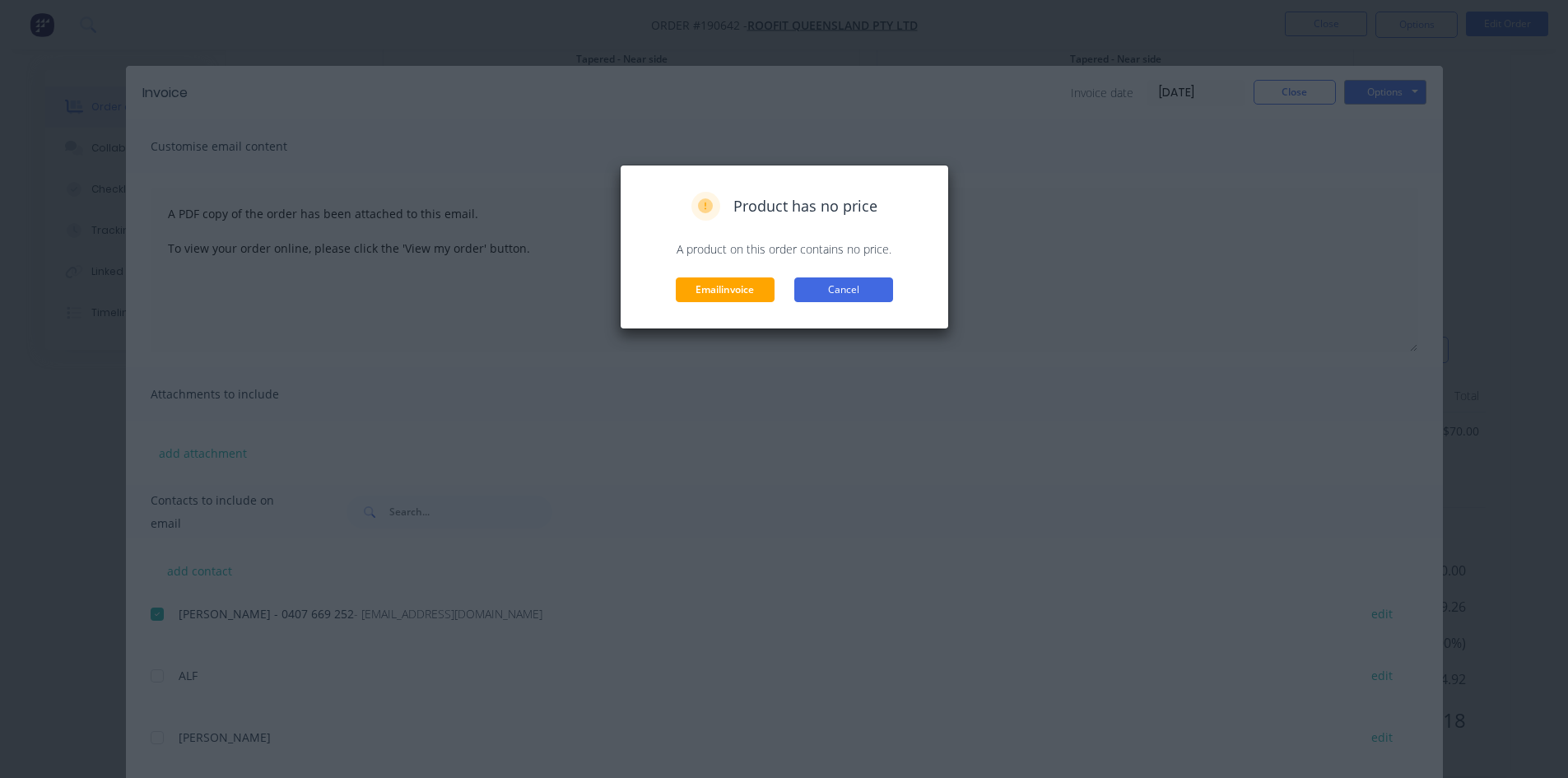
click at [881, 295] on button "Cancel" at bounding box center [843, 289] width 99 height 24
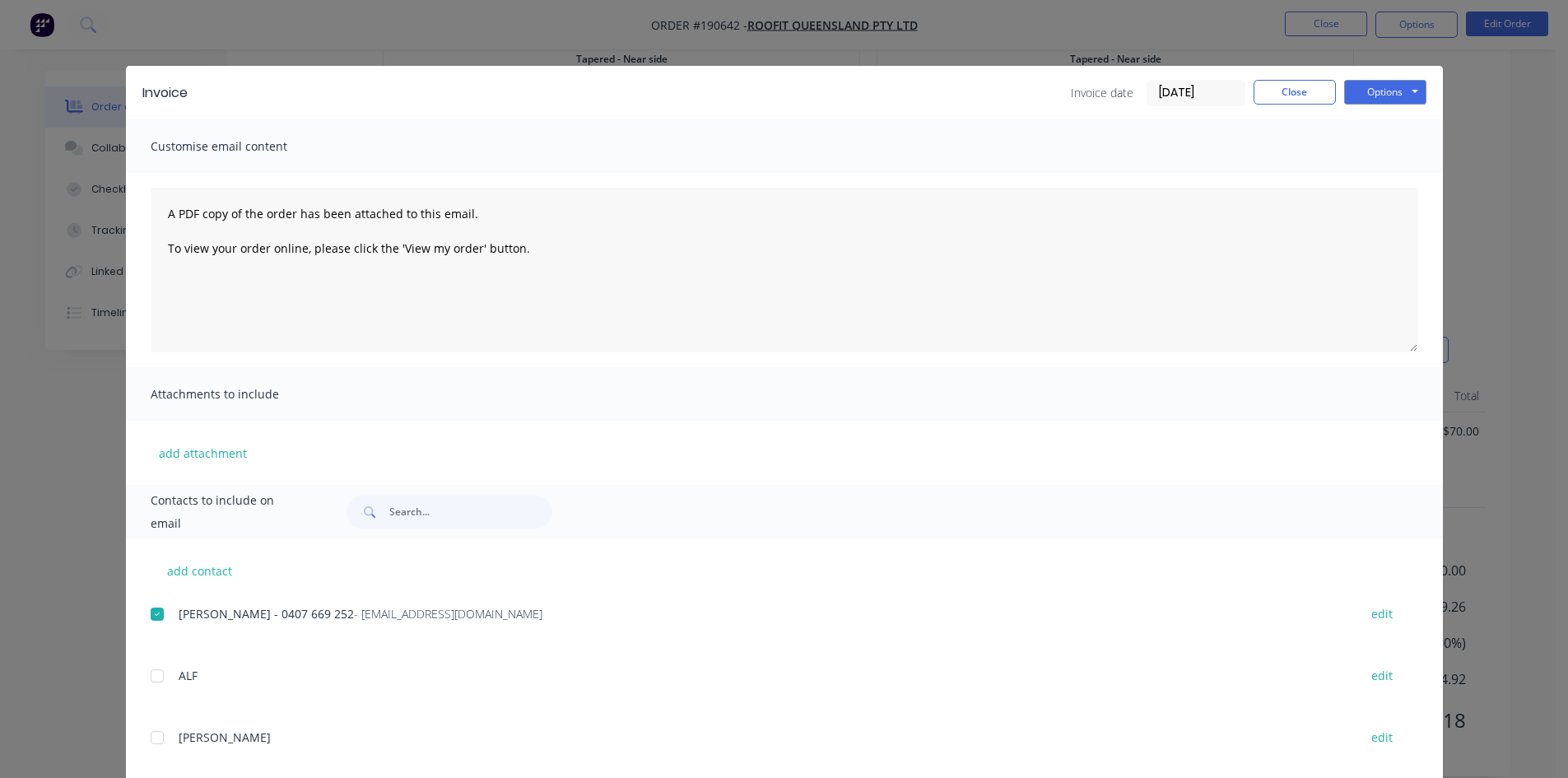
click at [1332, 2] on div "Invoice Invoice date [DATE] Close Options Preview Print Email Customise email c…" at bounding box center [784, 389] width 1568 height 778
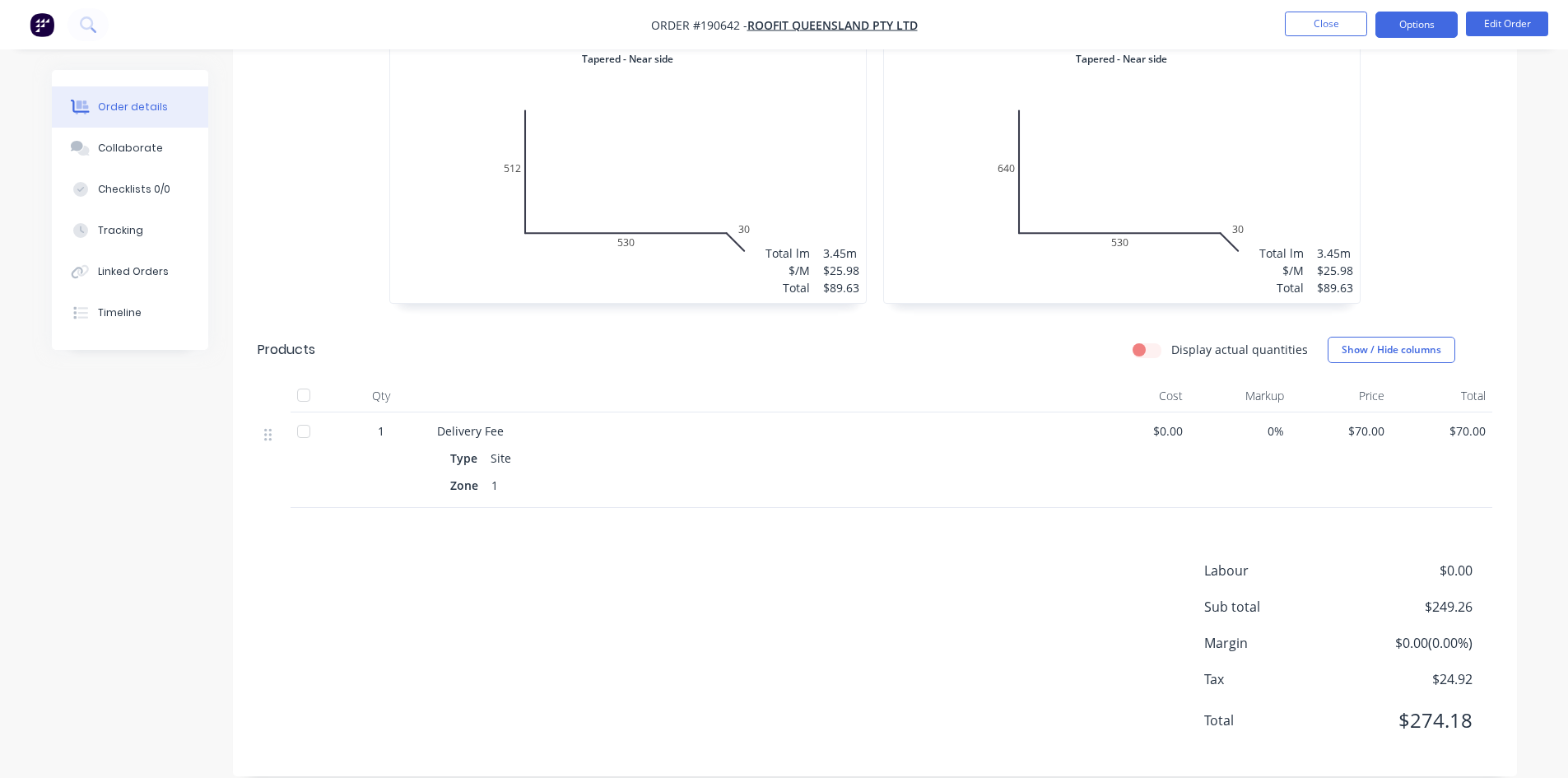
click at [1430, 22] on button "Options" at bounding box center [1416, 24] width 82 height 26
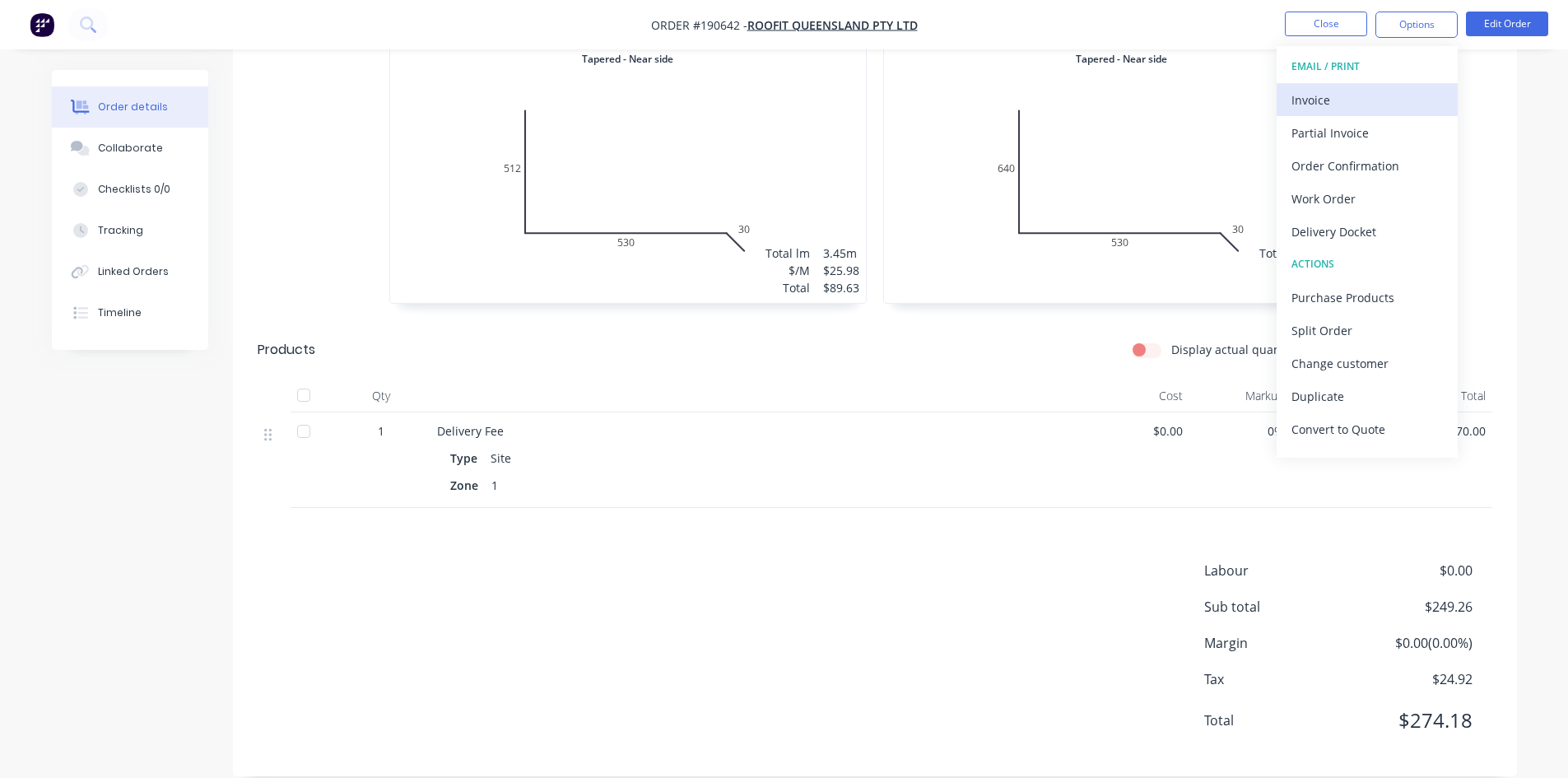
click at [1395, 102] on div "Invoice" at bounding box center [1367, 100] width 151 height 24
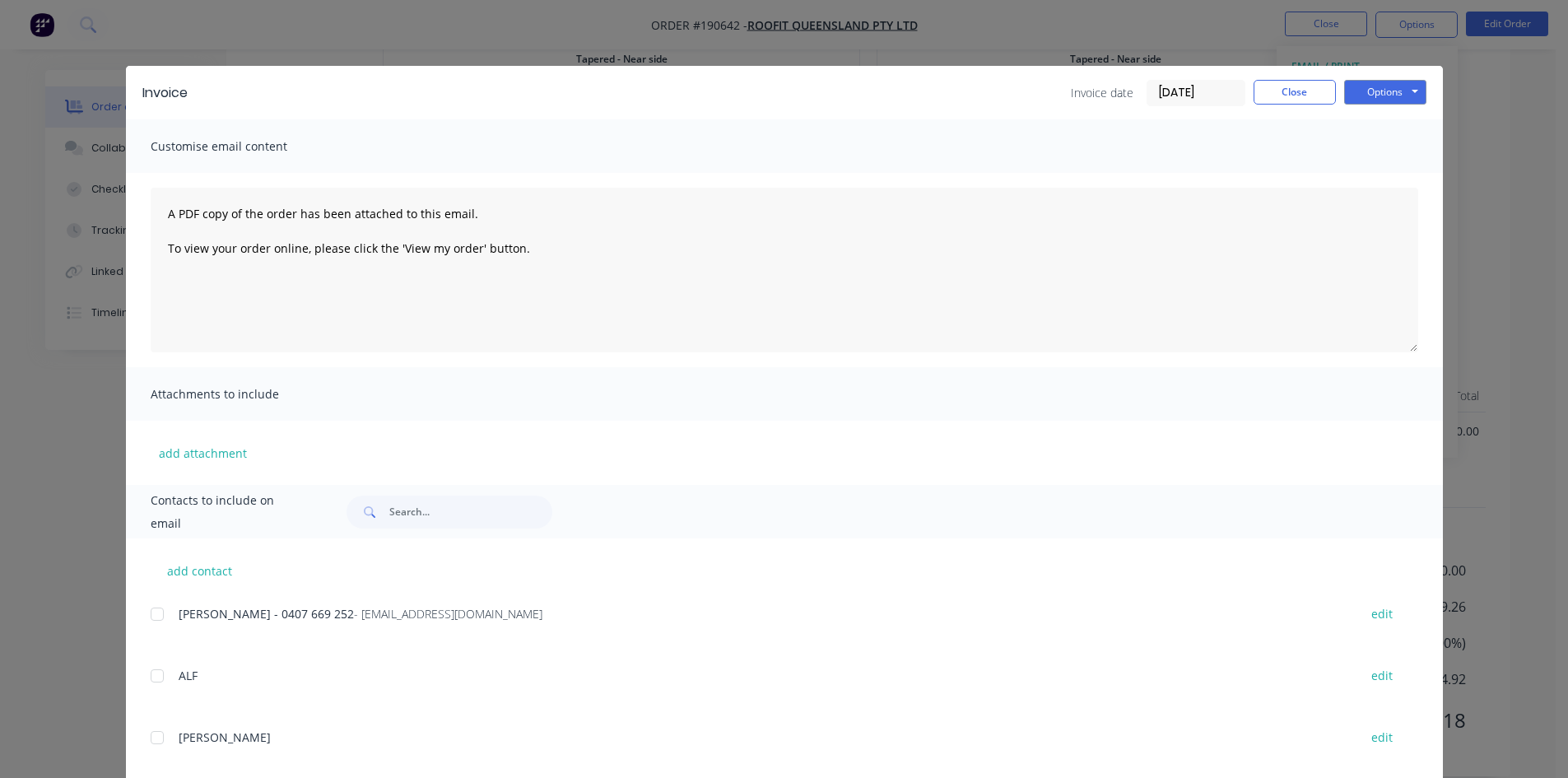
click at [1313, 56] on div "Invoice Invoice date [DATE] Close Options Preview Print Email Customise email c…" at bounding box center [784, 389] width 1568 height 778
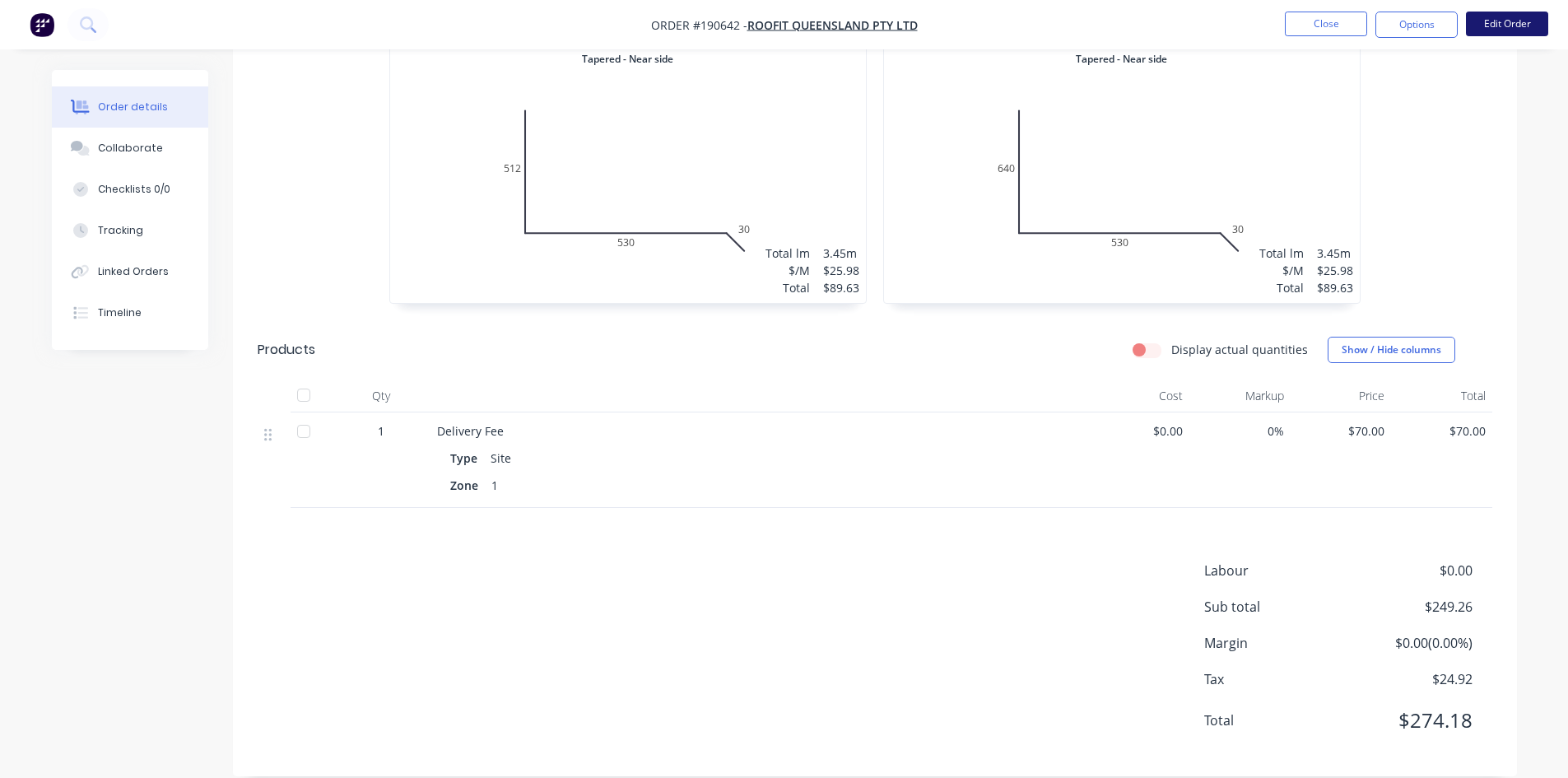
click at [1502, 28] on button "Edit Order" at bounding box center [1506, 23] width 82 height 24
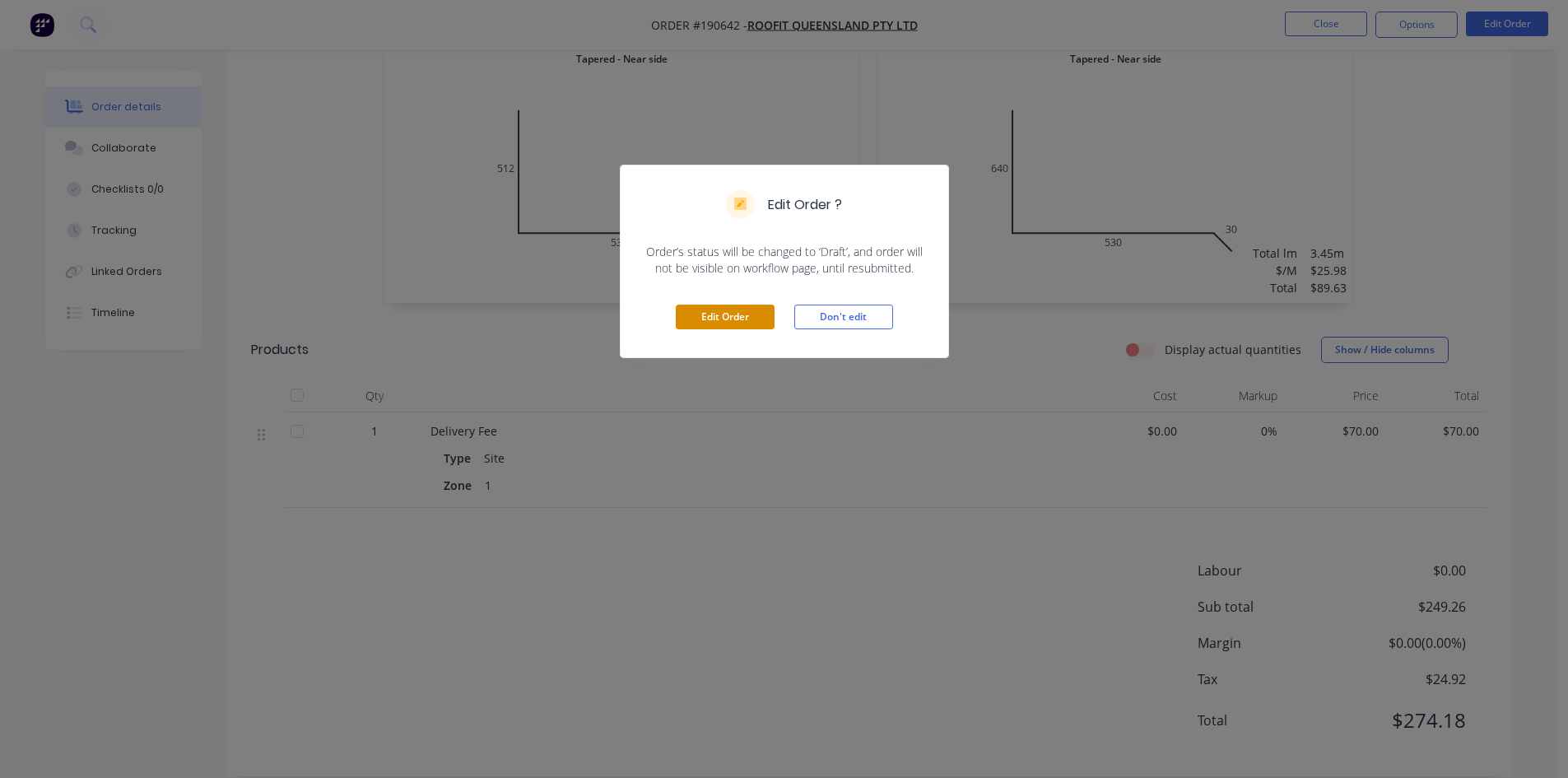
click at [704, 326] on button "Edit Order" at bounding box center [725, 316] width 99 height 24
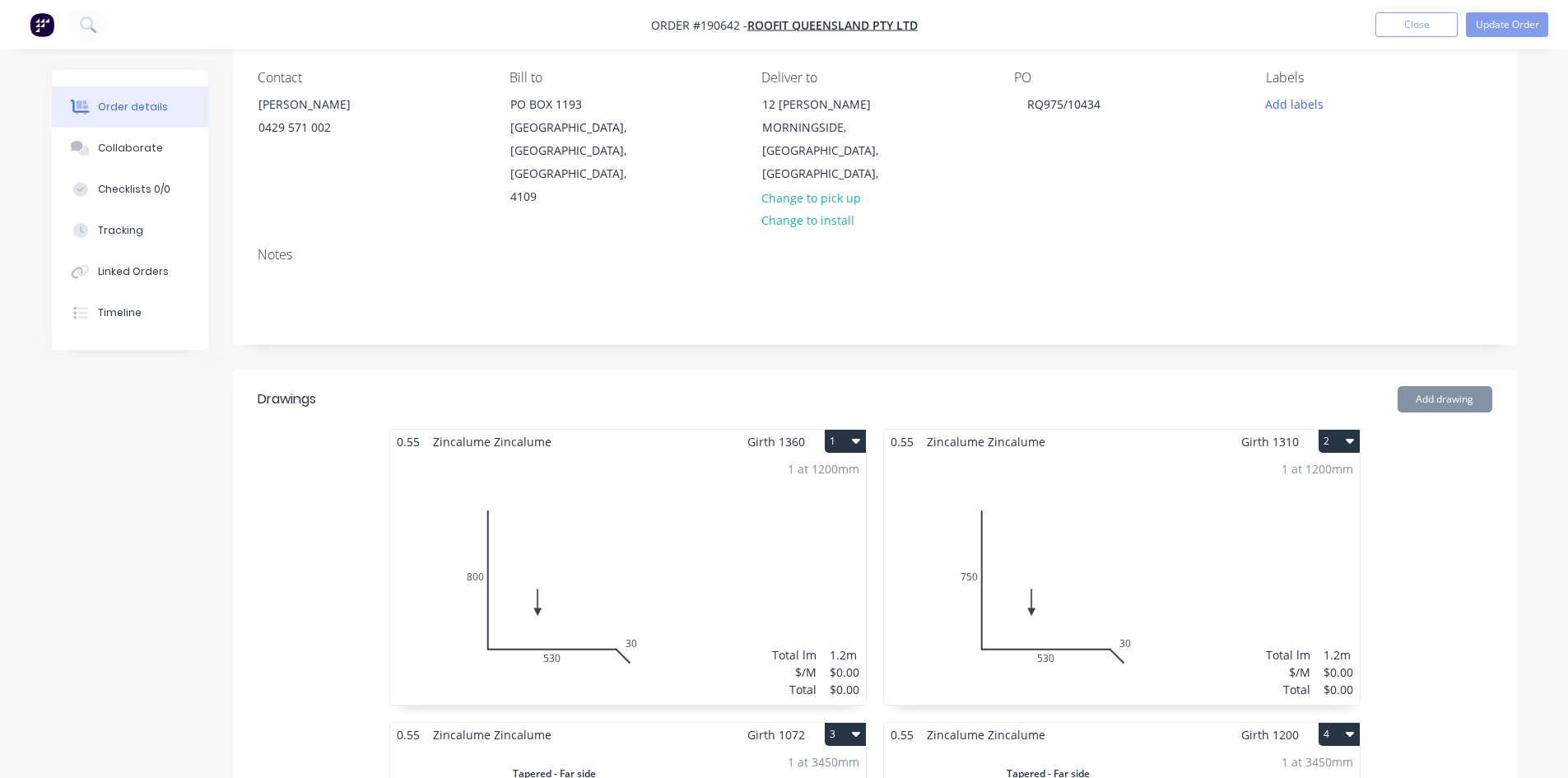
scroll to position [247, 0]
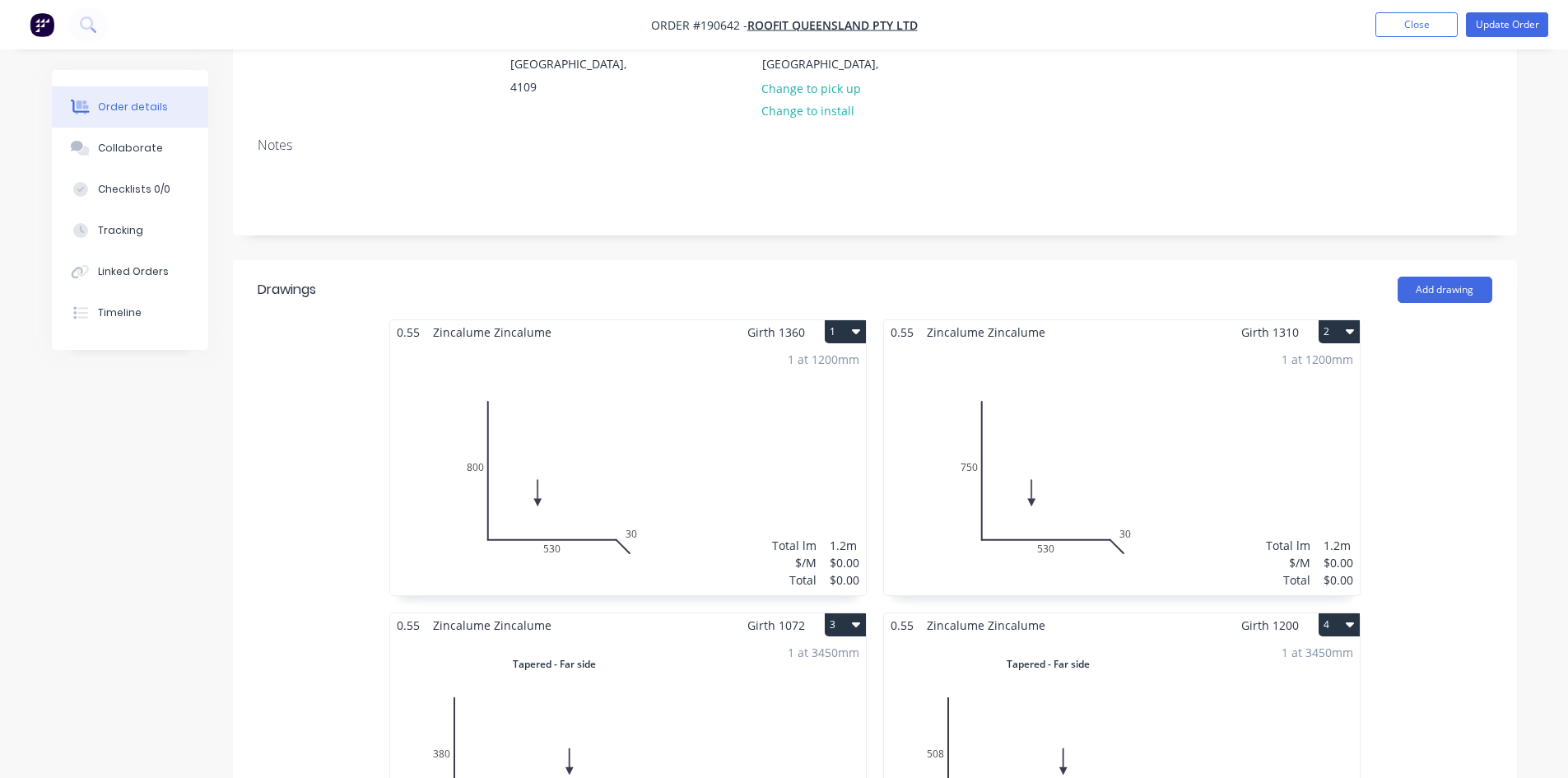
click at [798, 420] on div "1 at 1200mm Total lm $/M Total 1.2m $0.00 $0.00" at bounding box center [628, 469] width 476 height 251
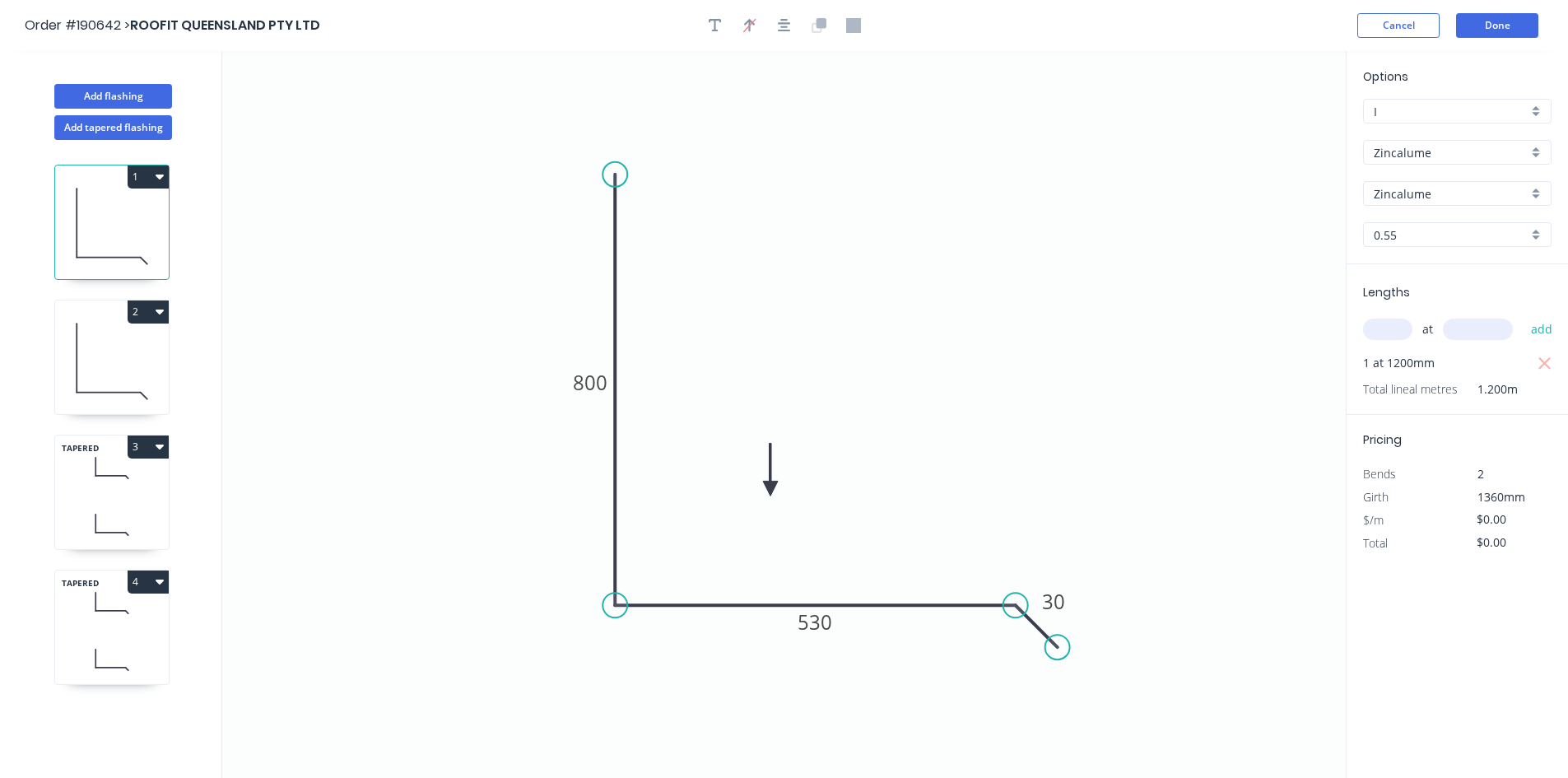
click at [1381, 324] on input "text" at bounding box center [1387, 328] width 49 height 21
type input "1"
type input "1360"
click at [1522, 315] on button "add" at bounding box center [1541, 329] width 38 height 28
click at [584, 373] on tspan "800" at bounding box center [590, 382] width 35 height 27
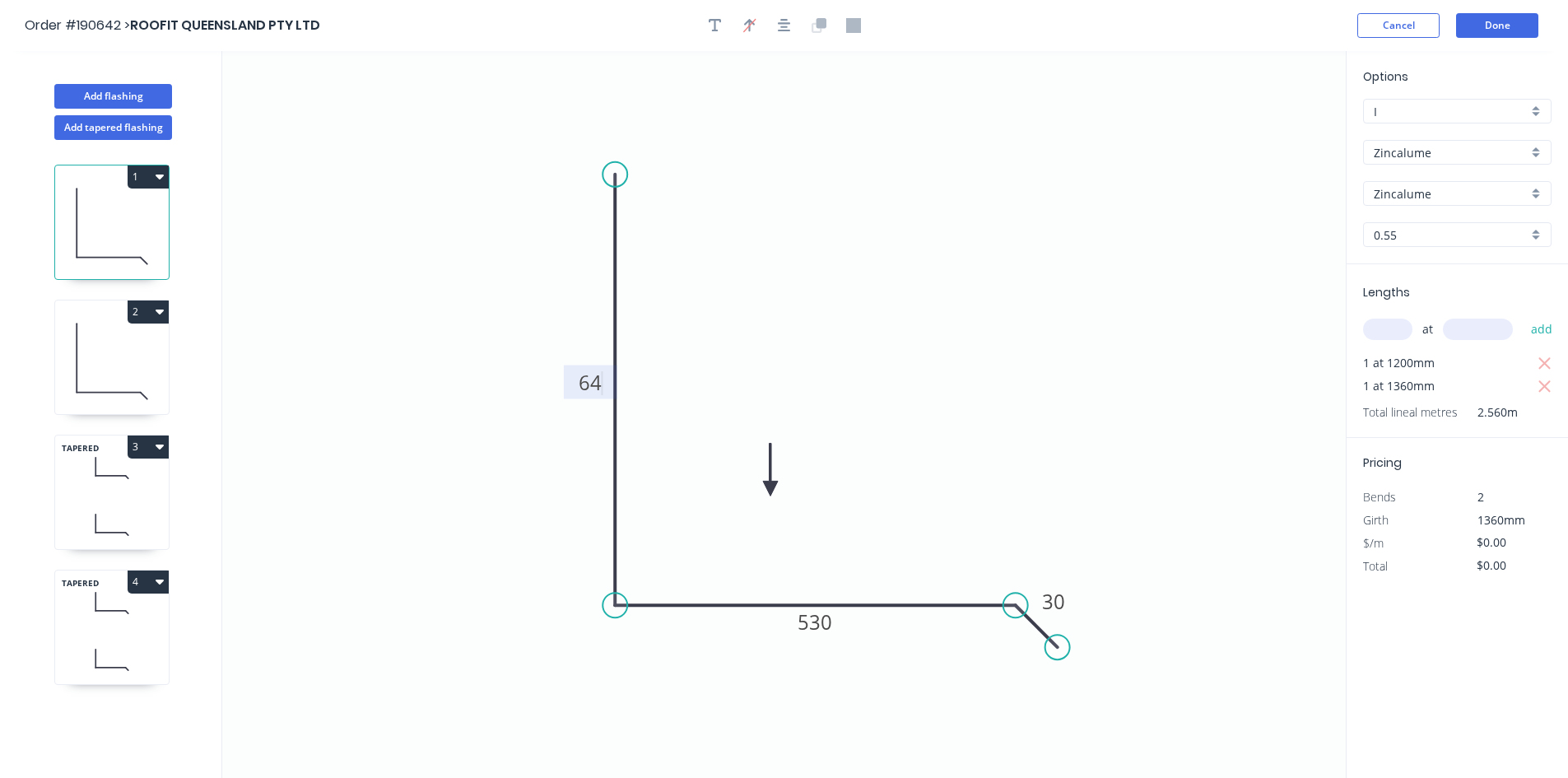
type input "$24.47"
click at [1546, 358] on icon "button" at bounding box center [1545, 363] width 15 height 20
type input "$33.28"
click at [715, 15] on button "button" at bounding box center [715, 25] width 24 height 24
drag, startPoint x: 399, startPoint y: 118, endPoint x: 944, endPoint y: 152, distance: 546.1
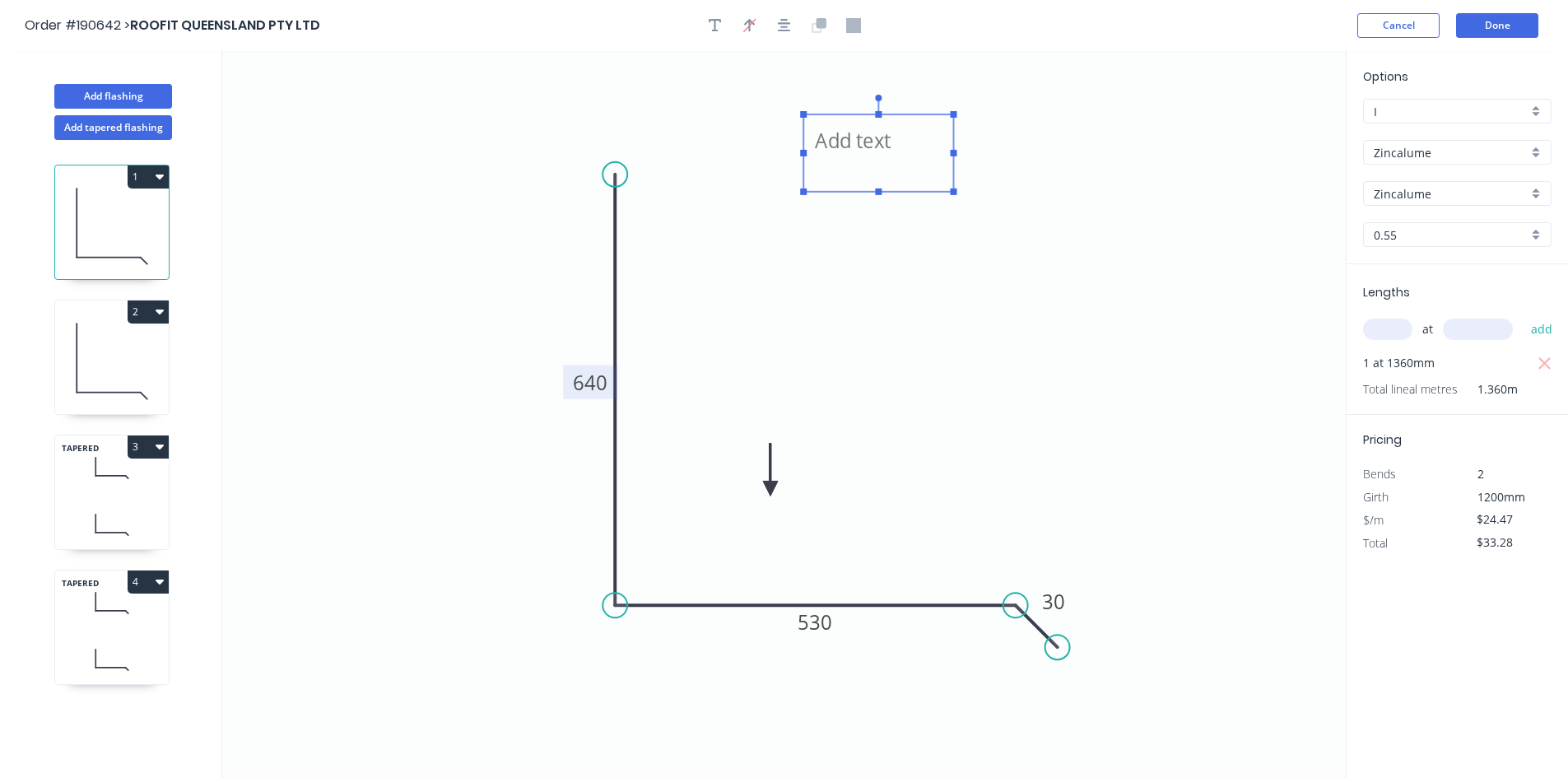
click at [949, 155] on rect at bounding box center [878, 153] width 150 height 77
click at [893, 160] on textarea at bounding box center [878, 152] width 133 height 61
click at [877, 151] on textarea at bounding box center [864, 152] width 133 height 61
drag, startPoint x: 898, startPoint y: 405, endPoint x: 890, endPoint y: 404, distance: 8.1
click at [898, 405] on icon "Changed for pricing 640 530 30" at bounding box center [784, 414] width 1123 height 727
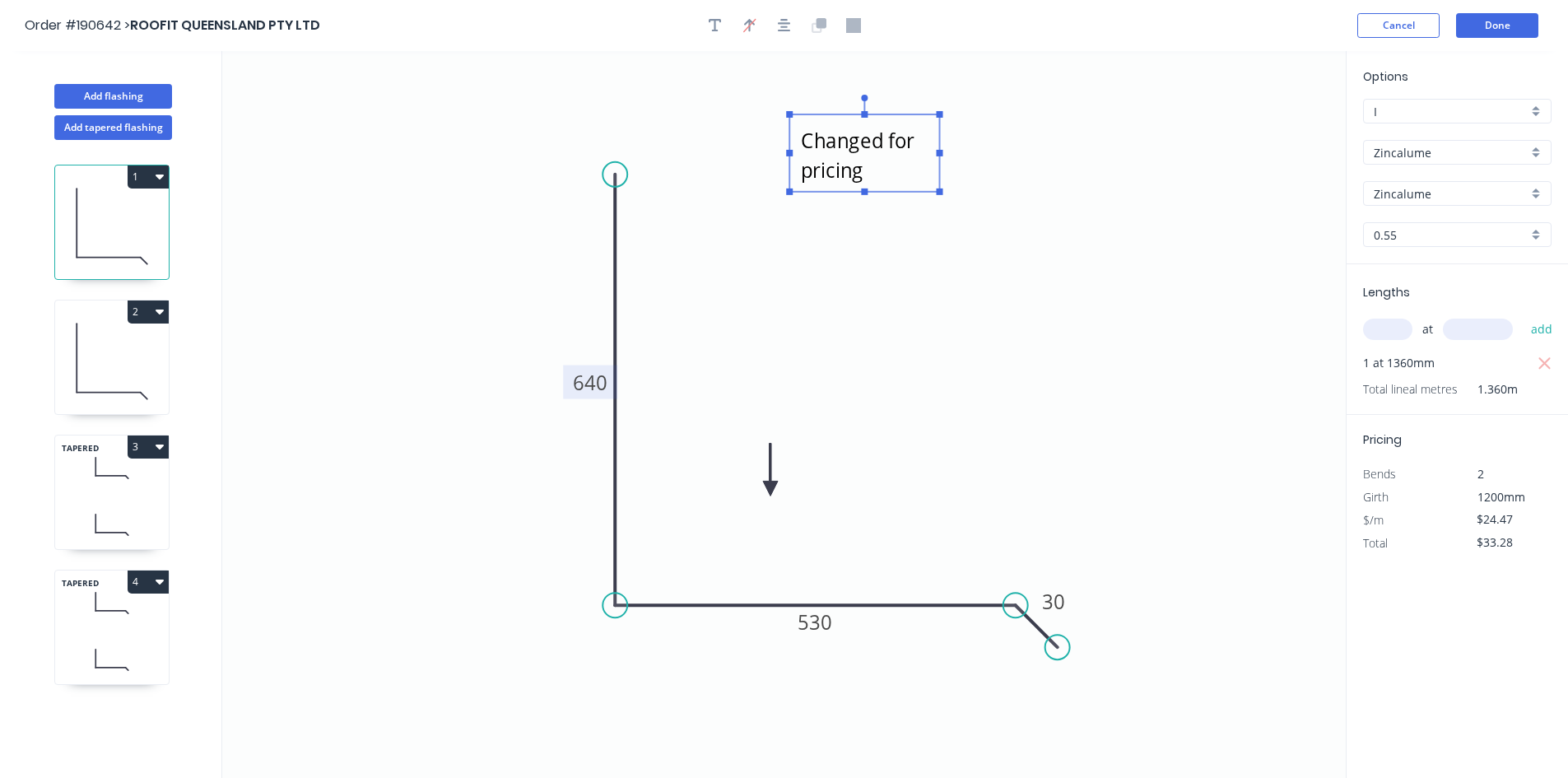
type textarea "Changed for pricing"
click at [124, 372] on icon at bounding box center [112, 361] width 114 height 105
type input "$0.00"
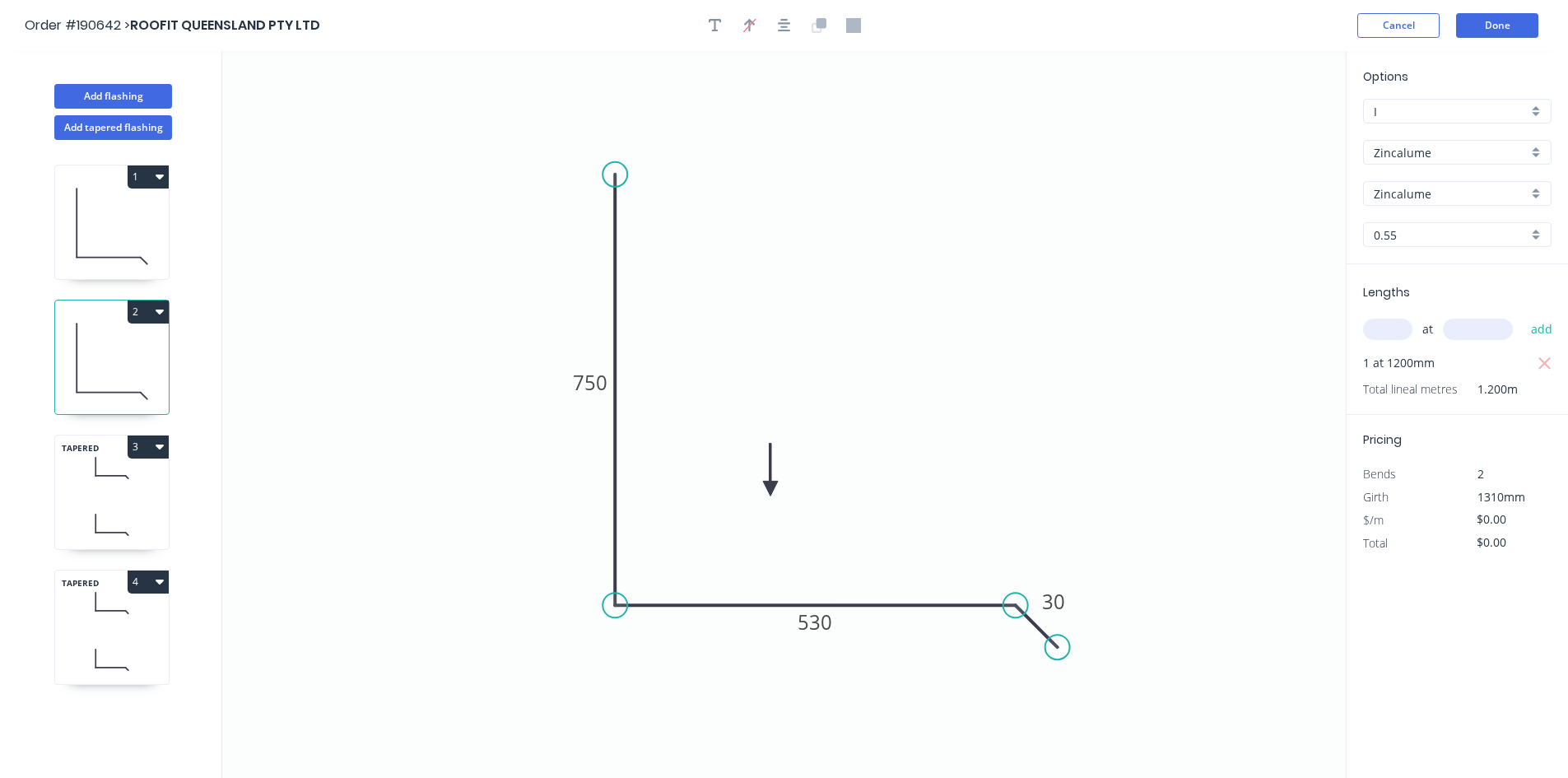
click at [1403, 338] on input "text" at bounding box center [1387, 328] width 49 height 21
type input "1"
type input "1310"
click at [1522, 315] on button "add" at bounding box center [1541, 329] width 38 height 28
click at [586, 388] on tspan "750" at bounding box center [590, 382] width 35 height 27
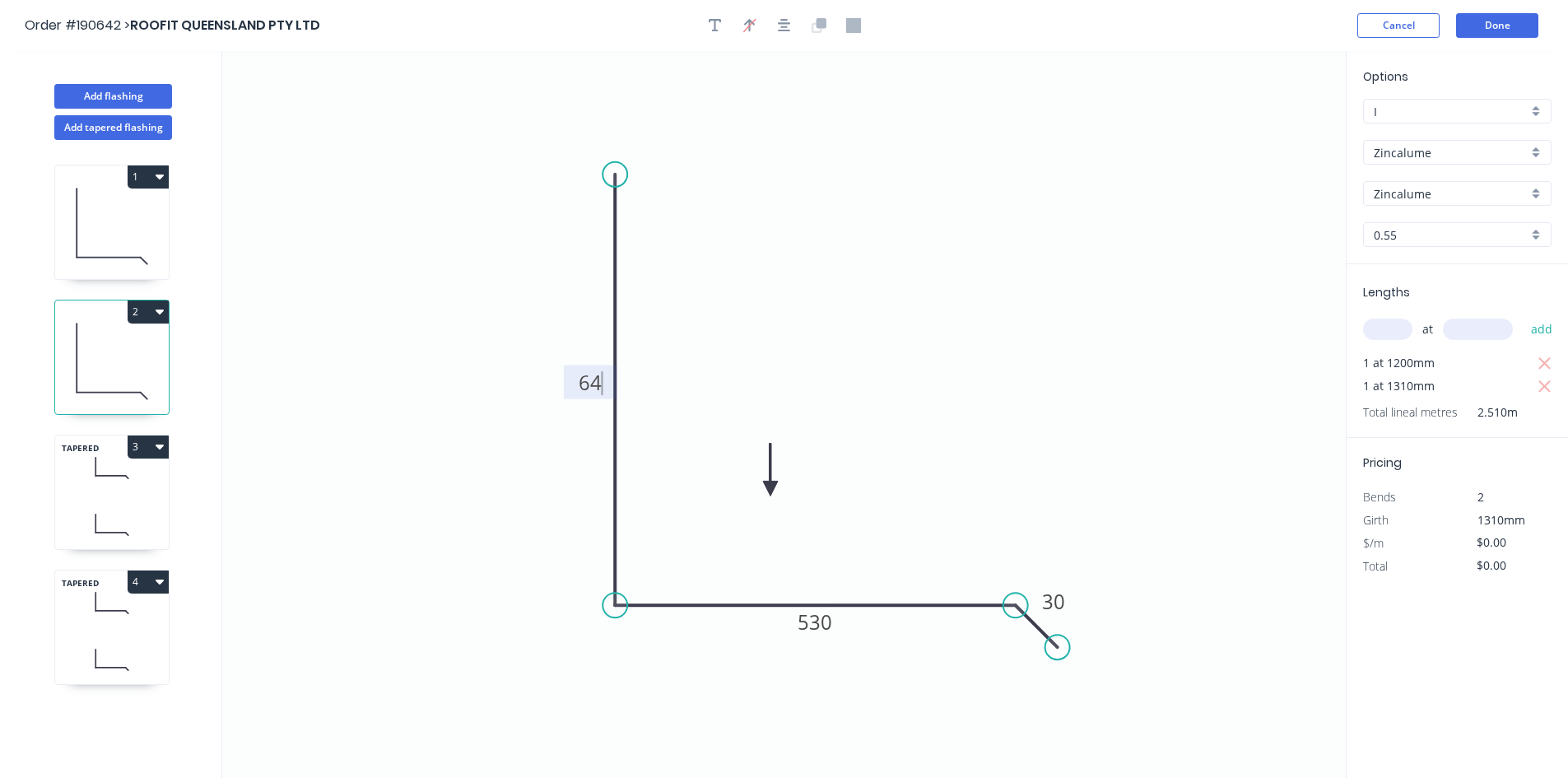
type input "$24.47"
click at [1553, 360] on button "button" at bounding box center [1545, 363] width 21 height 23
type input "$32.06"
click at [713, 24] on icon "button" at bounding box center [715, 25] width 13 height 15
drag, startPoint x: 361, startPoint y: 116, endPoint x: 954, endPoint y: 186, distance: 597.1
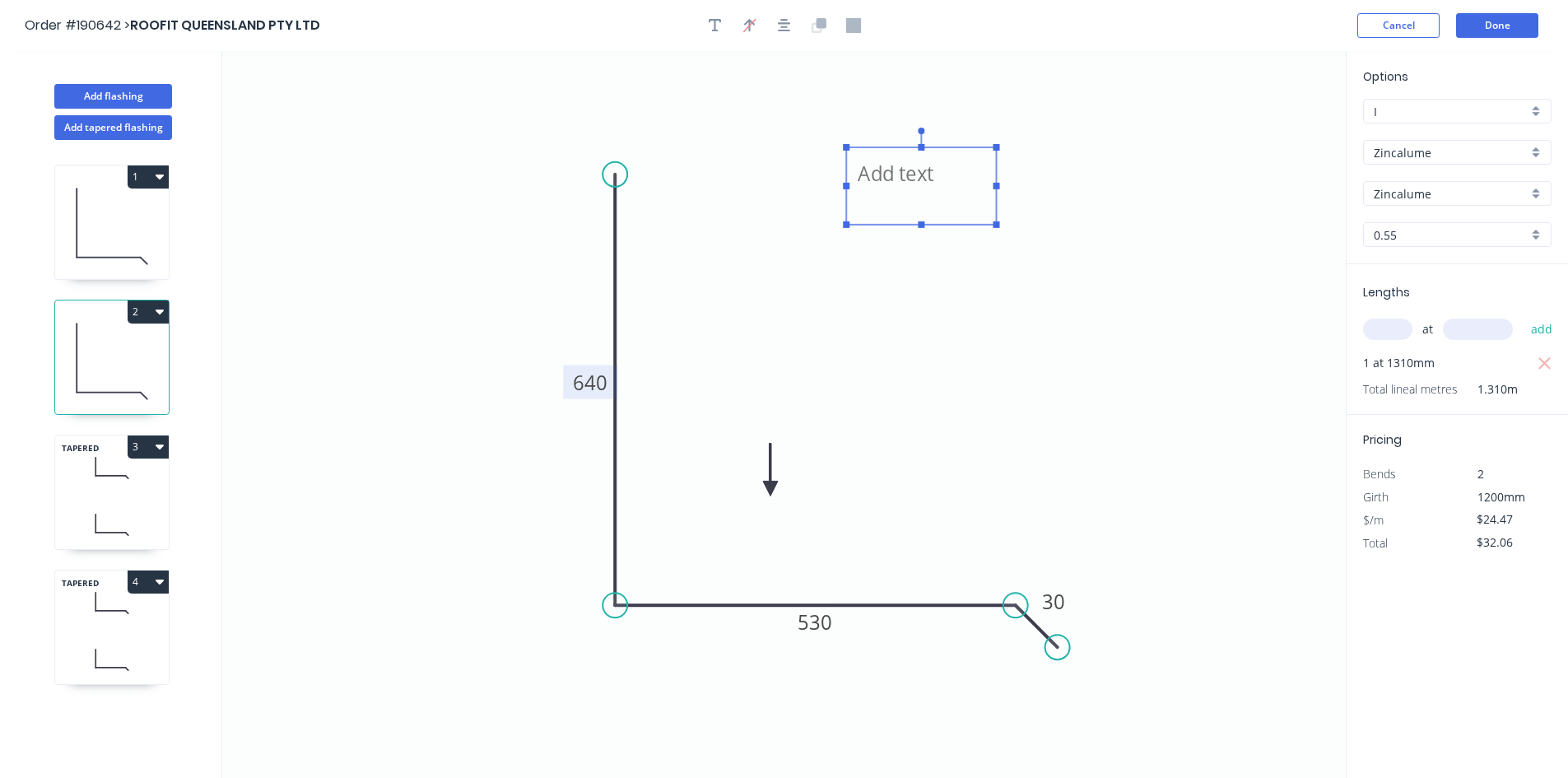
click at [954, 186] on textarea at bounding box center [921, 186] width 133 height 61
click at [1091, 331] on icon "Changed for pricing 640 530 30" at bounding box center [784, 414] width 1123 height 727
type textarea "Changed for pricing"
click at [1476, 35] on button "Done" at bounding box center [1497, 25] width 82 height 24
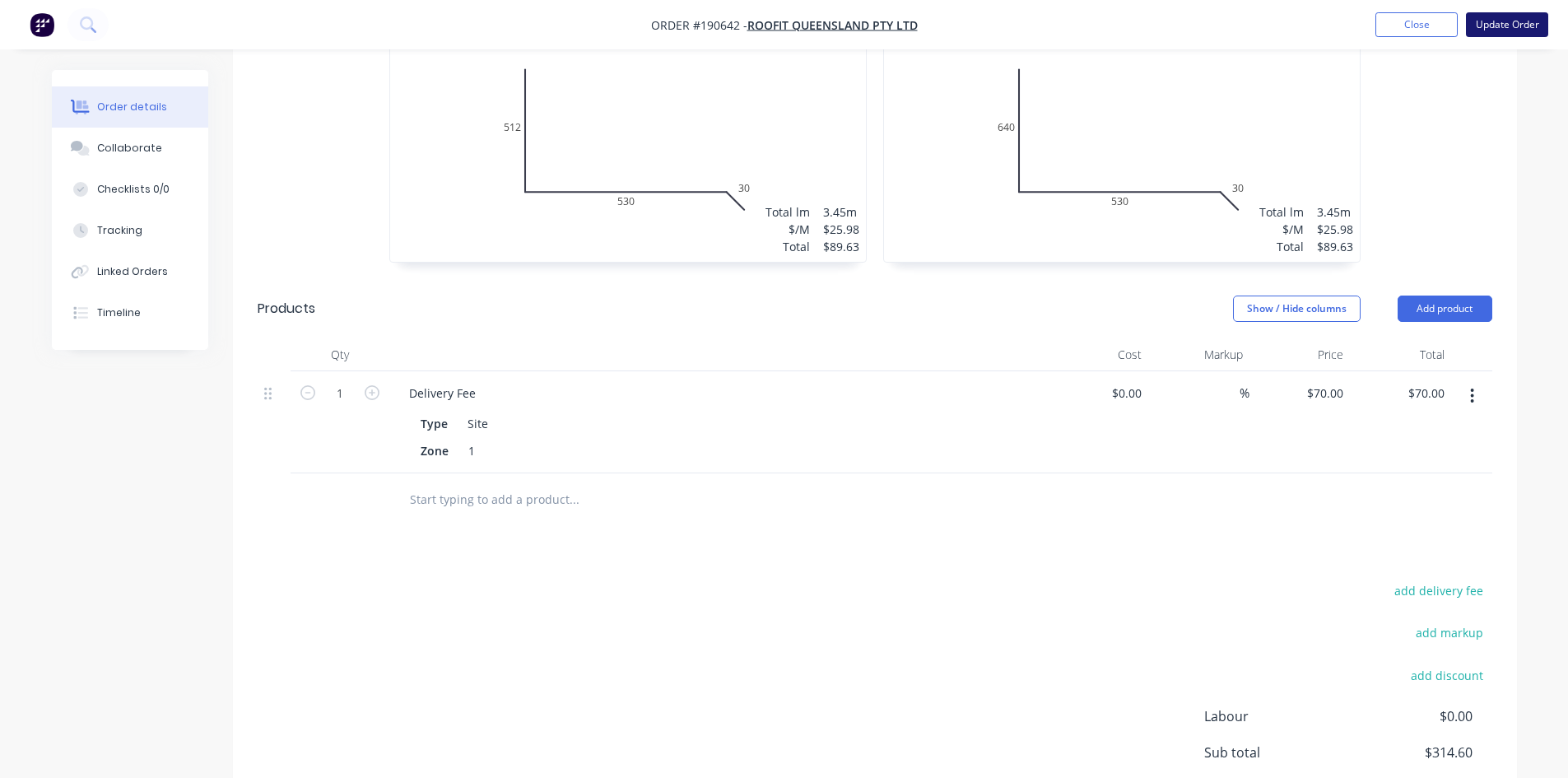
scroll to position [1311, 0]
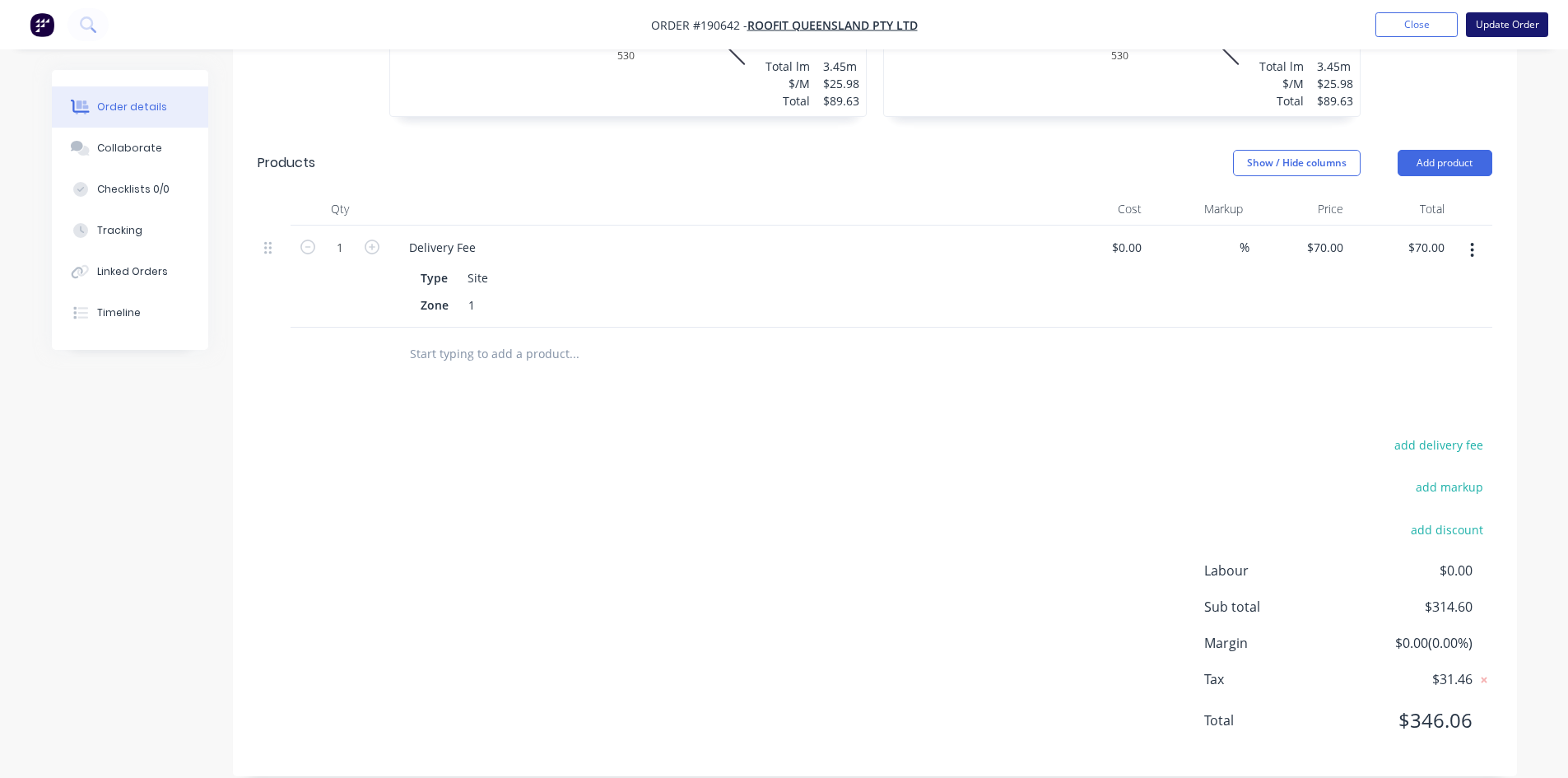
click at [1520, 21] on button "Update Order" at bounding box center [1506, 24] width 82 height 24
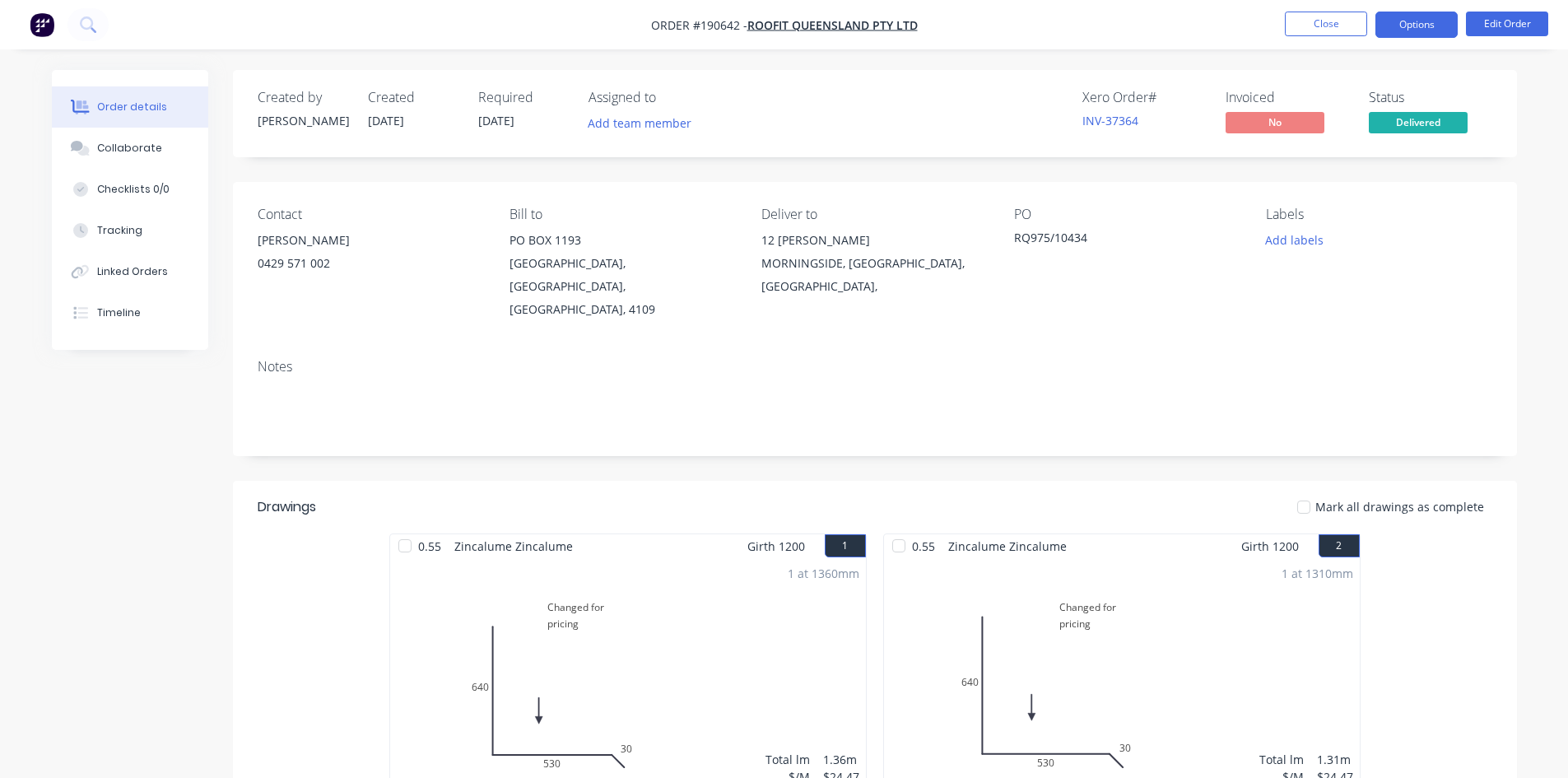
click at [1441, 11] on button "Options" at bounding box center [1416, 24] width 82 height 26
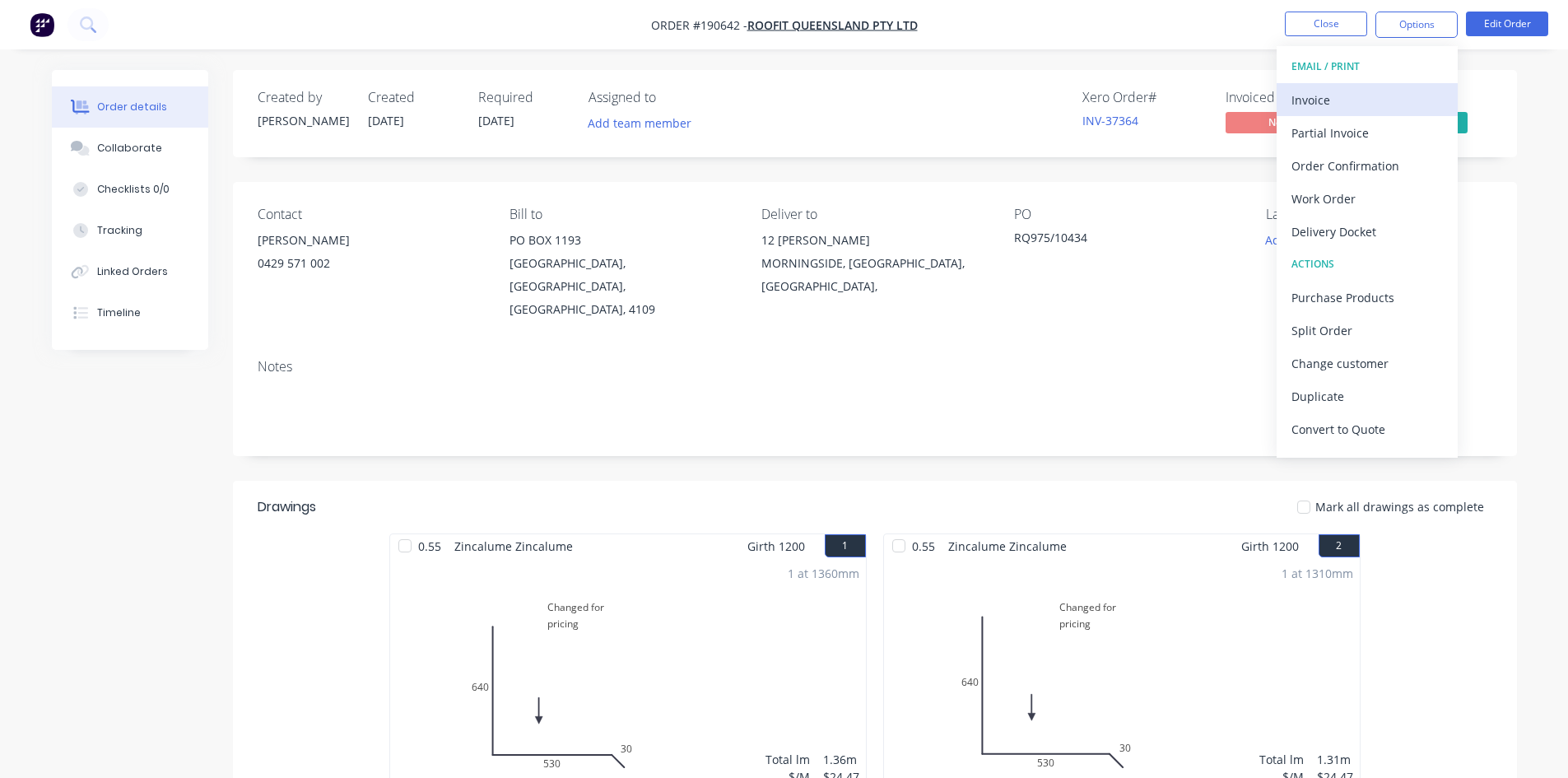
click at [1381, 94] on div "Invoice" at bounding box center [1367, 100] width 151 height 24
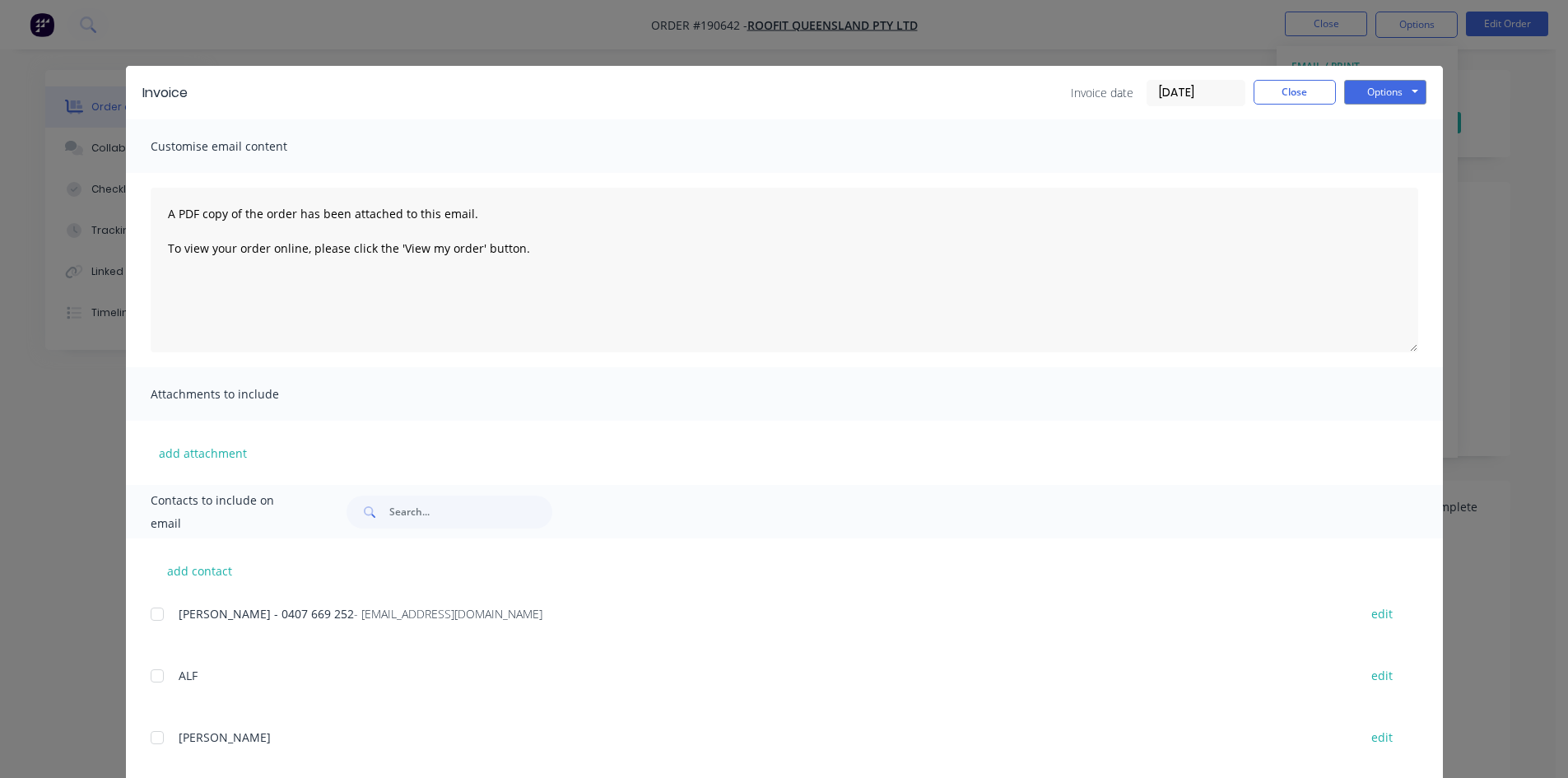
click at [152, 605] on div at bounding box center [157, 614] width 33 height 33
click at [1396, 91] on button "Options" at bounding box center [1385, 92] width 82 height 24
click at [1388, 172] on button "Email" at bounding box center [1396, 175] width 105 height 27
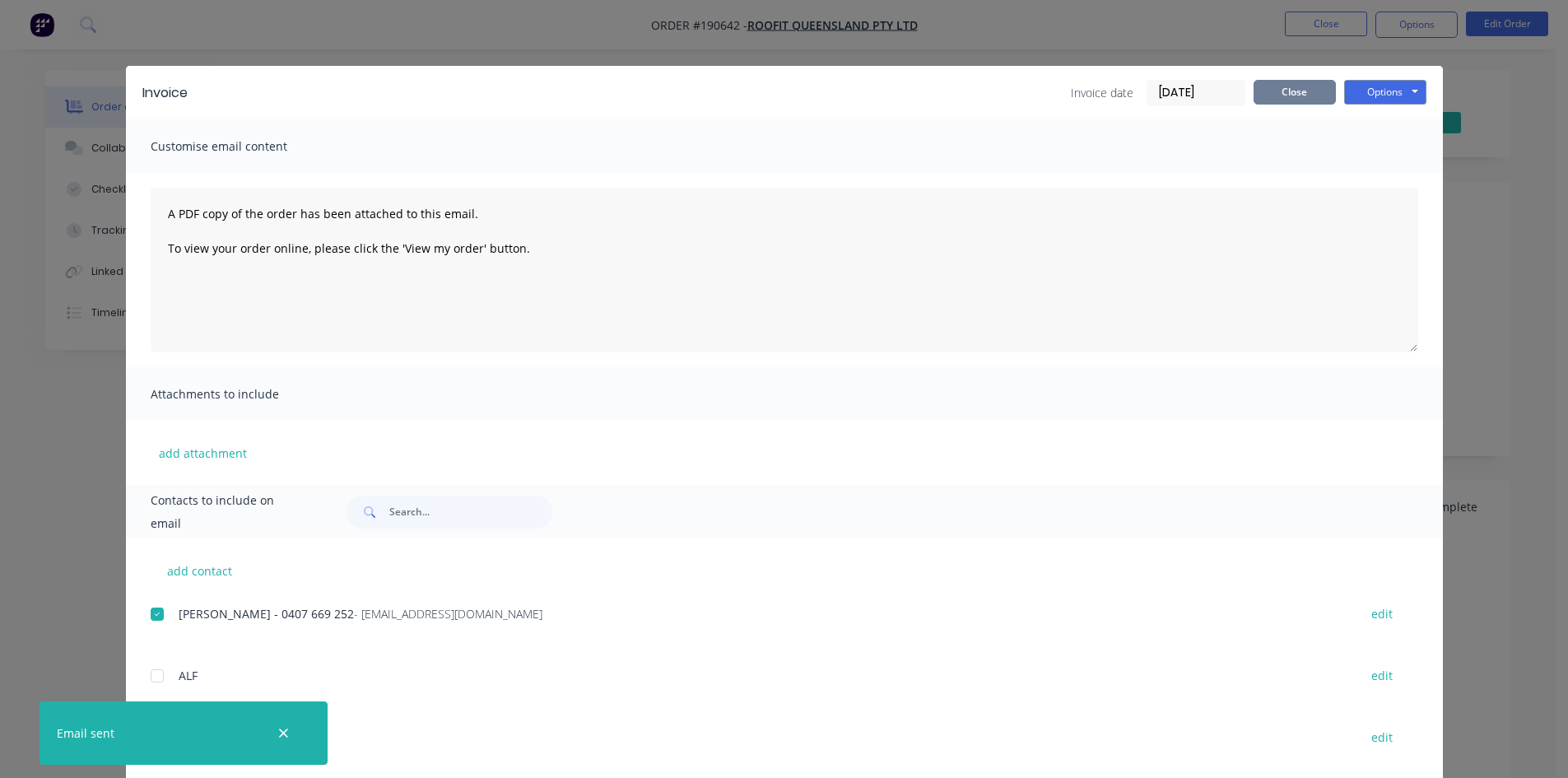
click at [1291, 102] on button "Close" at bounding box center [1295, 92] width 82 height 24
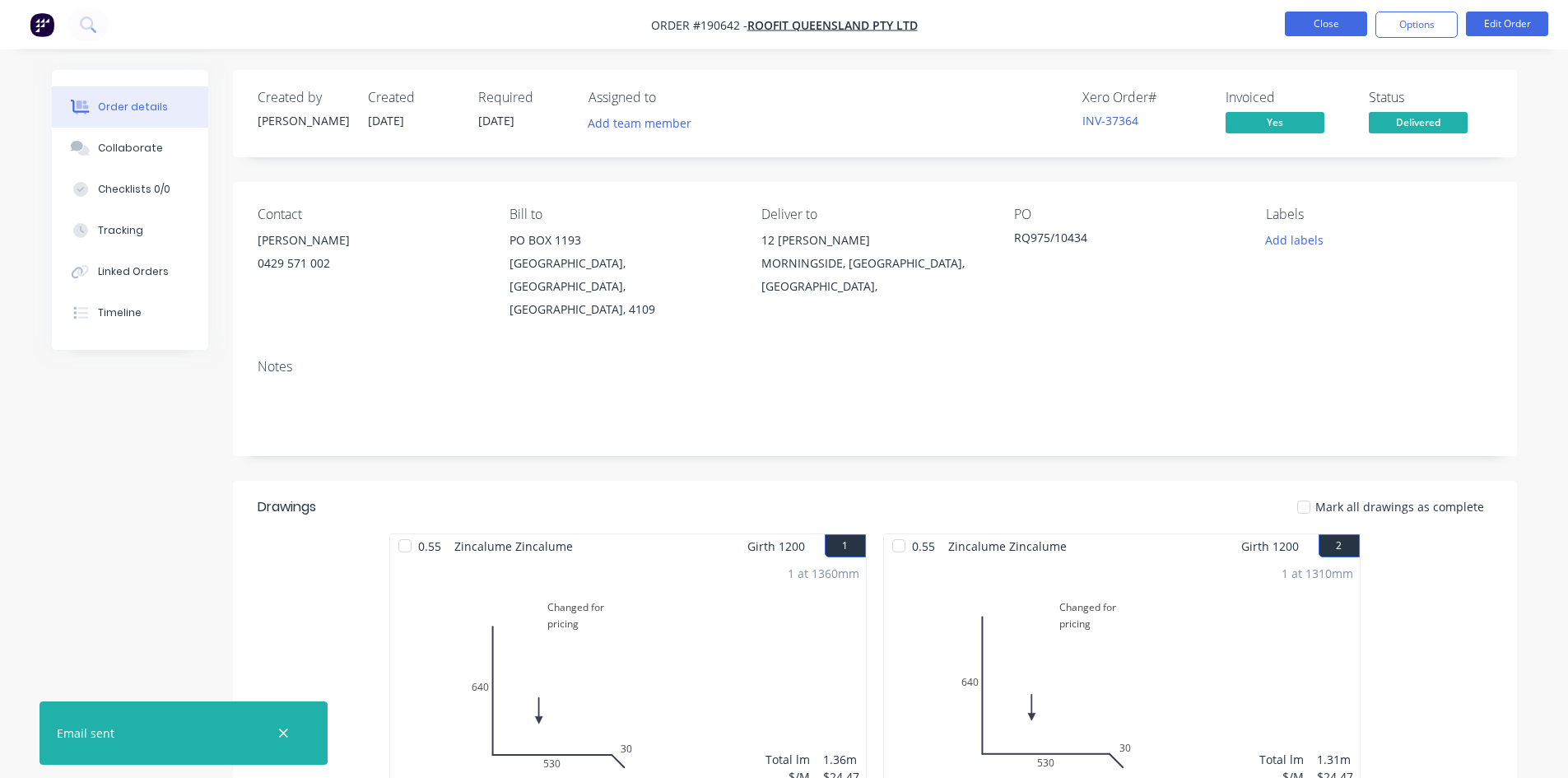
click at [1334, 19] on button "Close" at bounding box center [1325, 23] width 82 height 24
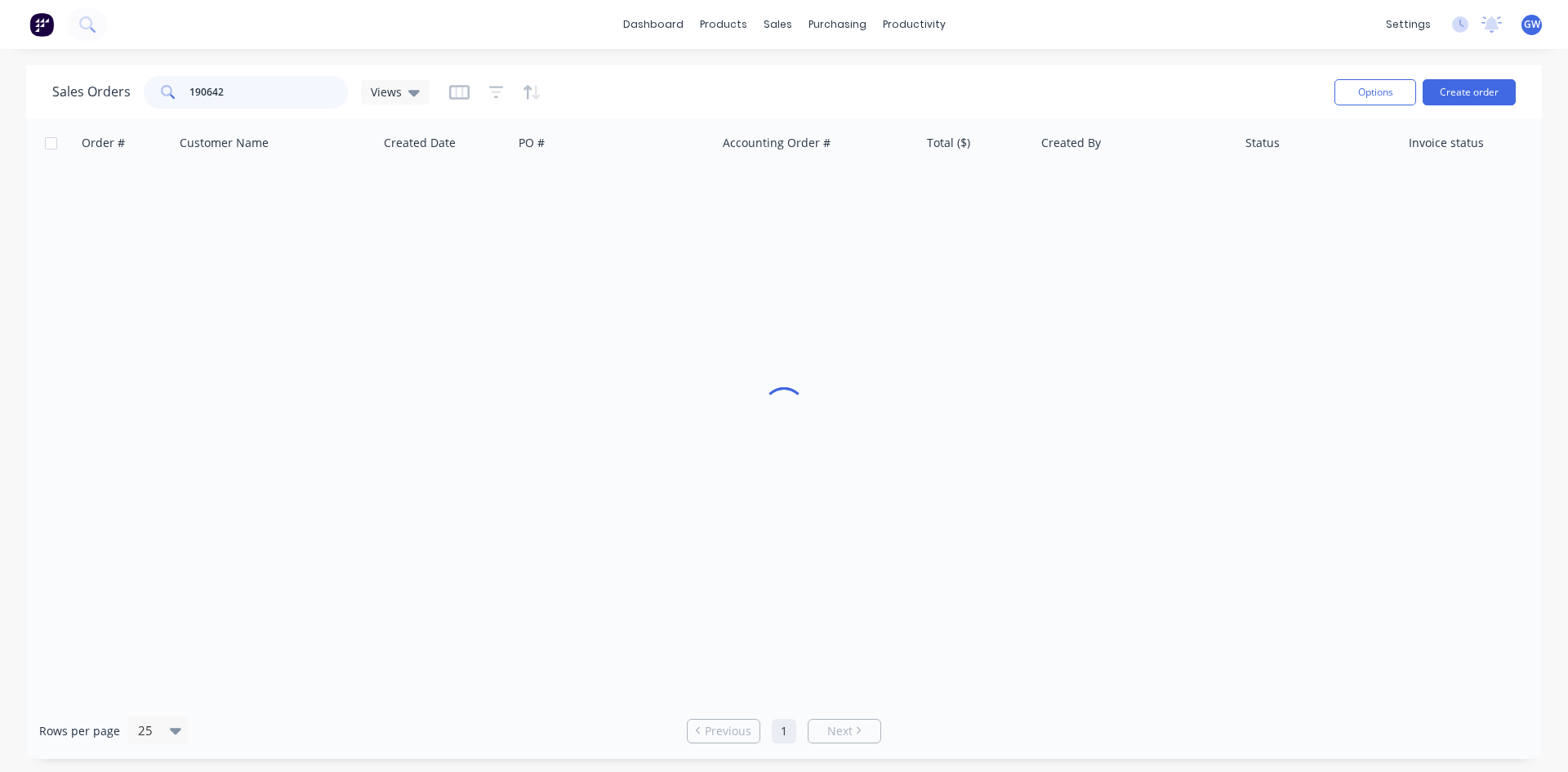
click at [268, 88] on input "190642" at bounding box center [269, 92] width 159 height 32
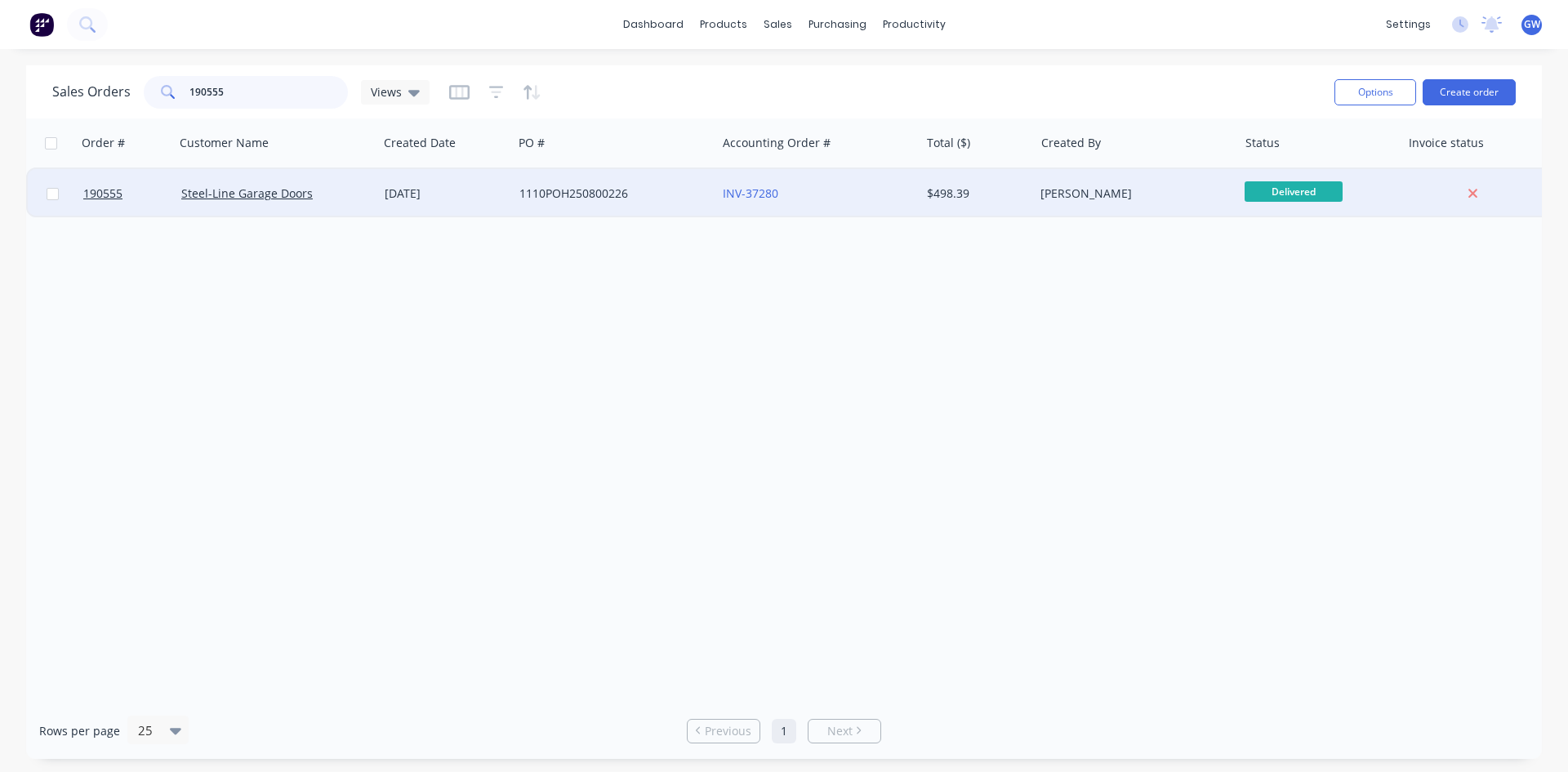
type input "190555"
click at [815, 196] on div "INV-37280" at bounding box center [814, 193] width 181 height 17
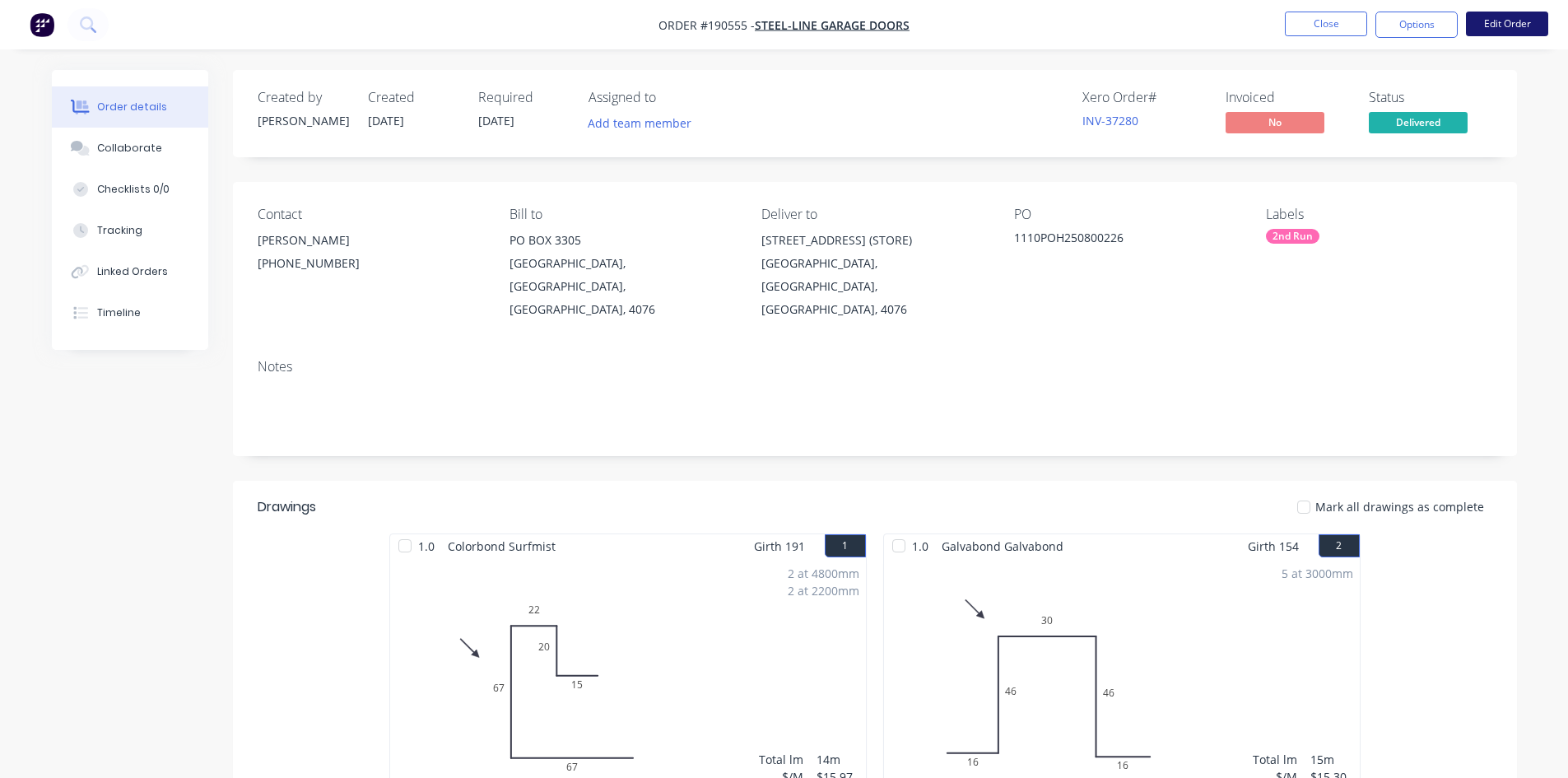
click at [1492, 20] on button "Edit Order" at bounding box center [1506, 23] width 82 height 24
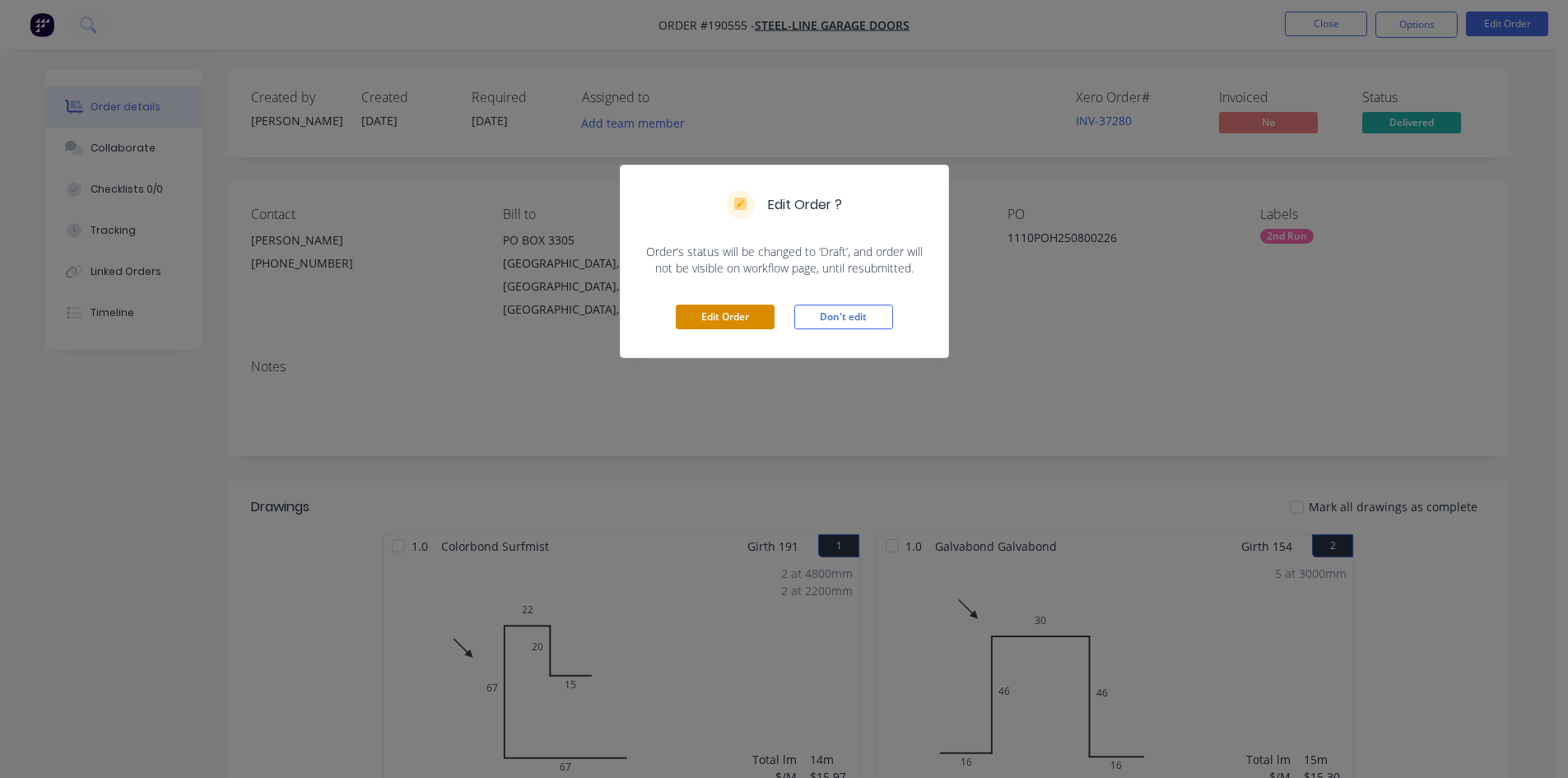
click at [738, 319] on button "Edit Order" at bounding box center [725, 316] width 99 height 24
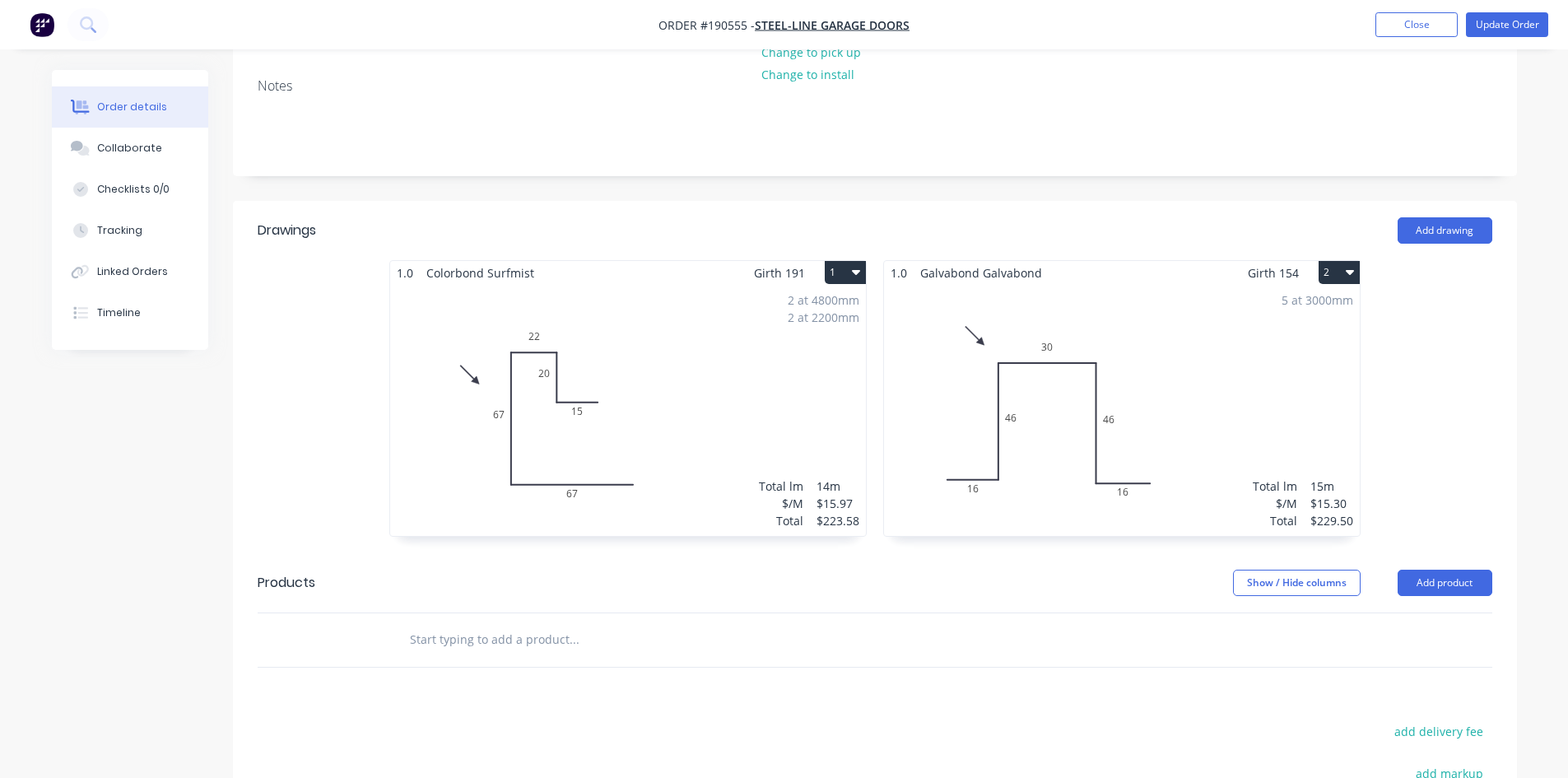
scroll to position [493, 0]
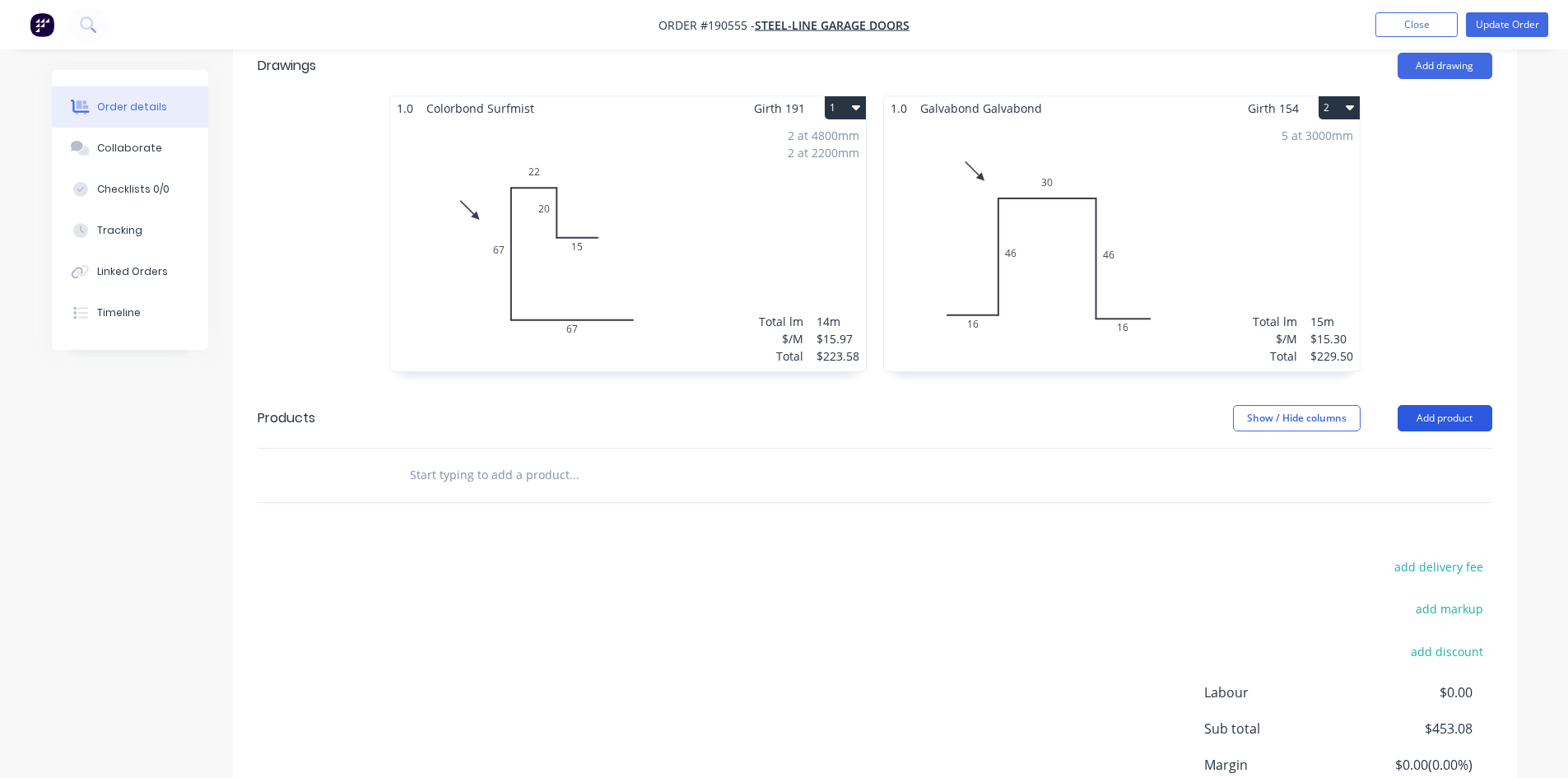
click at [1416, 405] on button "Add product" at bounding box center [1444, 418] width 94 height 26
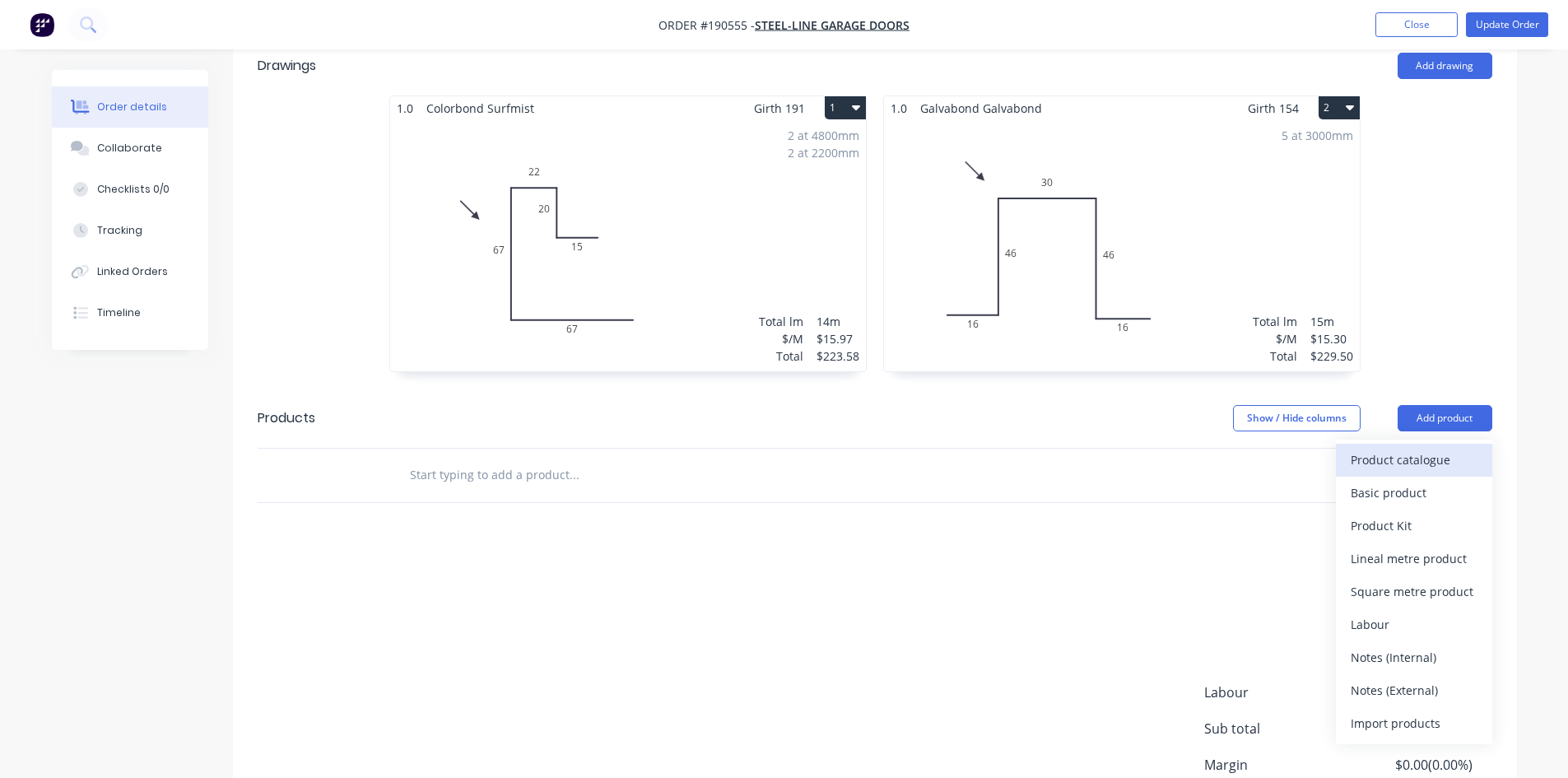
click at [1411, 448] on div "Product catalogue" at bounding box center [1414, 460] width 127 height 24
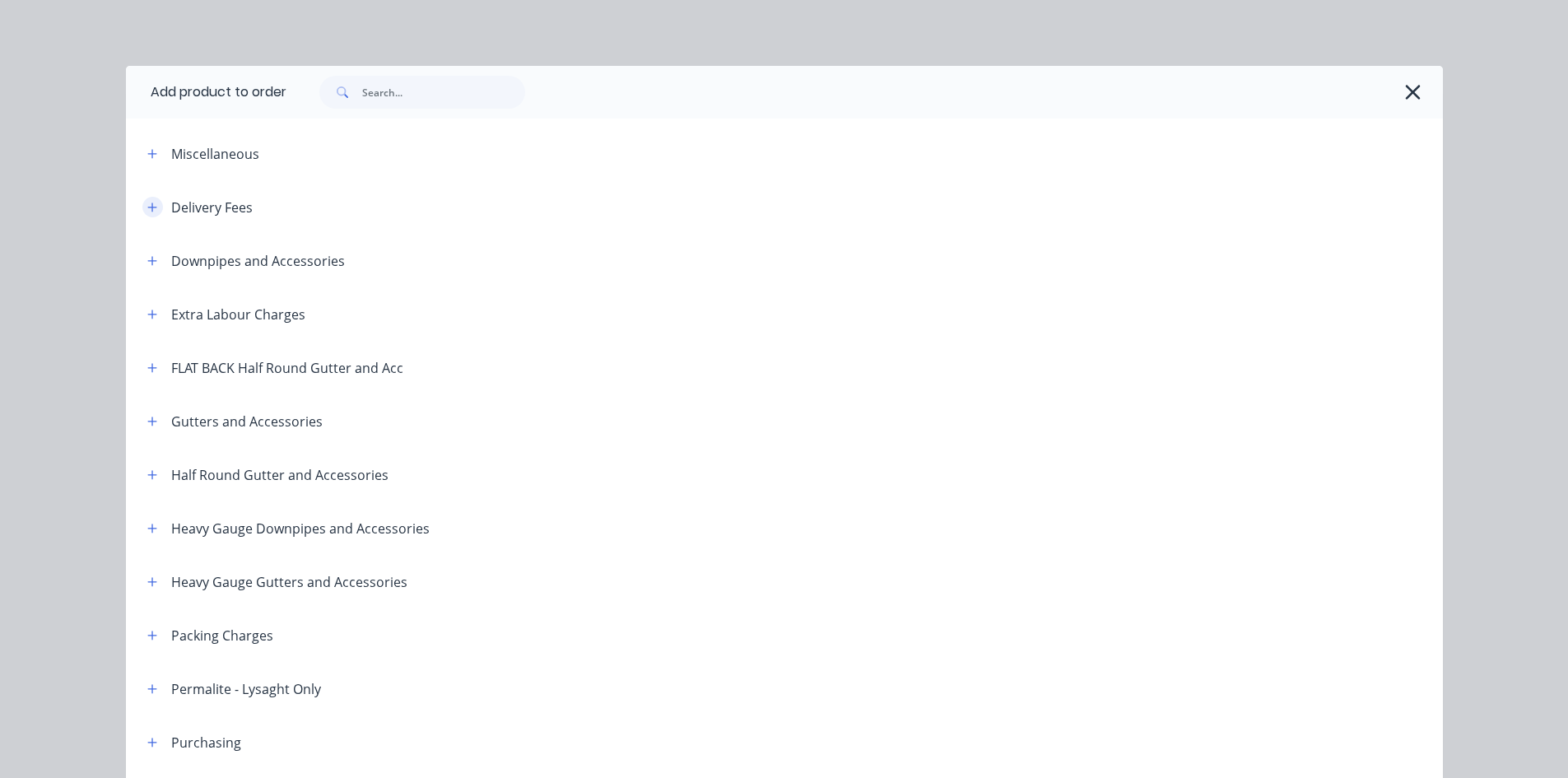
click at [147, 210] on icon "button" at bounding box center [152, 207] width 9 height 9
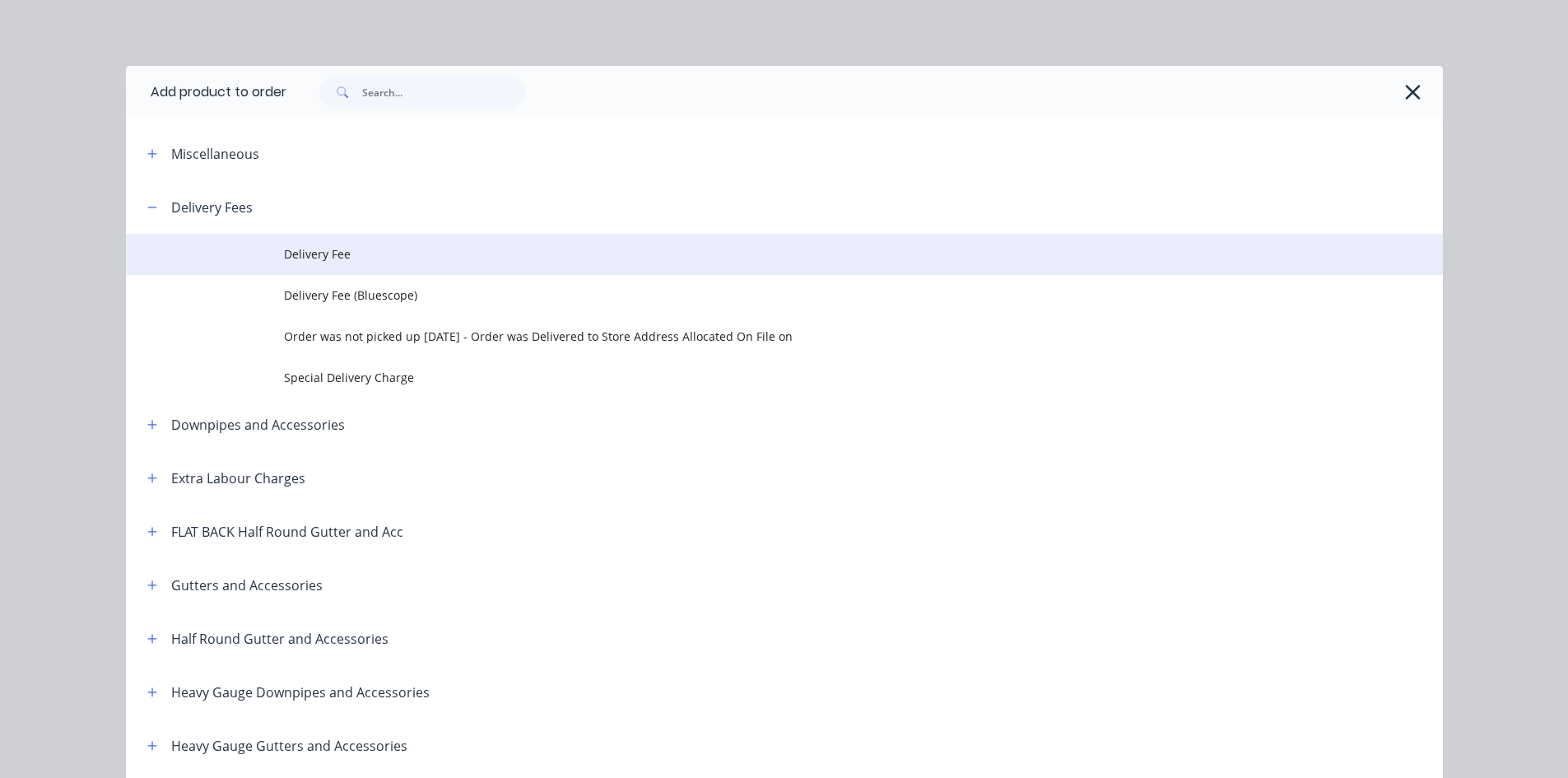
click at [275, 252] on td at bounding box center [204, 255] width 158 height 41
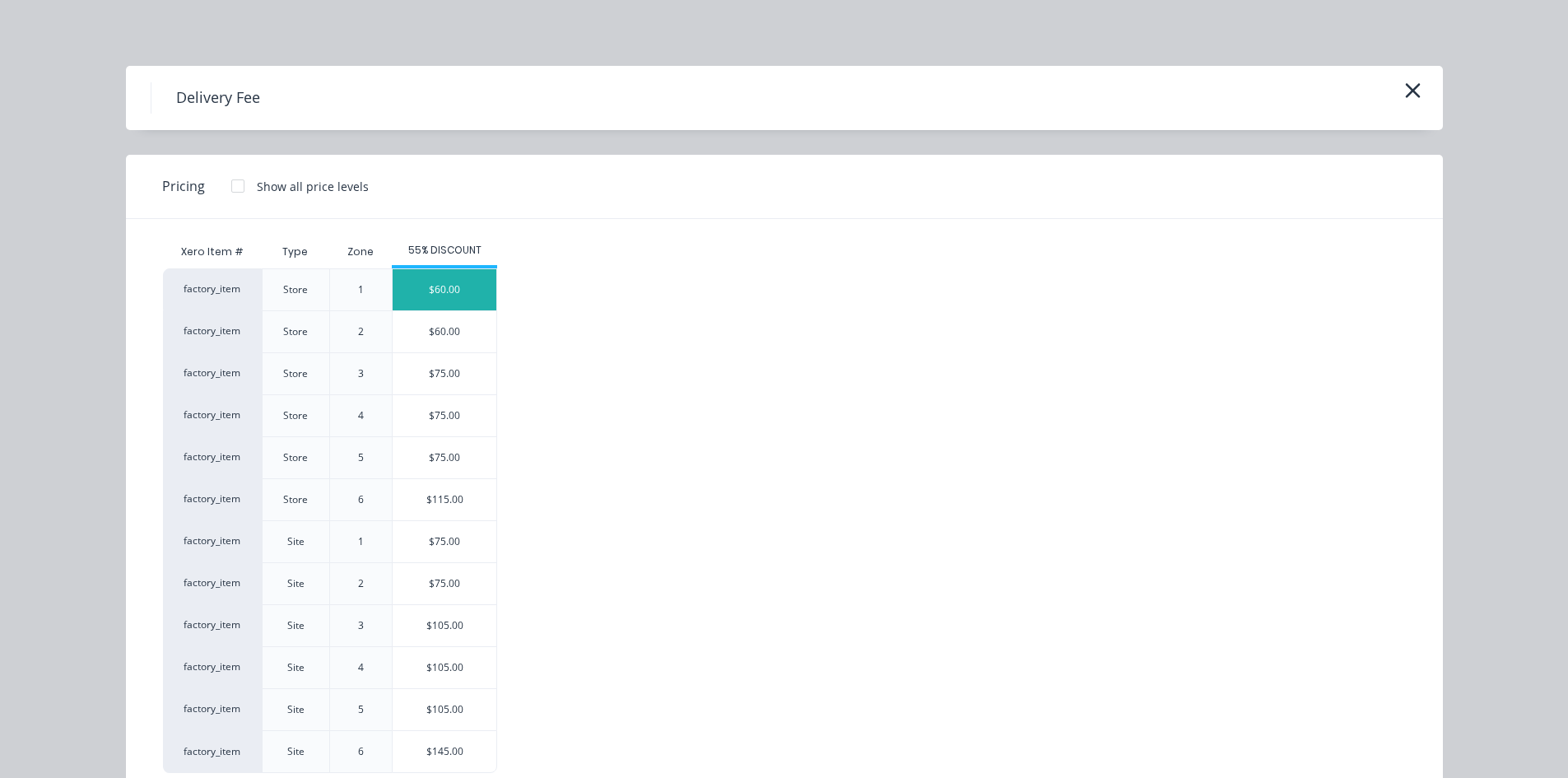
click at [430, 284] on div "$60.00" at bounding box center [444, 290] width 104 height 41
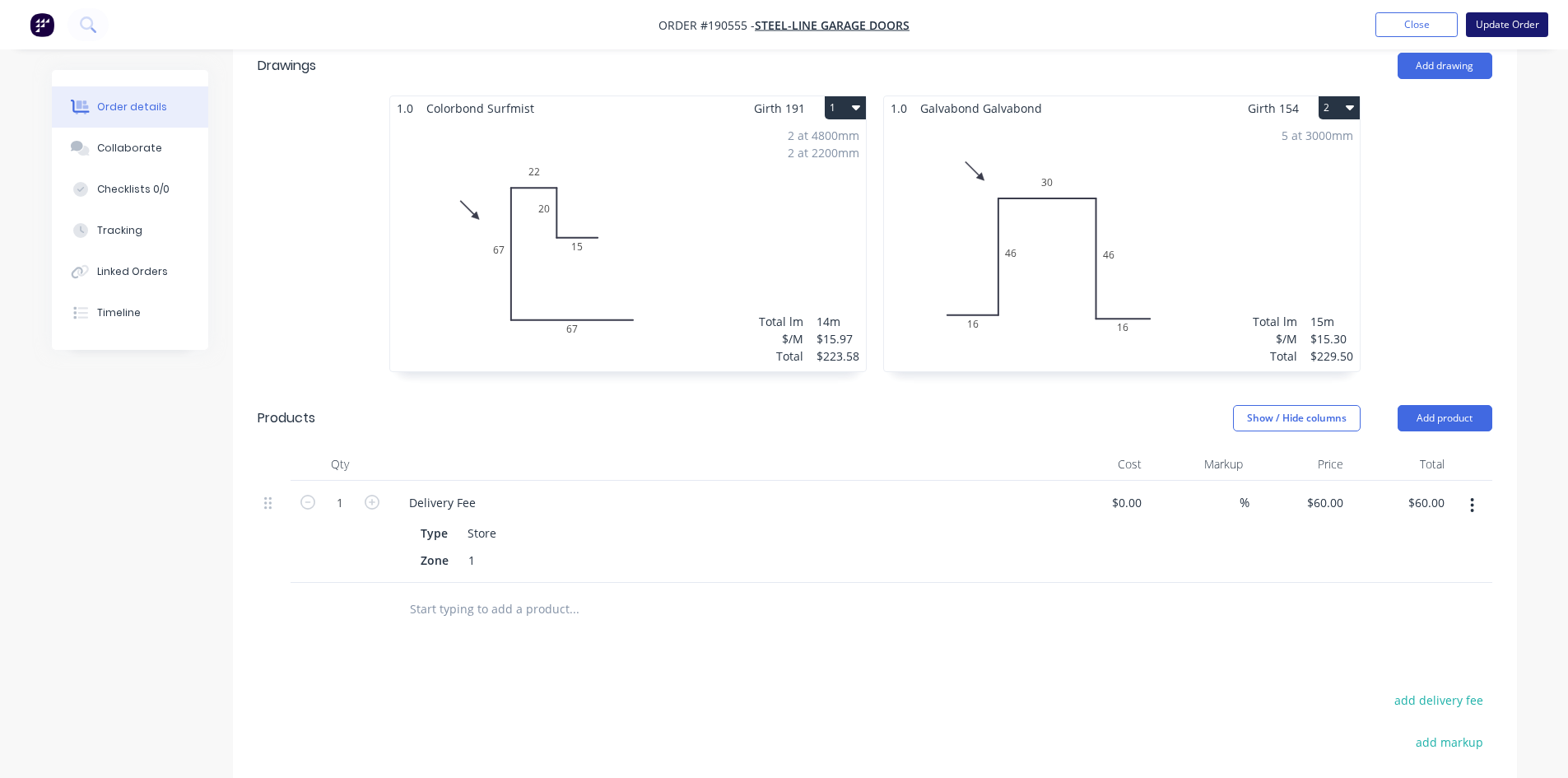
click at [1478, 27] on button "Update Order" at bounding box center [1506, 24] width 82 height 24
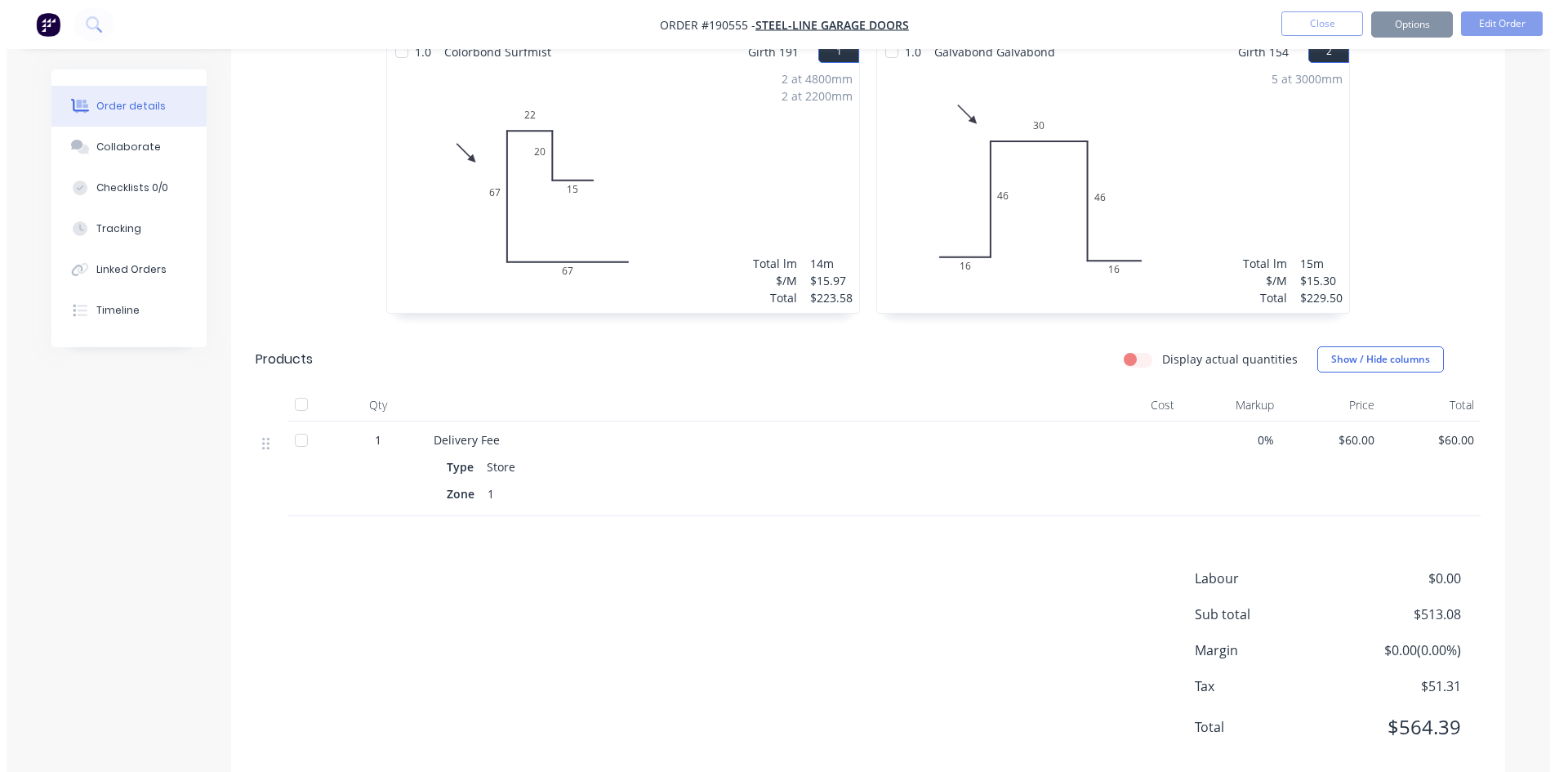
scroll to position [0, 0]
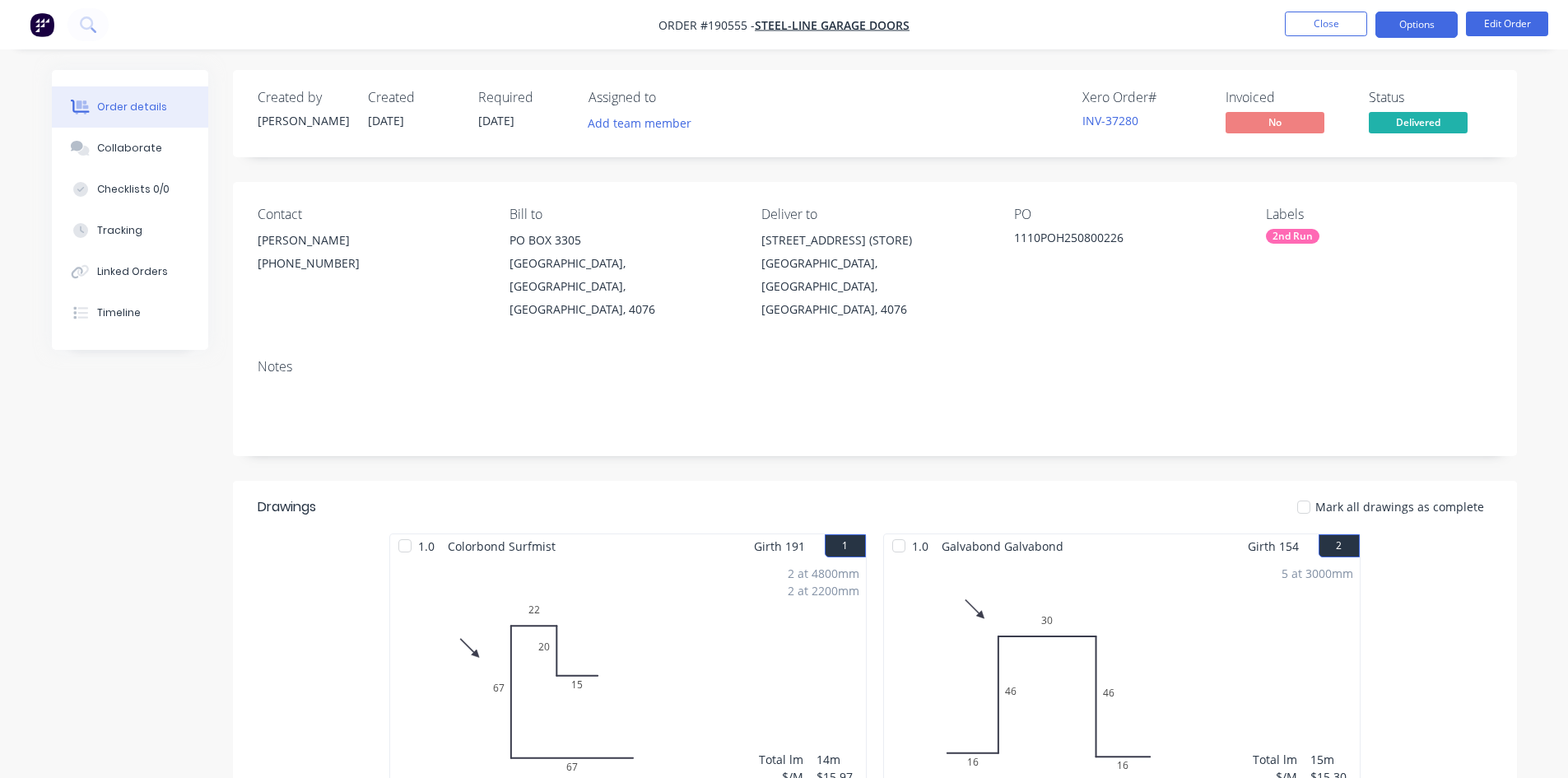
click at [1440, 27] on button "Options" at bounding box center [1416, 24] width 82 height 26
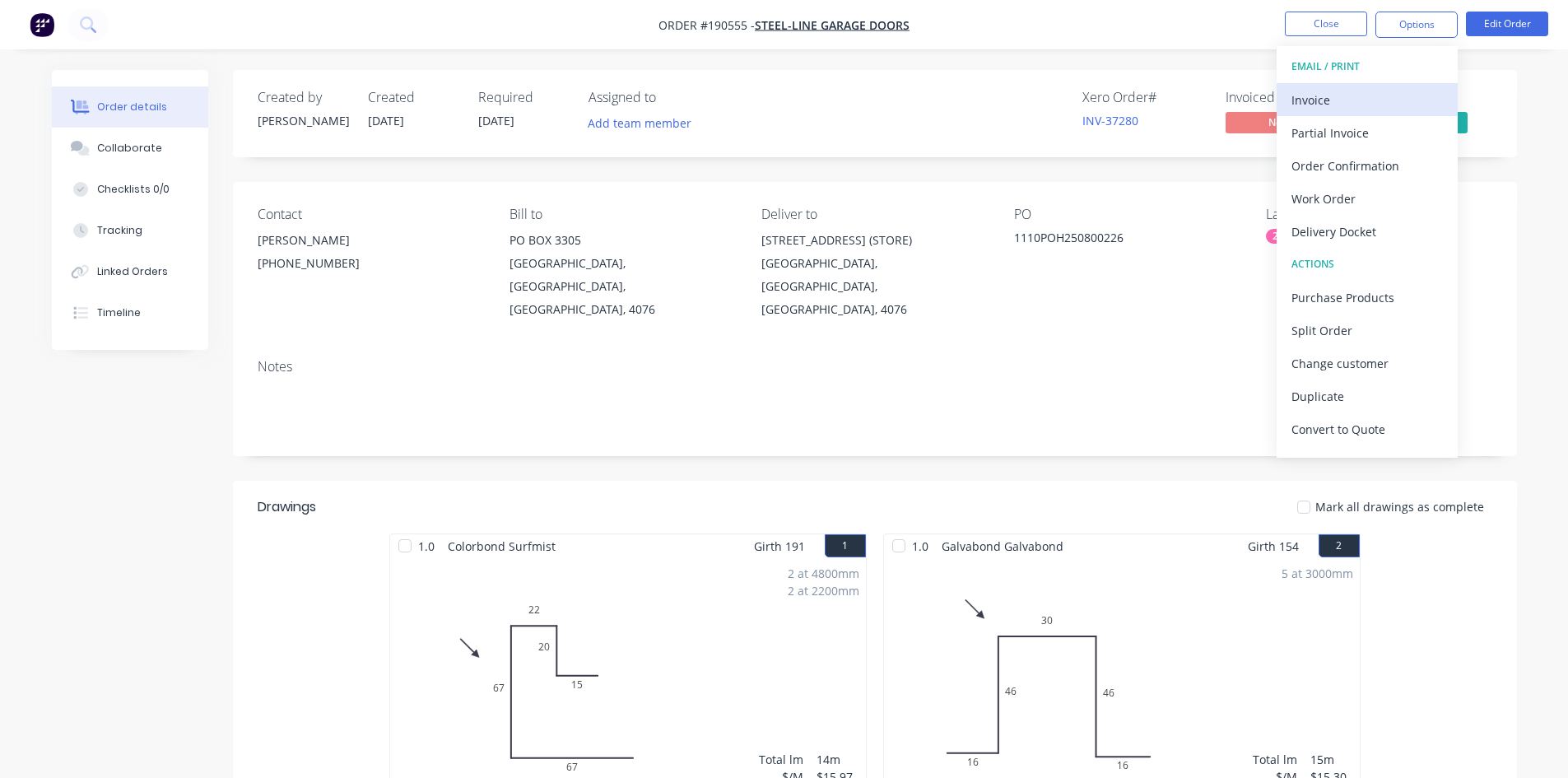
click at [1381, 95] on div "Invoice" at bounding box center [1367, 100] width 151 height 24
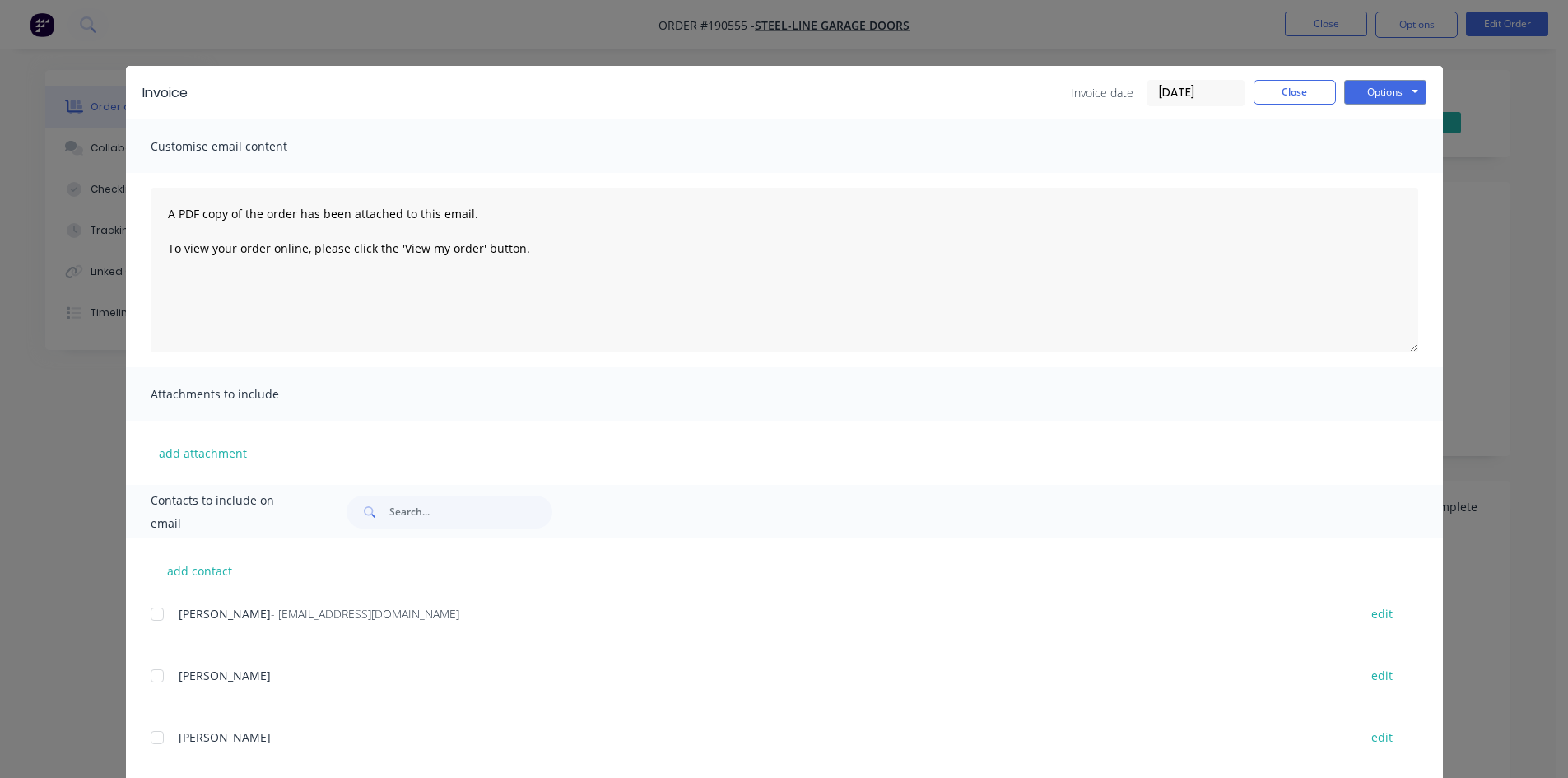
click at [137, 622] on div "add contact Jane - [EMAIL_ADDRESS][DOMAIN_NAME] edit [PERSON_NAME] edit [PERSON…" at bounding box center [784, 786] width 1317 height 496
click at [135, 609] on div "add contact Jane - [EMAIL_ADDRESS][DOMAIN_NAME] edit [PERSON_NAME] edit [PERSON…" at bounding box center [784, 786] width 1317 height 496
click at [160, 616] on div at bounding box center [157, 614] width 33 height 33
click at [1381, 98] on button "Options" at bounding box center [1385, 92] width 82 height 24
click at [1395, 178] on button "Email" at bounding box center [1396, 175] width 105 height 27
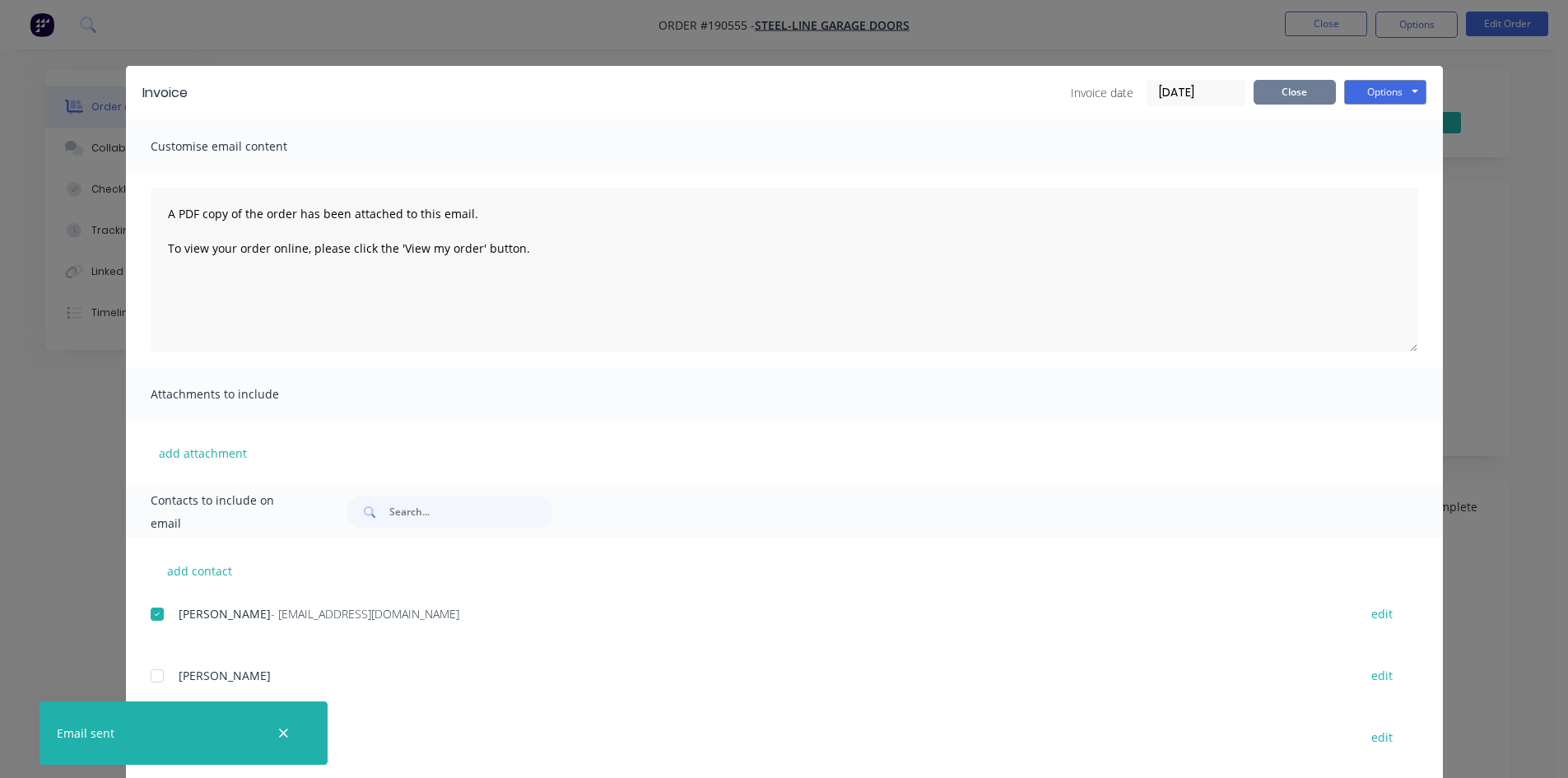
click at [1290, 81] on button "Close" at bounding box center [1295, 92] width 82 height 24
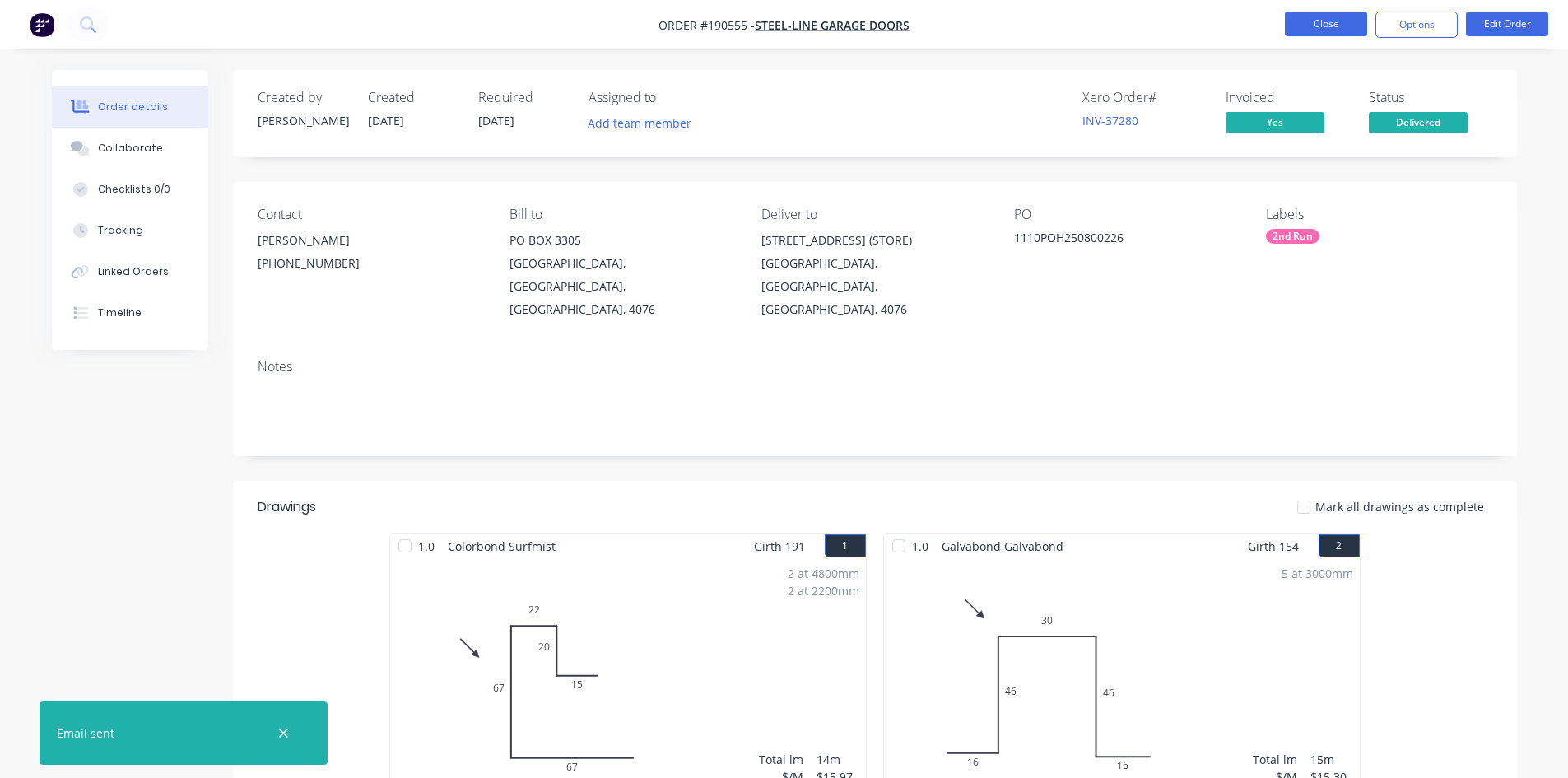
click at [1307, 24] on button "Close" at bounding box center [1325, 23] width 82 height 24
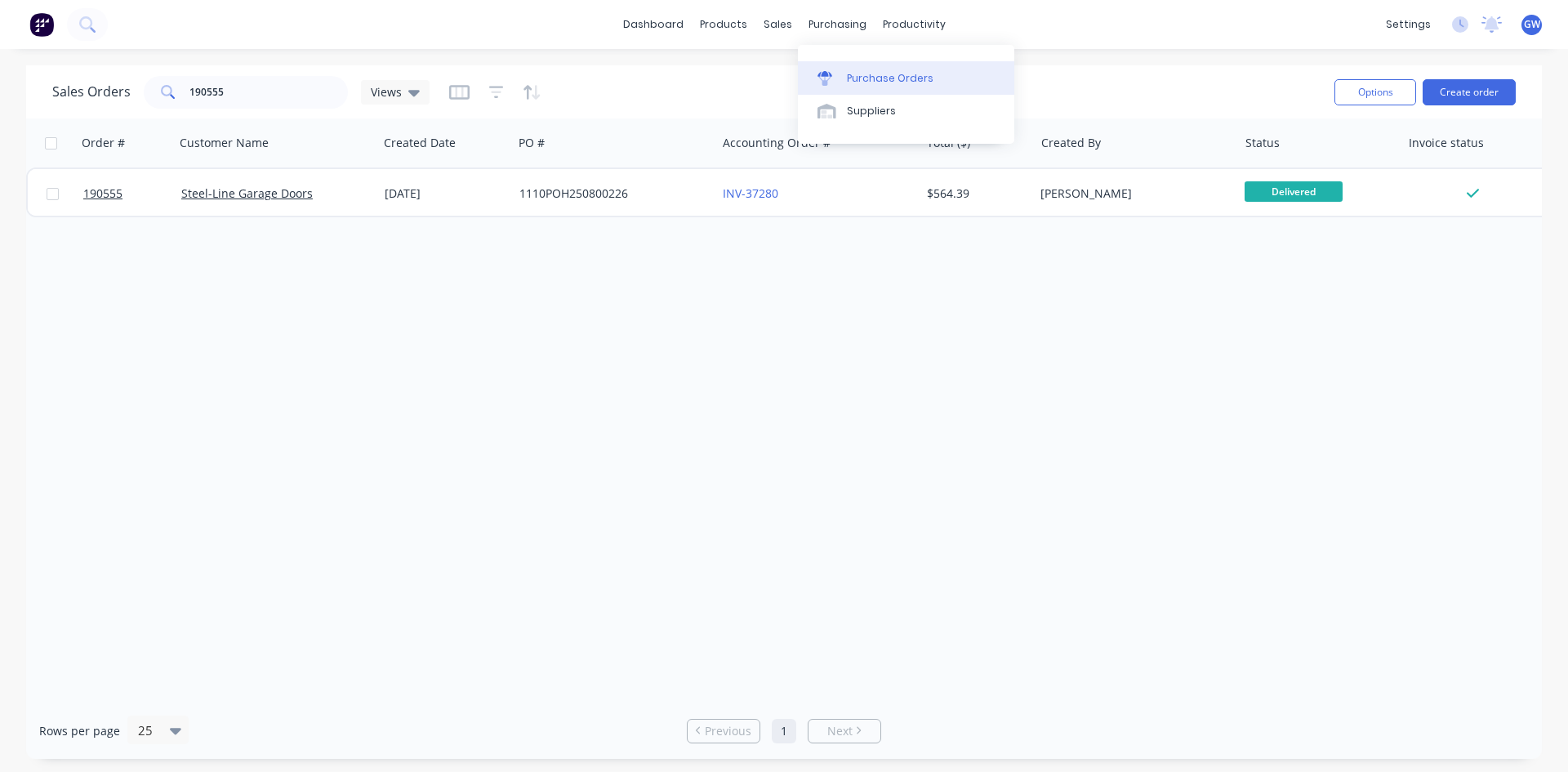
click at [836, 75] on div at bounding box center [829, 79] width 24 height 15
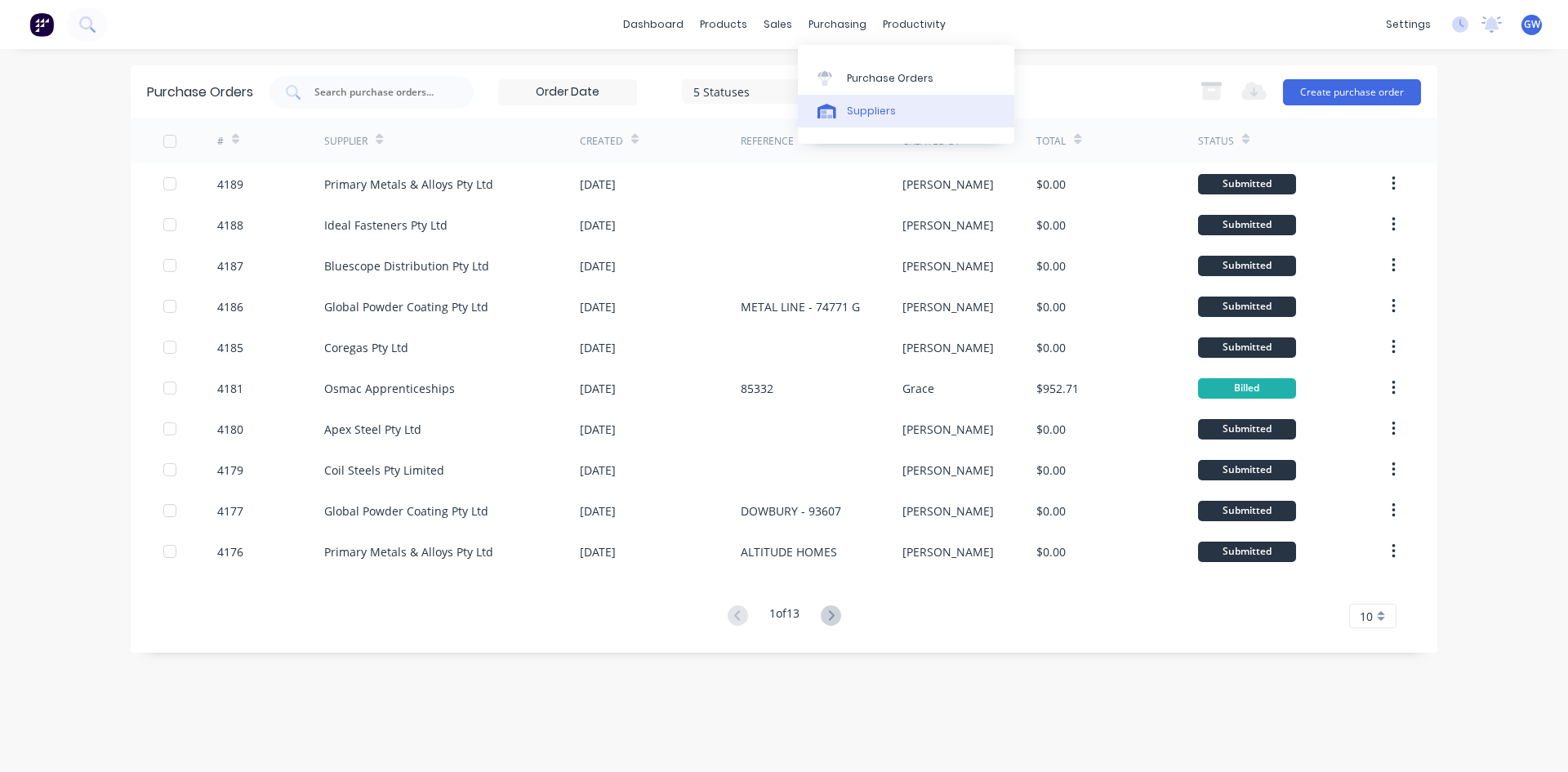
click at [877, 110] on div "Suppliers" at bounding box center [871, 111] width 49 height 15
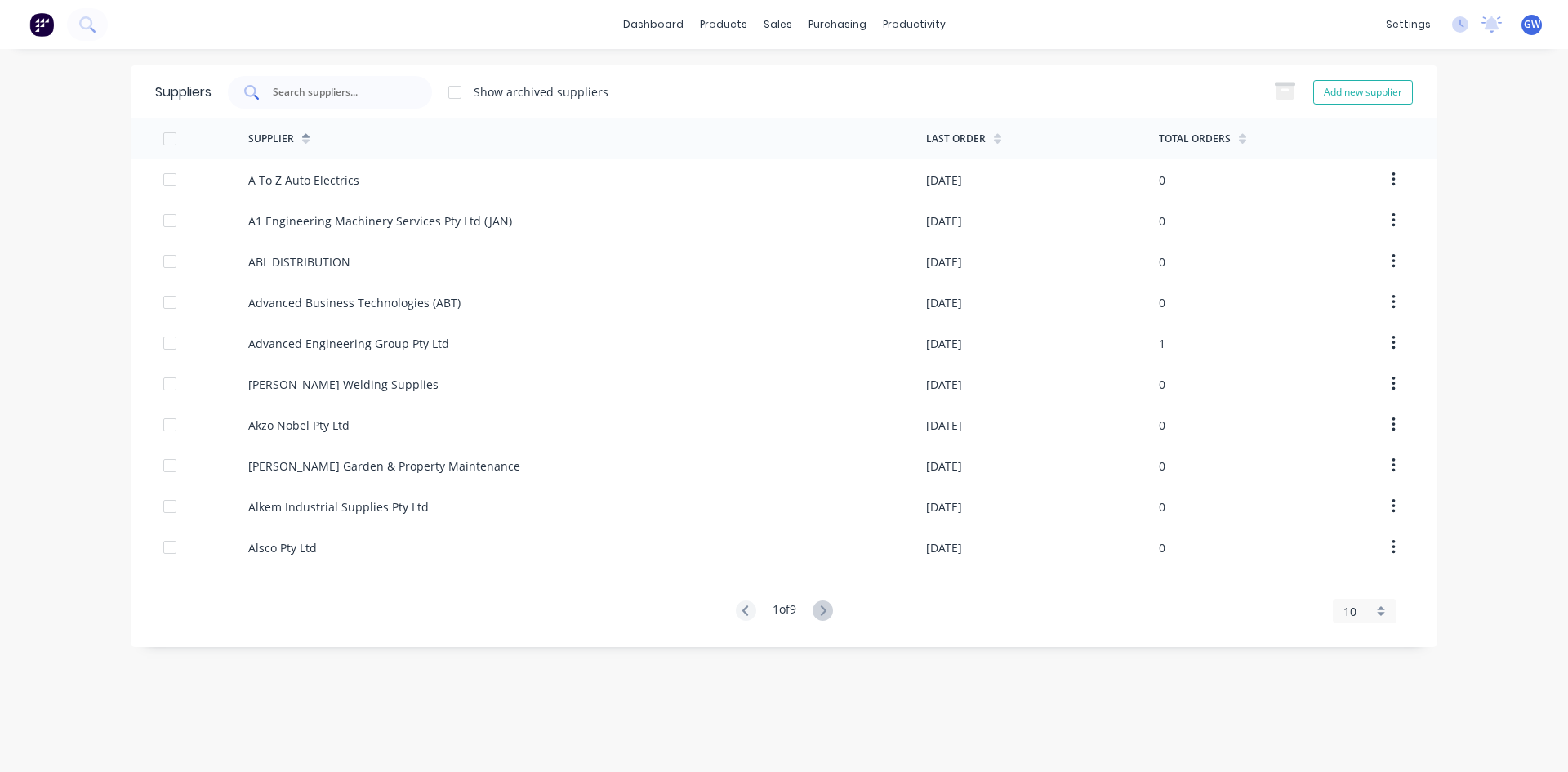
click at [373, 107] on div at bounding box center [330, 92] width 205 height 32
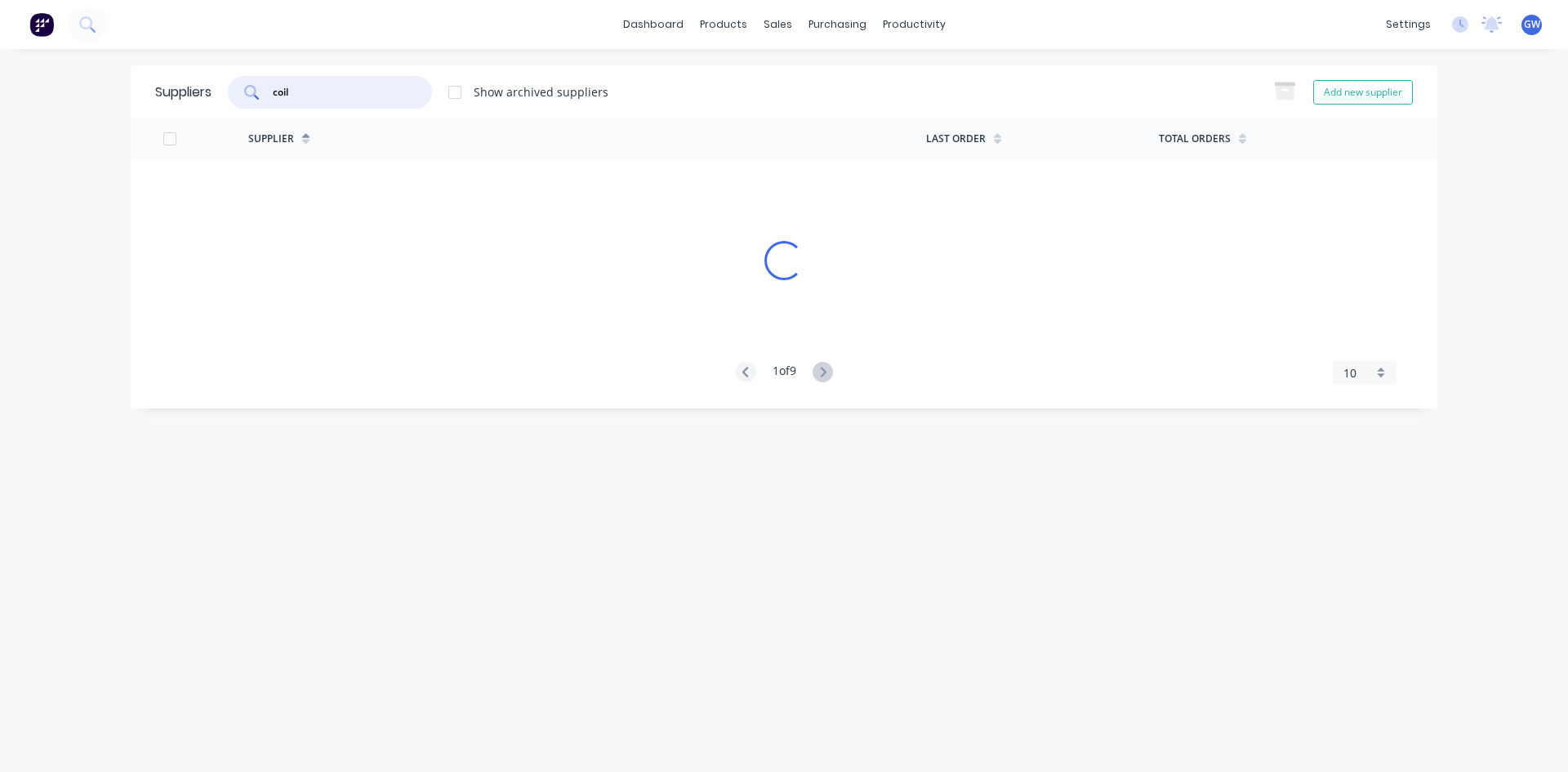
type input "coil"
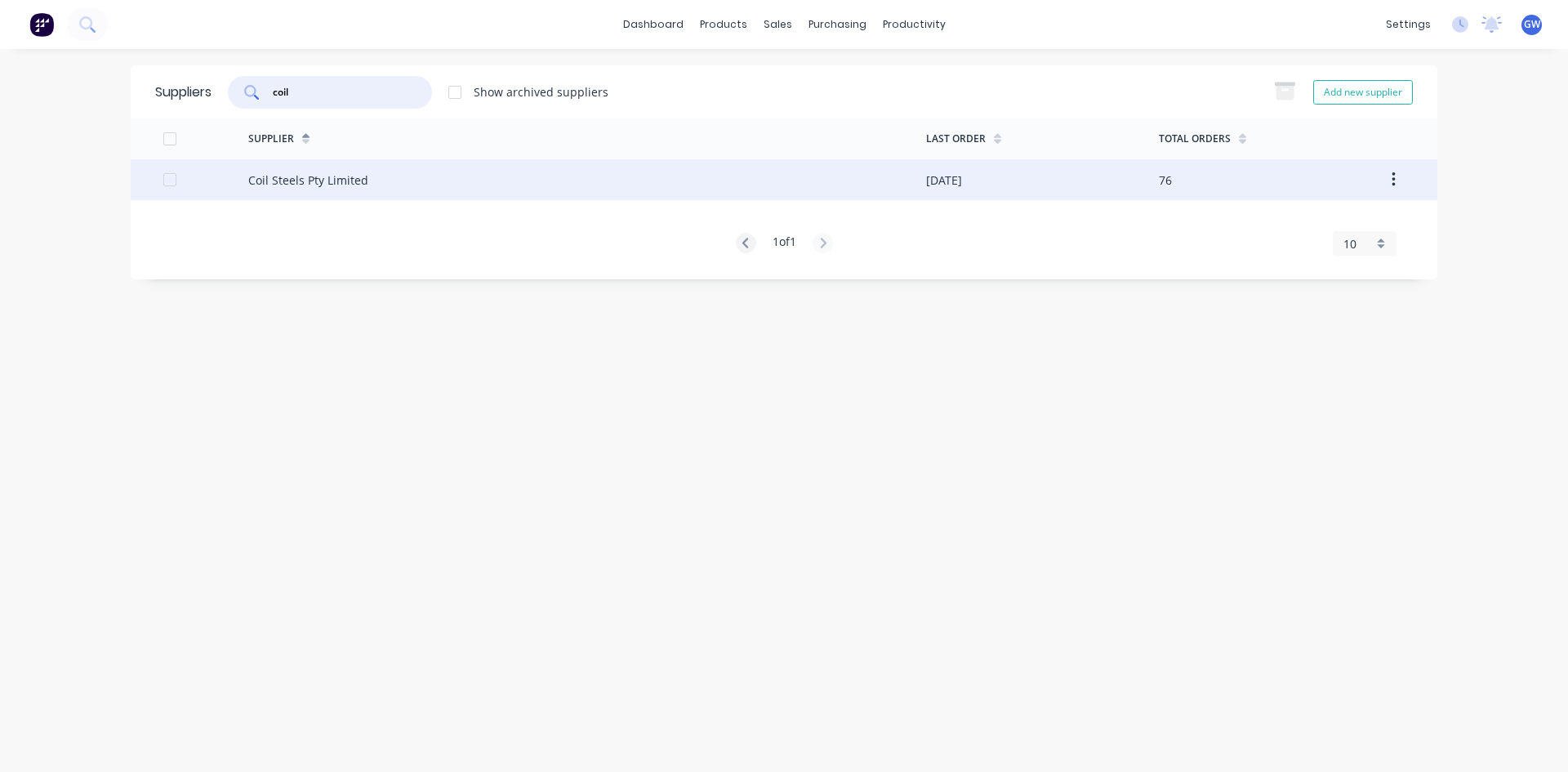
click at [1183, 172] on div "76" at bounding box center [1275, 180] width 232 height 41
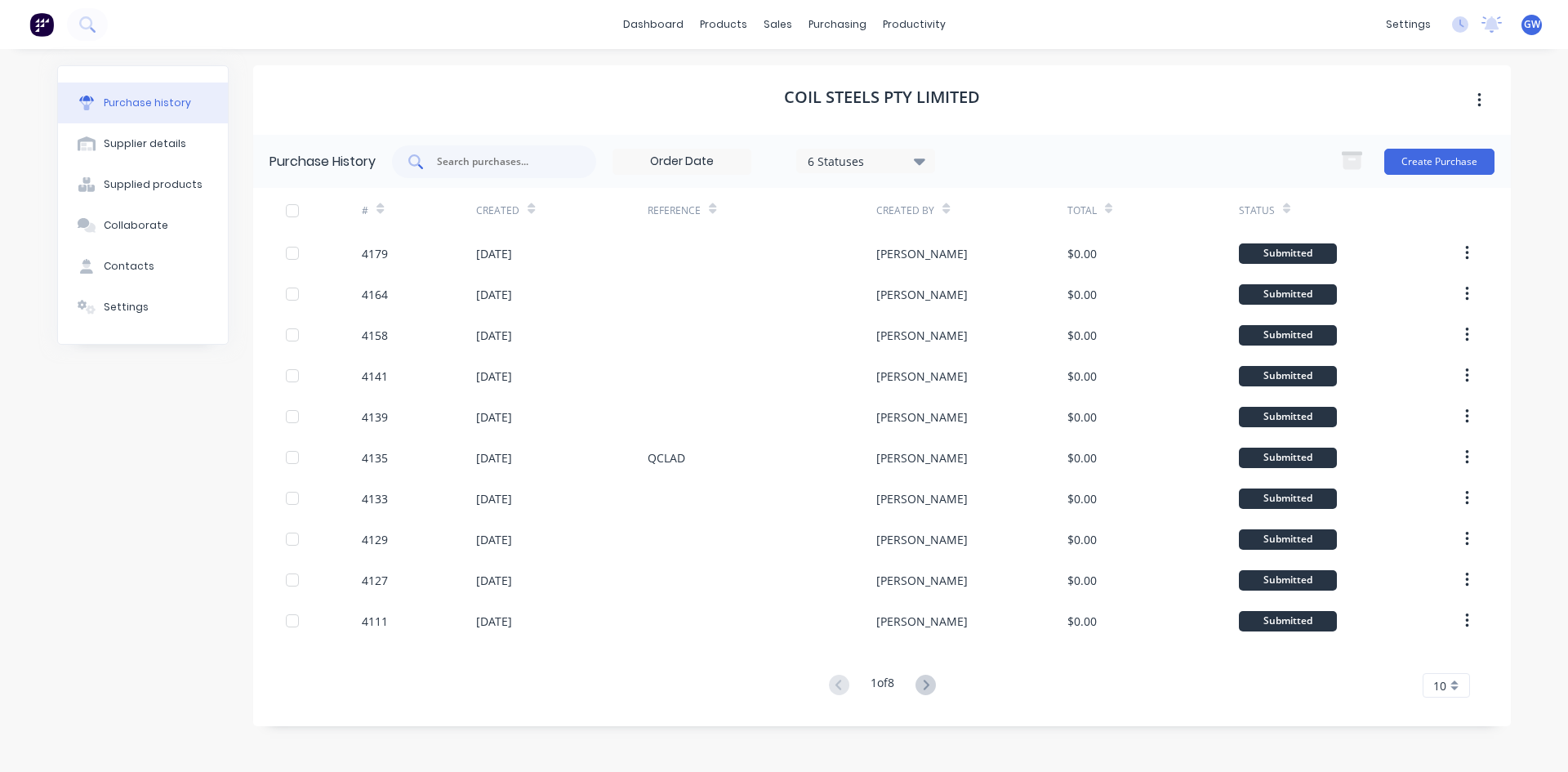
click at [498, 163] on input "text" at bounding box center [503, 162] width 135 height 17
type input "4179"
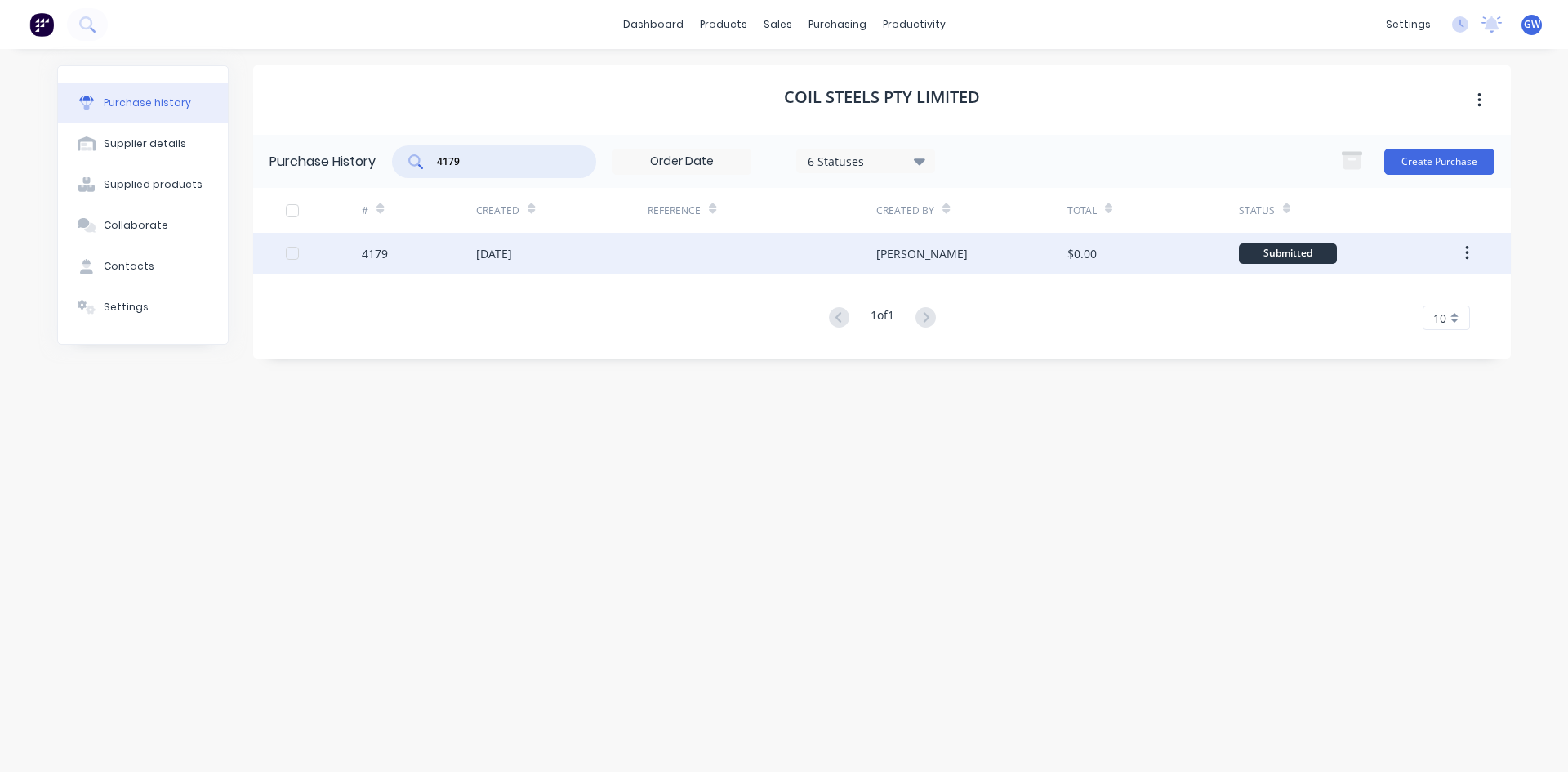
click at [982, 252] on div "[PERSON_NAME]" at bounding box center [972, 253] width 191 height 41
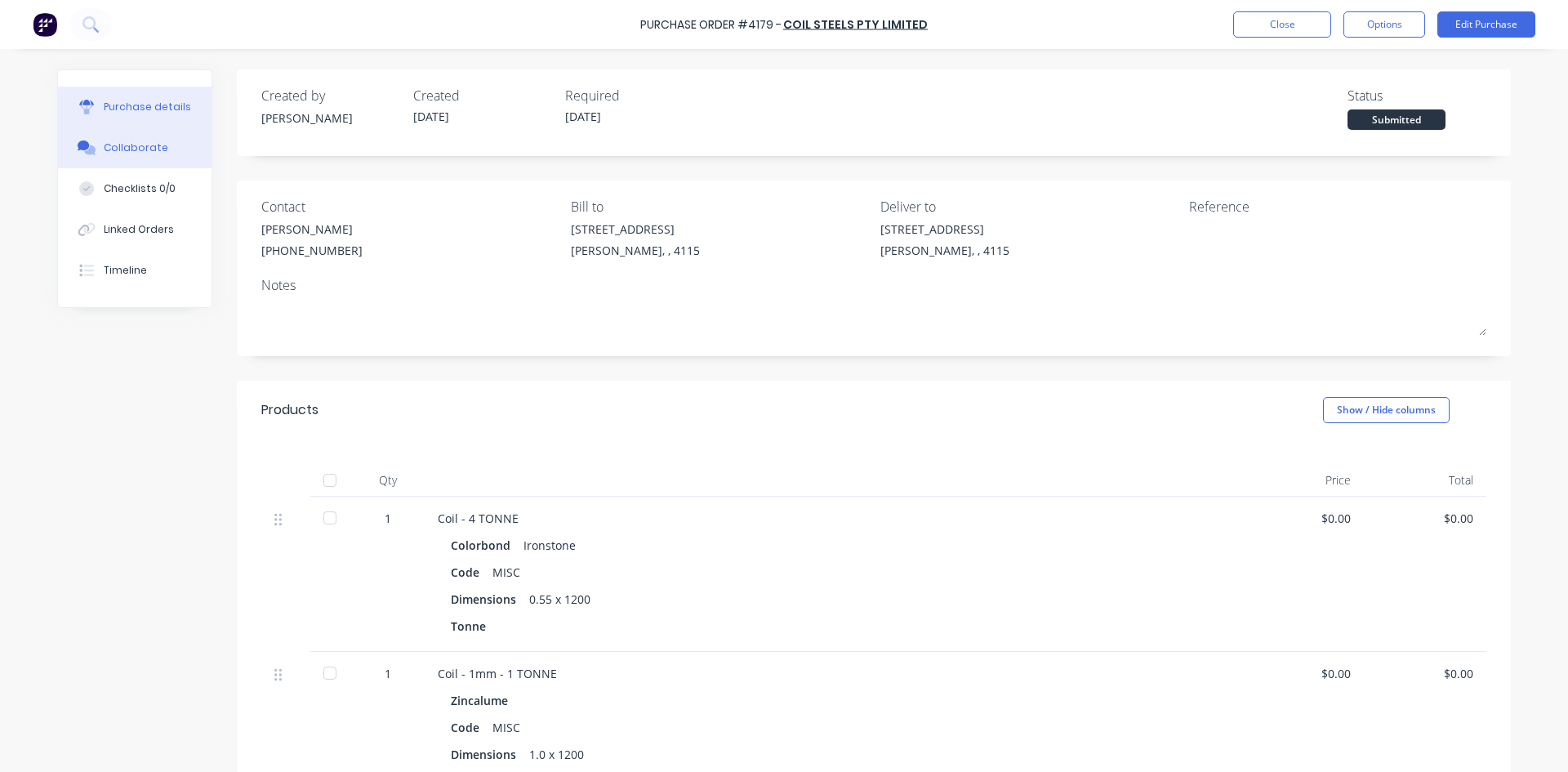
click at [140, 154] on div "Collaborate" at bounding box center [136, 148] width 65 height 15
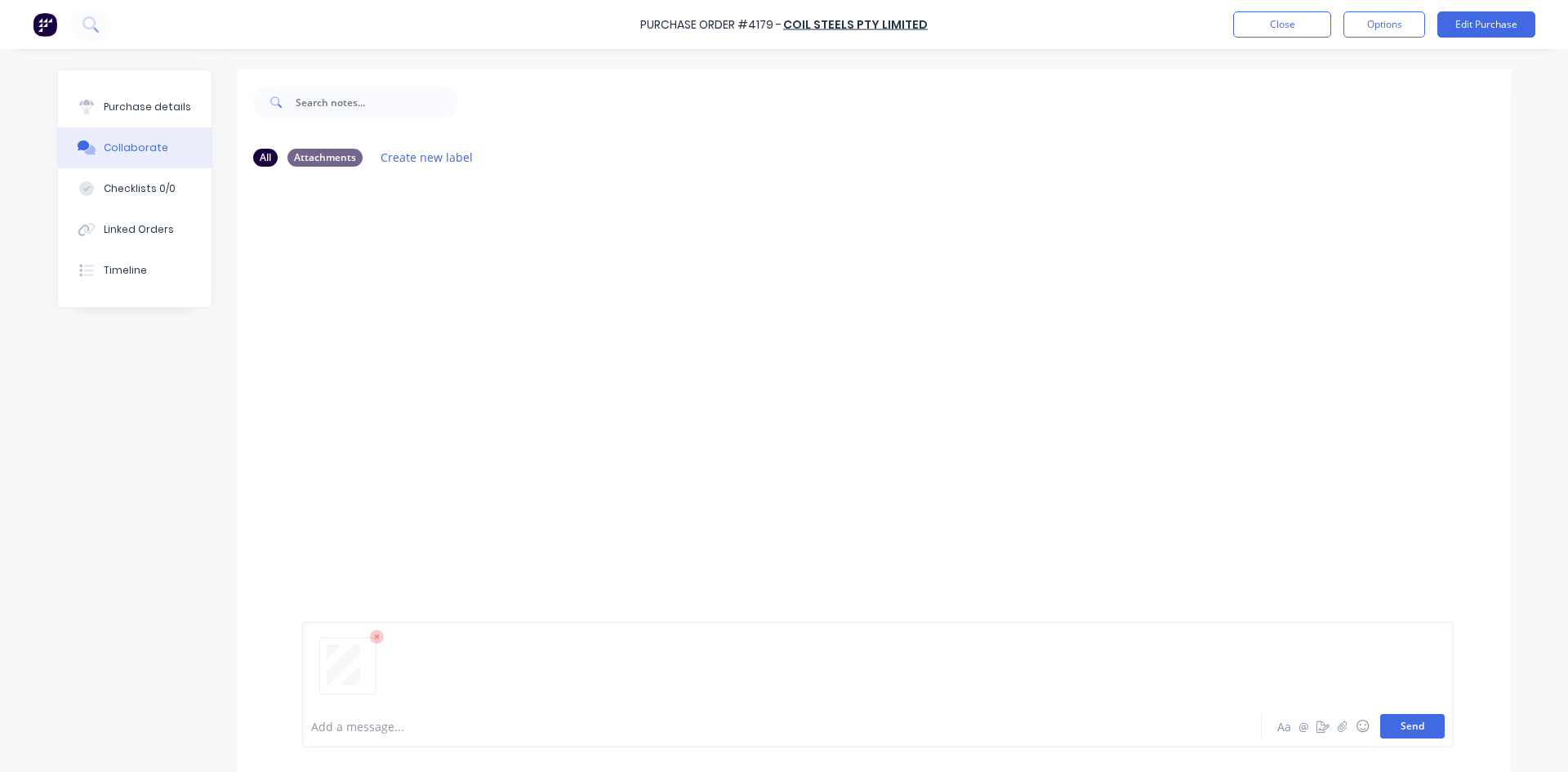
click at [1410, 737] on button "Send" at bounding box center [1412, 726] width 65 height 24
click at [1282, 19] on button "Close" at bounding box center [1282, 24] width 98 height 26
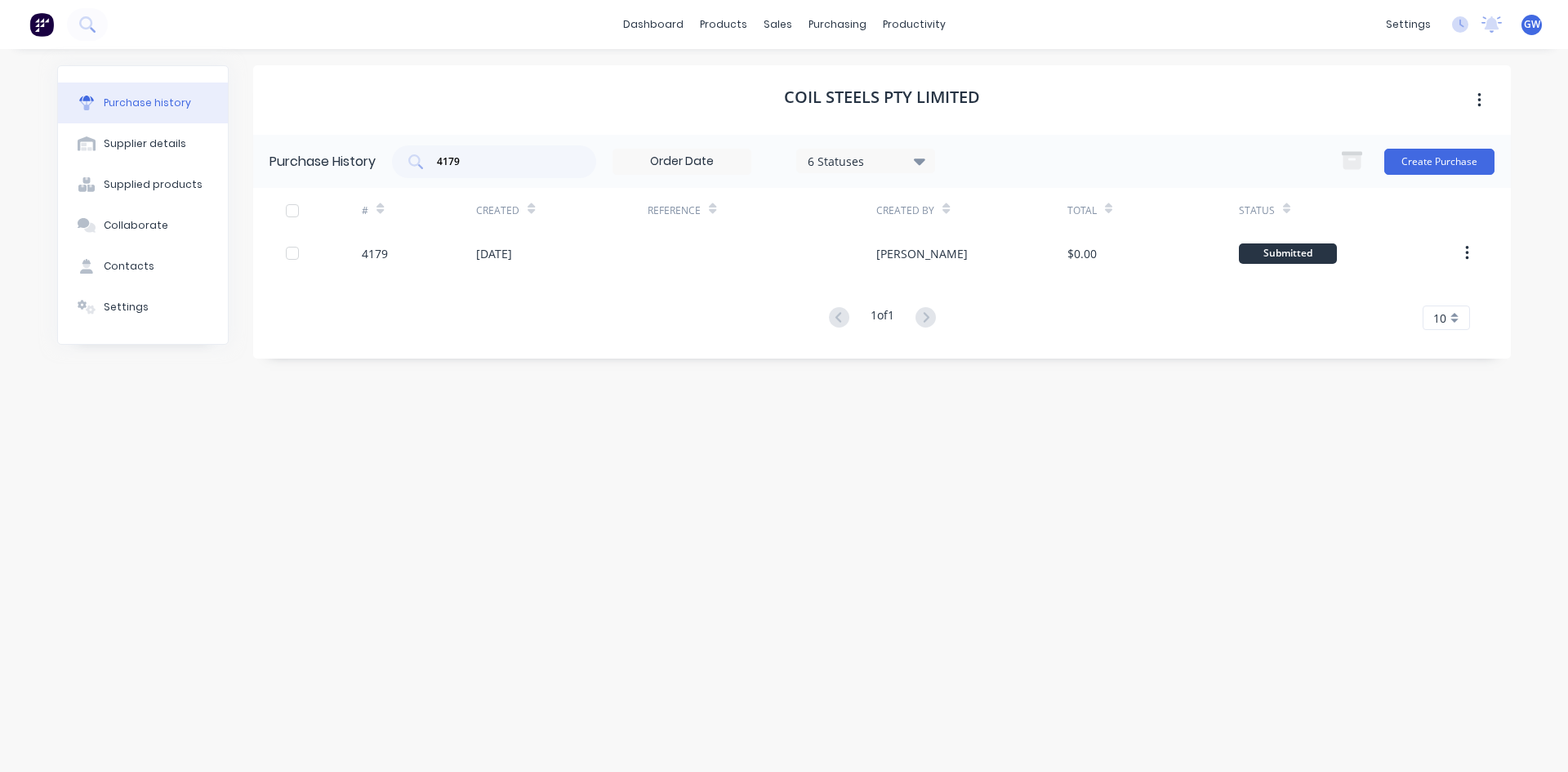
drag, startPoint x: 524, startPoint y: 162, endPoint x: 263, endPoint y: 153, distance: 261.2
click at [263, 153] on div "Purchase History 4179 6 Statuses 6 Statuses Create Purchase" at bounding box center [882, 161] width 1258 height 53
type input "4158"
click at [731, 231] on div "Reference" at bounding box center [762, 210] width 229 height 45
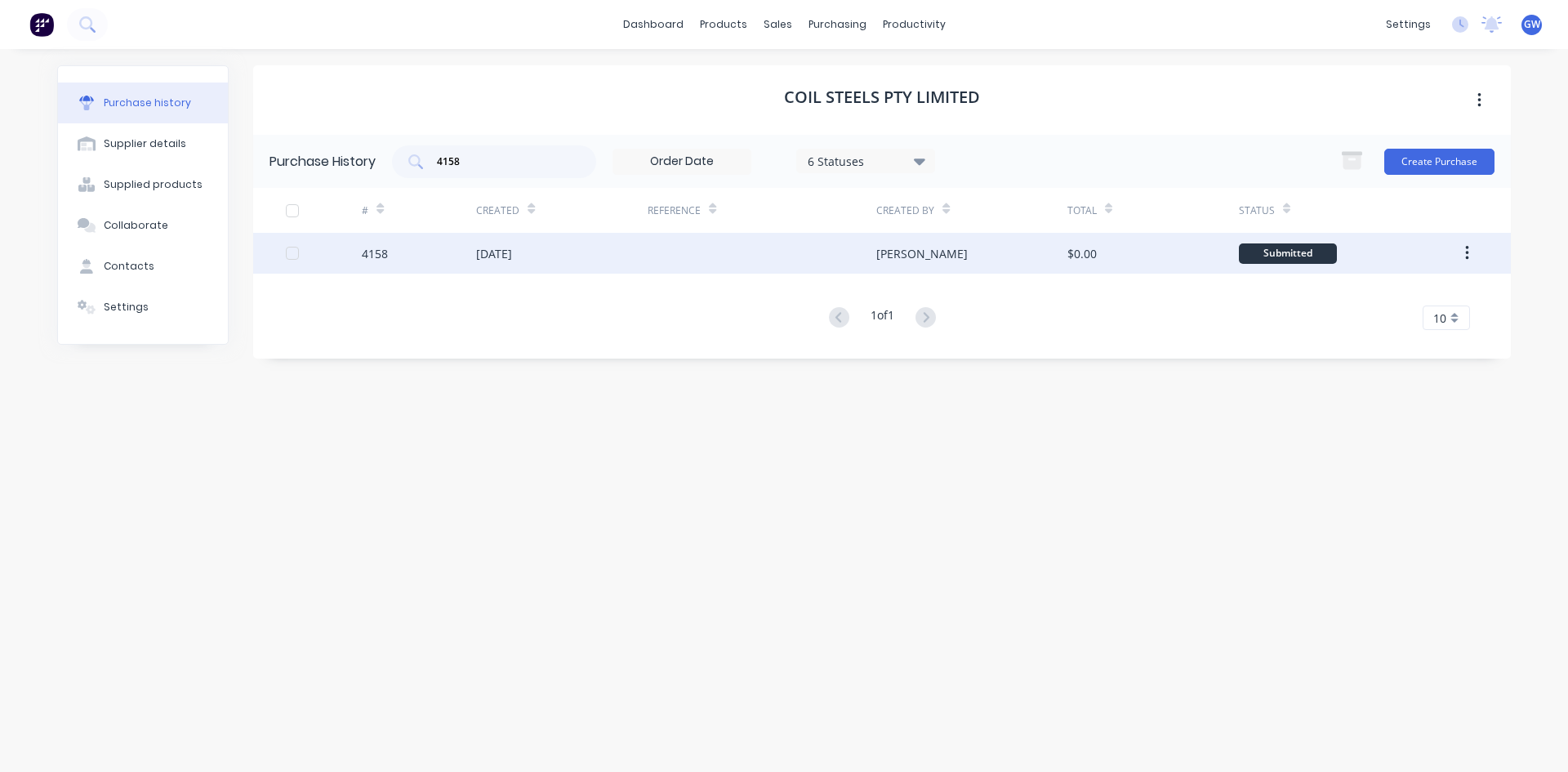
click at [728, 254] on div at bounding box center [762, 253] width 229 height 41
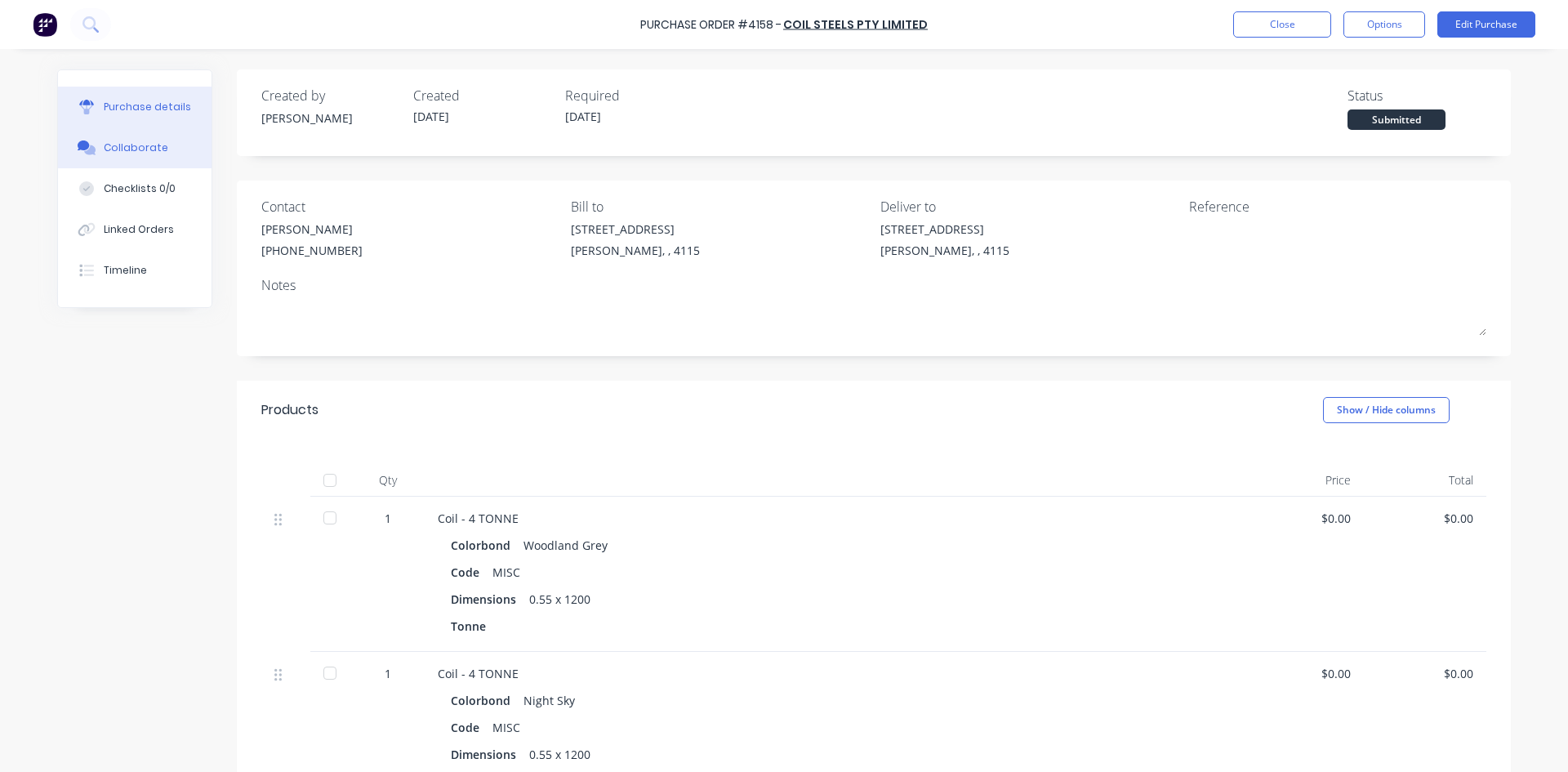
click at [148, 152] on div "Collaborate" at bounding box center [136, 148] width 65 height 15
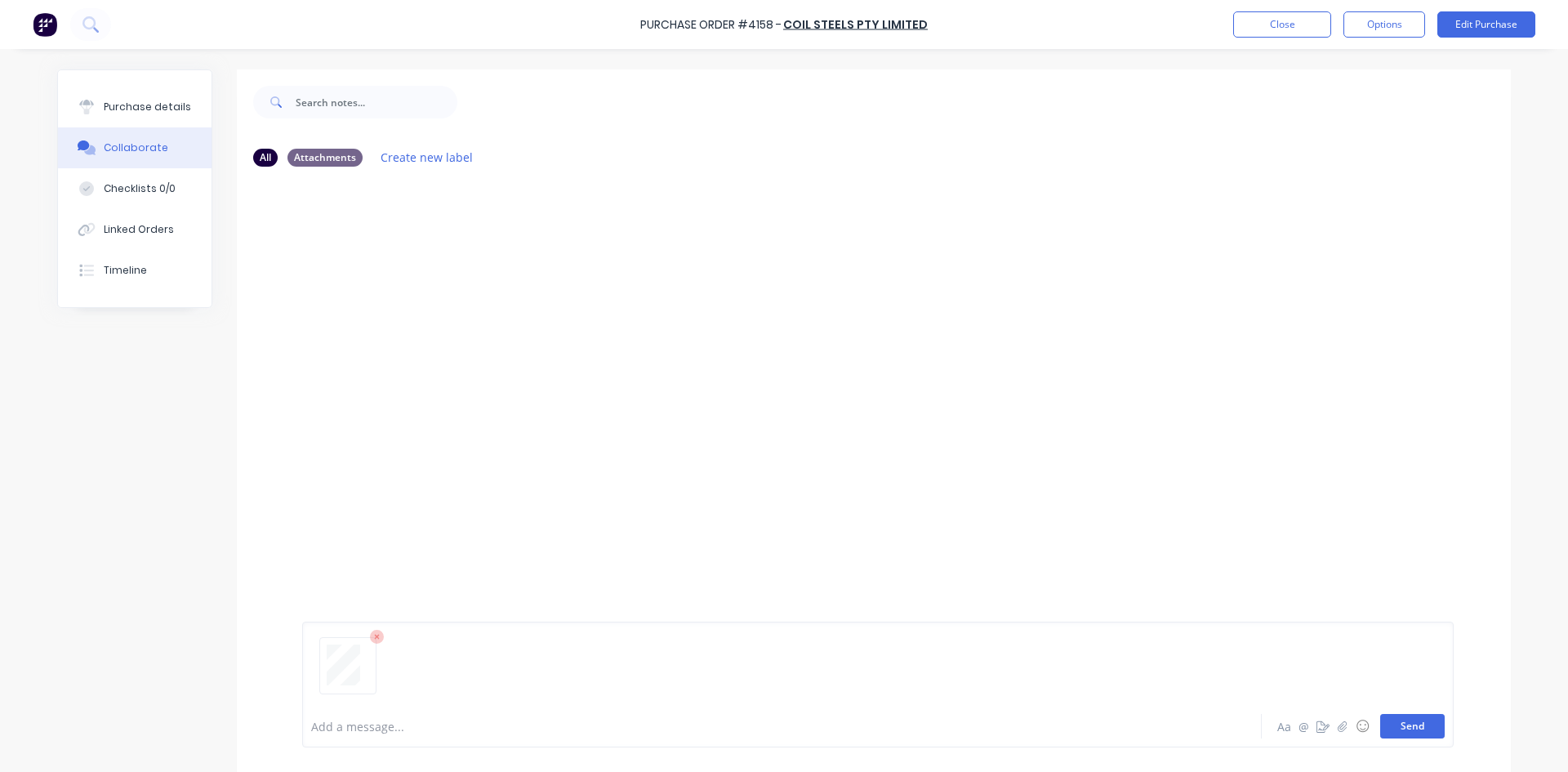
click at [1399, 721] on button "Send" at bounding box center [1412, 726] width 65 height 24
click at [1288, 23] on button "Close" at bounding box center [1282, 24] width 98 height 26
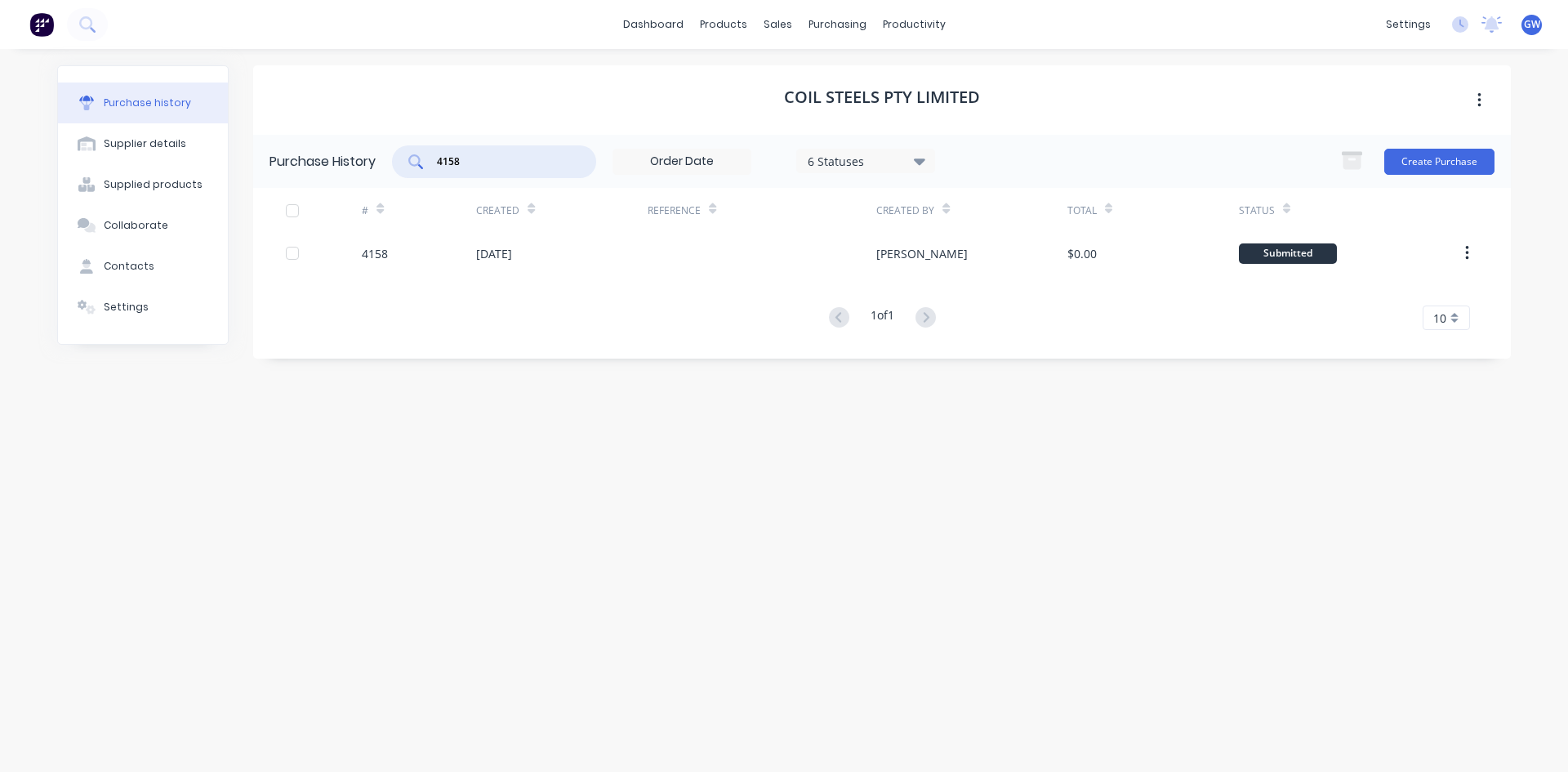
drag, startPoint x: 504, startPoint y: 156, endPoint x: 440, endPoint y: 157, distance: 64.0
click at [440, 157] on input "4158" at bounding box center [503, 162] width 135 height 17
type input "3119"
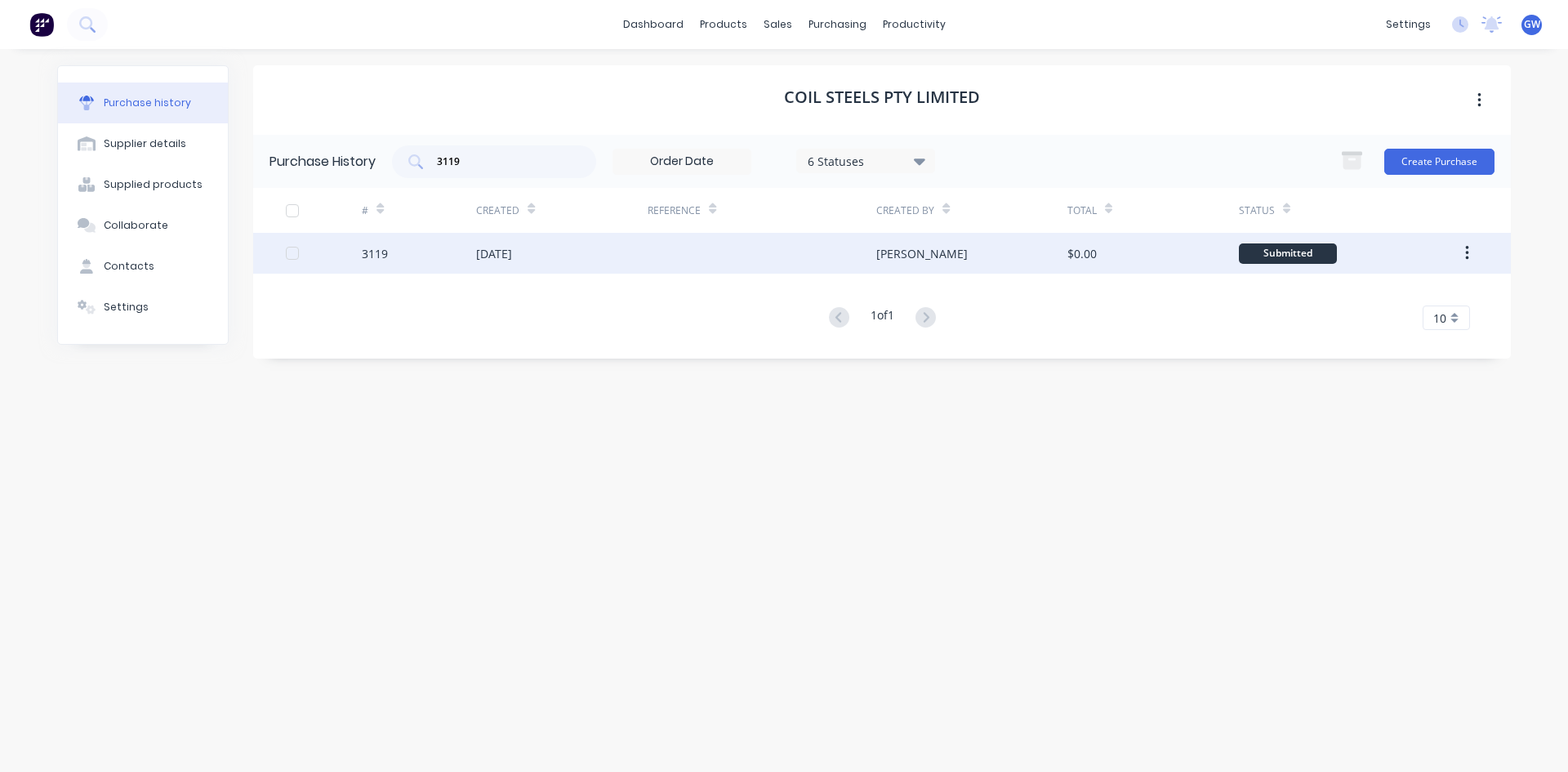
click at [558, 243] on div "[DATE]" at bounding box center [561, 253] width 171 height 41
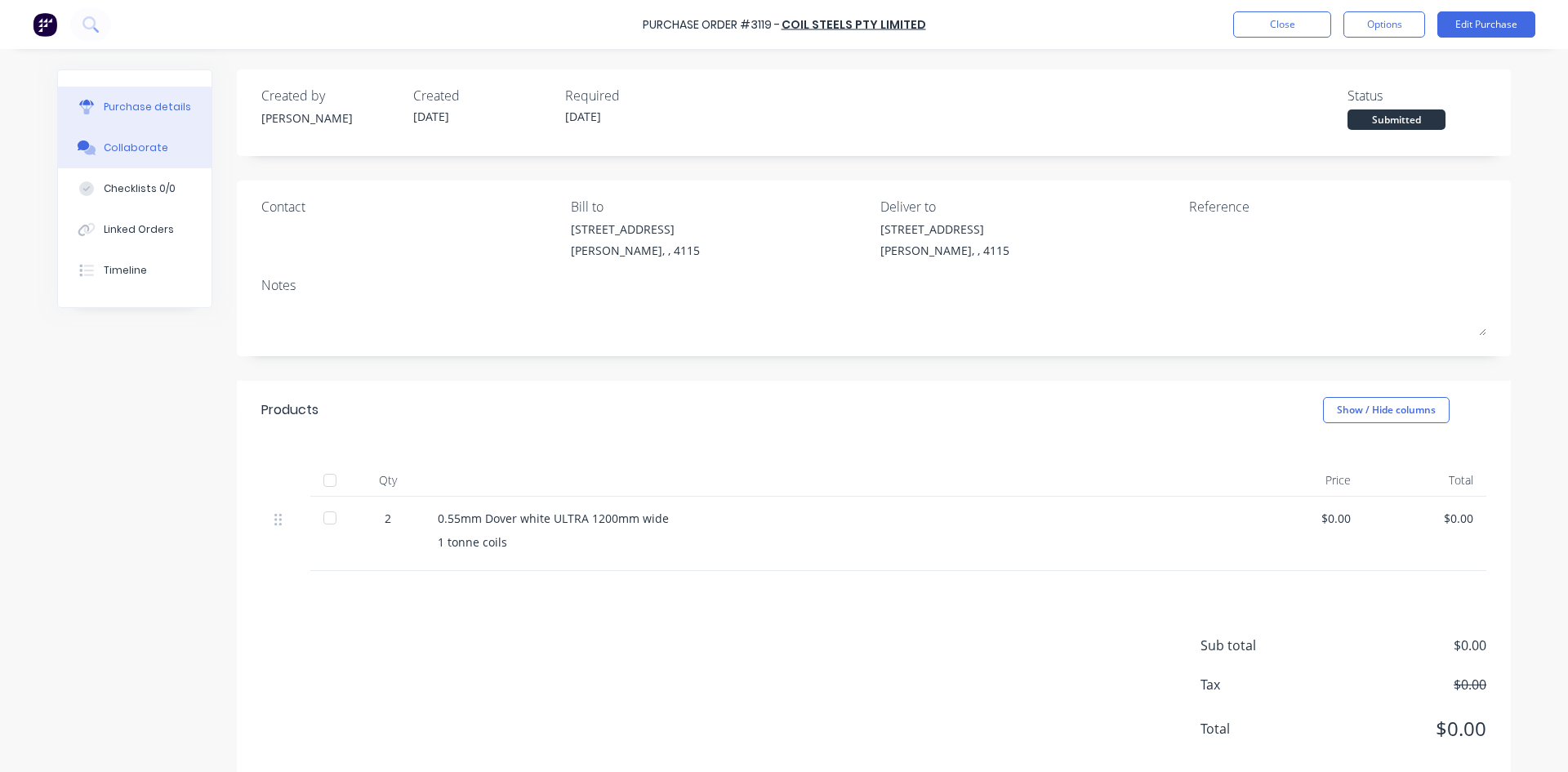
click at [133, 148] on div "Collaborate" at bounding box center [136, 148] width 65 height 15
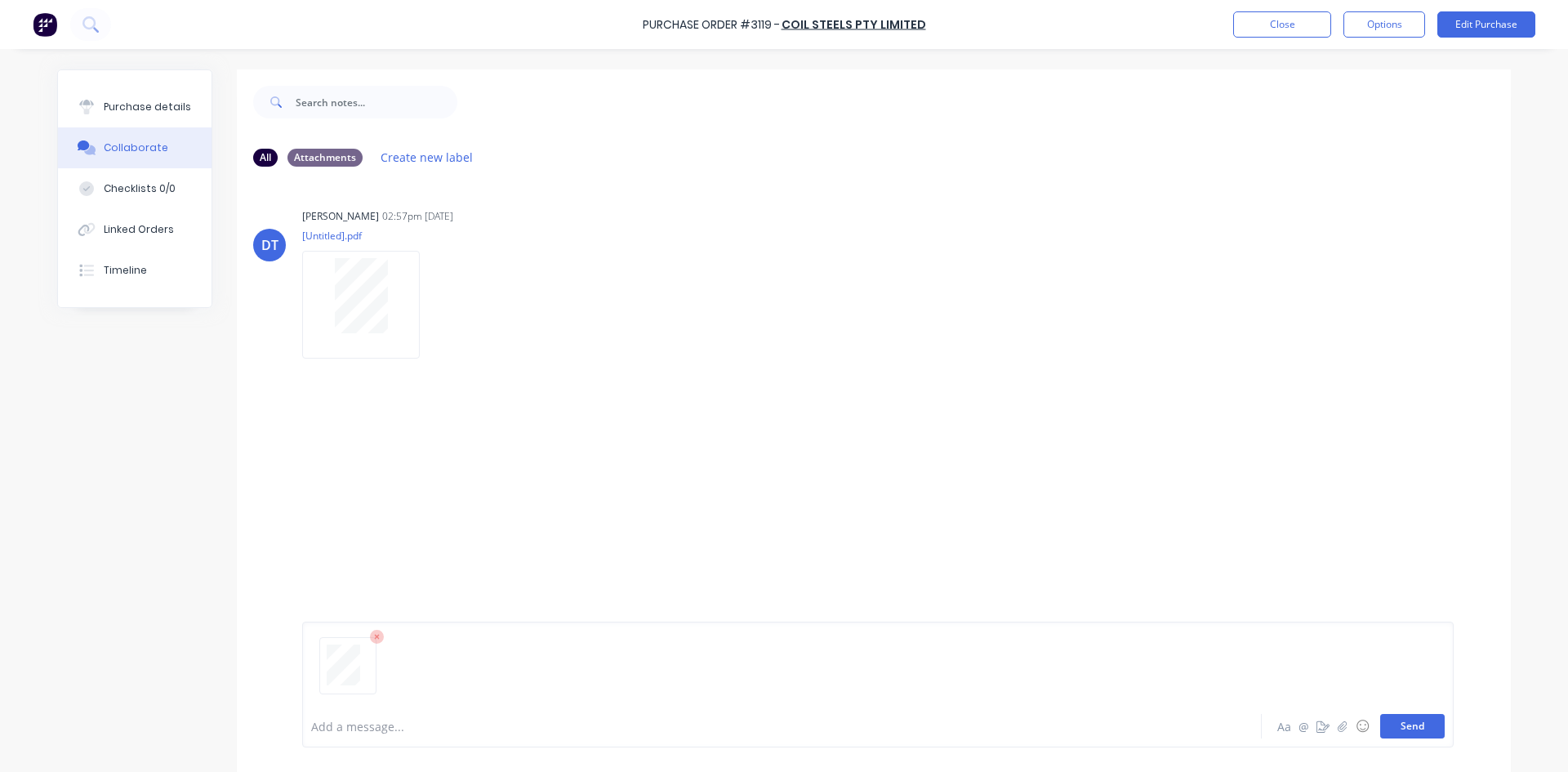
click at [1408, 720] on button "Send" at bounding box center [1412, 726] width 65 height 24
click at [1275, 32] on button "Close" at bounding box center [1282, 24] width 98 height 26
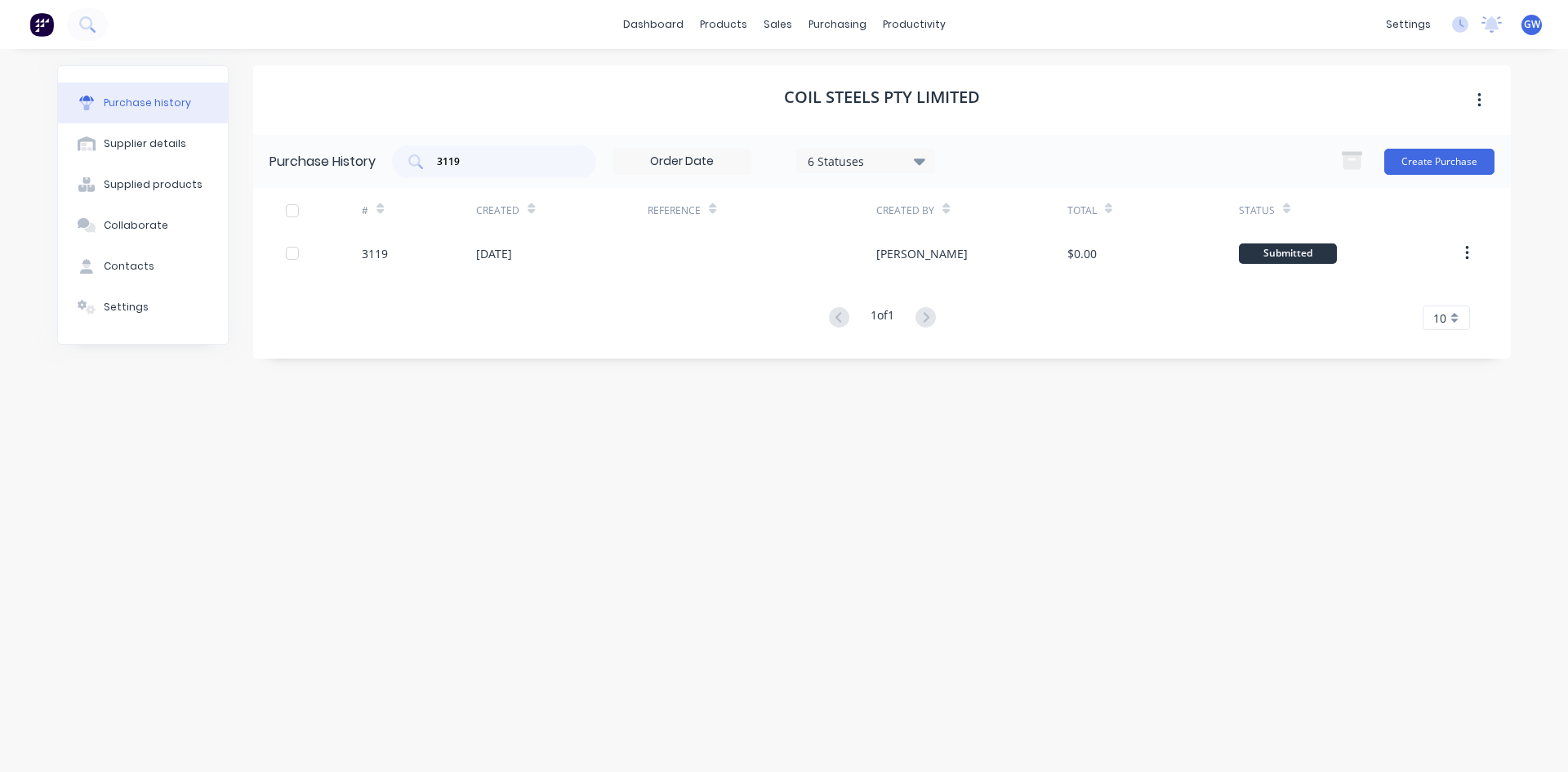
drag, startPoint x: 508, startPoint y: 156, endPoint x: 312, endPoint y: 104, distance: 202.8
click at [338, 139] on div "Purchase History 3119 6 Statuses 6 Statuses Create Purchase" at bounding box center [882, 161] width 1258 height 53
type input "4139"
click at [1014, 248] on div "[PERSON_NAME]" at bounding box center [972, 253] width 191 height 41
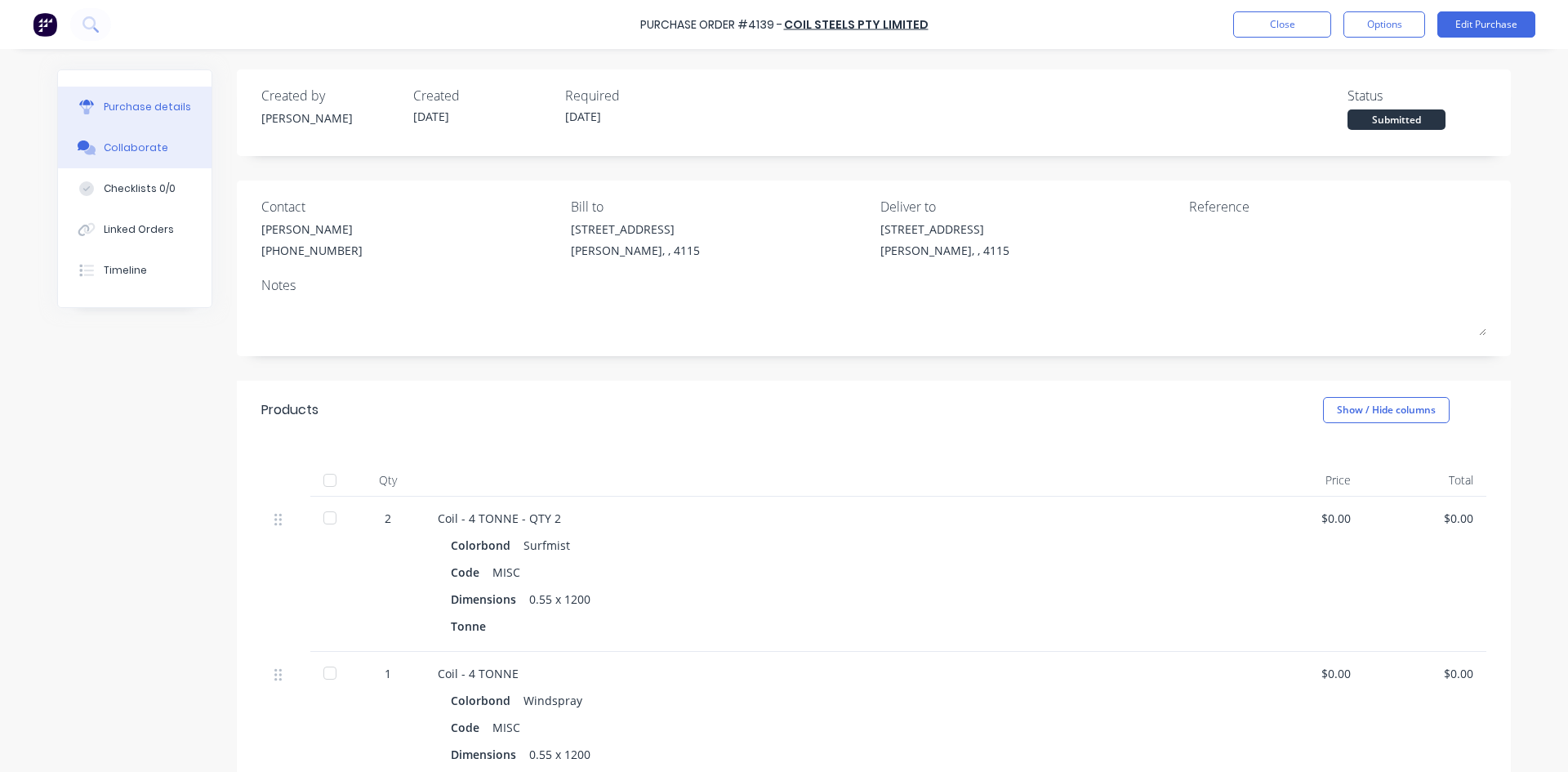
click at [149, 155] on div "Collaborate" at bounding box center [136, 148] width 65 height 15
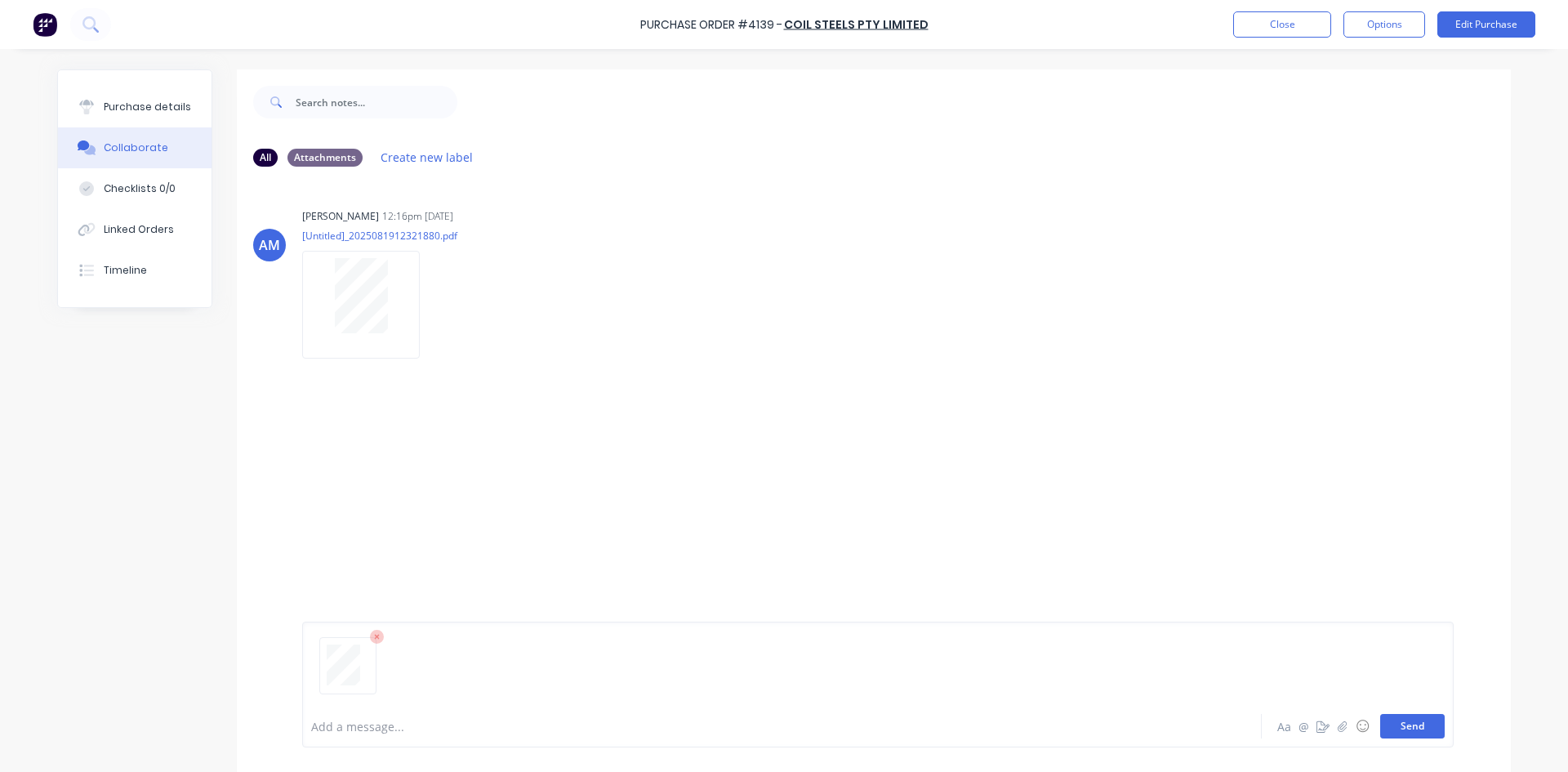
click at [1412, 732] on button "Send" at bounding box center [1412, 726] width 65 height 24
click at [1300, 31] on button "Close" at bounding box center [1282, 24] width 98 height 26
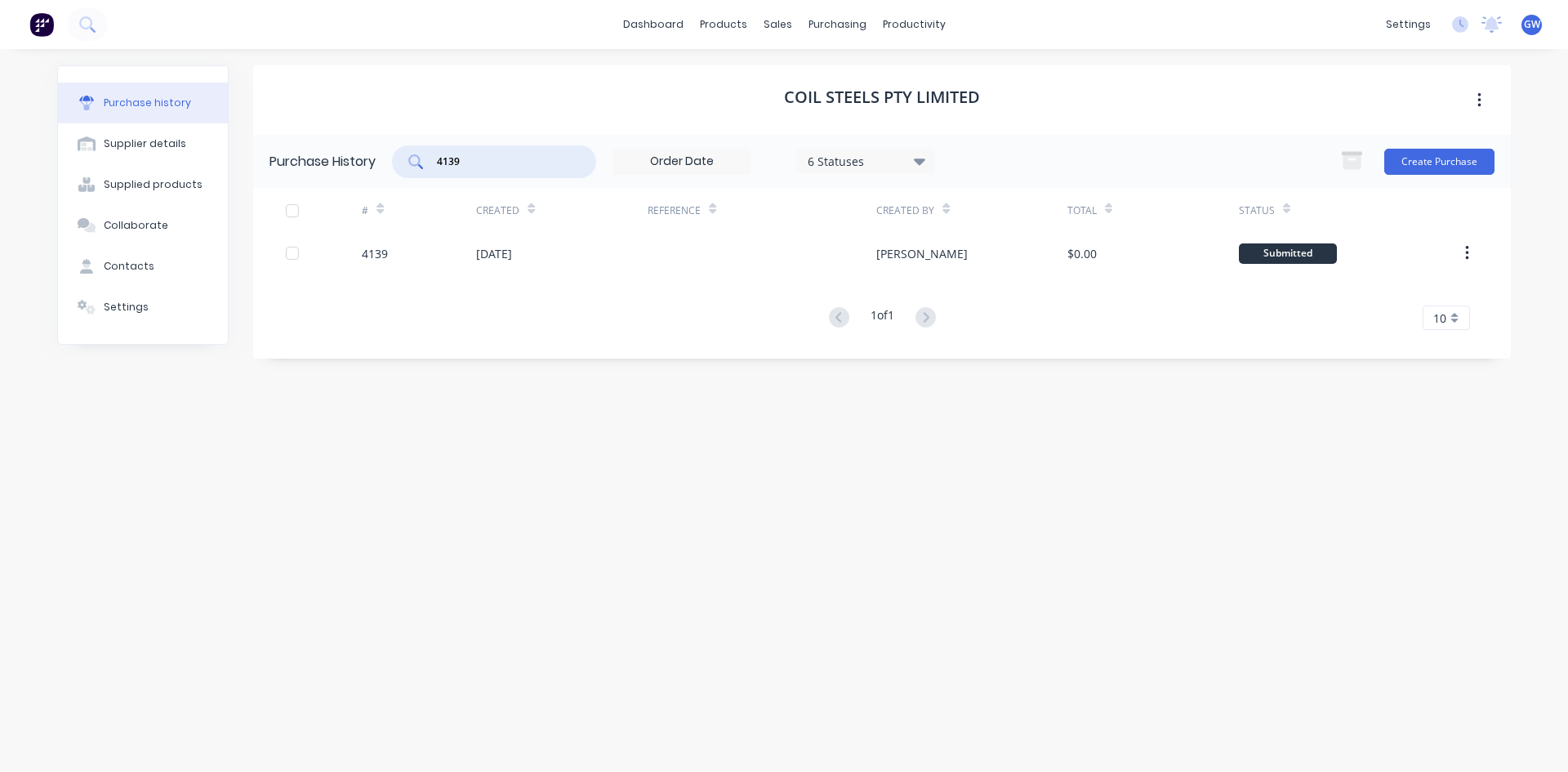
drag, startPoint x: 482, startPoint y: 160, endPoint x: 345, endPoint y: 157, distance: 137.0
click at [345, 157] on div "Purchase History 4139 6 Statuses 6 Statuses Create Purchase" at bounding box center [882, 161] width 1258 height 53
type input "4080"
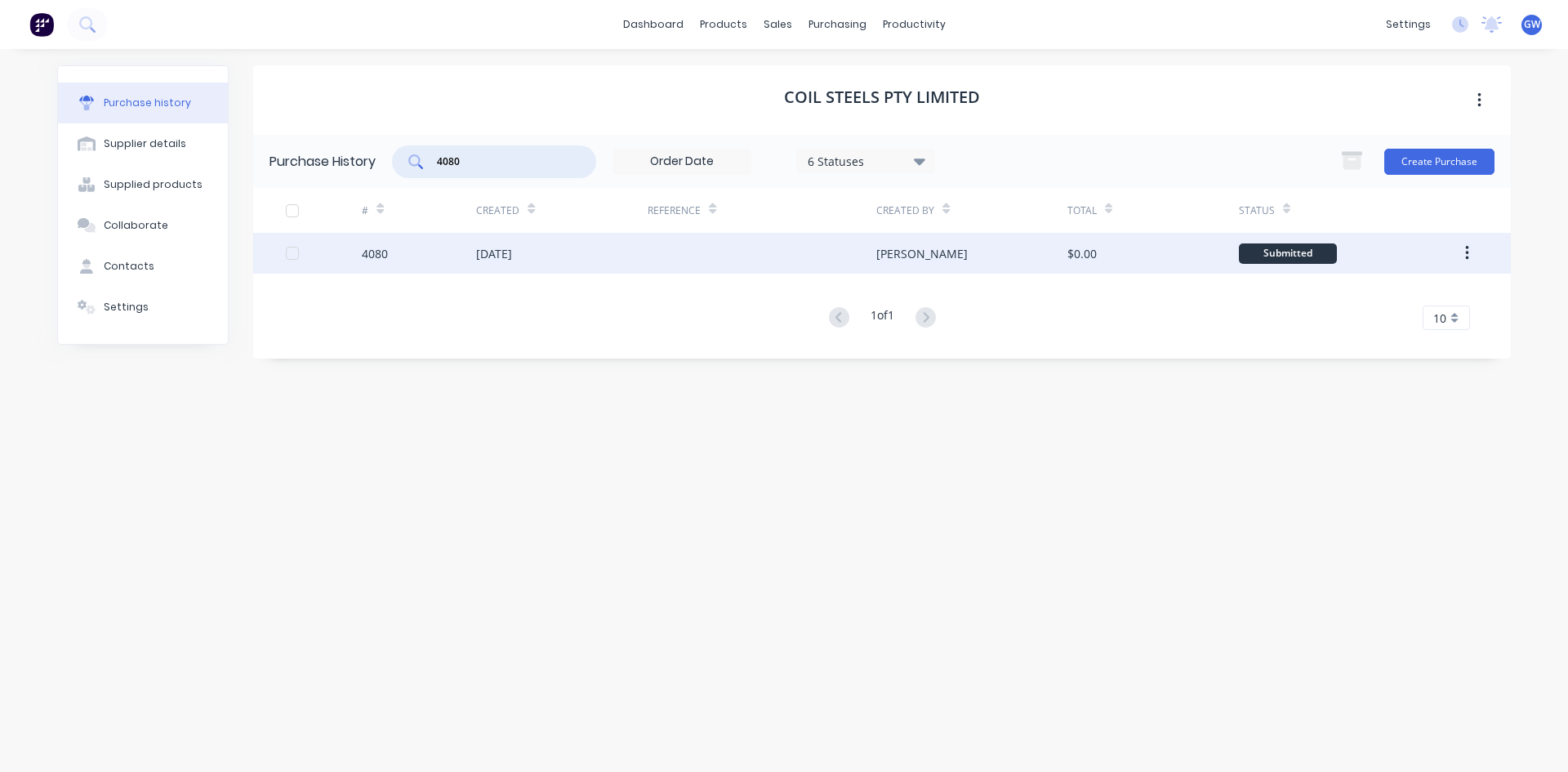
click at [989, 258] on div "[PERSON_NAME]" at bounding box center [972, 253] width 191 height 41
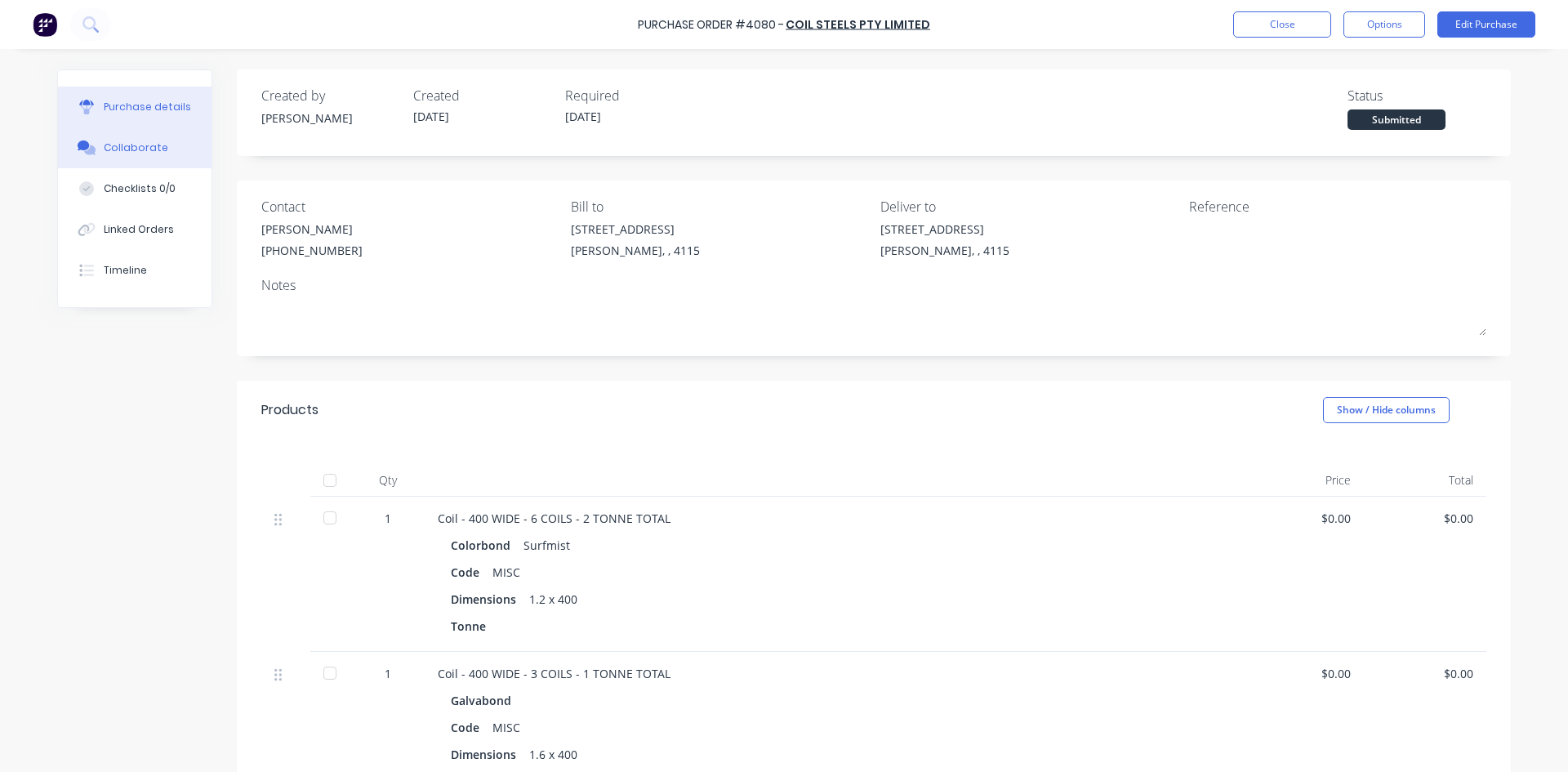
click at [144, 143] on div "Collaborate" at bounding box center [136, 148] width 65 height 15
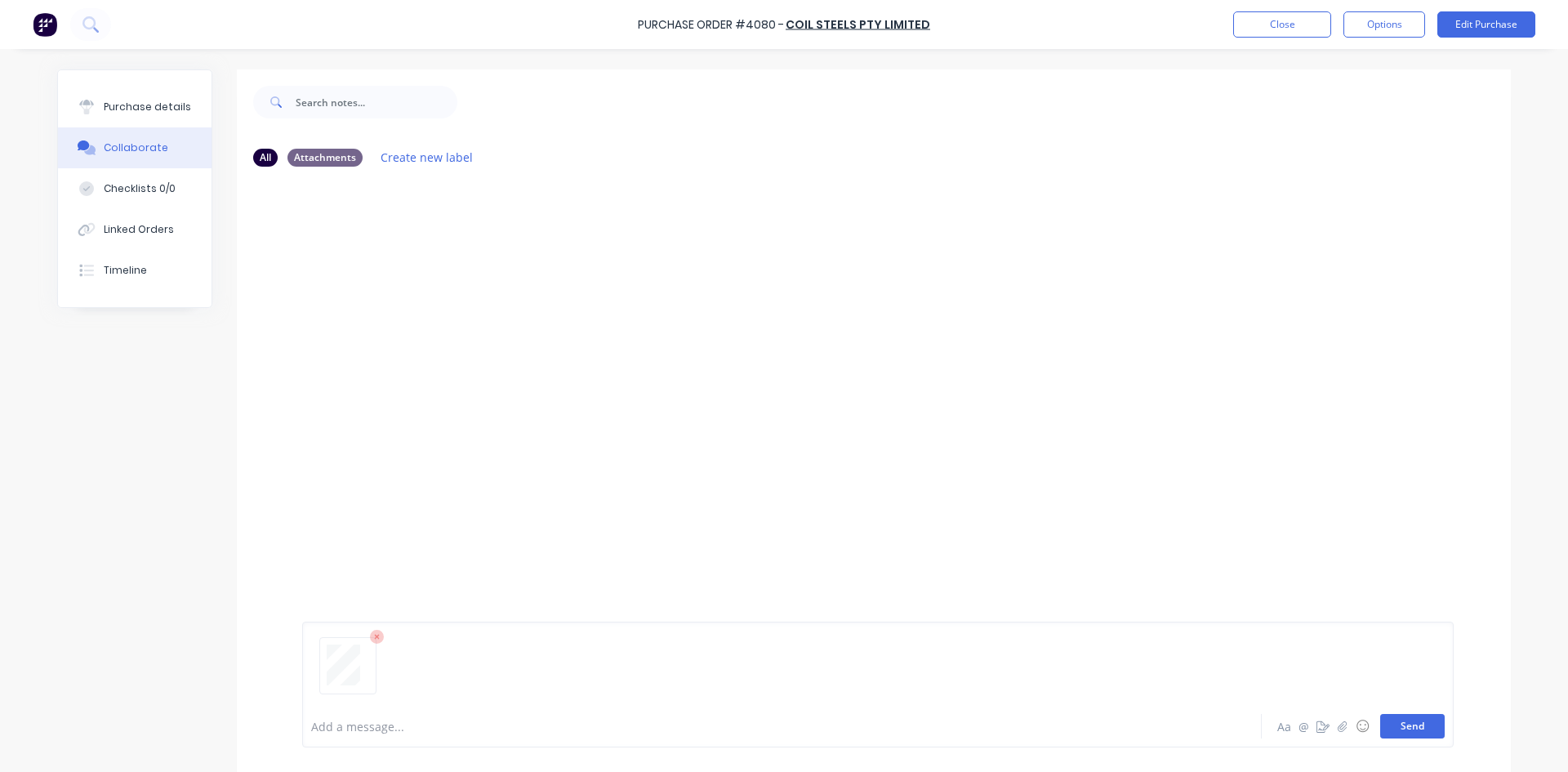
click at [1415, 726] on button "Send" at bounding box center [1412, 726] width 65 height 24
click at [1307, 24] on button "Close" at bounding box center [1282, 24] width 98 height 26
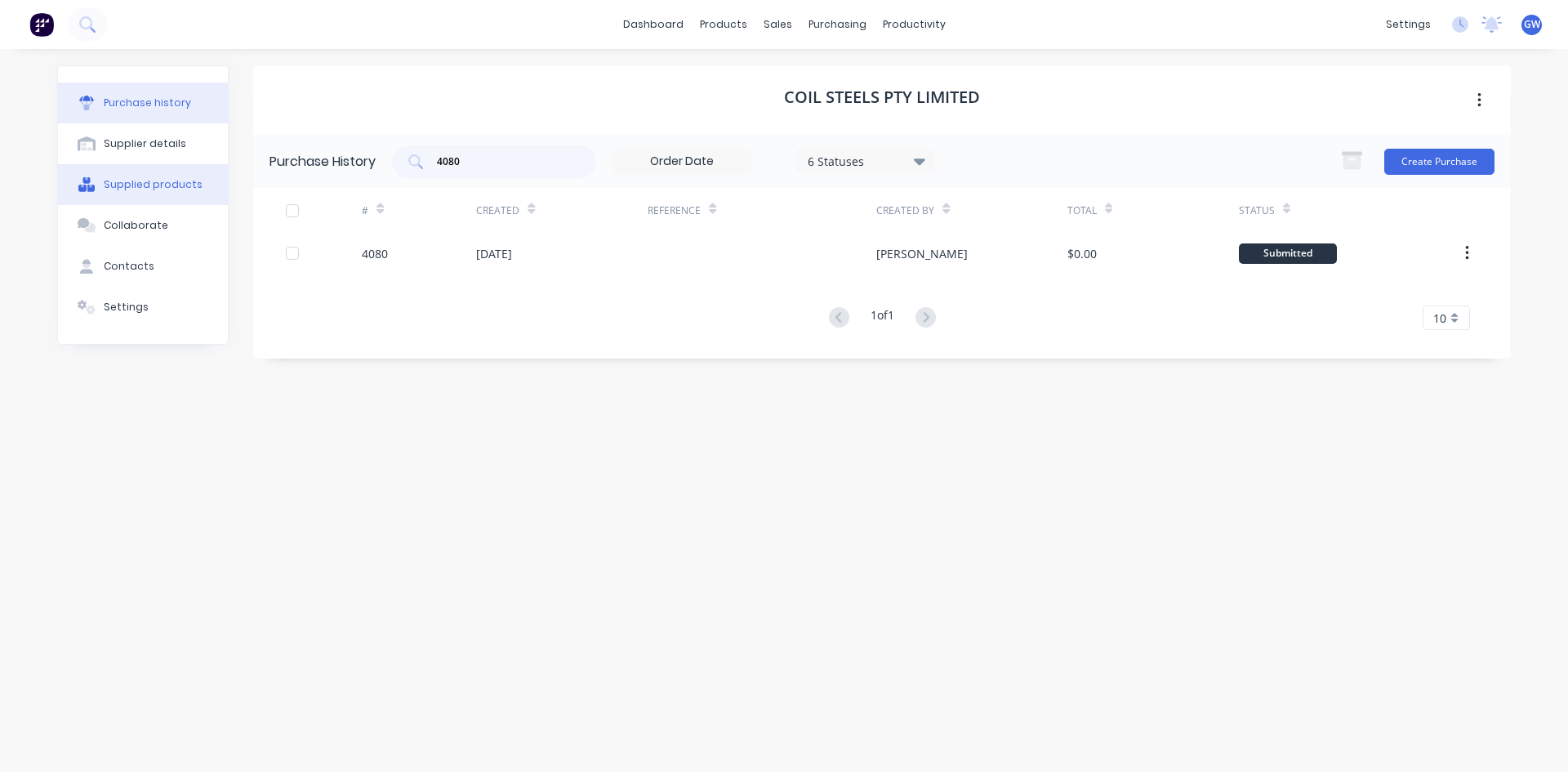
drag, startPoint x: 524, startPoint y: 149, endPoint x: 194, endPoint y: 165, distance: 330.4
click at [194, 165] on div "Purchase history Supplier details Supplied products Collaborate Contacts Settin…" at bounding box center [784, 403] width 1453 height 674
click at [569, 535] on div "Coil Steels Pty Limited Purchase History 4080 6 Statuses 6 Statuses Create Purc…" at bounding box center [882, 403] width 1258 height 674
drag, startPoint x: 430, startPoint y: 163, endPoint x: 418, endPoint y: 157, distance: 13.4
click at [418, 157] on div "4080" at bounding box center [493, 161] width 205 height 32
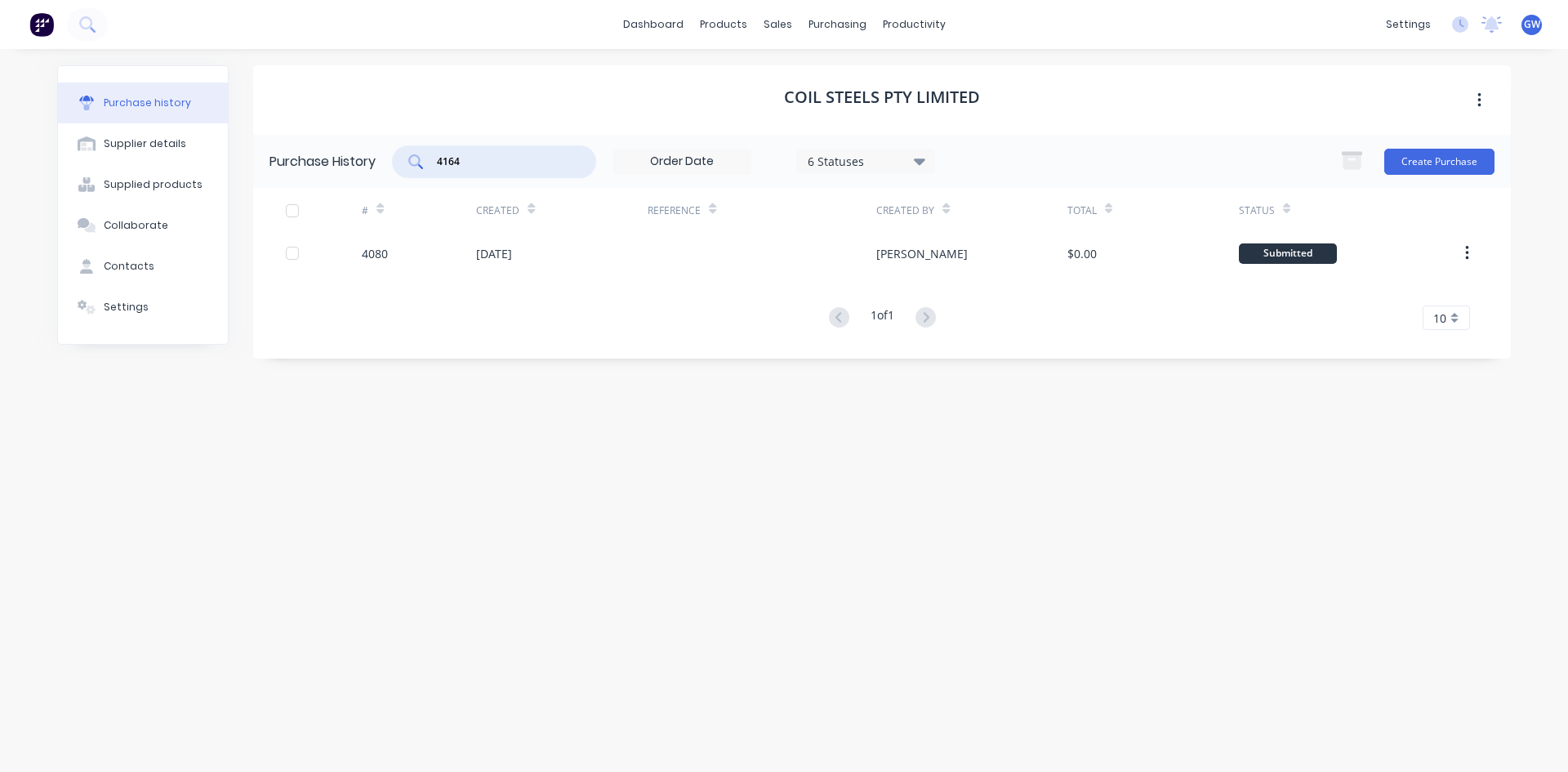
type input "4164"
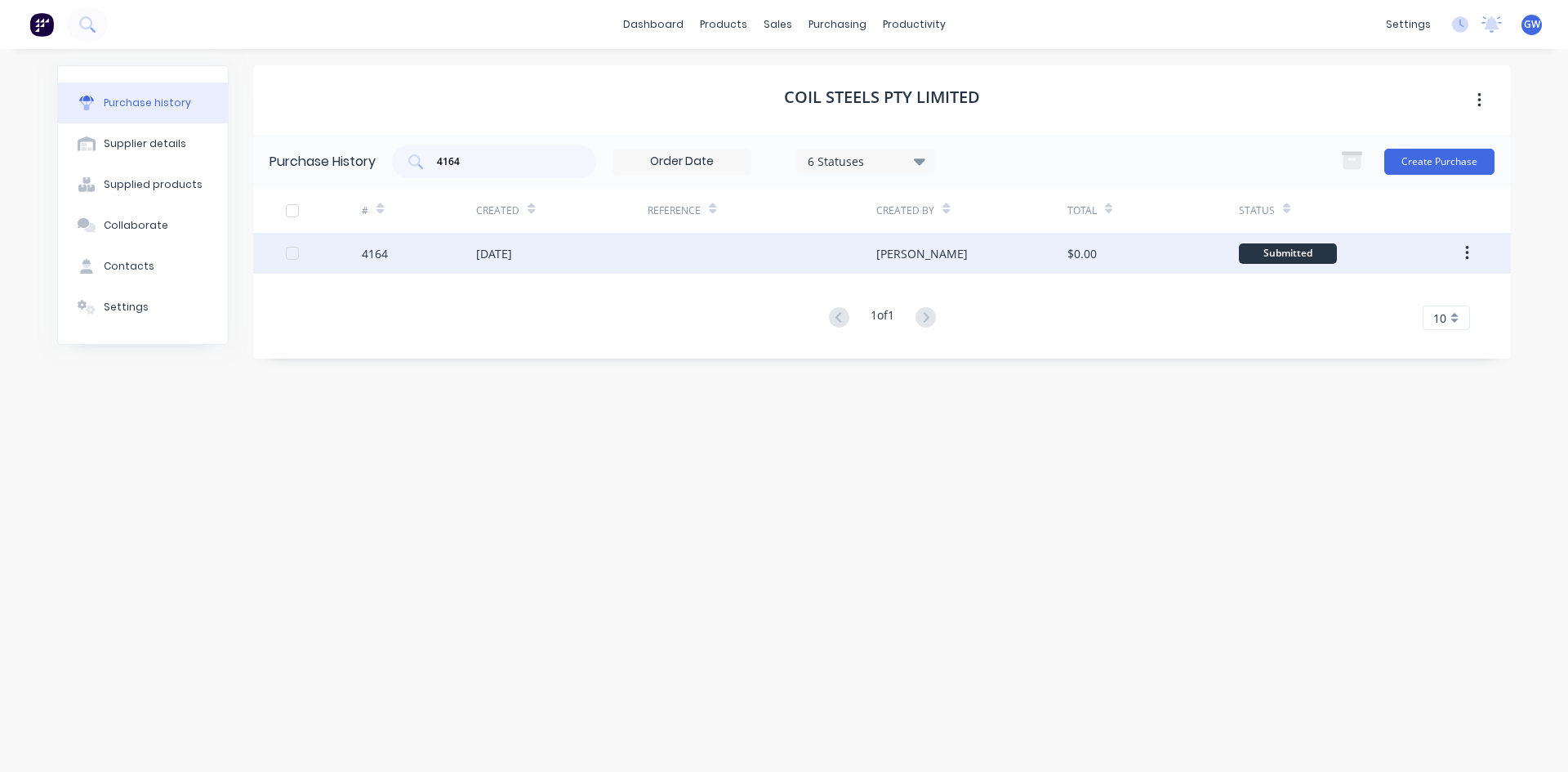
click at [1115, 255] on div "$0.00" at bounding box center [1152, 253] width 171 height 41
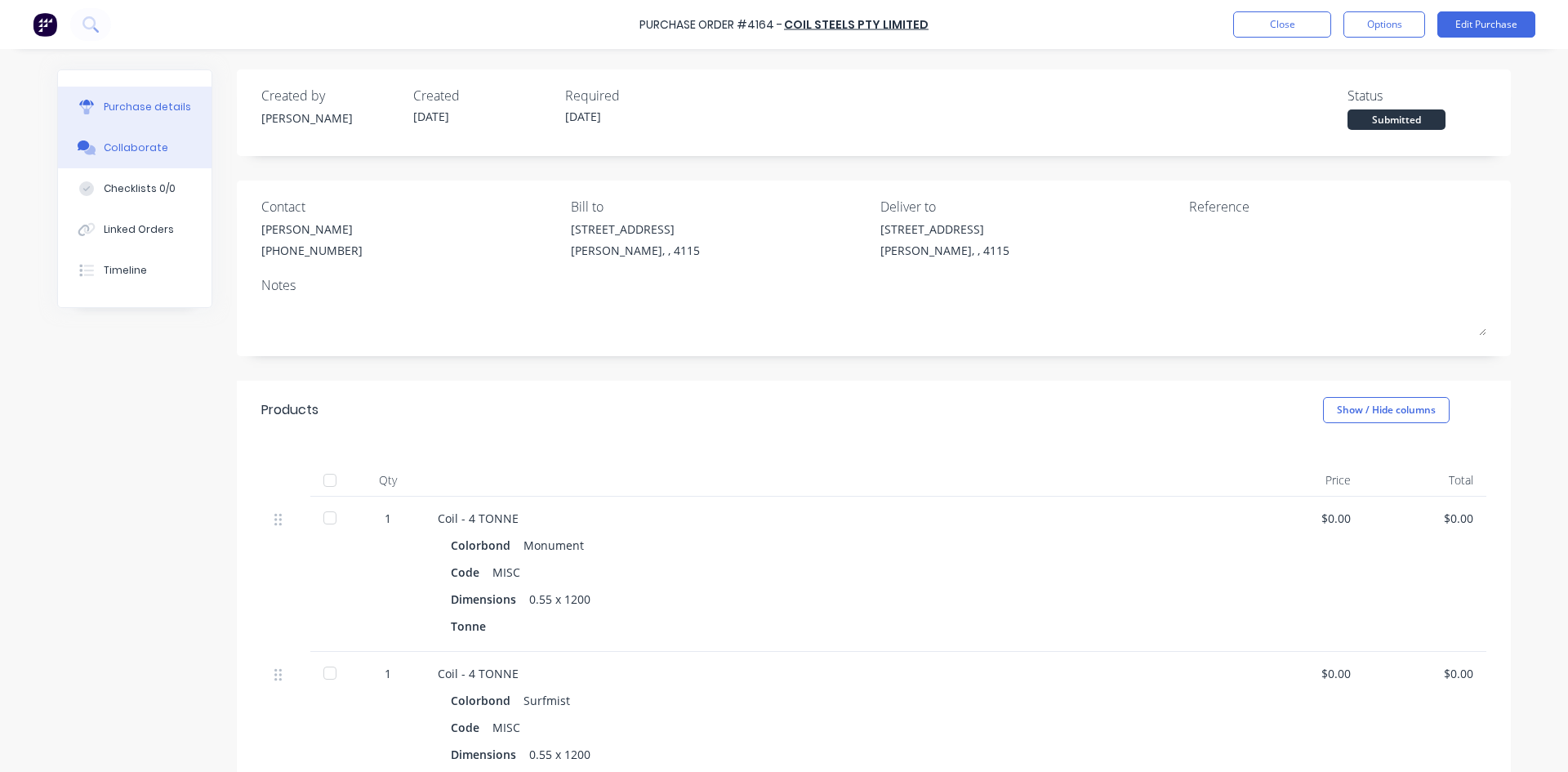
click at [110, 145] on div "Collaborate" at bounding box center [136, 148] width 65 height 15
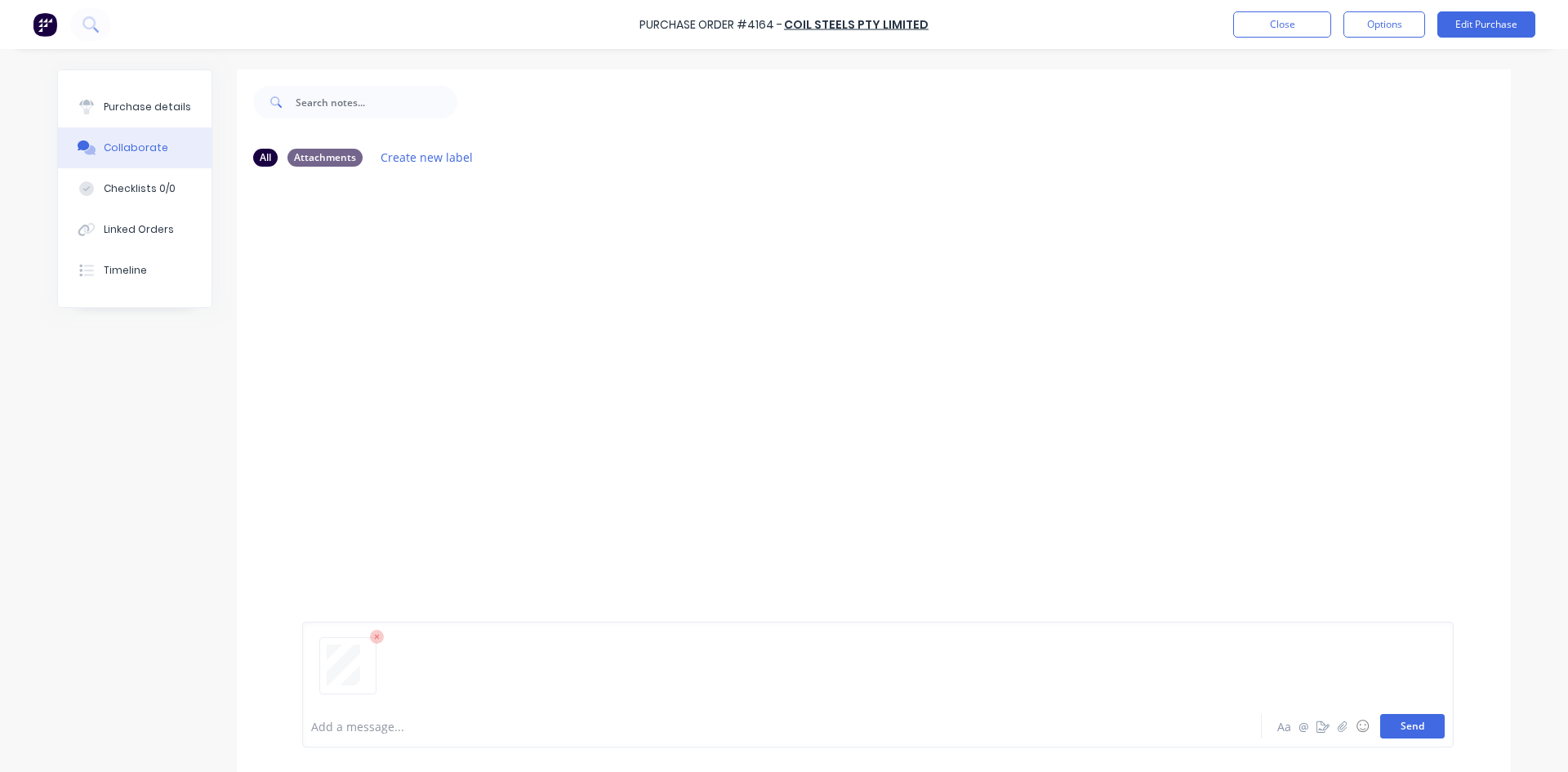
click at [1417, 714] on button "Send" at bounding box center [1412, 726] width 65 height 24
click at [1292, 24] on button "Close" at bounding box center [1282, 24] width 98 height 26
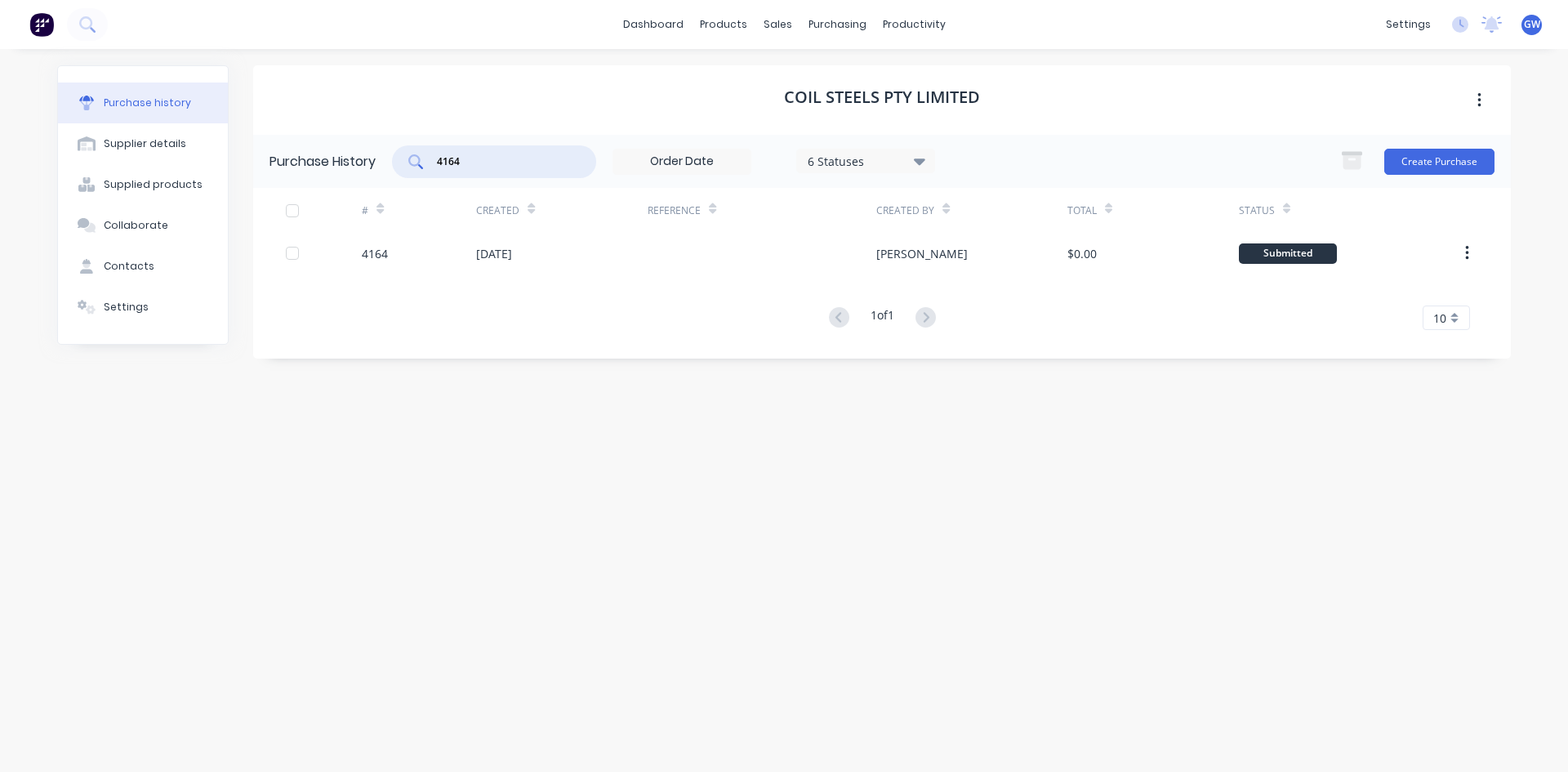
drag, startPoint x: 468, startPoint y: 164, endPoint x: 330, endPoint y: 161, distance: 138.0
click at [330, 161] on div "Purchase History 4164 6 Statuses 6 Statuses Create Purchase" at bounding box center [882, 161] width 1258 height 53
type input "4080"
click at [1081, 247] on div "$0.00" at bounding box center [1082, 254] width 30 height 18
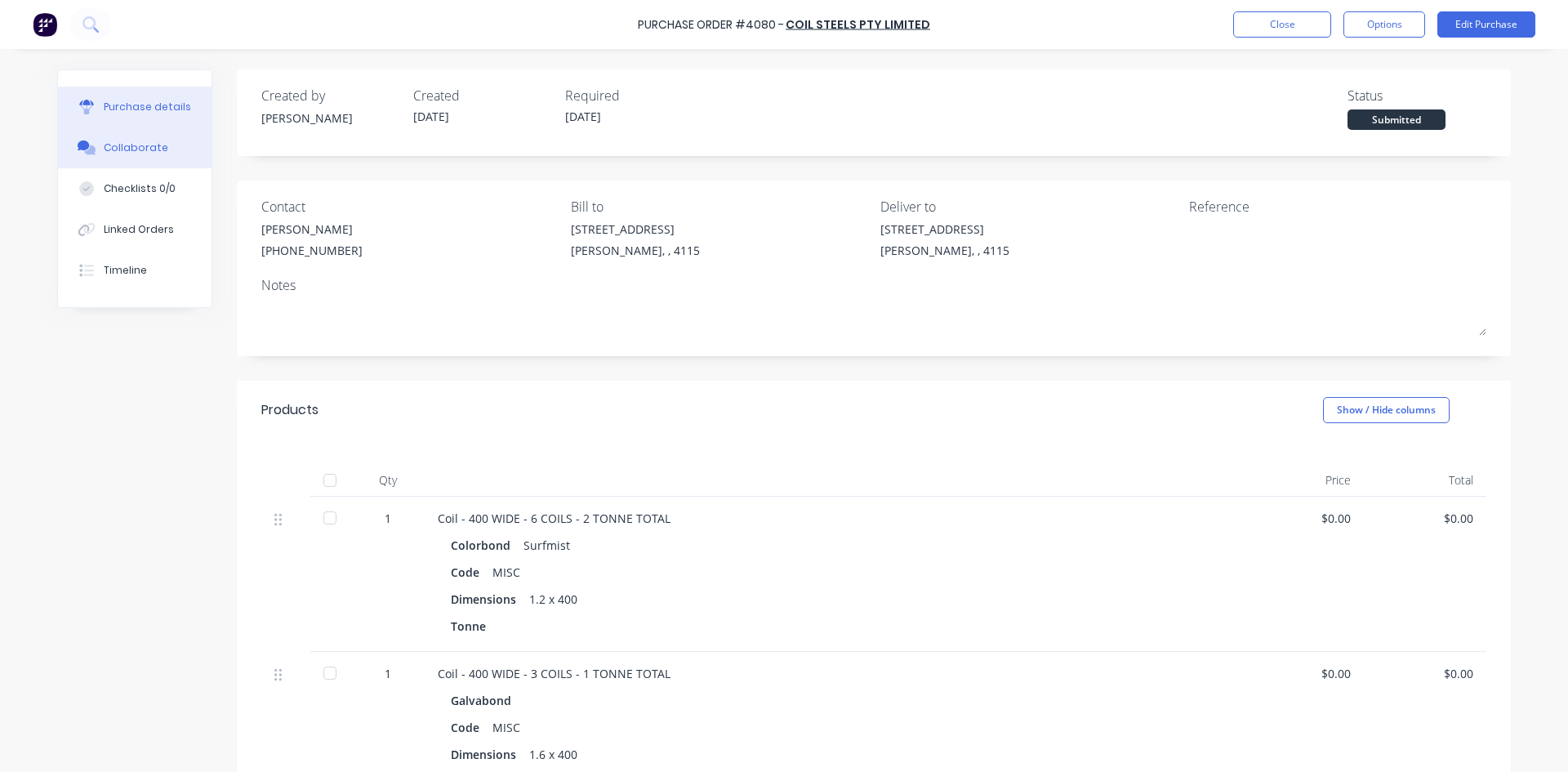
click at [149, 145] on div "Collaborate" at bounding box center [136, 148] width 65 height 15
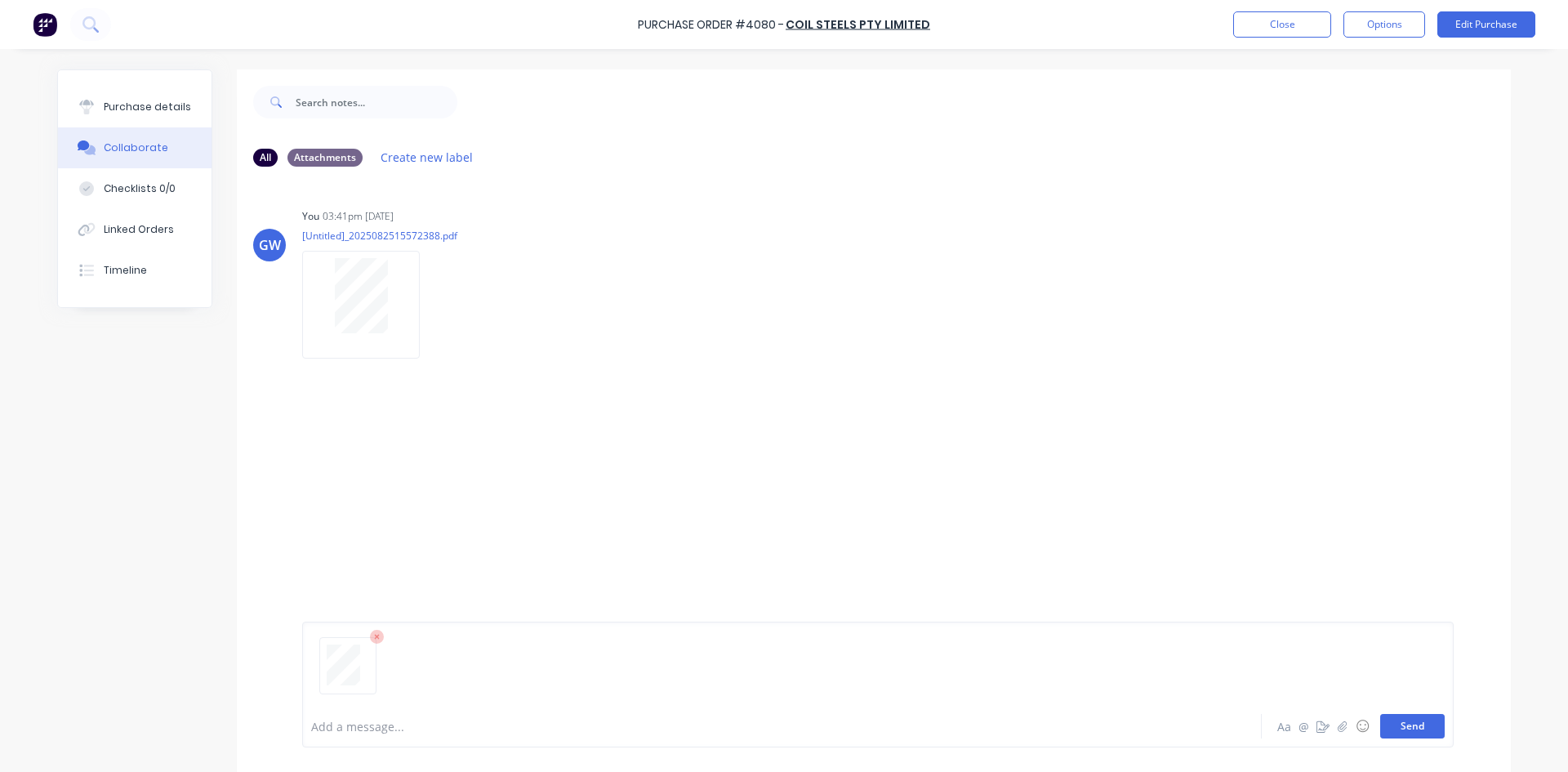
click at [1401, 725] on button "Send" at bounding box center [1412, 726] width 65 height 24
click at [385, 353] on div at bounding box center [360, 305] width 118 height 107
click at [1251, 17] on button "Close" at bounding box center [1282, 24] width 98 height 26
